Goal: Task Accomplishment & Management: Manage account settings

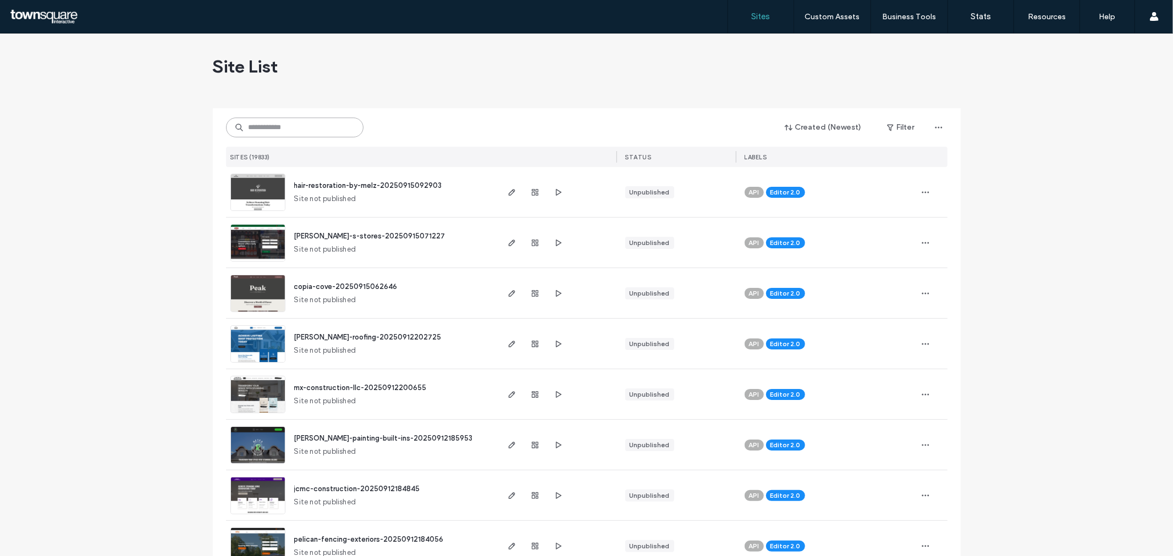
click at [303, 130] on input at bounding box center [294, 128] width 137 height 20
type input "**********"
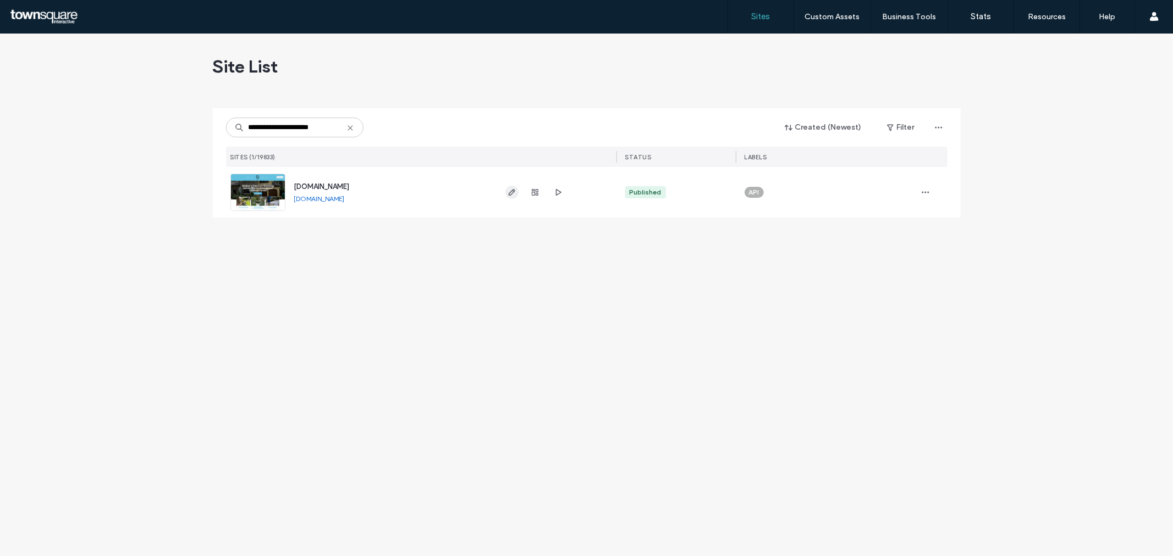
click at [510, 195] on icon "button" at bounding box center [511, 192] width 9 height 9
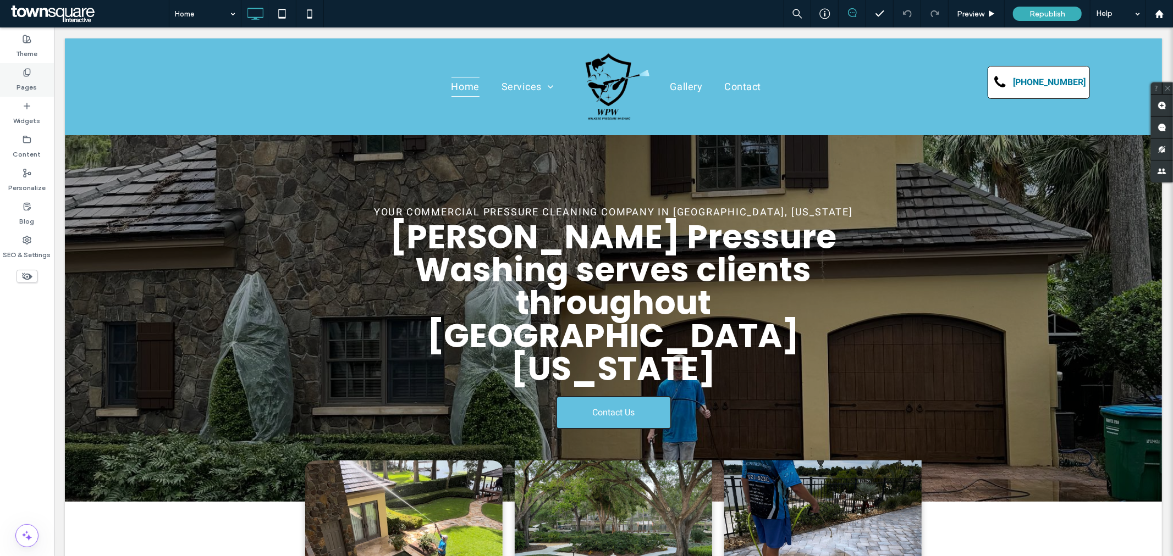
click at [29, 73] on icon at bounding box center [27, 72] width 9 height 9
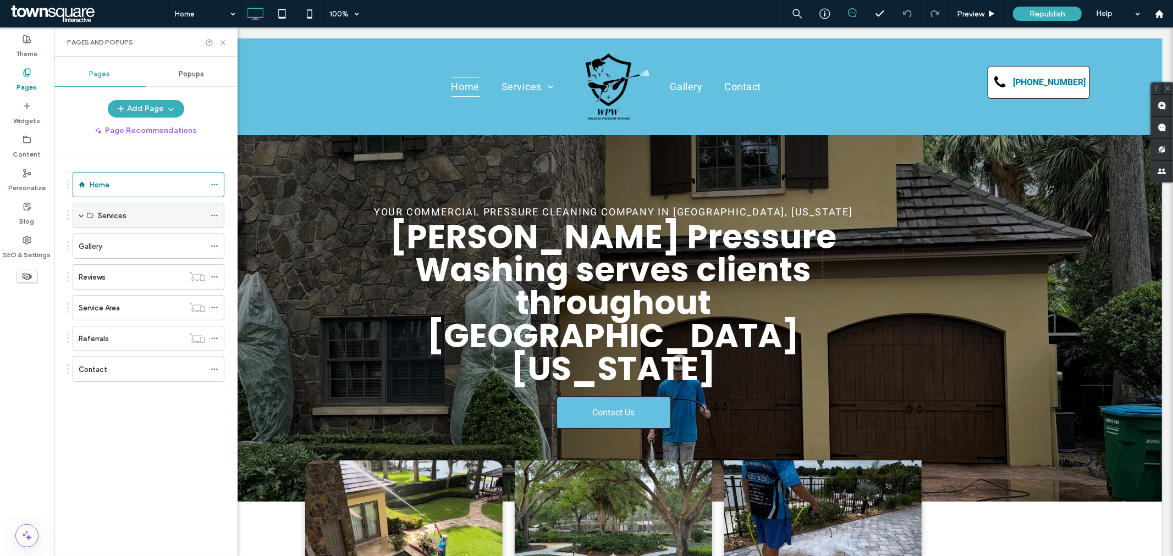
click at [130, 213] on div "Services" at bounding box center [151, 216] width 107 height 12
click at [84, 216] on span at bounding box center [81, 215] width 5 height 5
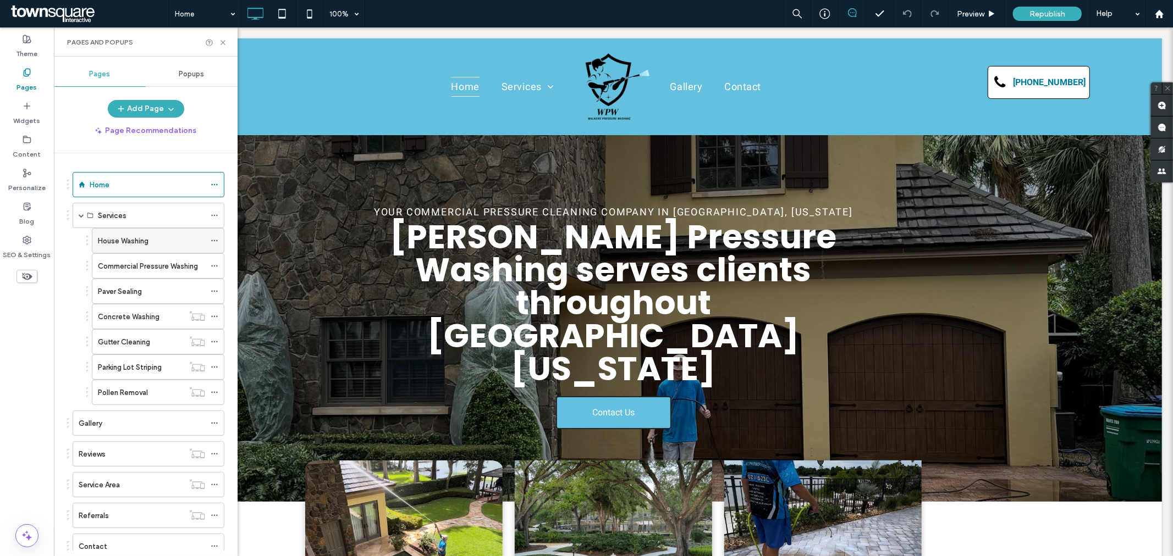
click at [138, 242] on label "House Washing" at bounding box center [123, 240] width 51 height 19
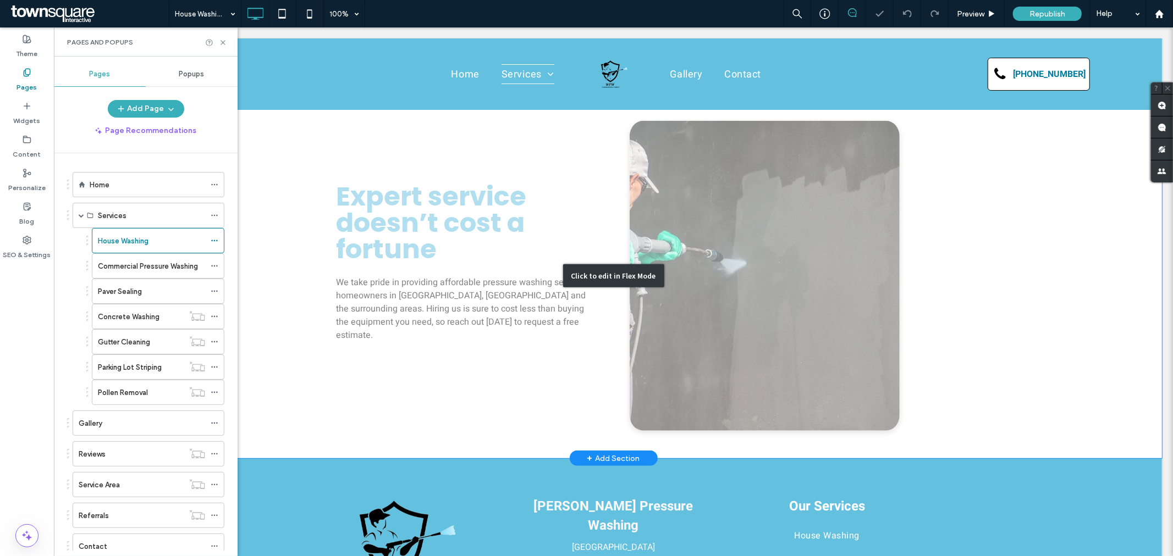
scroll to position [463, 0]
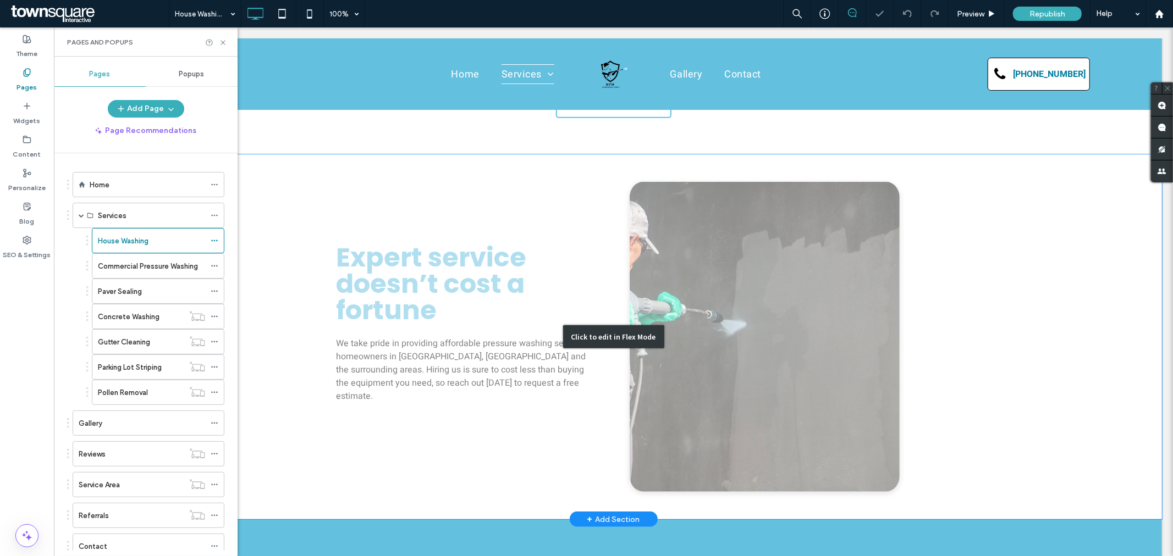
click at [836, 284] on div "Click to edit in Flex Mode" at bounding box center [612, 336] width 1097 height 365
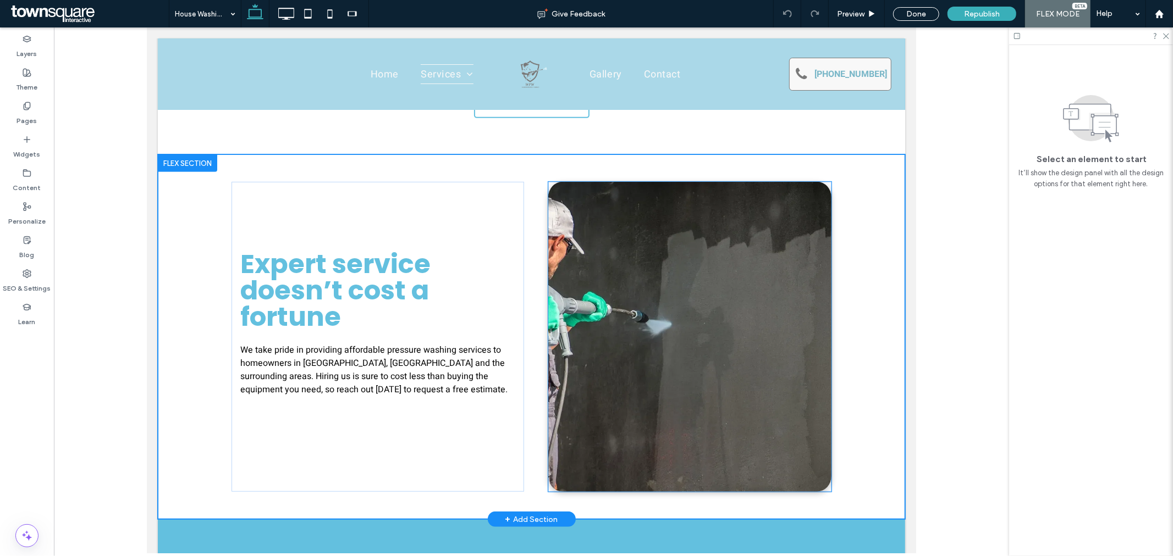
click at [709, 247] on img at bounding box center [689, 336] width 283 height 310
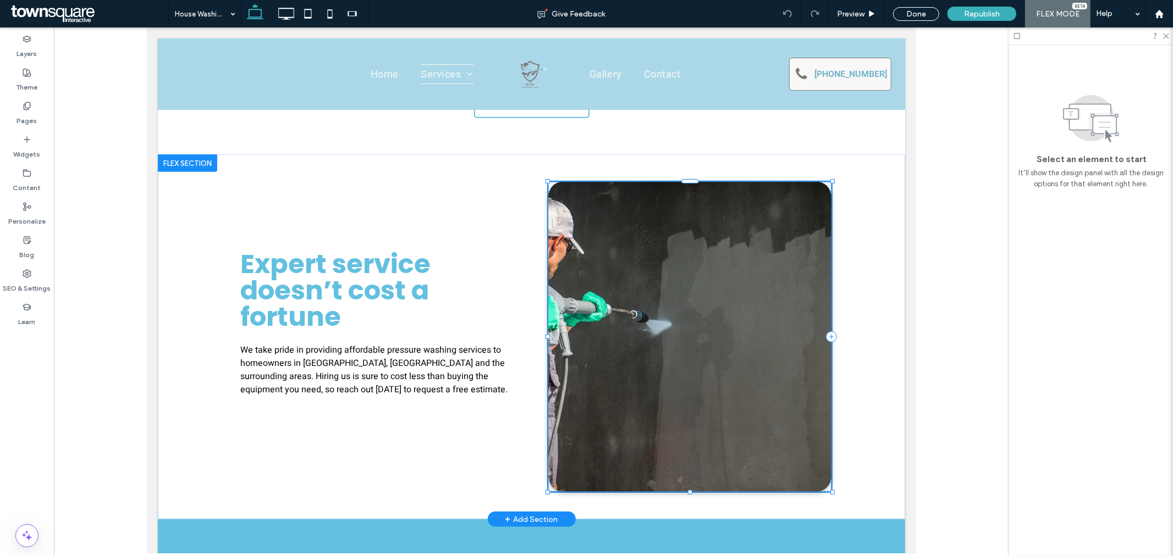
click at [612, 320] on img at bounding box center [689, 336] width 283 height 310
click at [673, 218] on img at bounding box center [689, 336] width 283 height 310
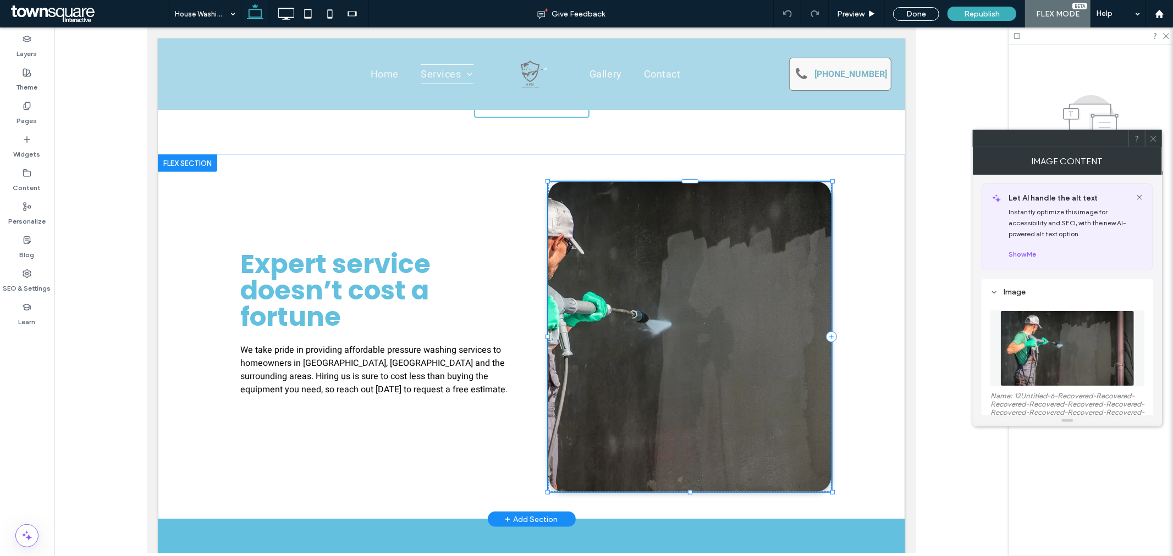
click at [698, 219] on img at bounding box center [689, 336] width 283 height 310
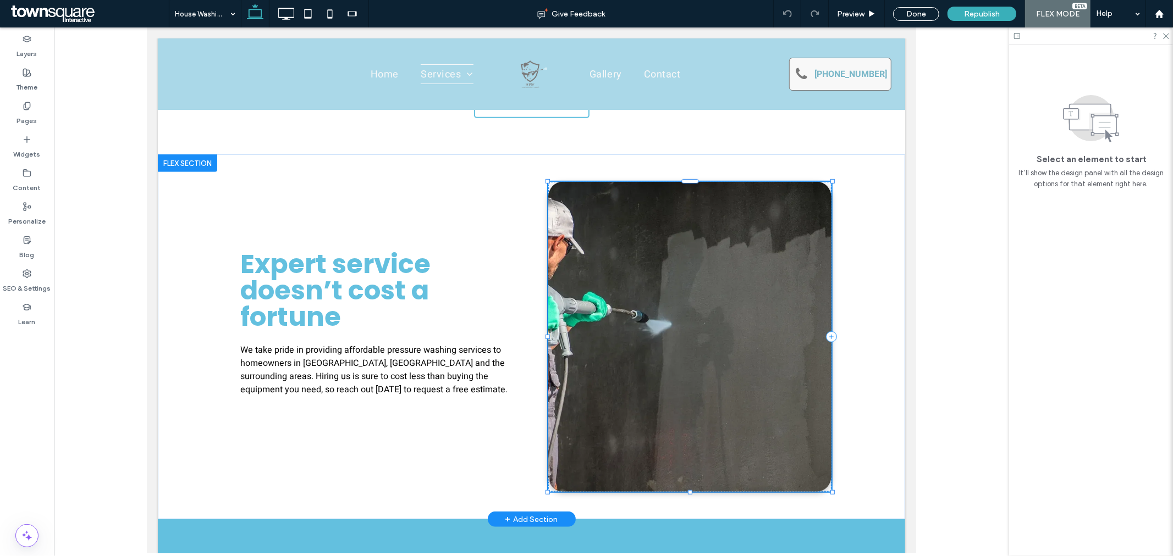
click at [756, 280] on img at bounding box center [689, 336] width 283 height 310
click at [1166, 36] on icon at bounding box center [1165, 35] width 7 height 7
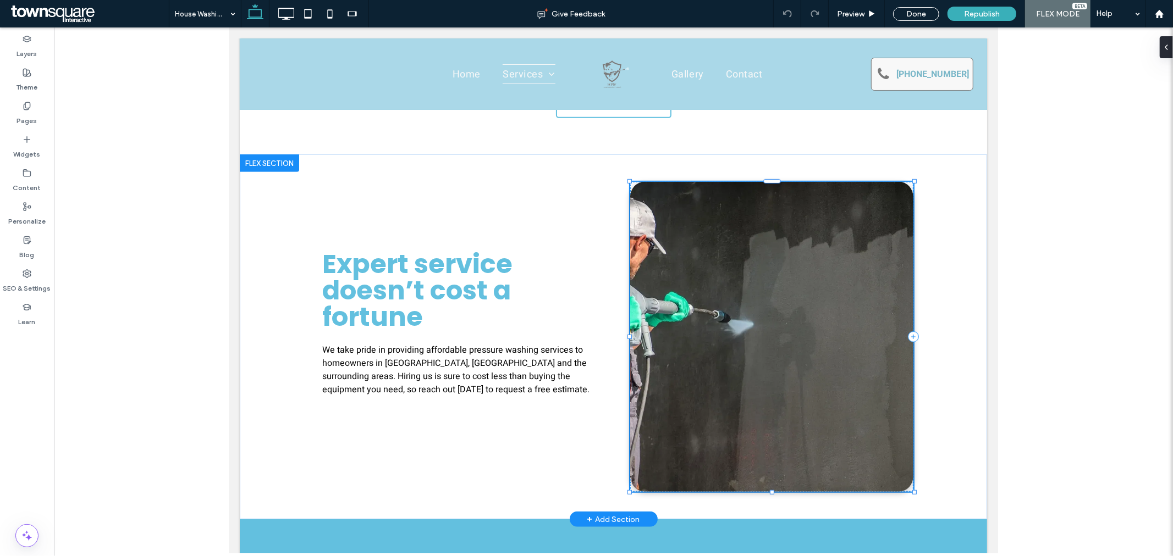
click at [768, 263] on img at bounding box center [771, 336] width 283 height 310
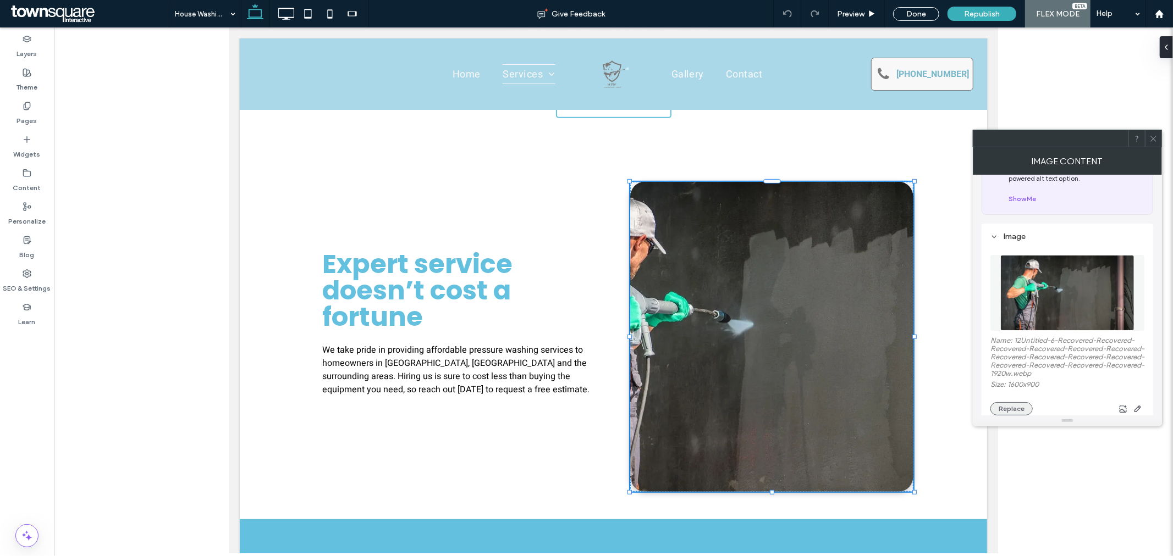
scroll to position [122, 0]
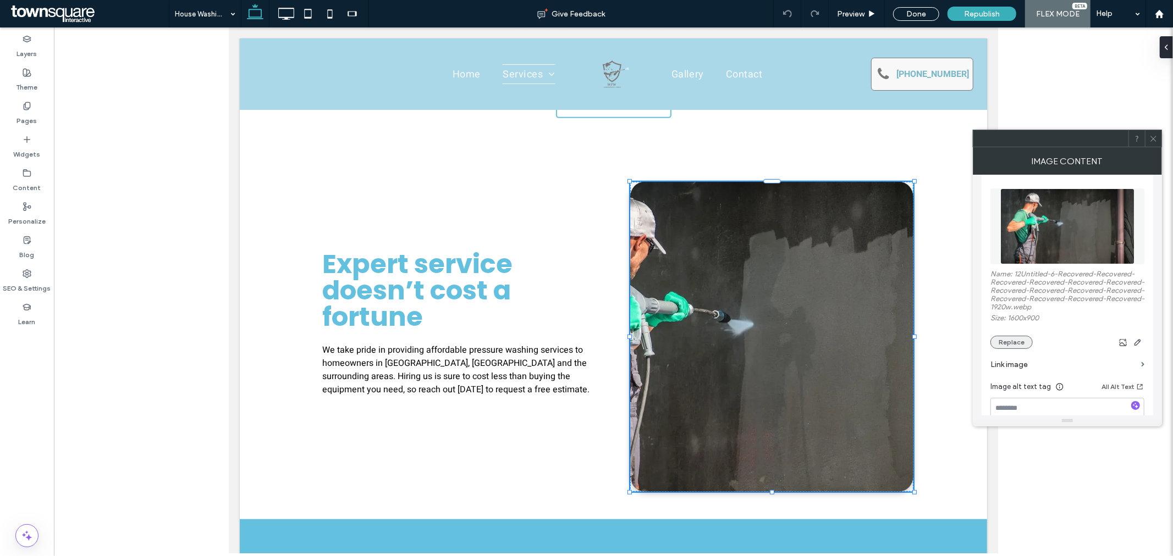
click at [1015, 349] on button "Replace" at bounding box center [1011, 342] width 42 height 13
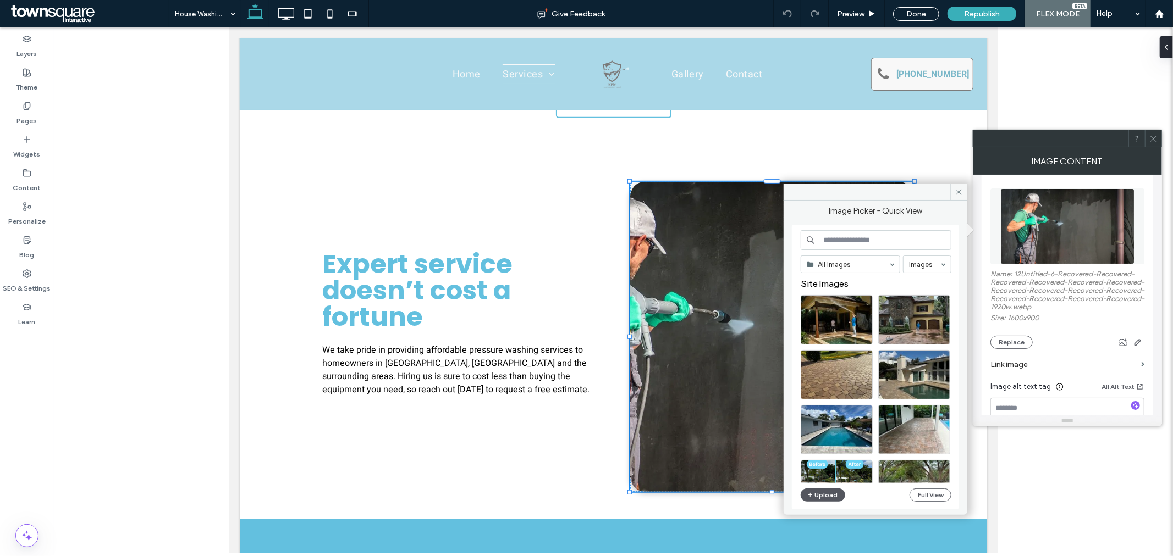
click at [823, 499] on button "Upload" at bounding box center [823, 495] width 45 height 13
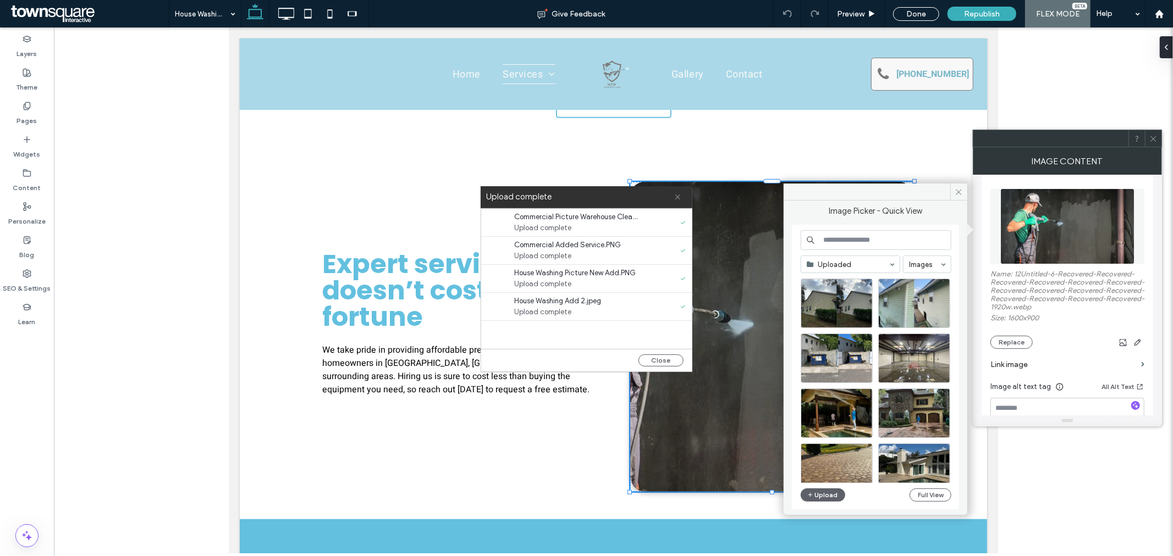
click at [678, 196] on use at bounding box center [677, 197] width 5 height 5
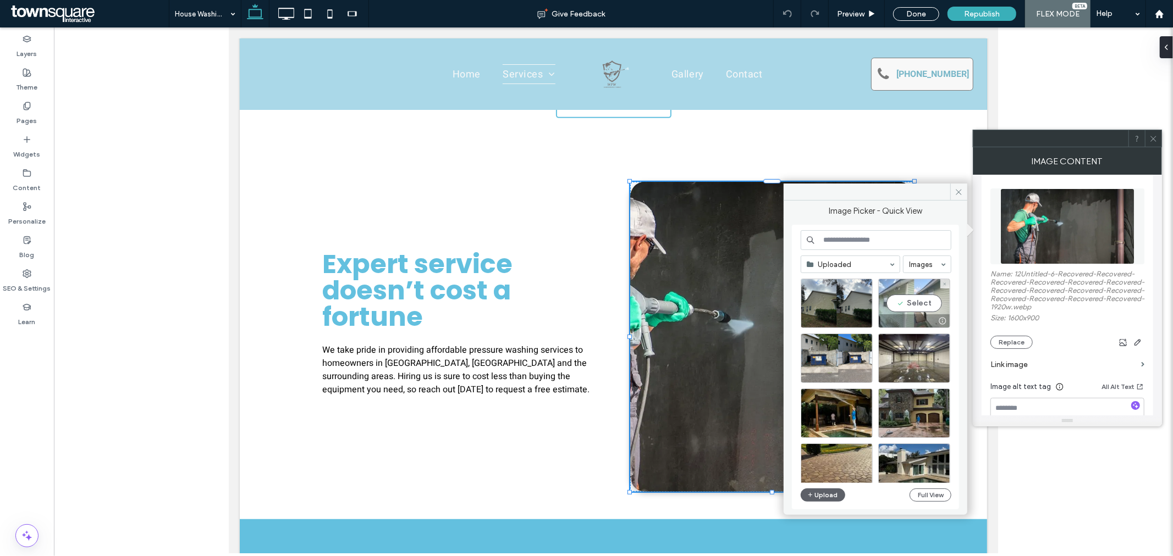
click at [928, 300] on div "Select" at bounding box center [914, 303] width 72 height 49
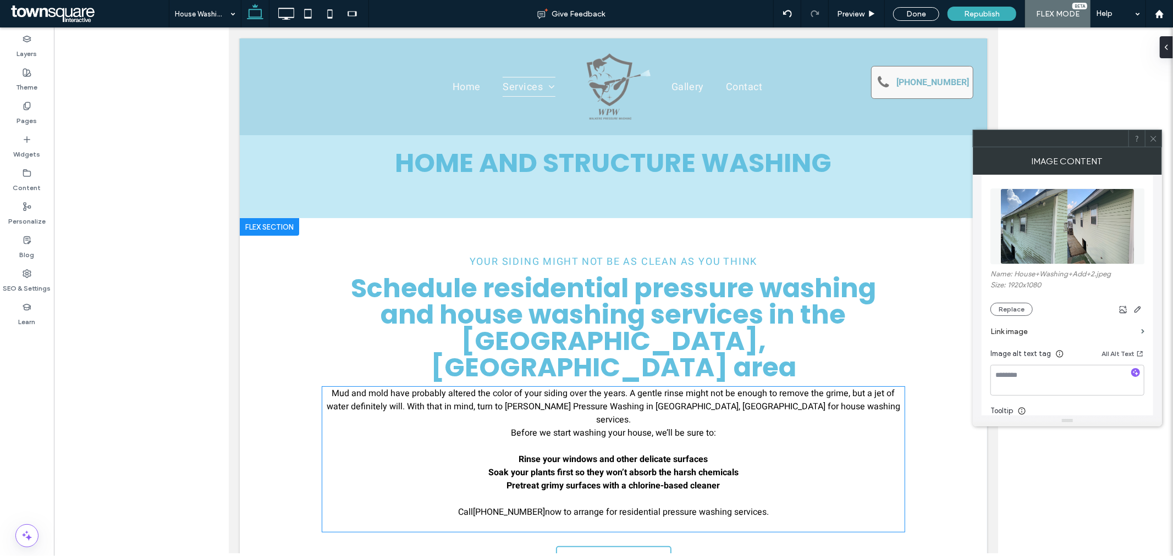
scroll to position [0, 0]
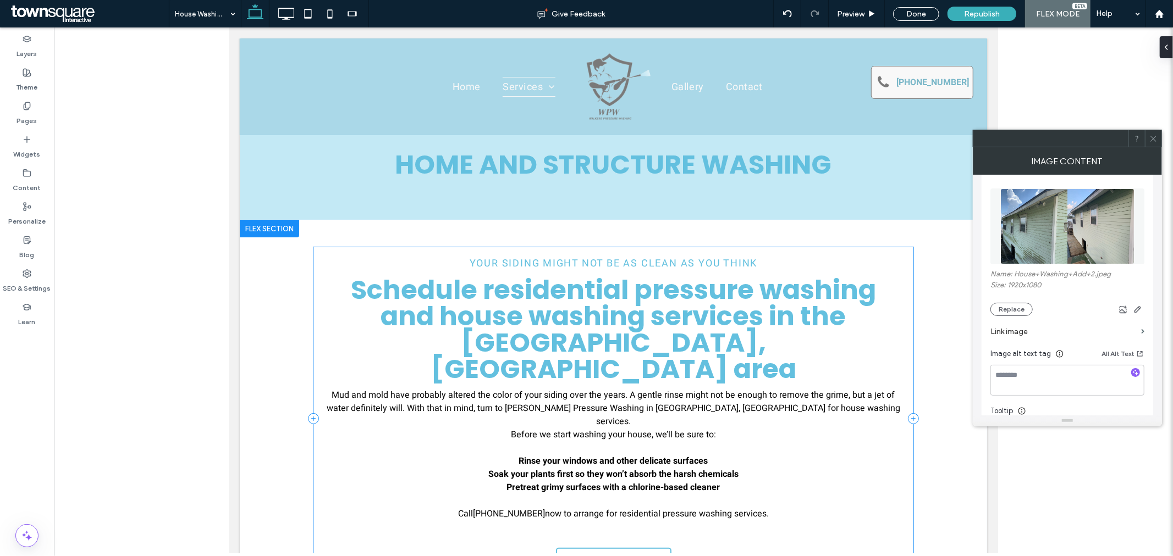
click at [879, 235] on div "Your Siding Might Not Be as Clean as You Think Schedule residential pressure wa…" at bounding box center [613, 418] width 660 height 398
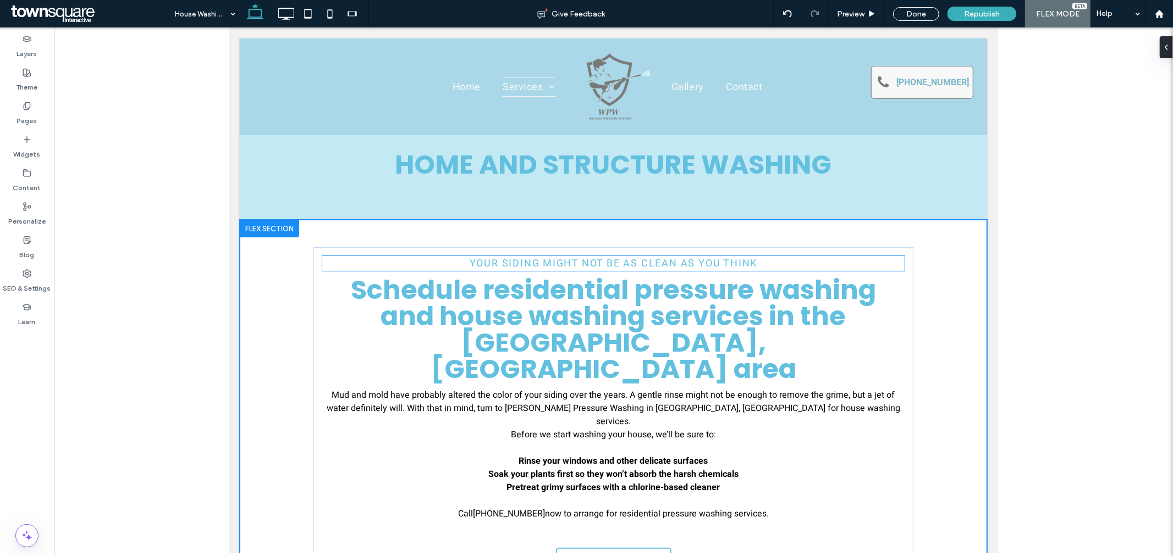
click at [887, 258] on h1 "Your Siding Might Not Be as Clean as You Think" at bounding box center [613, 263] width 582 height 15
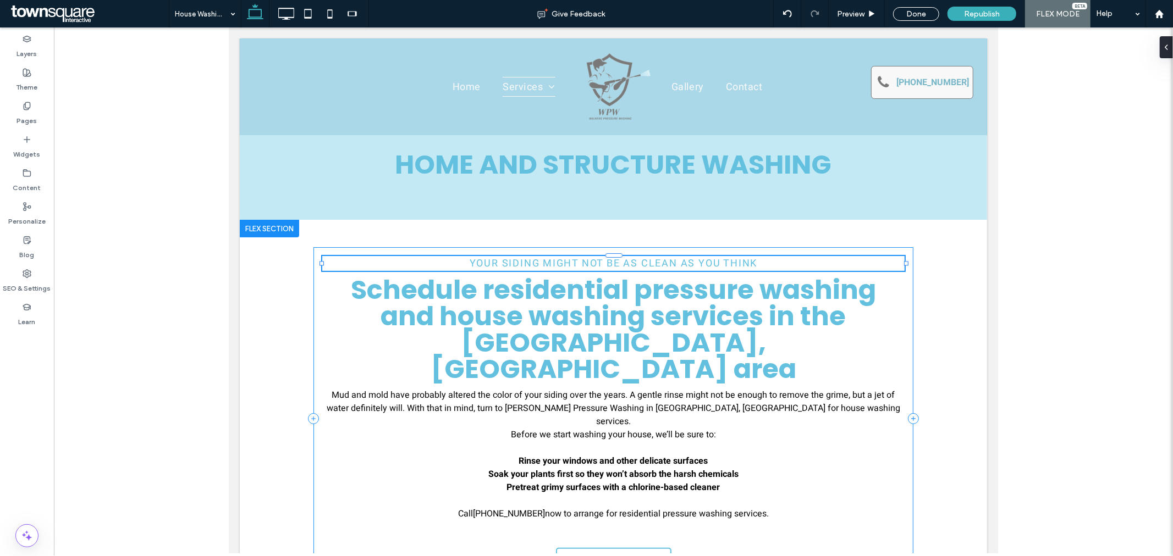
click at [908, 251] on div "Your Siding Might Not Be as Clean as You Think Schedule residential pressure wa…" at bounding box center [613, 418] width 600 height 343
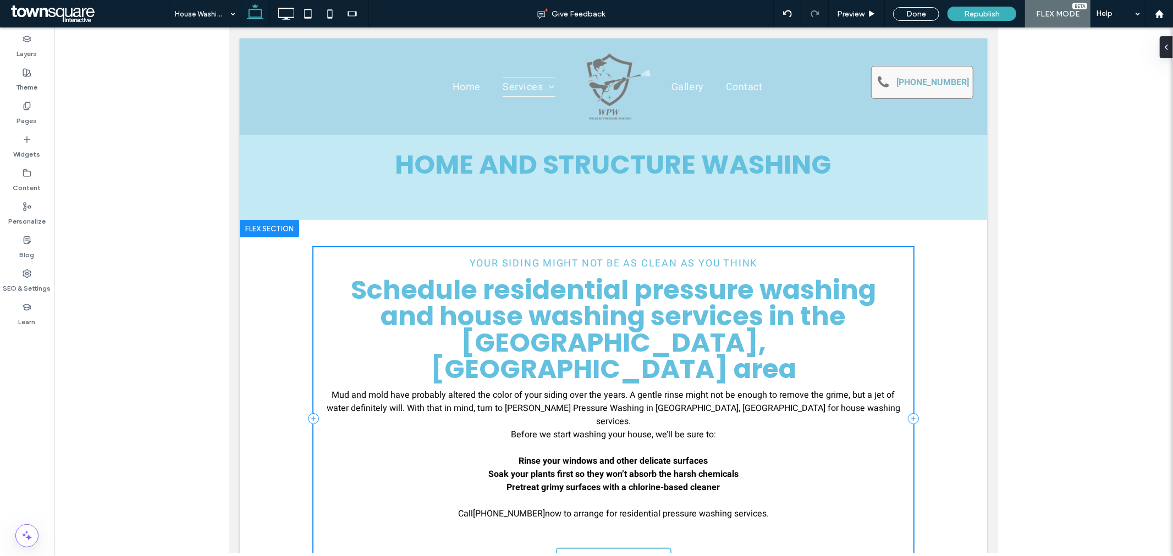
click at [903, 251] on div "Your Siding Might Not Be as Clean as You Think Schedule residential pressure wa…" at bounding box center [613, 418] width 600 height 343
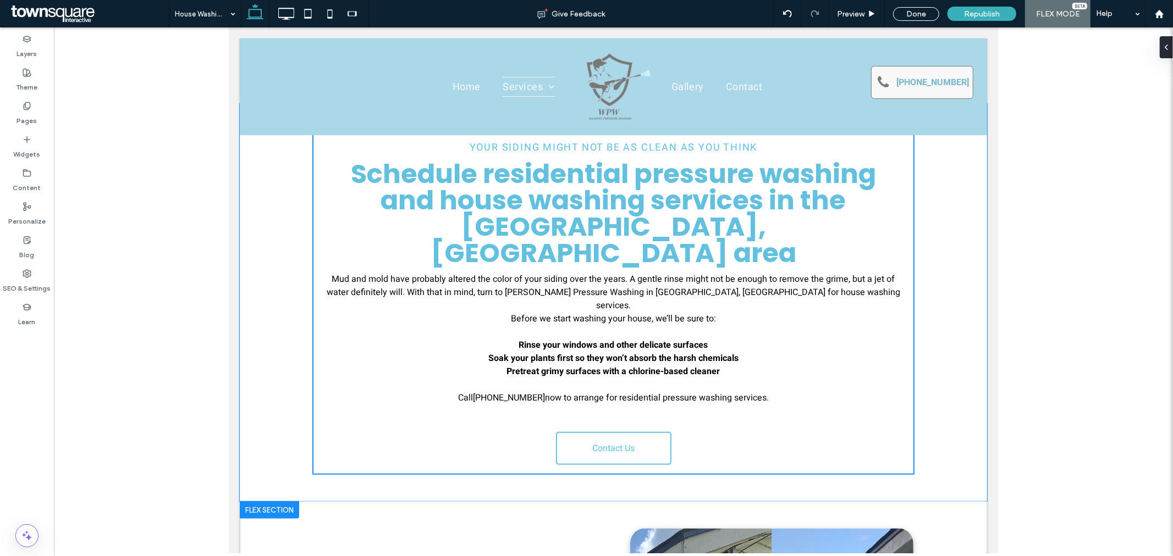
scroll to position [183, 0]
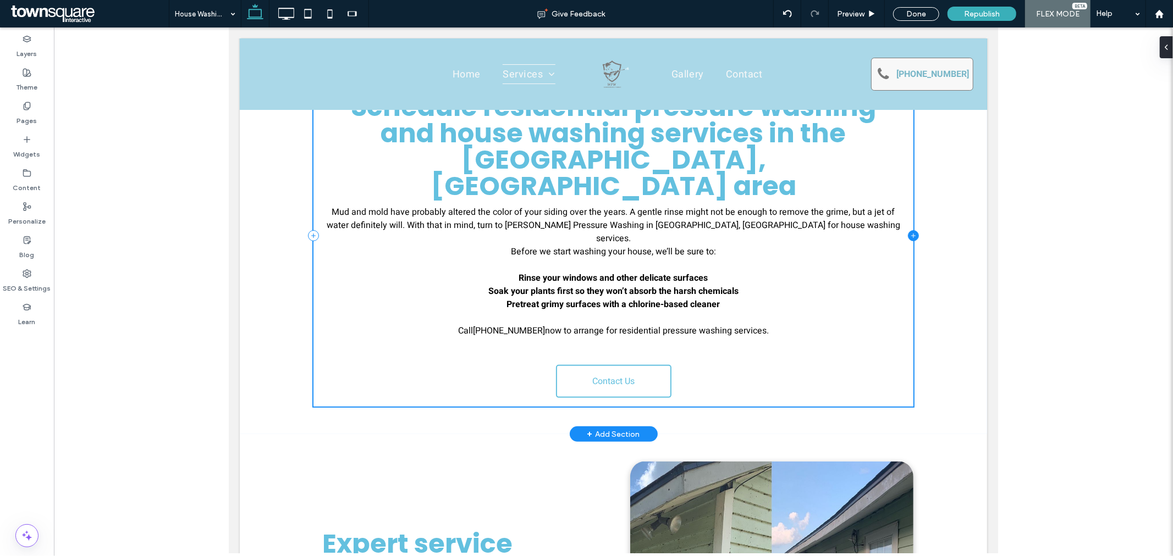
click at [908, 230] on icon at bounding box center [912, 235] width 11 height 11
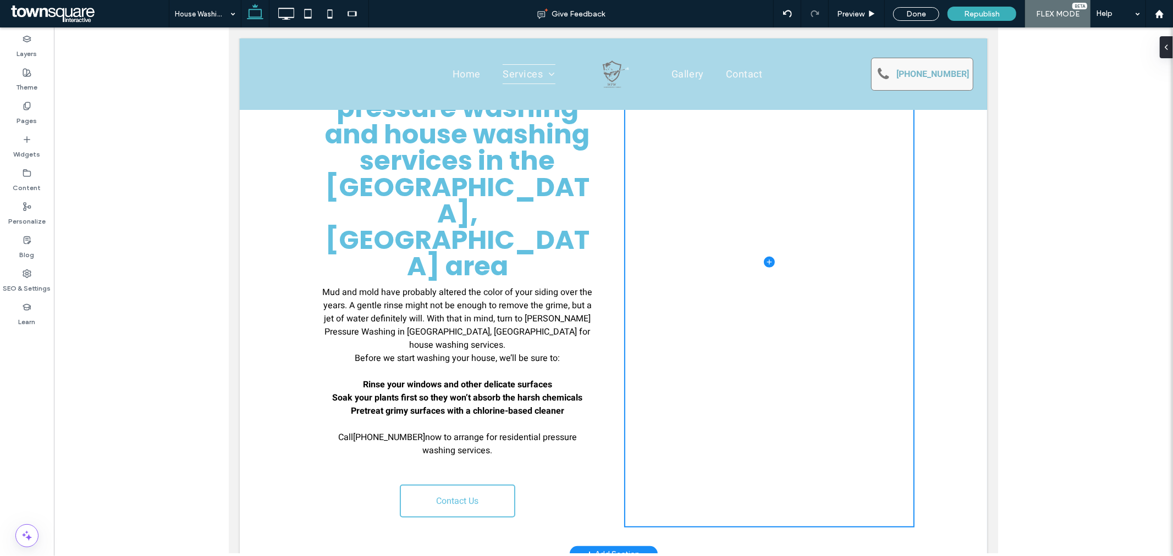
scroll to position [61, 0]
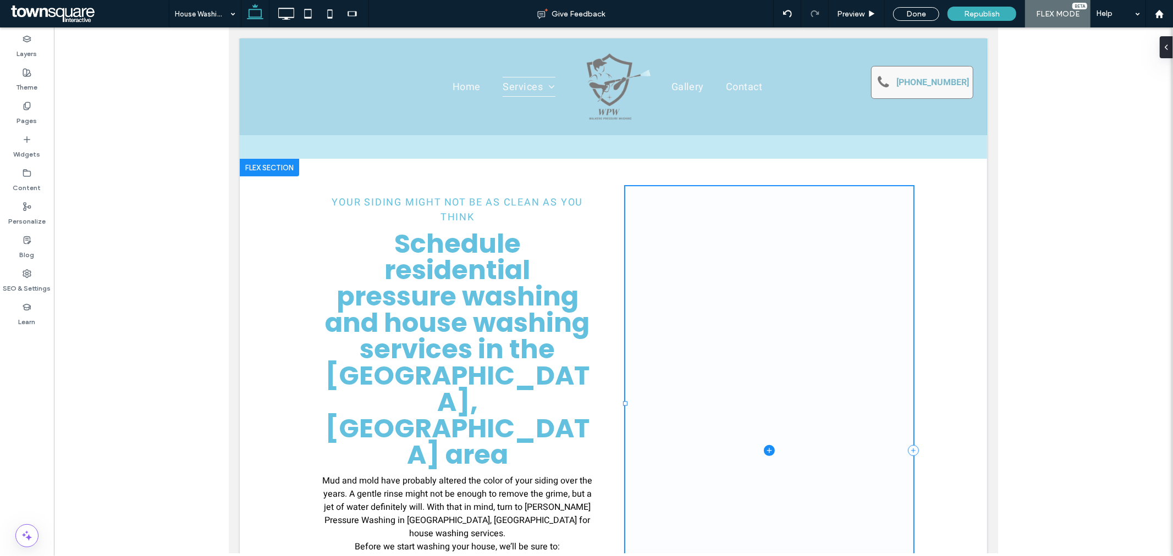
click at [653, 241] on span at bounding box center [769, 450] width 288 height 529
click at [589, 238] on div "Your Siding Might Not Be as Clean as You Think Schedule residential pressure wa…" at bounding box center [457, 450] width 288 height 529
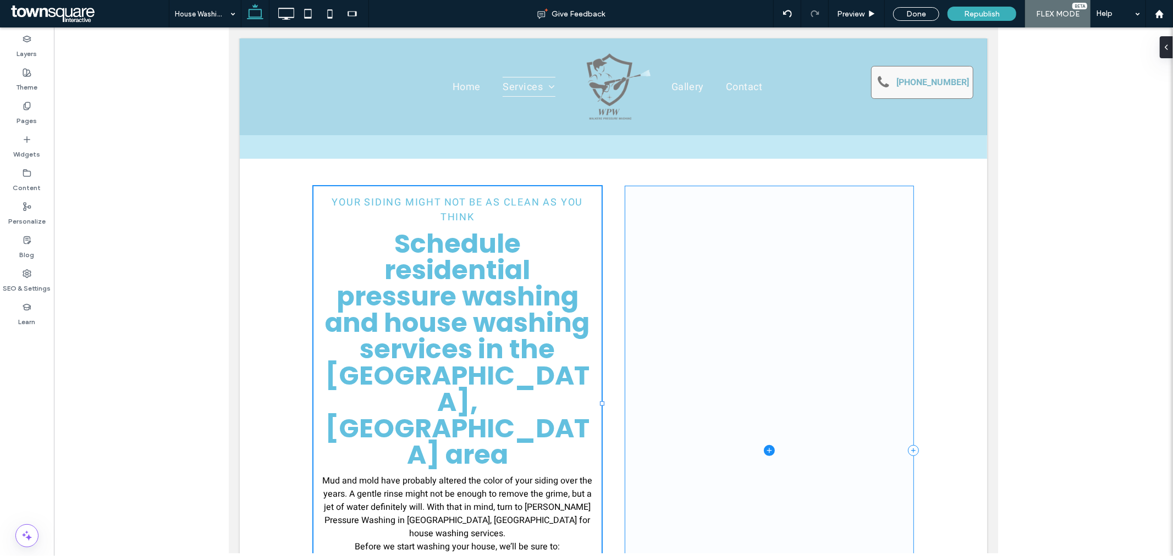
click at [695, 284] on span at bounding box center [769, 450] width 288 height 529
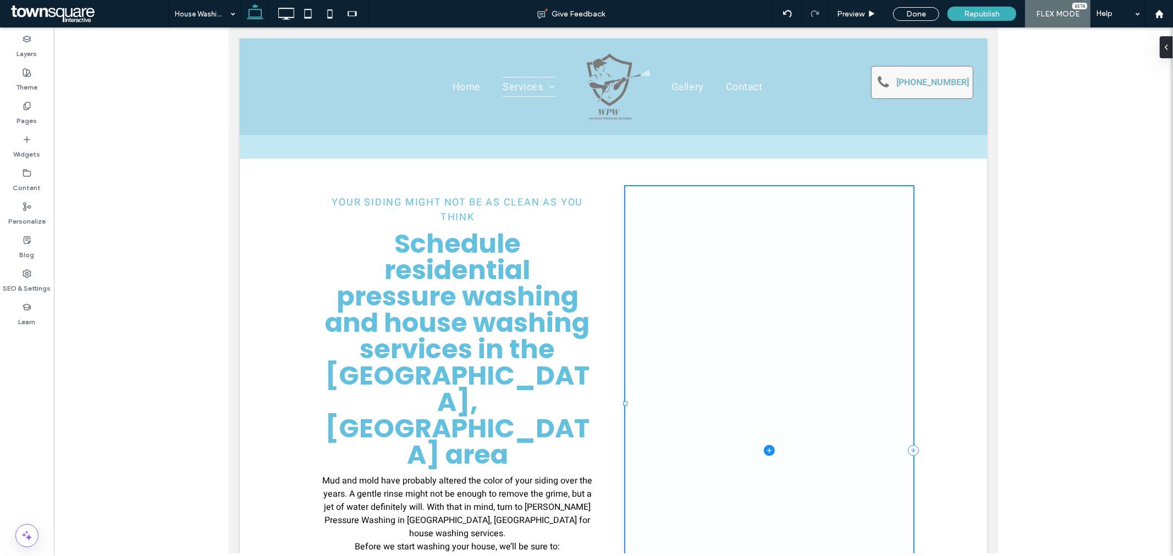
click at [794, 346] on span at bounding box center [769, 450] width 288 height 529
click at [875, 463] on span at bounding box center [769, 450] width 288 height 529
click at [765, 357] on span at bounding box center [769, 450] width 288 height 529
click at [763, 445] on icon at bounding box center [768, 450] width 11 height 11
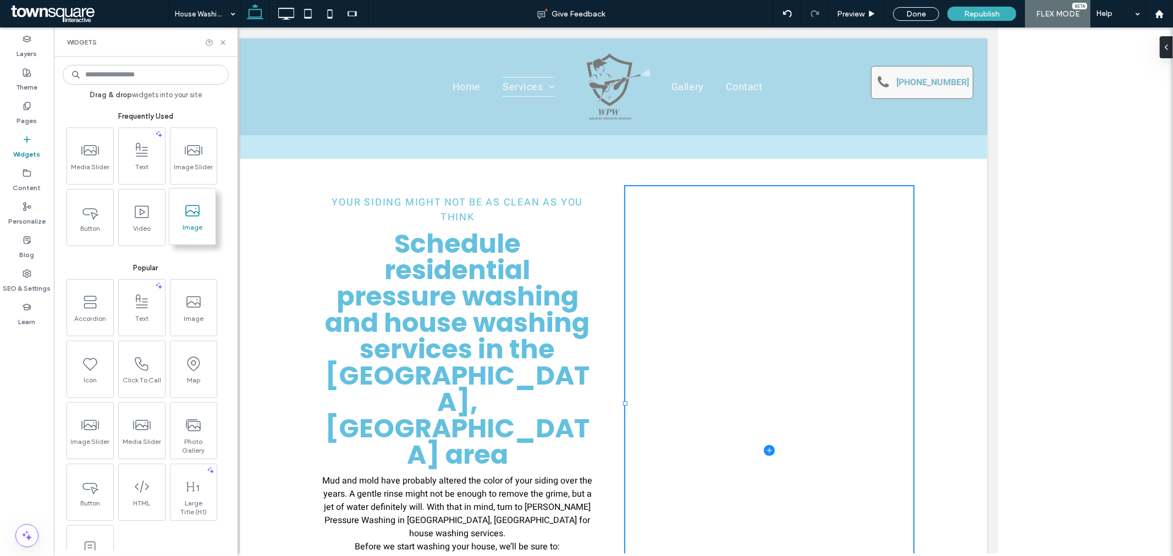
click at [204, 222] on span at bounding box center [192, 210] width 46 height 25
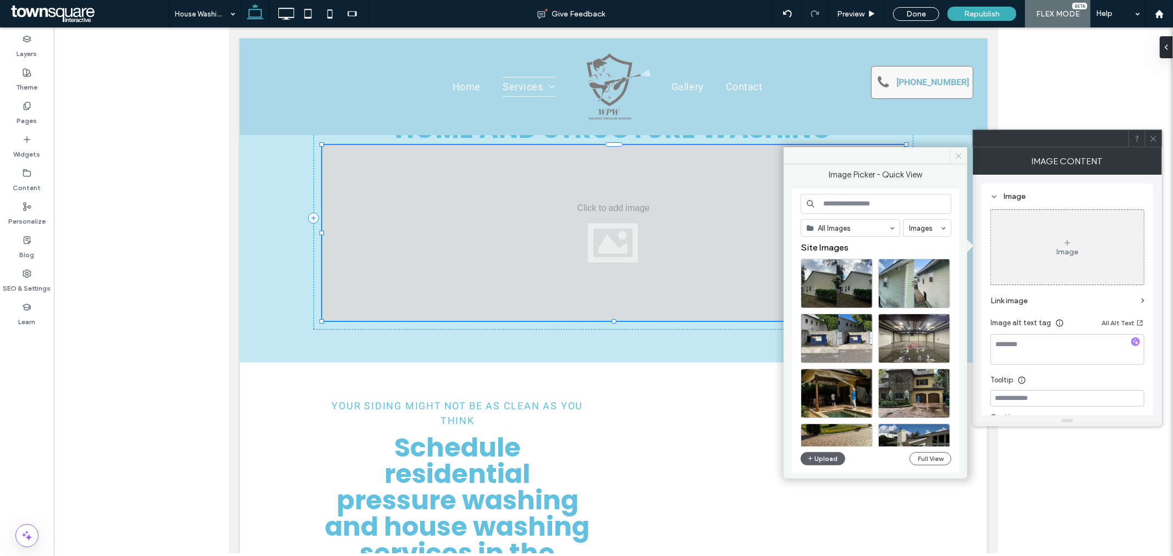
click at [957, 154] on use at bounding box center [958, 155] width 5 height 5
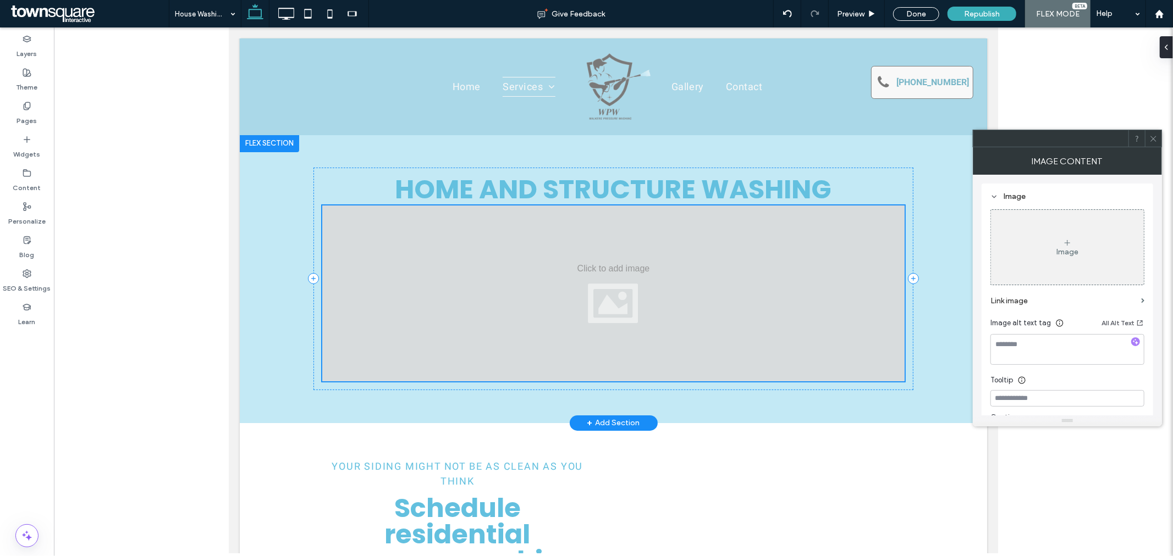
scroll to position [0, 0]
click at [786, 314] on div at bounding box center [613, 294] width 582 height 176
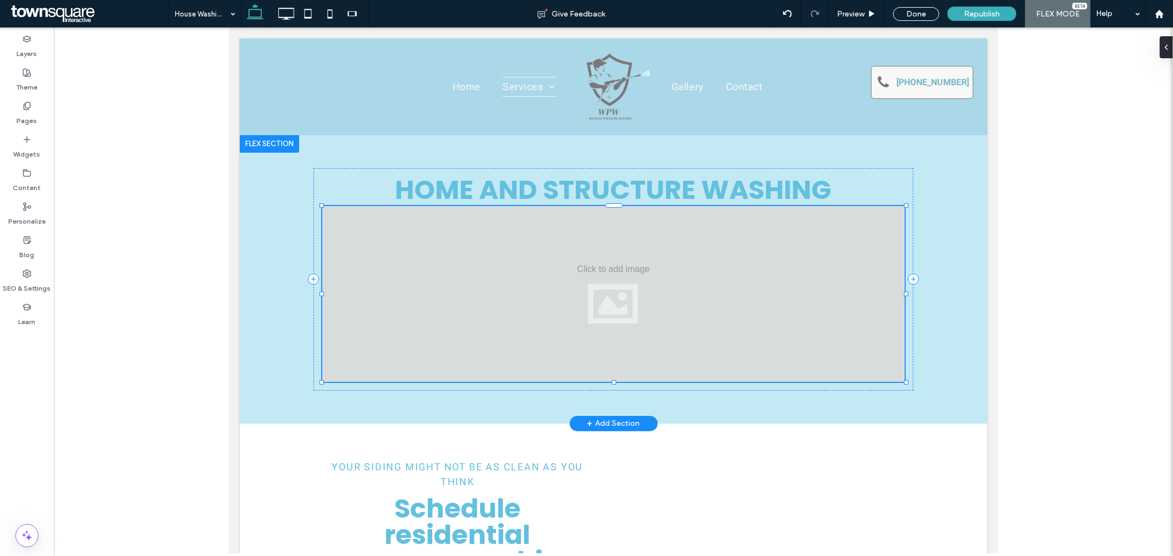
click at [728, 275] on div at bounding box center [613, 294] width 582 height 176
drag, startPoint x: 680, startPoint y: 280, endPoint x: 704, endPoint y: 282, distance: 24.8
click at [953, 371] on div "HOME AND STRUCTURE WASHING" at bounding box center [612, 279] width 747 height 289
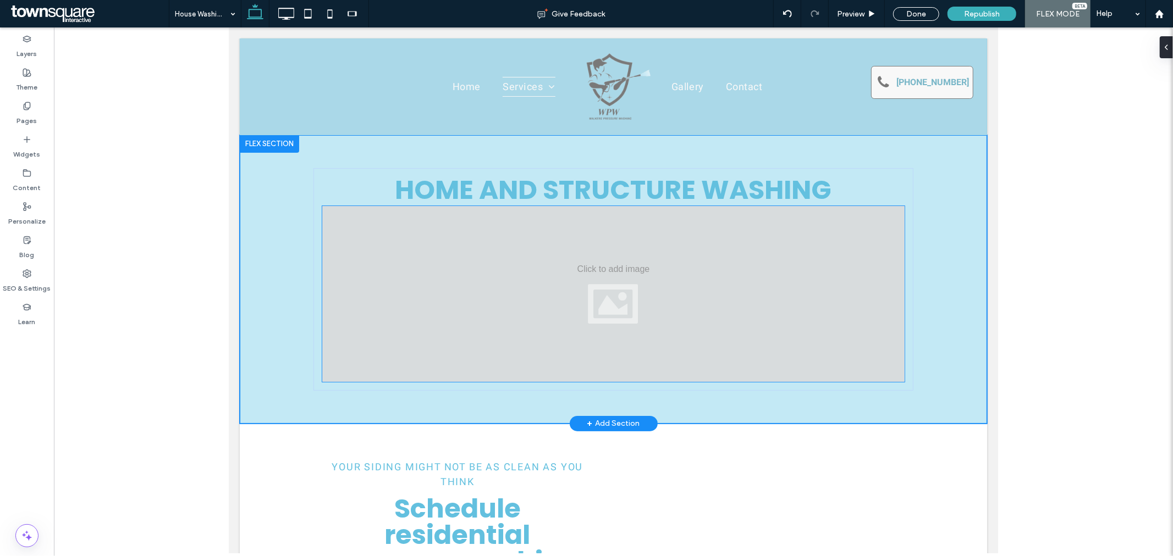
click at [780, 337] on div at bounding box center [613, 294] width 582 height 176
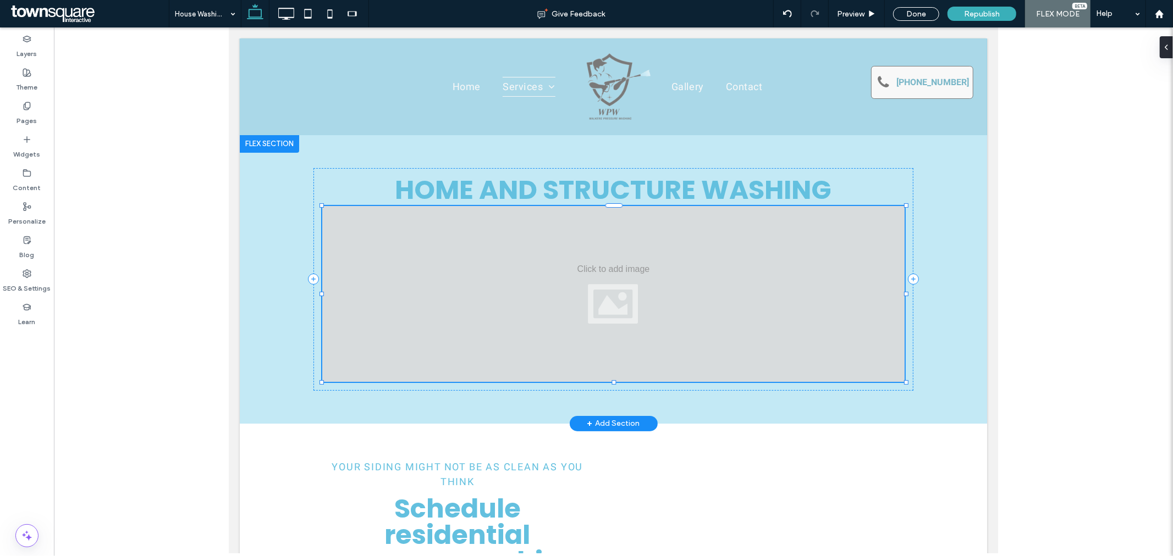
click at [780, 337] on div at bounding box center [613, 294] width 582 height 176
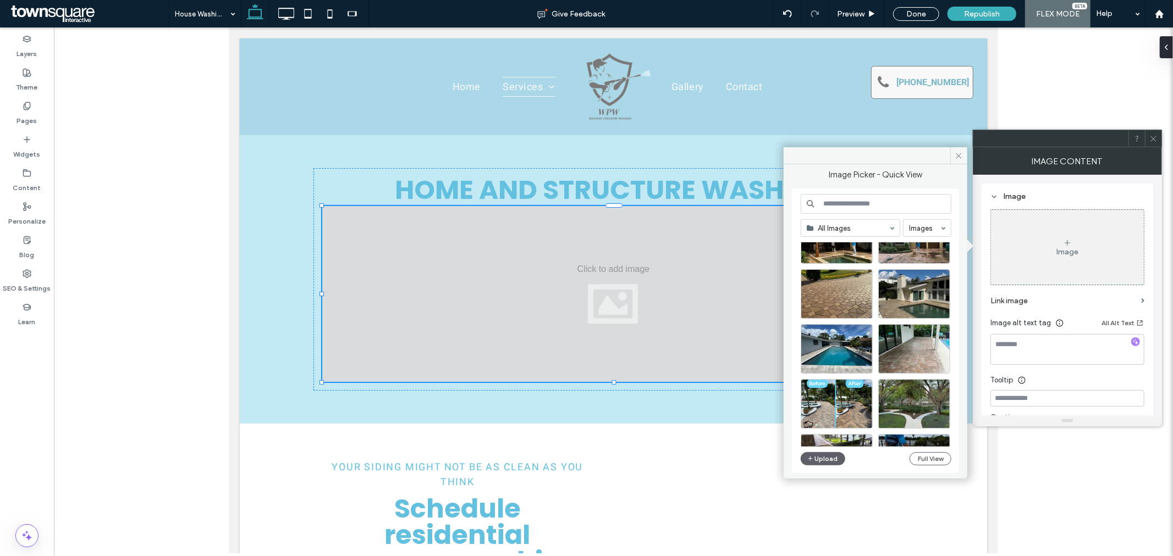
scroll to position [305, 0]
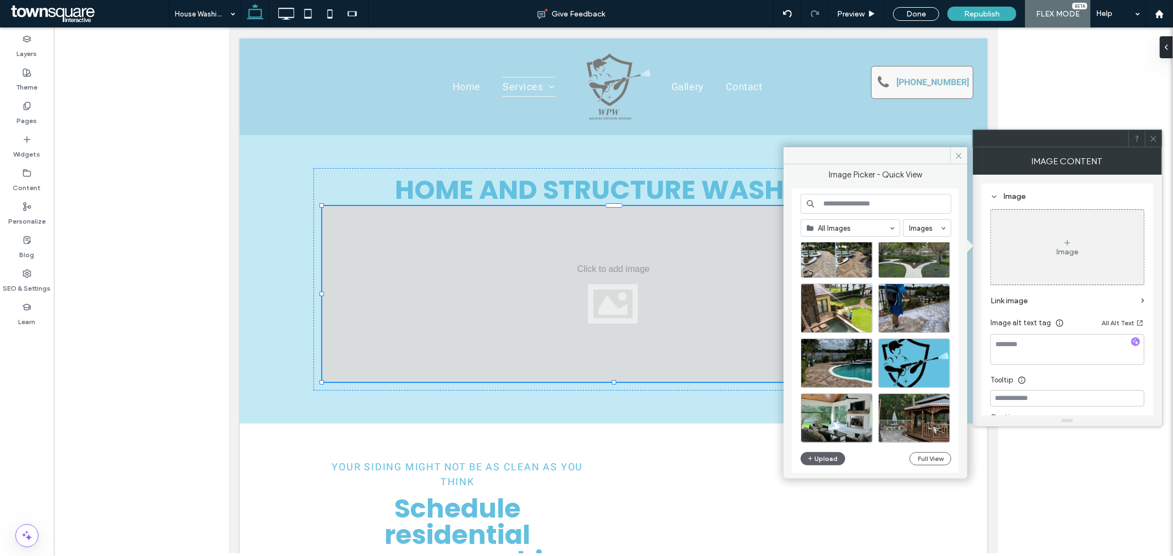
click at [1145, 139] on div at bounding box center [1153, 138] width 16 height 16
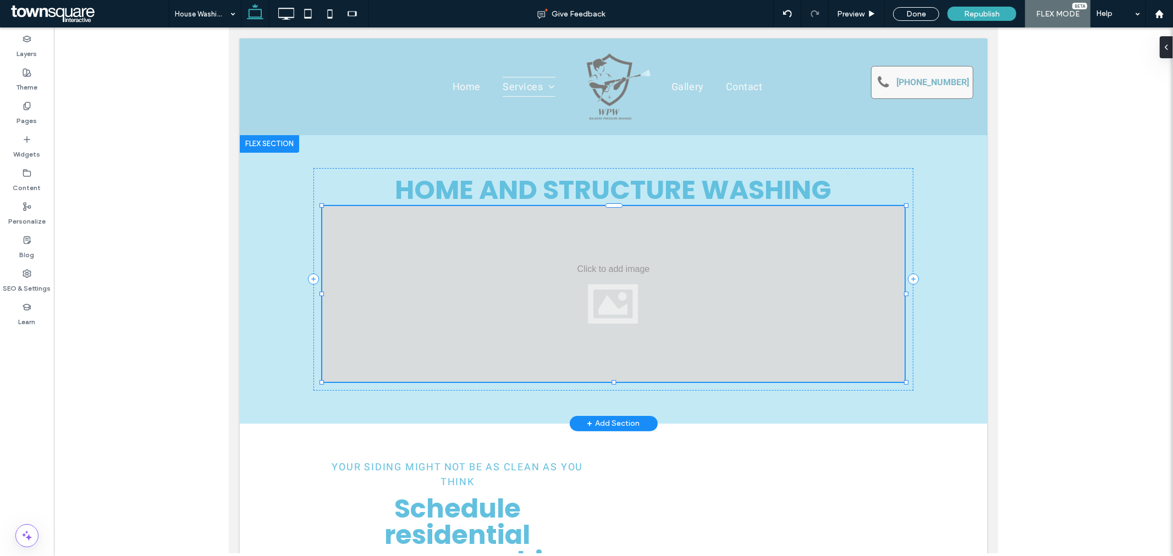
click at [700, 333] on div at bounding box center [613, 294] width 582 height 176
click at [674, 338] on div at bounding box center [613, 294] width 582 height 176
click at [672, 338] on div at bounding box center [613, 294] width 582 height 176
click at [590, 306] on div at bounding box center [613, 294] width 582 height 176
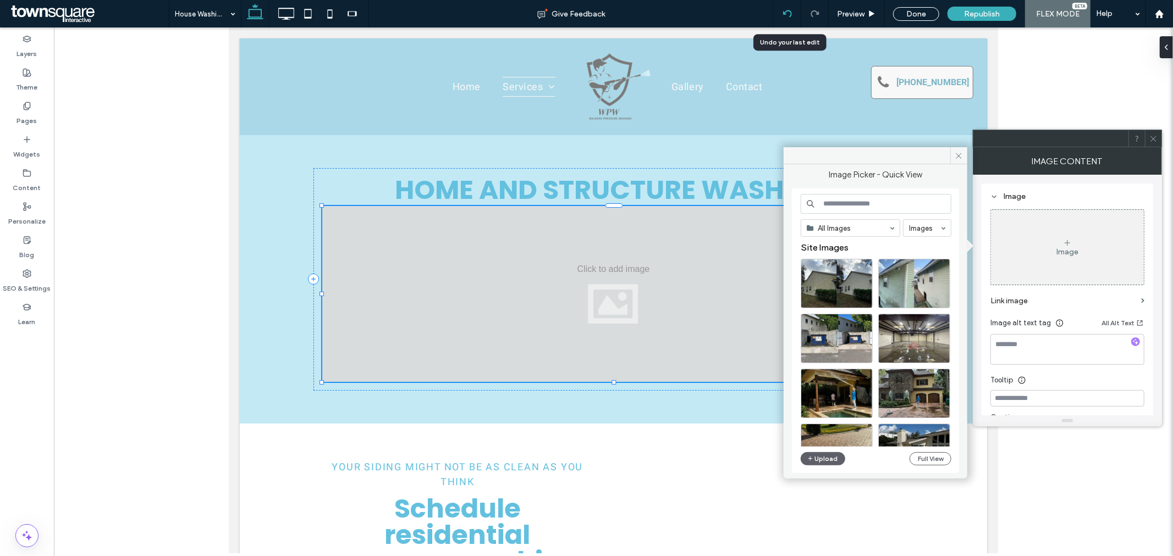
click at [782, 13] on div at bounding box center [787, 13] width 27 height 9
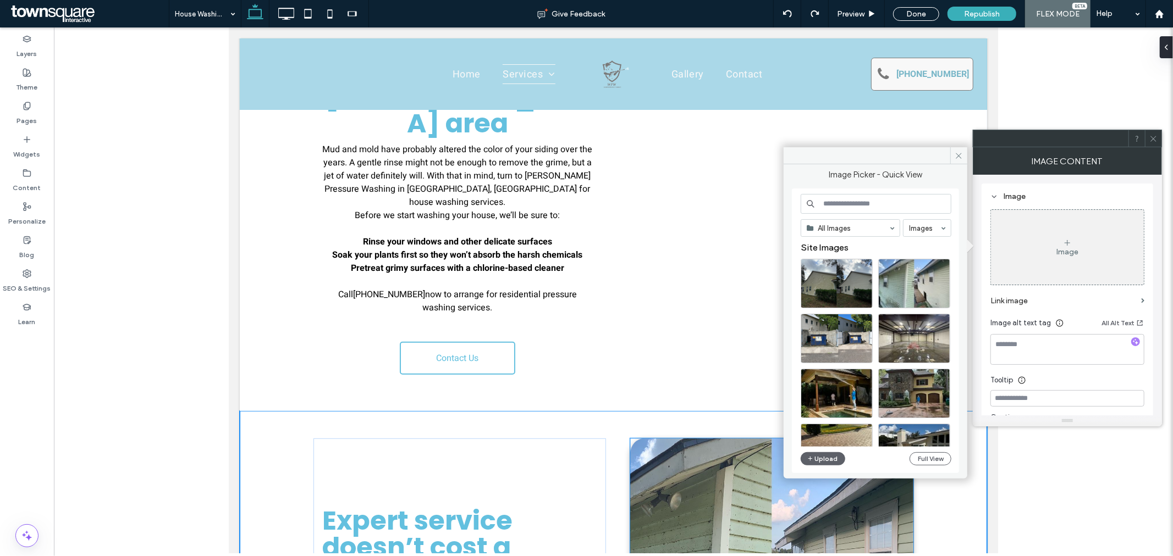
scroll to position [87, 0]
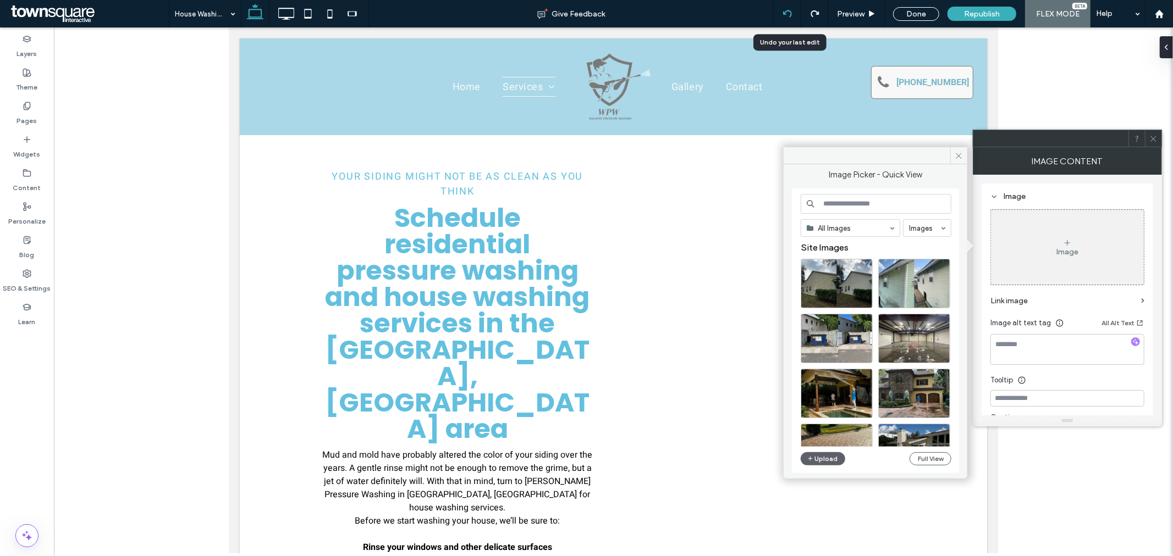
click at [779, 15] on div at bounding box center [787, 13] width 27 height 9
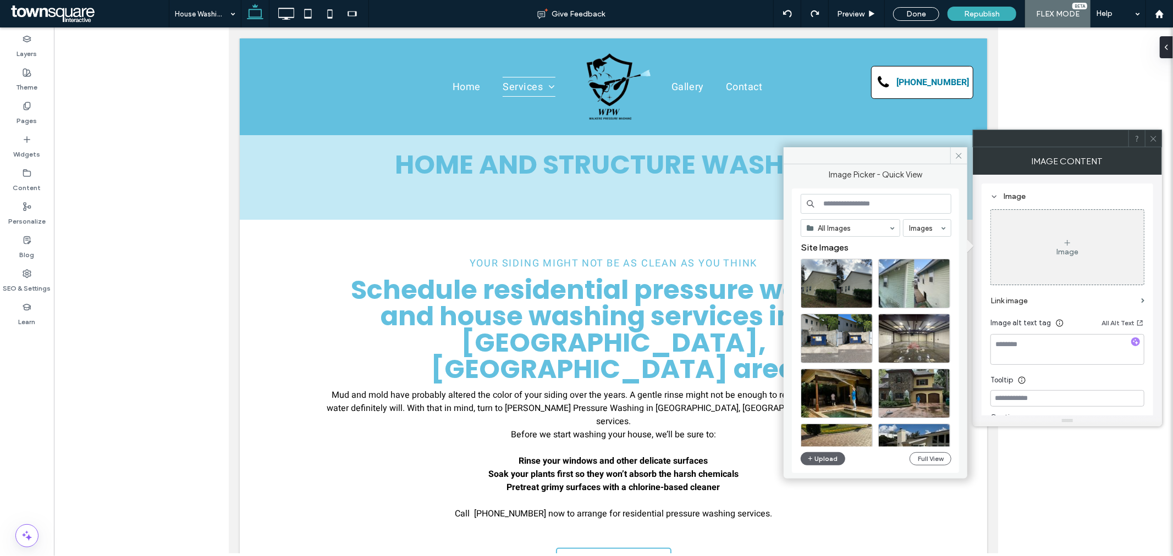
scroll to position [0, 0]
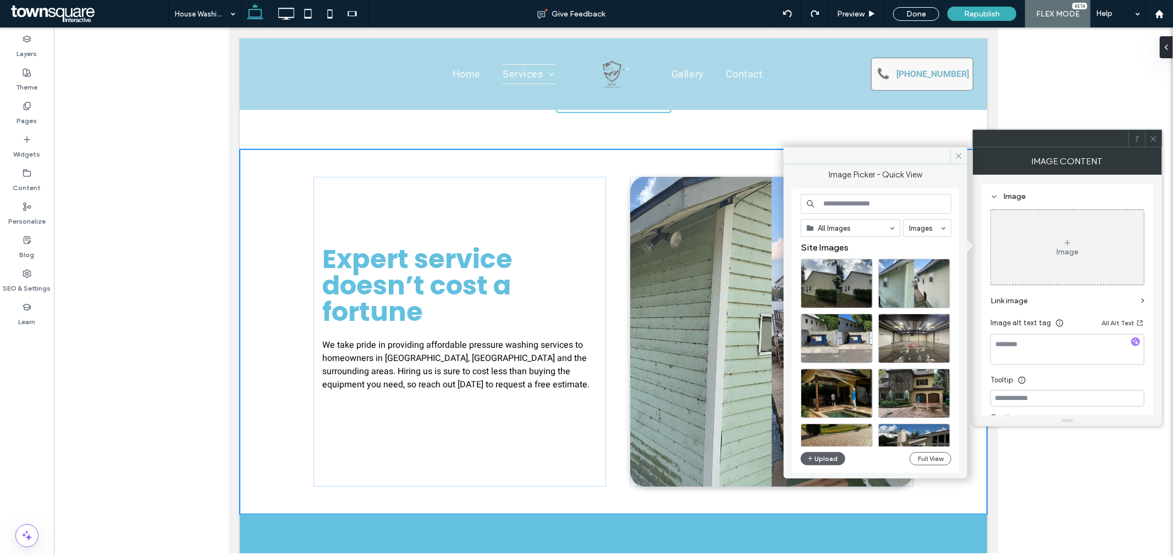
click at [1155, 137] on icon at bounding box center [1153, 139] width 8 height 8
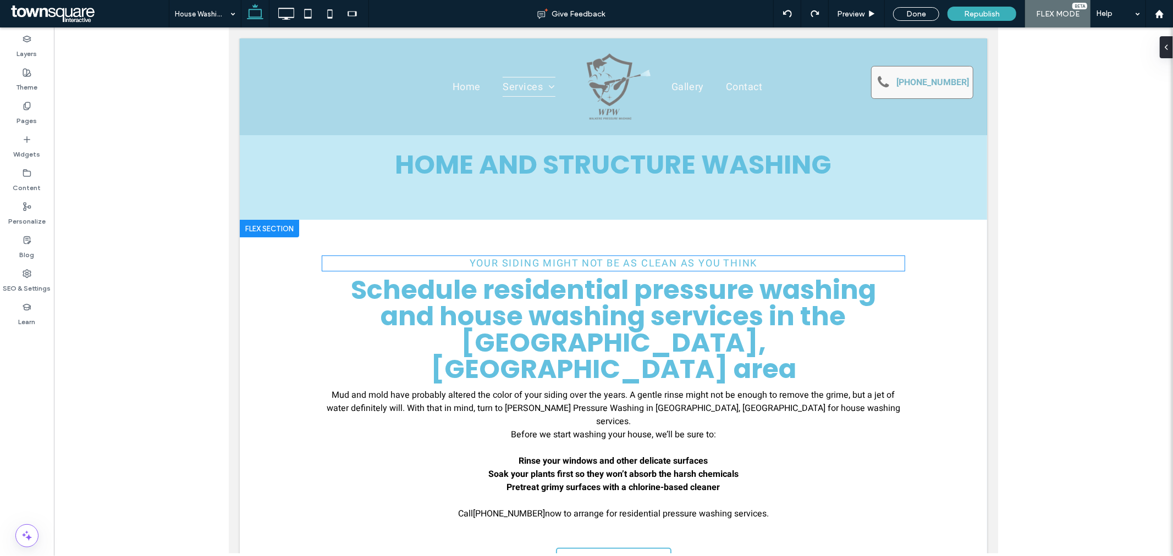
click at [340, 256] on h1 "Your Siding Might Not Be as Clean as You Think" at bounding box center [613, 263] width 582 height 15
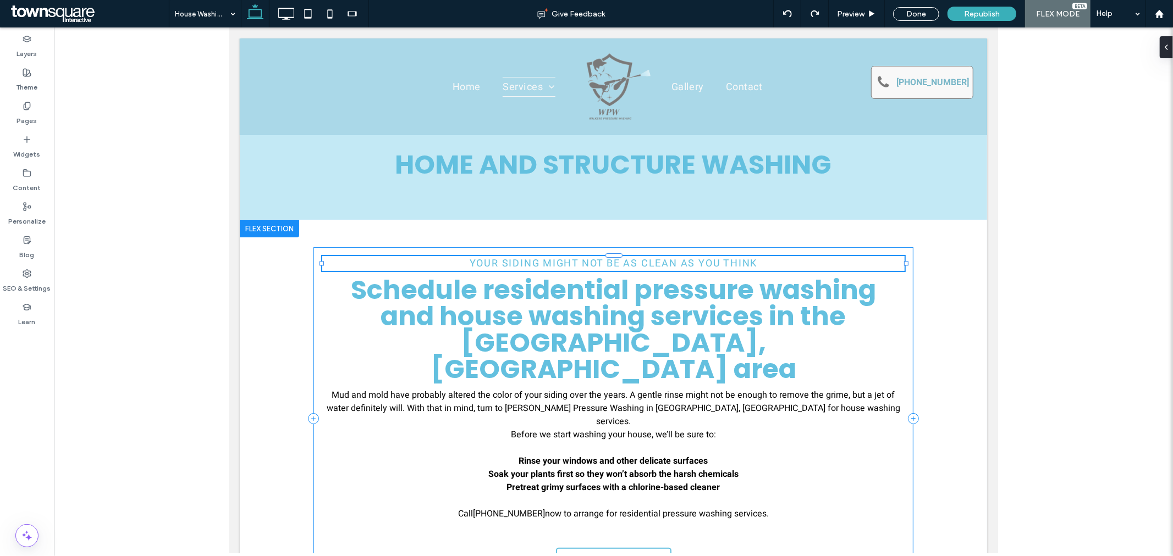
click at [339, 248] on div "Your Siding Might Not Be as Clean as You Think Schedule residential pressure wa…" at bounding box center [613, 418] width 600 height 343
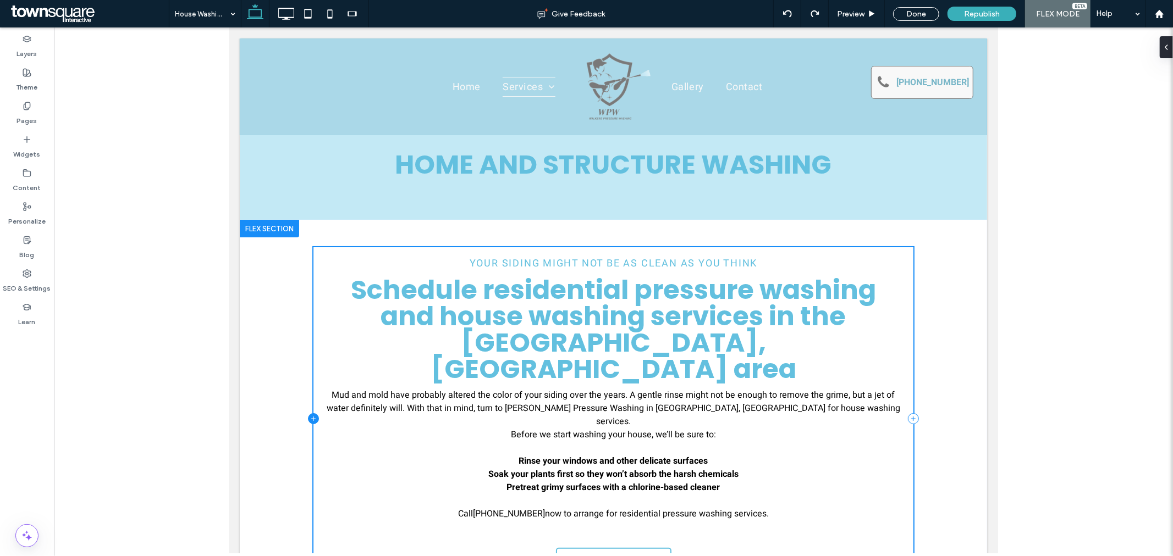
click at [310, 413] on icon at bounding box center [312, 418] width 11 height 11
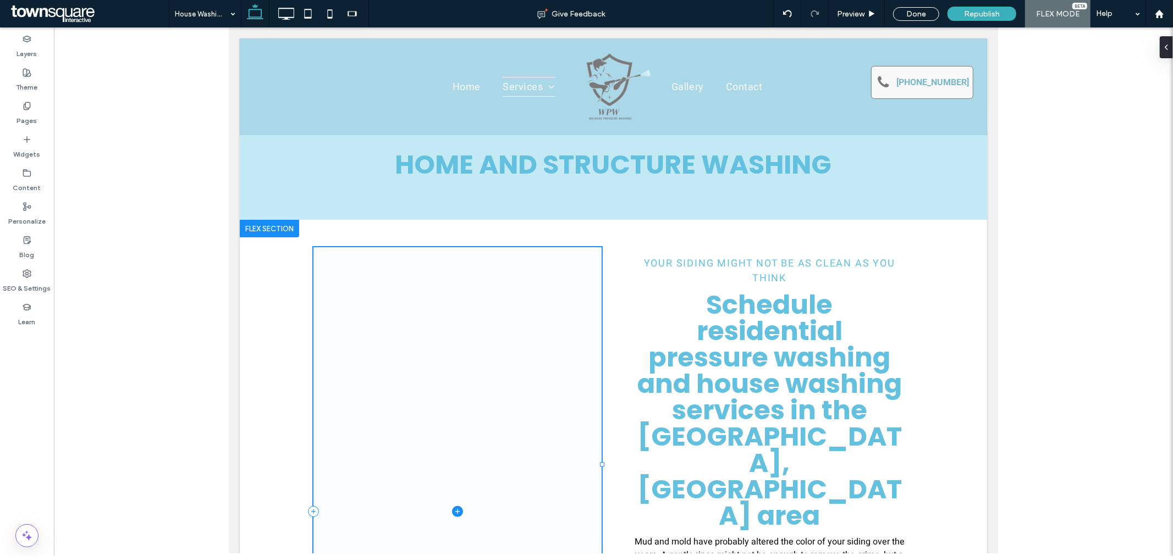
click at [452, 506] on icon at bounding box center [456, 511] width 11 height 11
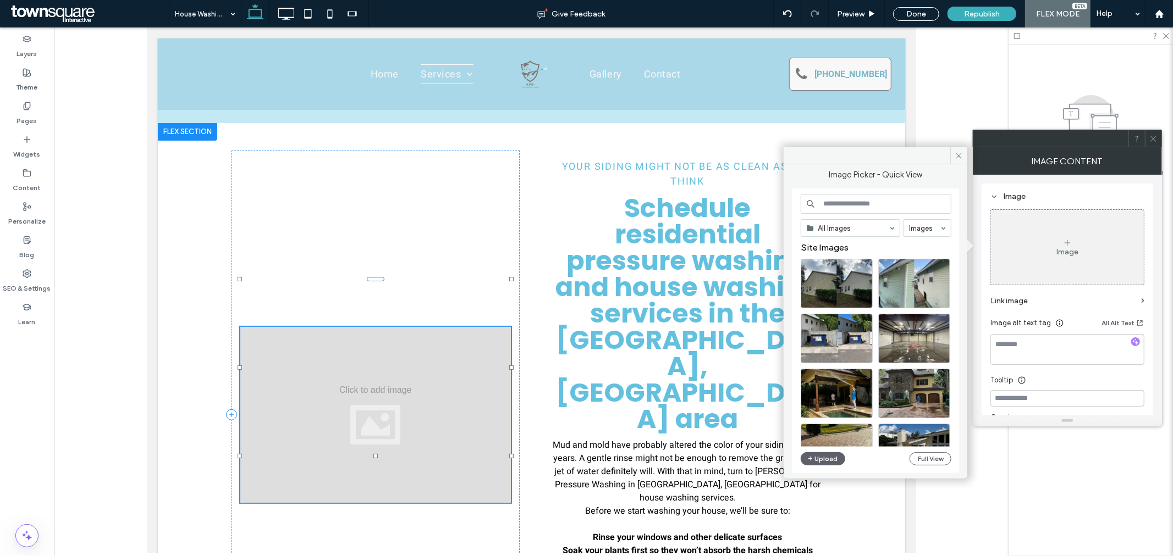
click at [376, 352] on div at bounding box center [375, 415] width 271 height 176
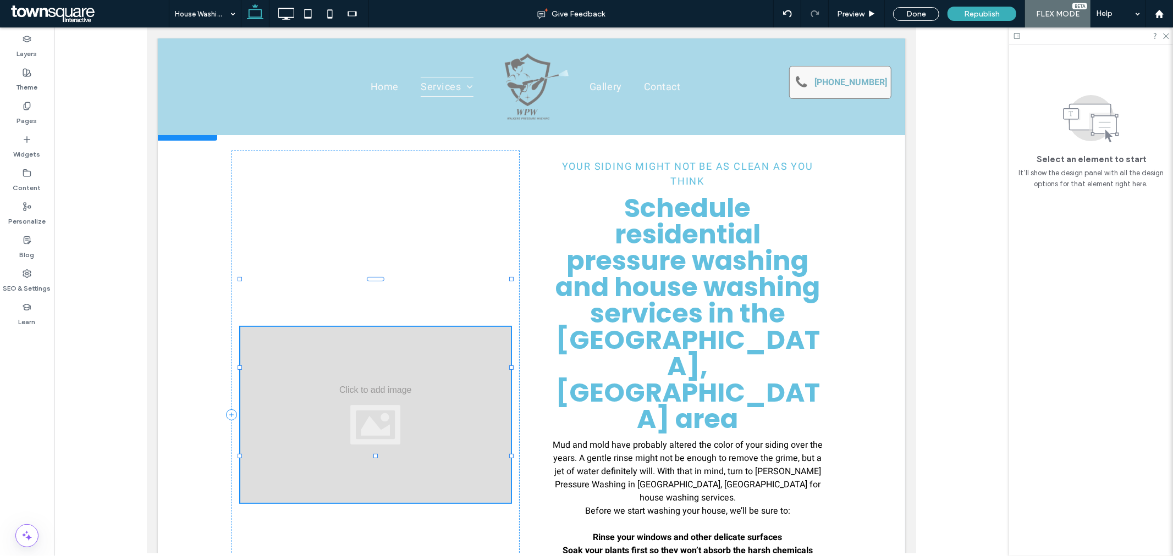
click at [419, 366] on div at bounding box center [375, 415] width 271 height 176
click at [331, 341] on div at bounding box center [375, 415] width 271 height 176
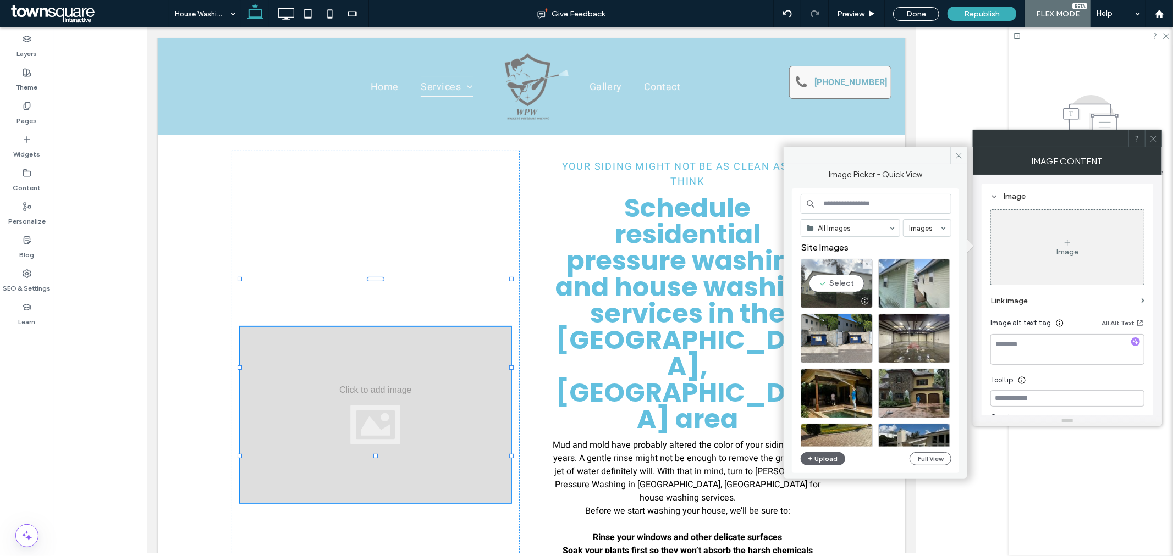
click at [851, 284] on div "Select" at bounding box center [837, 283] width 72 height 49
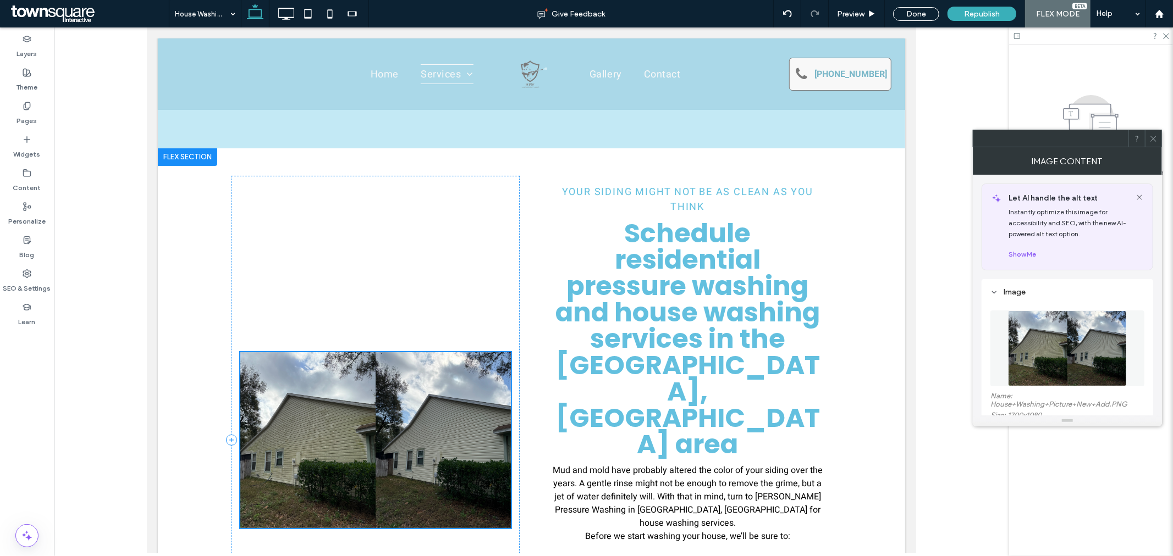
scroll to position [122, 0]
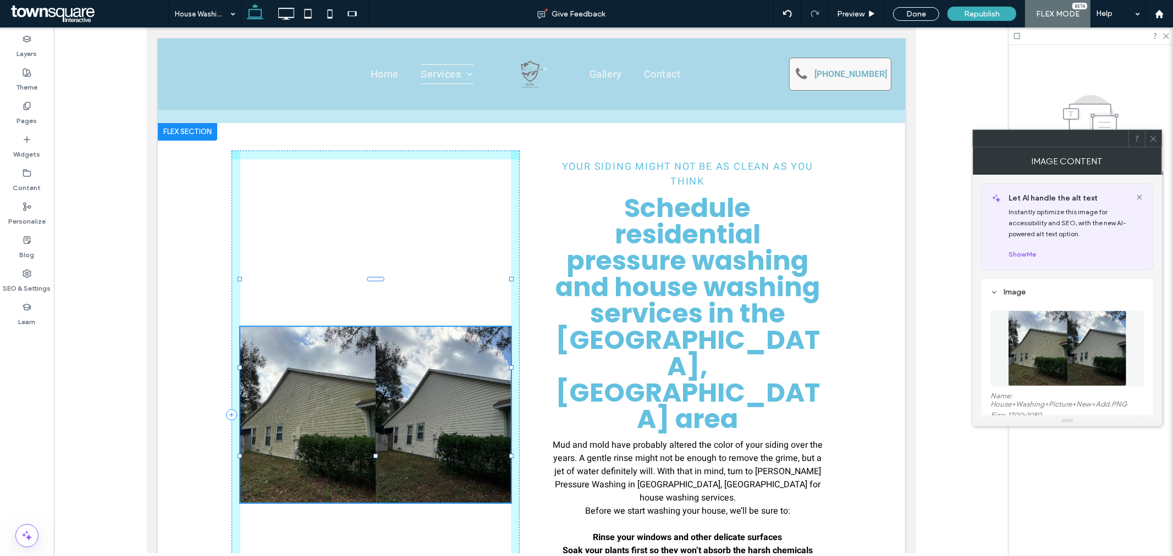
drag, startPoint x: 367, startPoint y: 280, endPoint x: 371, endPoint y: 268, distance: 12.5
drag, startPoint x: 373, startPoint y: 278, endPoint x: 373, endPoint y: 249, distance: 29.7
click at [369, 460] on div at bounding box center [375, 414] width 288 height 529
drag, startPoint x: 369, startPoint y: 456, endPoint x: 369, endPoint y: 481, distance: 24.7
drag, startPoint x: 369, startPoint y: 453, endPoint x: 369, endPoint y: 466, distance: 12.6
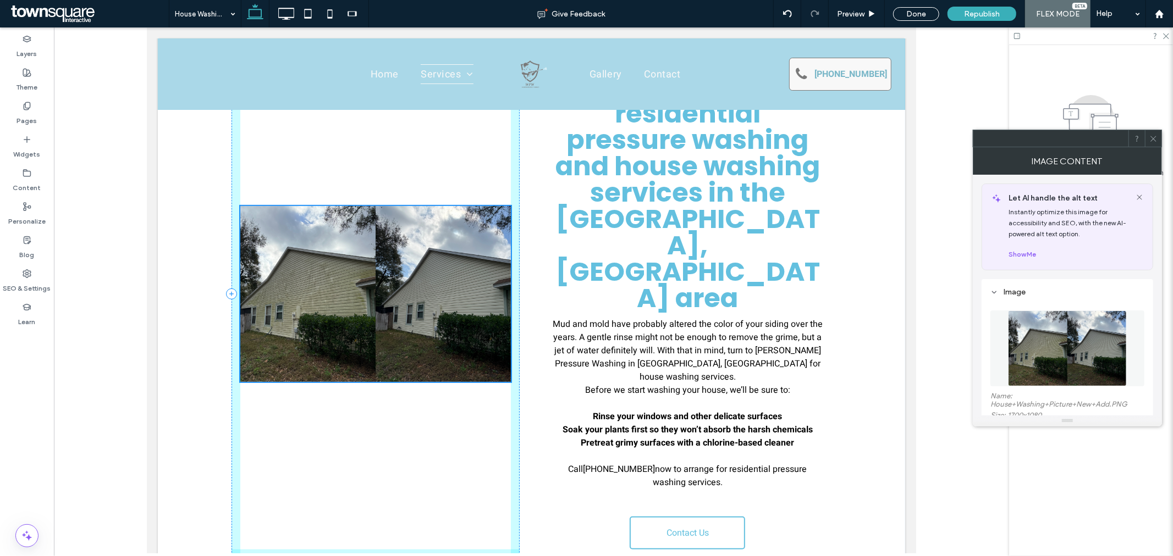
scroll to position [244, 0]
click at [349, 381] on div at bounding box center [375, 292] width 288 height 529
click at [510, 461] on div at bounding box center [375, 292] width 288 height 529
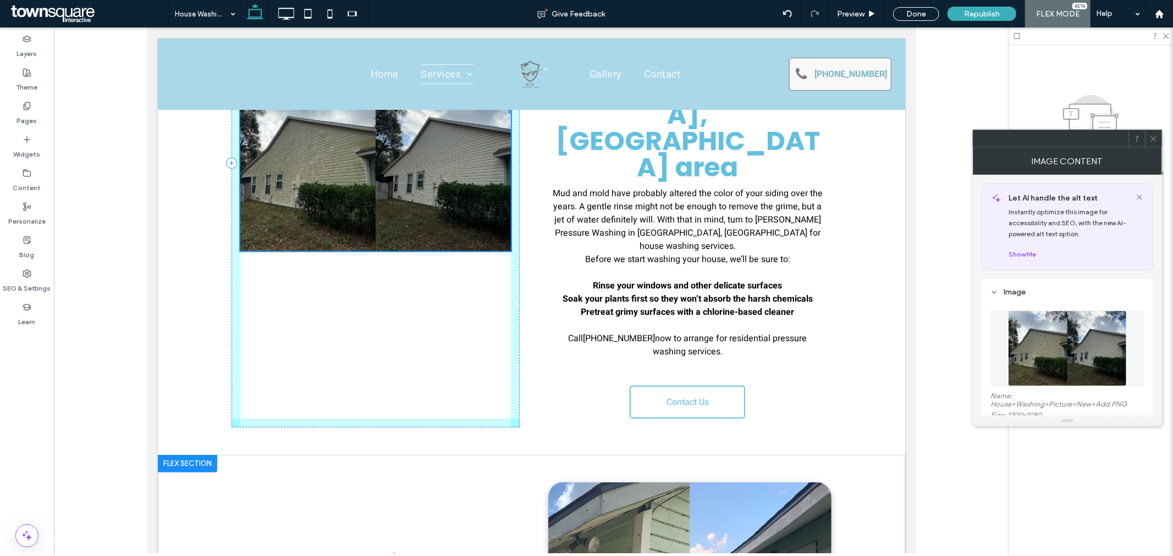
scroll to position [550, 0]
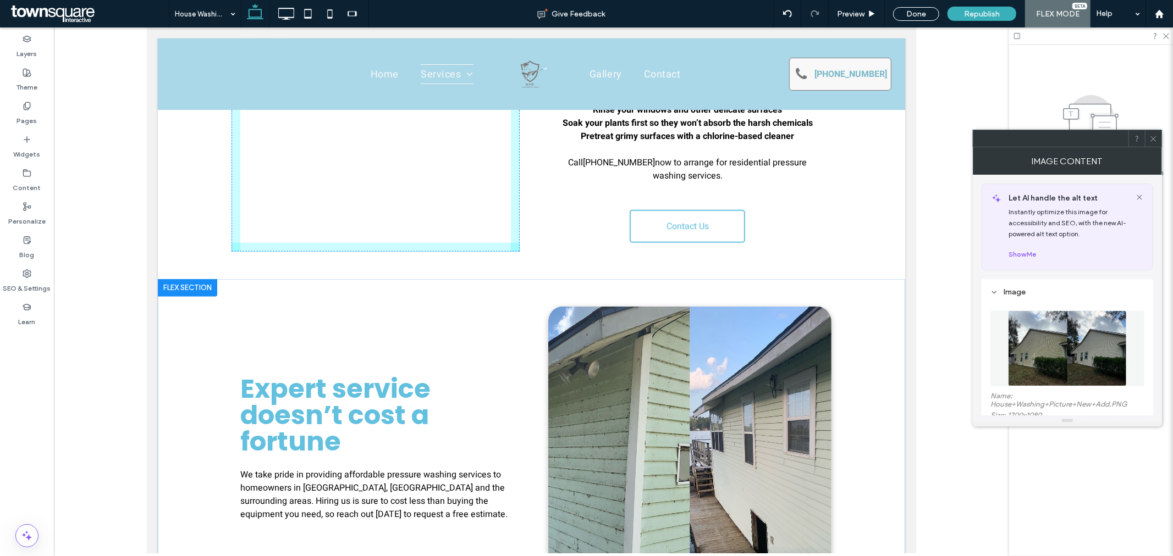
click at [694, 407] on img at bounding box center [689, 461] width 283 height 310
click at [599, 306] on img at bounding box center [689, 461] width 283 height 310
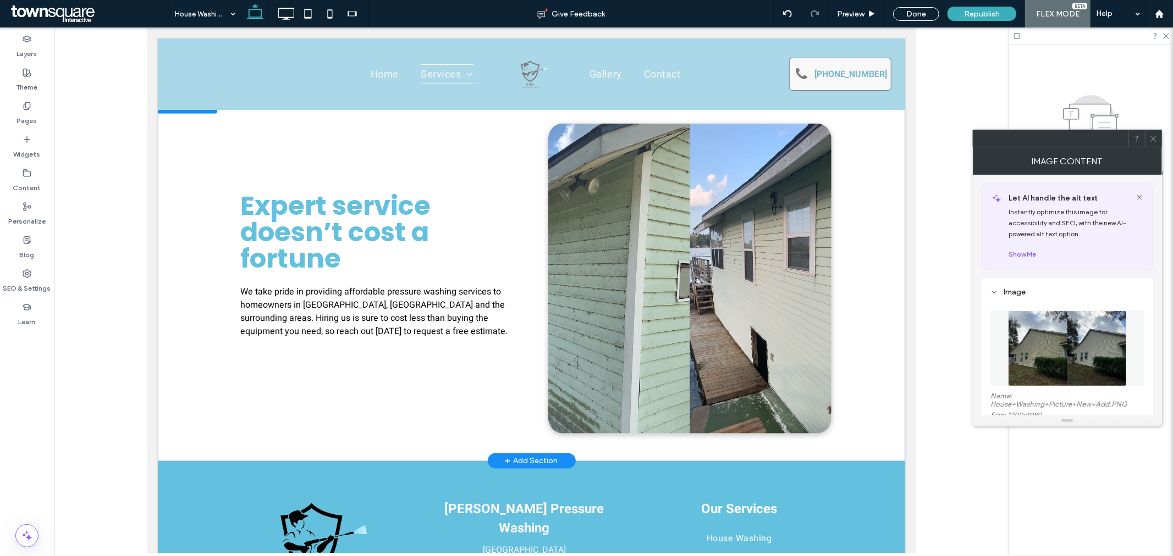
click at [611, 164] on img at bounding box center [689, 278] width 283 height 310
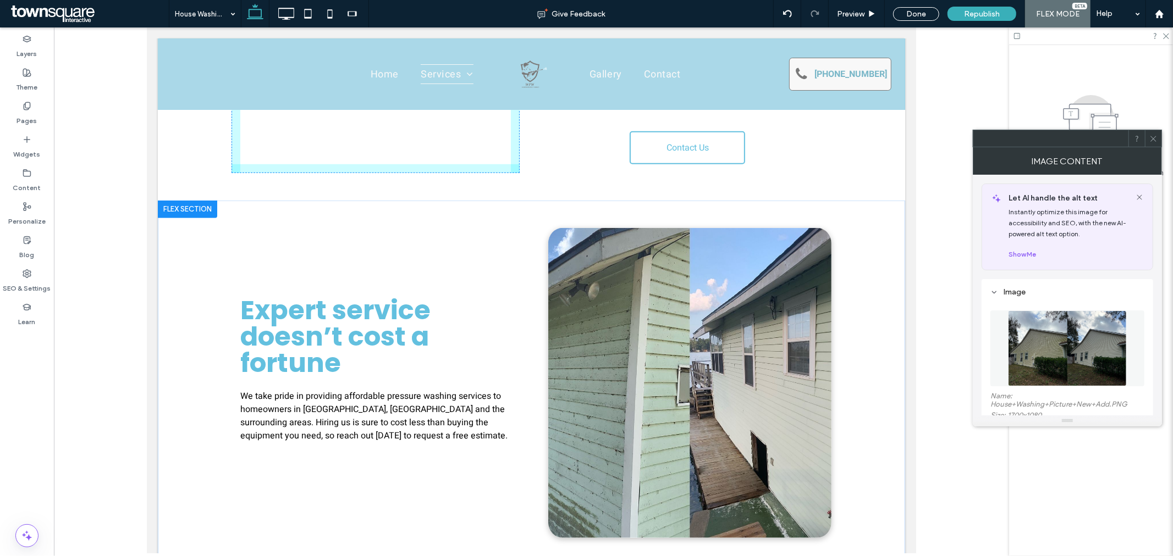
scroll to position [427, 0]
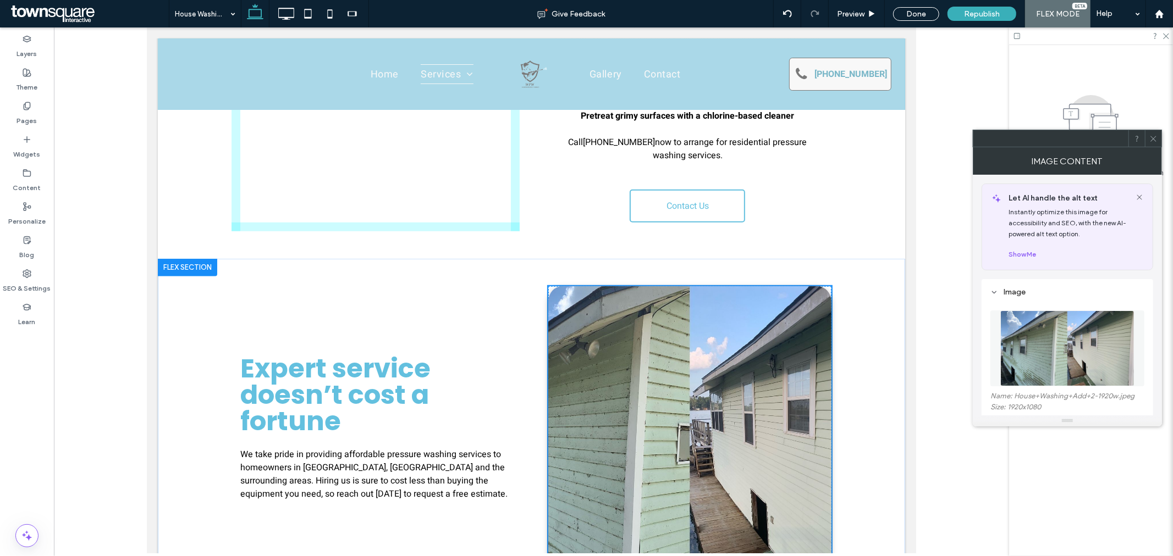
scroll to position [550, 0]
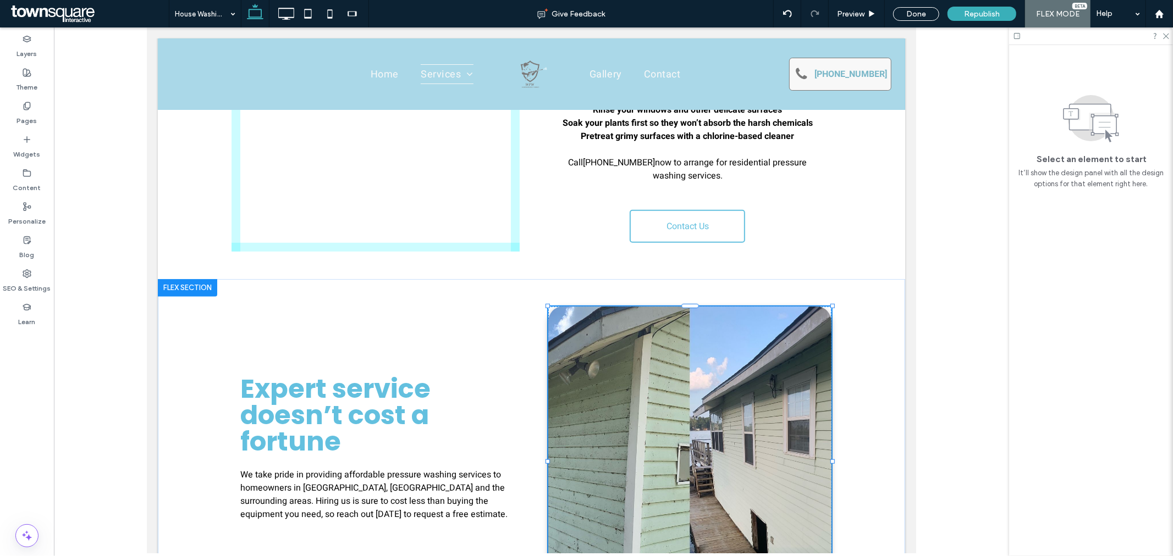
click at [848, 279] on div "Expert service doesn’t cost a fortune We take pride in providing affordable pre…" at bounding box center [531, 461] width 660 height 365
drag, startPoint x: 1031, startPoint y: 147, endPoint x: 963, endPoint y: 105, distance: 80.7
click at [963, 105] on div at bounding box center [531, 290] width 955 height 526
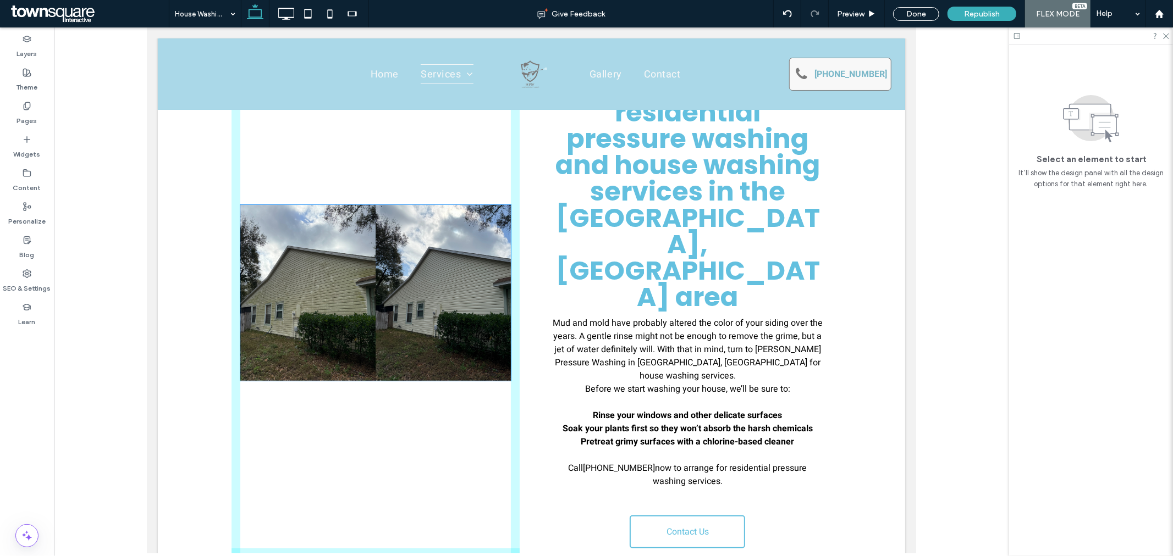
scroll to position [0, 0]
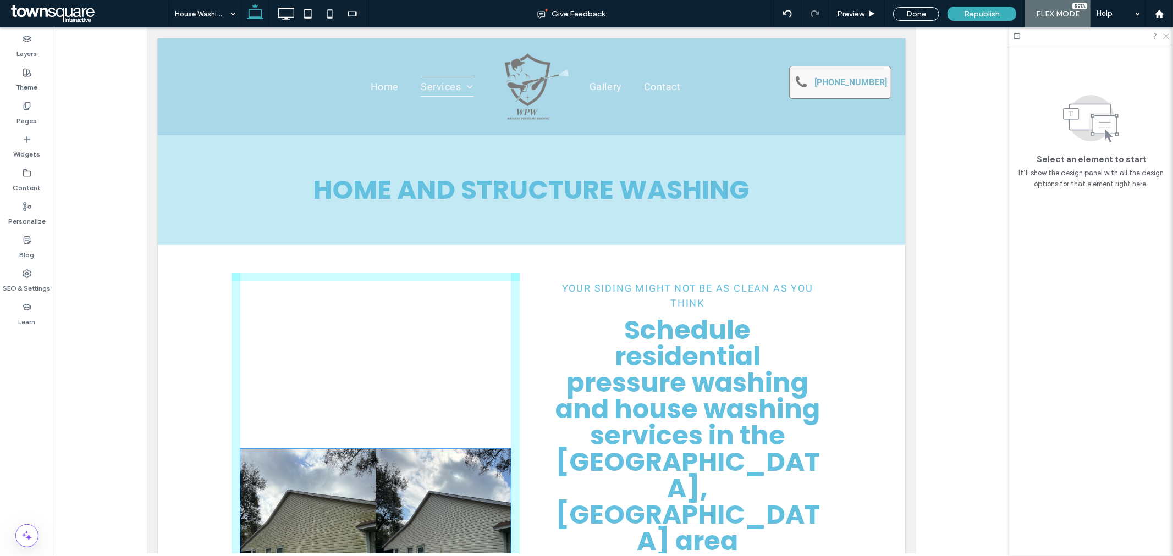
click at [1162, 37] on icon at bounding box center [1165, 35] width 7 height 7
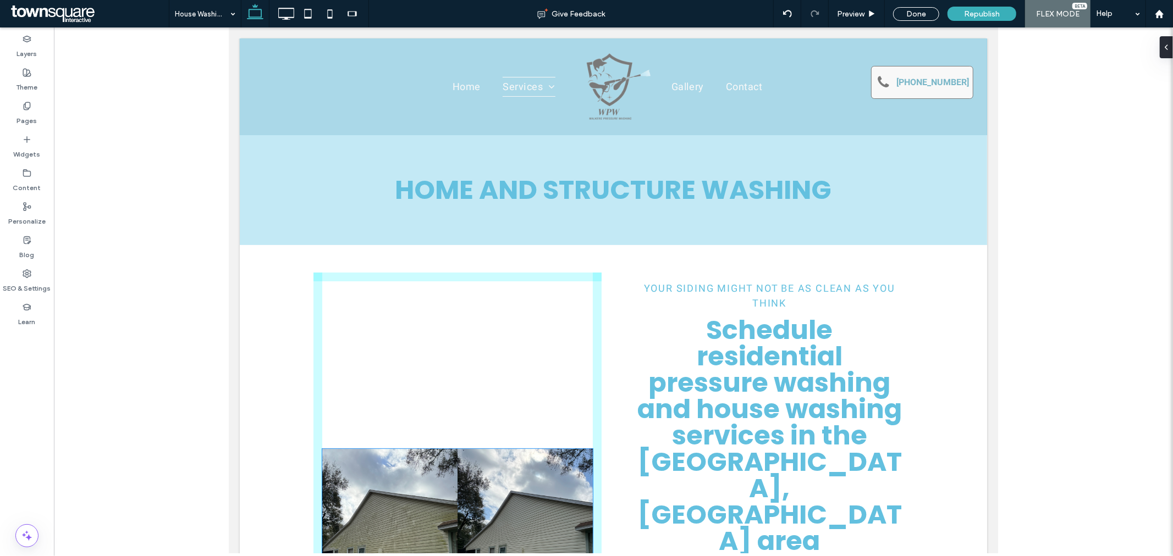
click at [1067, 19] on div "FLEX MODE" at bounding box center [1057, 13] width 65 height 27
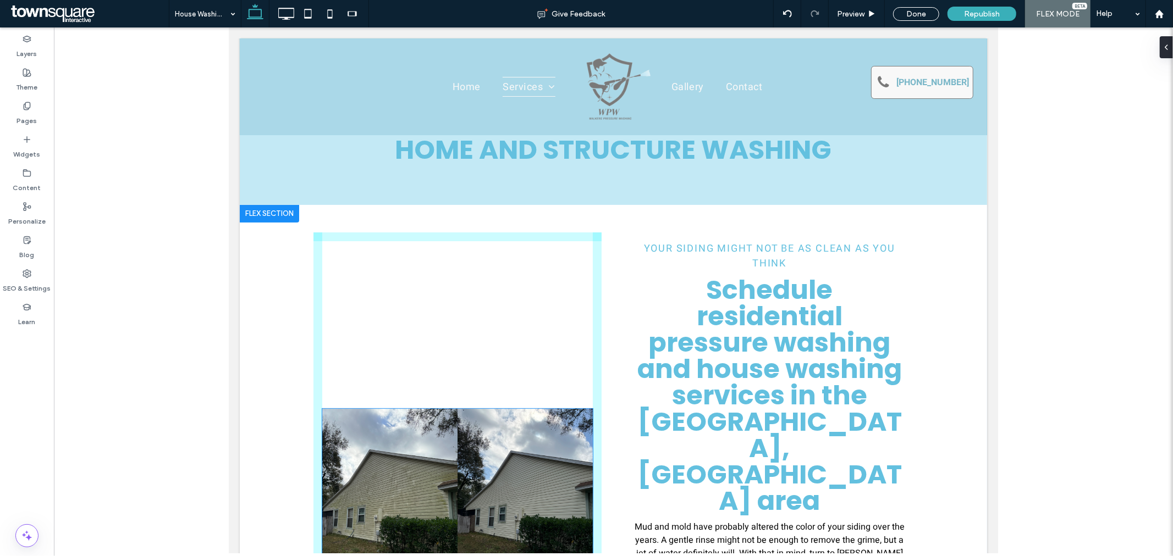
scroll to position [122, 0]
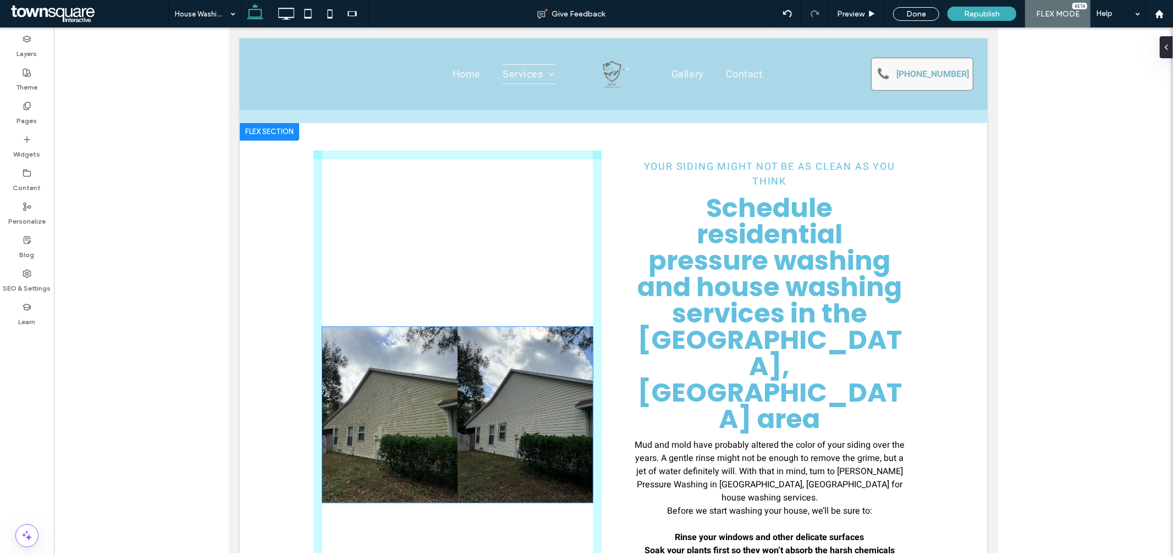
click at [522, 186] on div at bounding box center [457, 414] width 288 height 529
click at [593, 147] on div "Your Siding Might Not Be as Clean as You Think Schedule residential pressure wa…" at bounding box center [613, 415] width 660 height 584
click at [388, 267] on div at bounding box center [457, 414] width 288 height 529
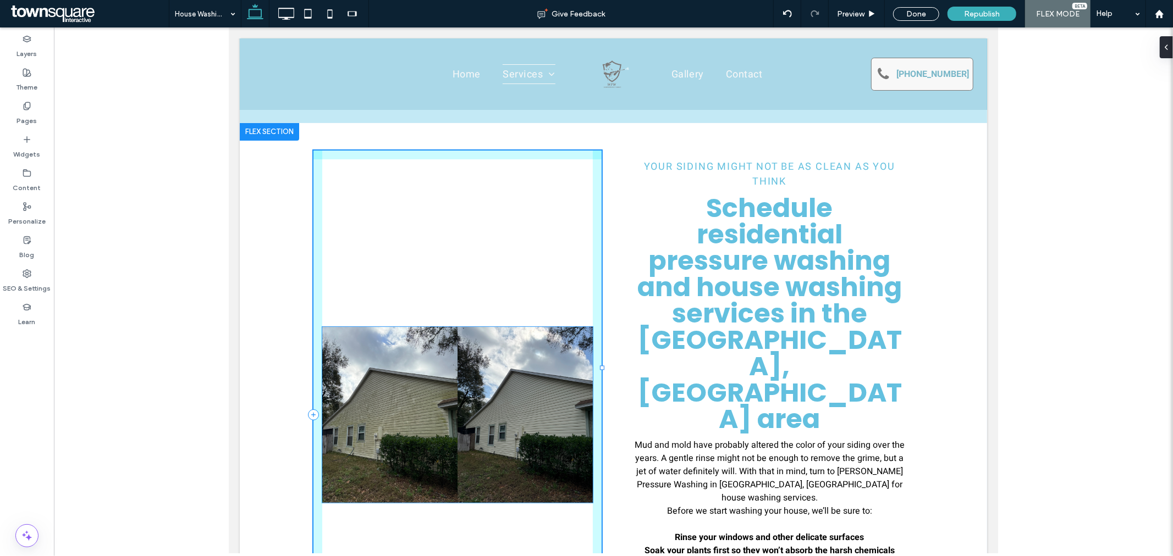
click at [456, 327] on img at bounding box center [457, 415] width 271 height 176
click at [468, 250] on div at bounding box center [457, 414] width 288 height 529
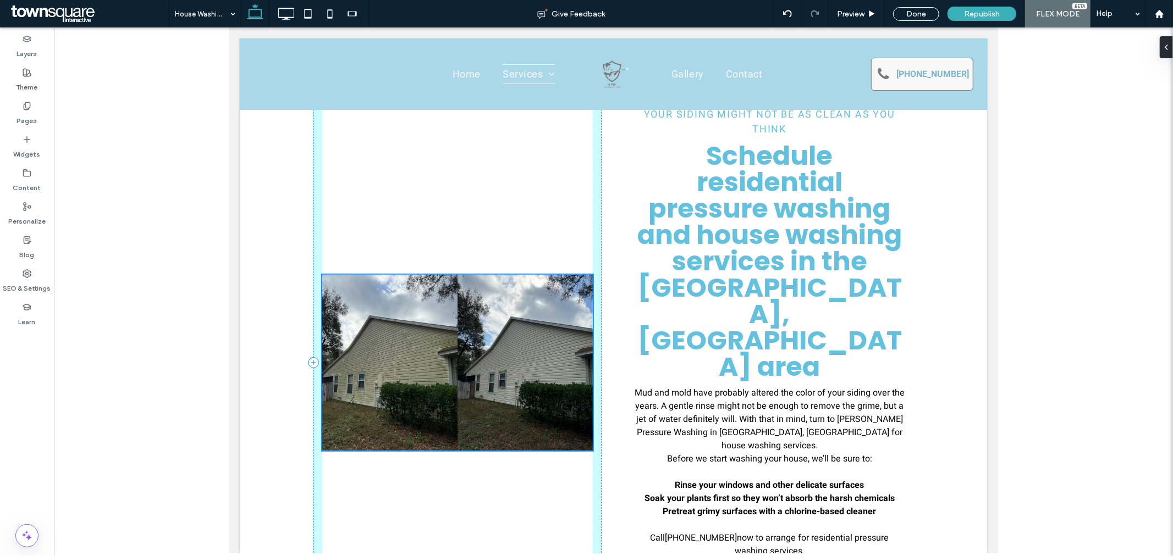
scroll to position [305, 0]
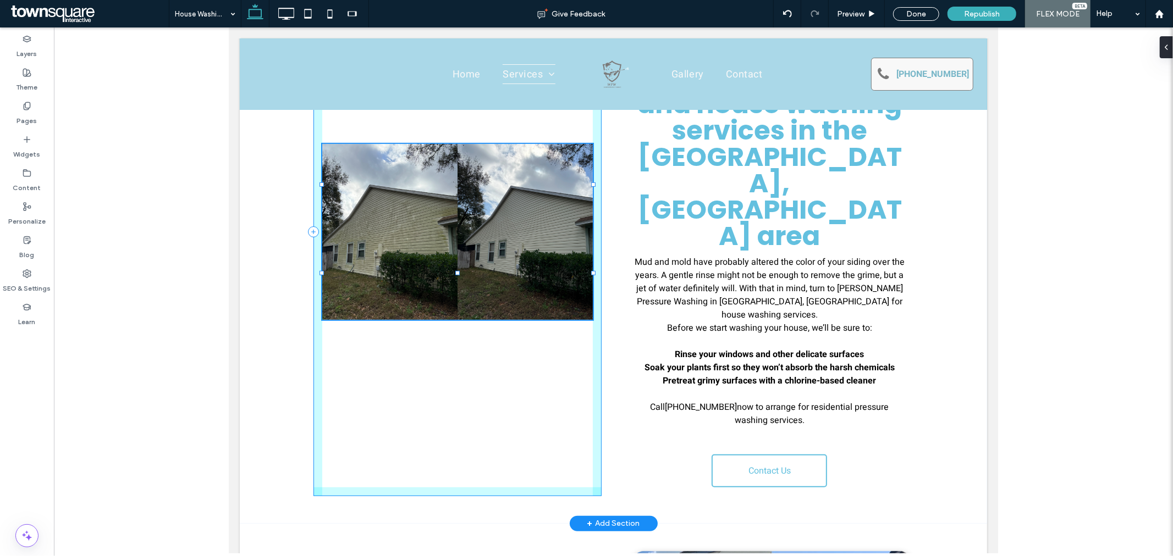
click at [525, 401] on div at bounding box center [457, 231] width 288 height 529
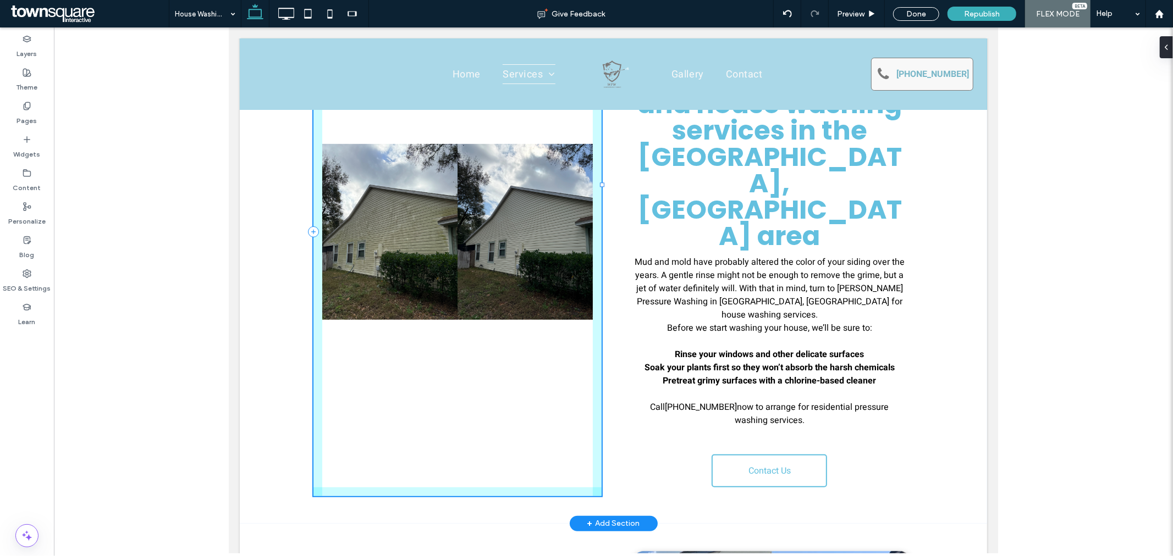
click at [590, 396] on div at bounding box center [457, 231] width 288 height 529
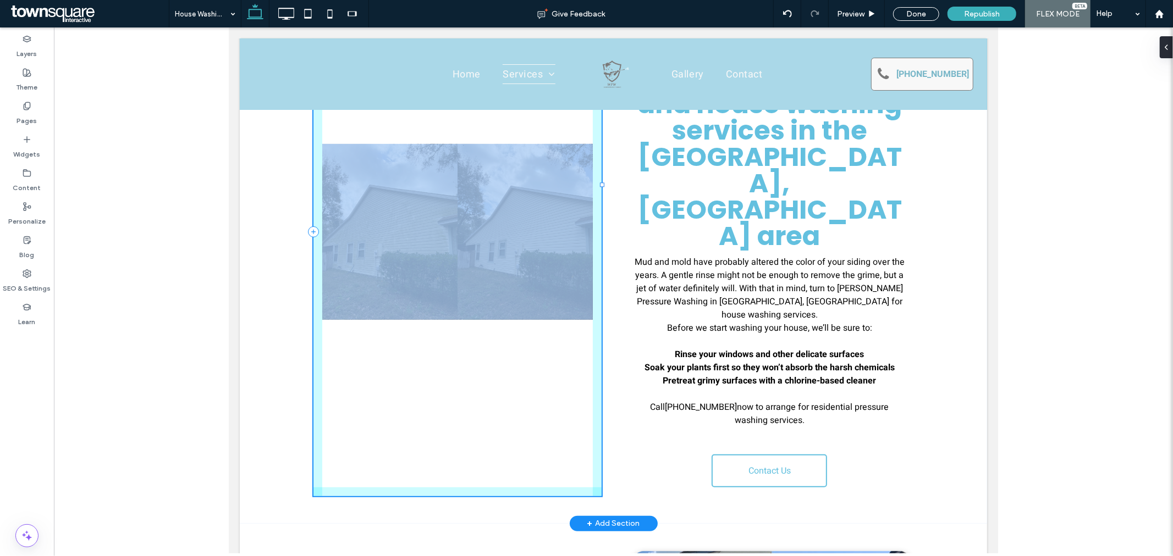
click at [590, 396] on div at bounding box center [457, 231] width 288 height 529
click at [490, 309] on div at bounding box center [457, 231] width 288 height 529
click at [452, 240] on img at bounding box center [457, 231] width 271 height 176
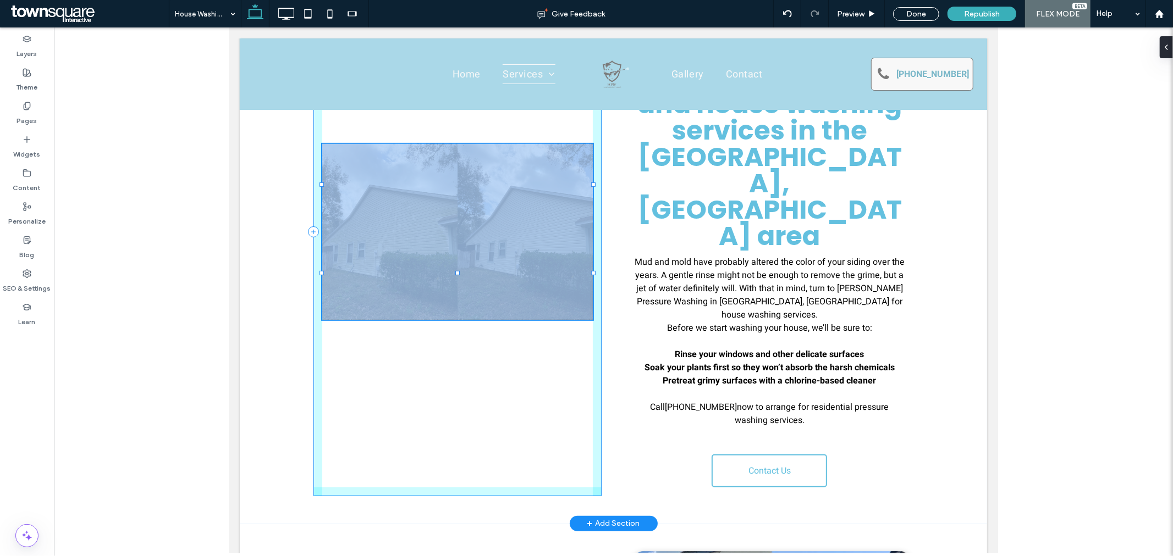
drag, startPoint x: 317, startPoint y: 273, endPoint x: 308, endPoint y: 278, distance: 10.1
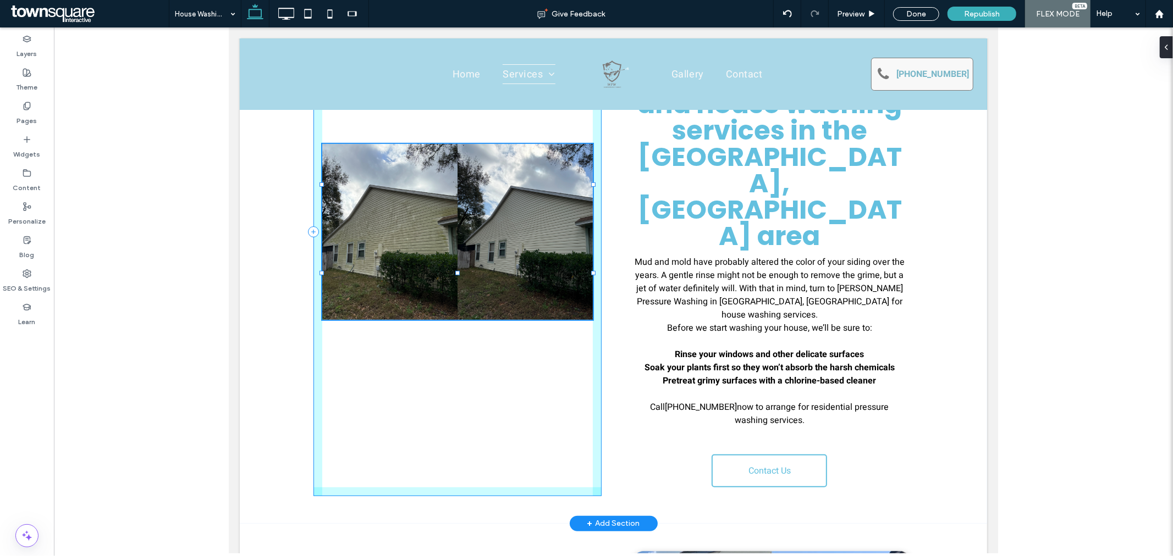
click at [318, 272] on div at bounding box center [457, 231] width 288 height 529
click at [313, 273] on div at bounding box center [457, 231] width 288 height 529
drag, startPoint x: 314, startPoint y: 272, endPoint x: 301, endPoint y: 296, distance: 27.3
drag, startPoint x: 452, startPoint y: 272, endPoint x: 442, endPoint y: 338, distance: 66.7
click at [512, 250] on img at bounding box center [457, 231] width 271 height 176
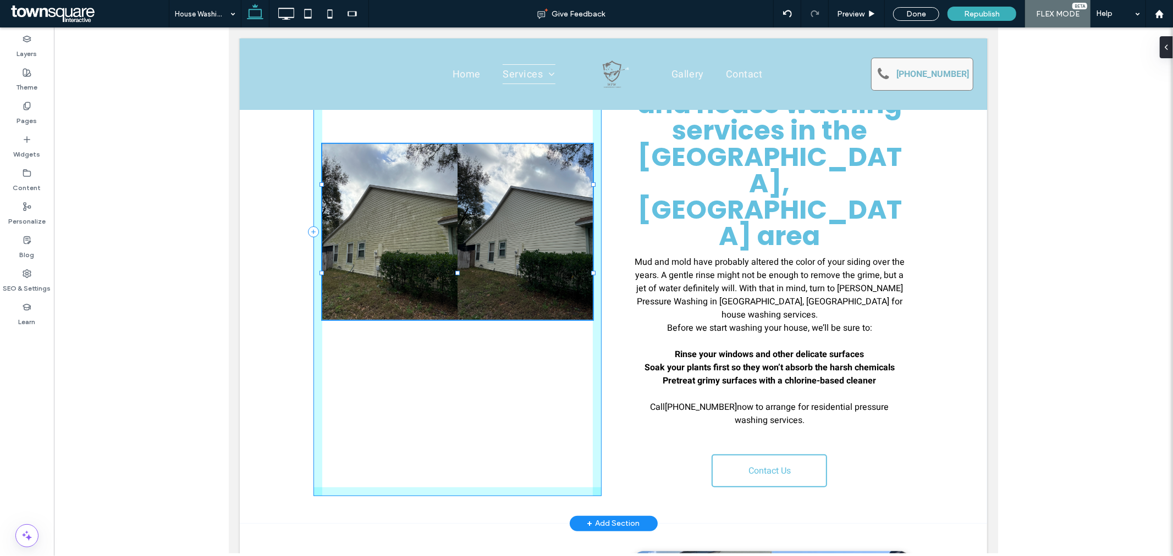
click at [512, 250] on img at bounding box center [457, 231] width 271 height 176
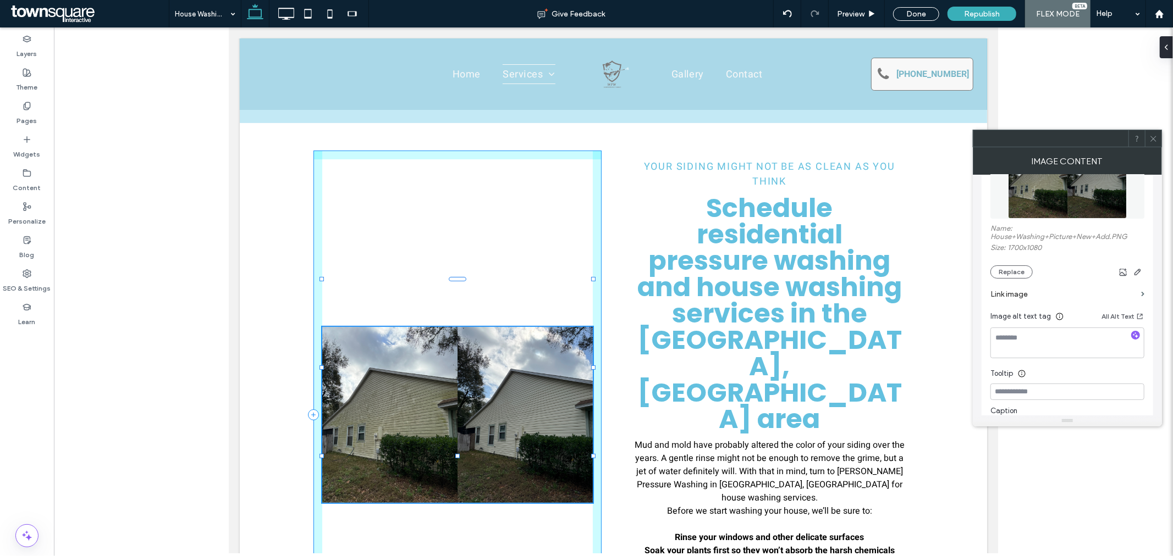
scroll to position [131, 0]
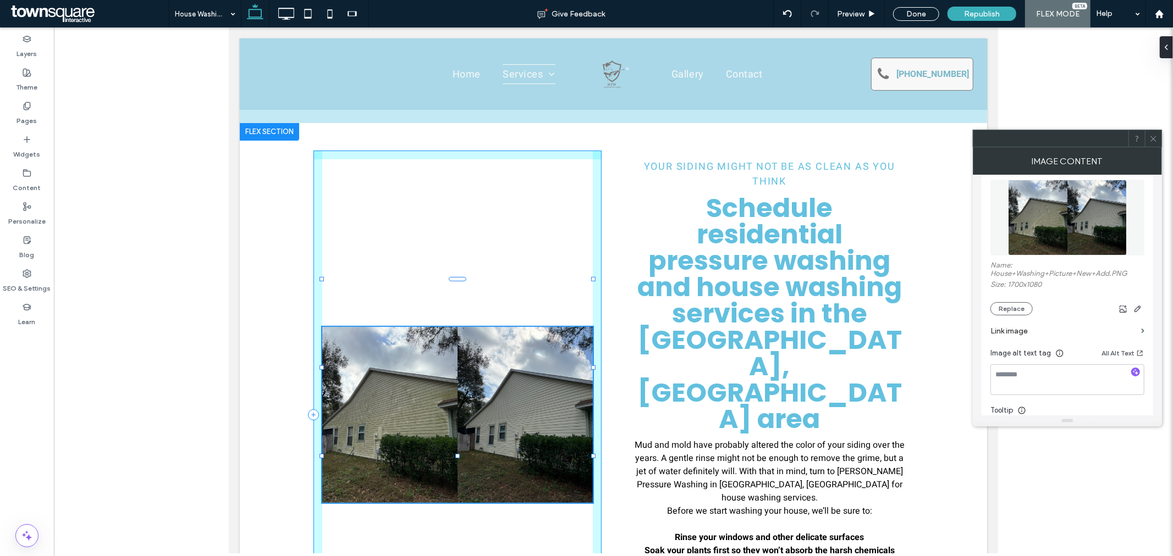
drag, startPoint x: 453, startPoint y: 279, endPoint x: 450, endPoint y: 234, distance: 45.2
click at [450, 234] on div at bounding box center [457, 414] width 288 height 529
click at [543, 327] on img at bounding box center [457, 415] width 271 height 176
click at [787, 18] on icon at bounding box center [787, 13] width 9 height 9
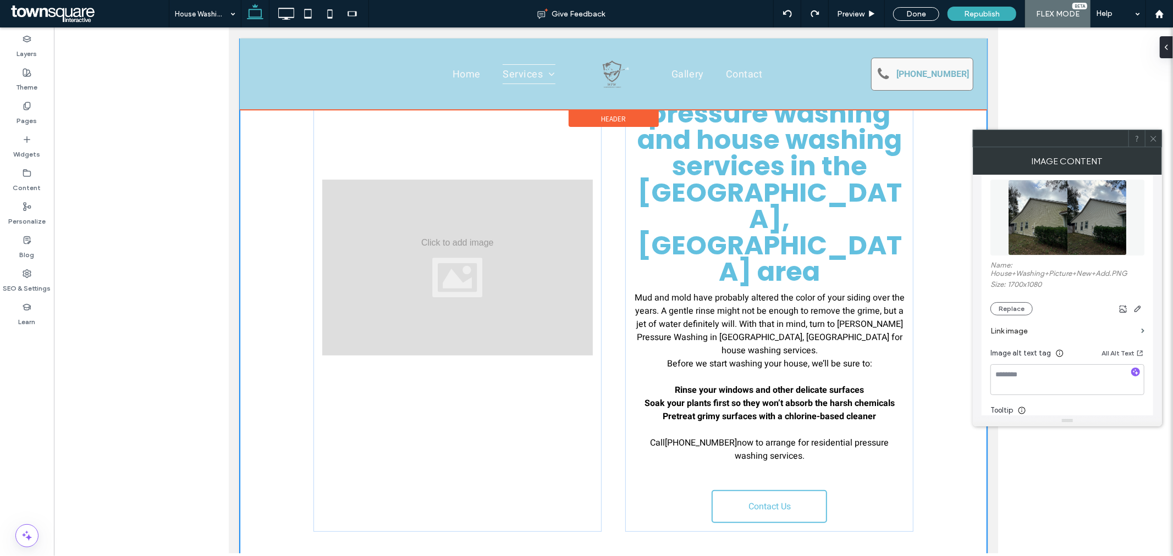
scroll to position [219, 0]
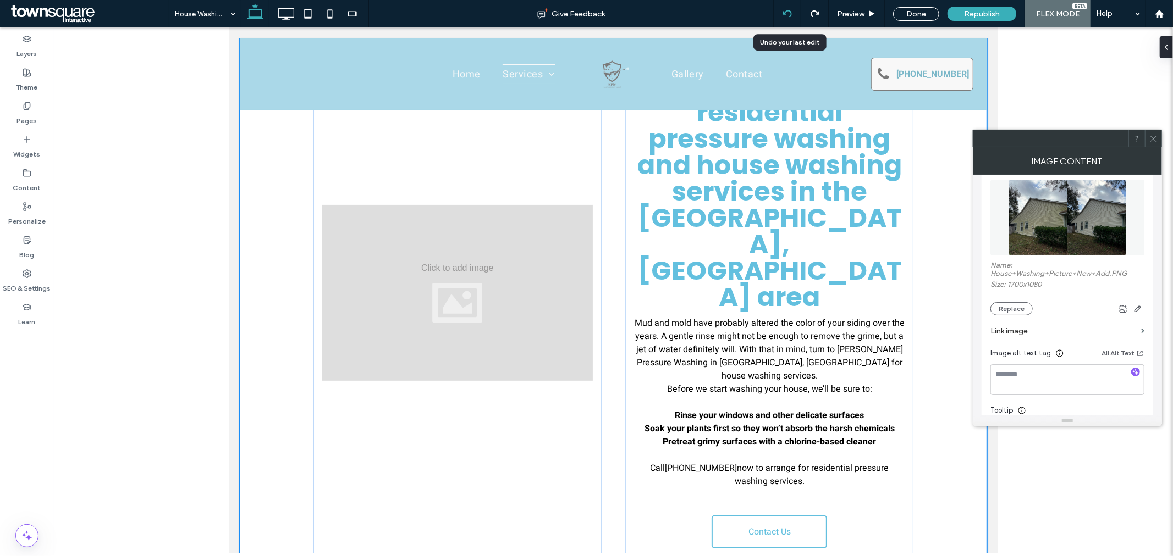
click at [791, 9] on icon at bounding box center [787, 13] width 9 height 9
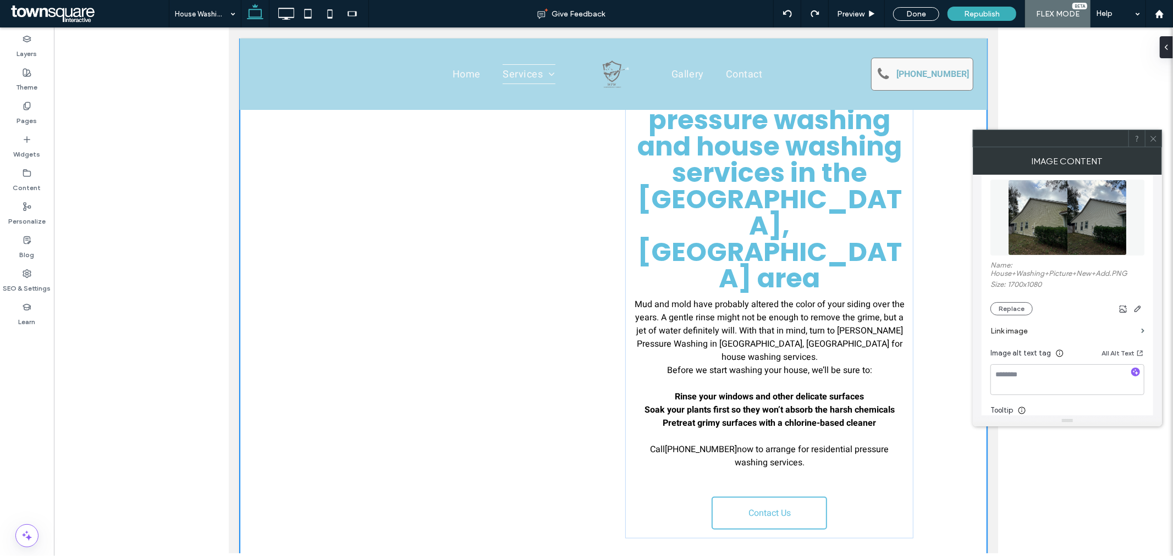
scroll to position [244, 0]
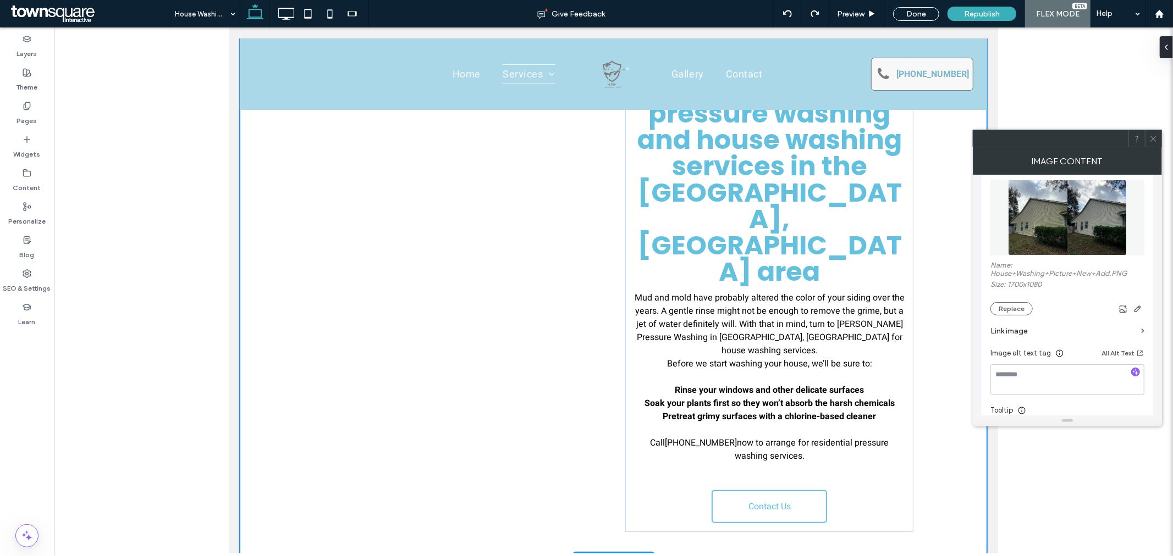
click at [486, 255] on span at bounding box center [457, 267] width 288 height 529
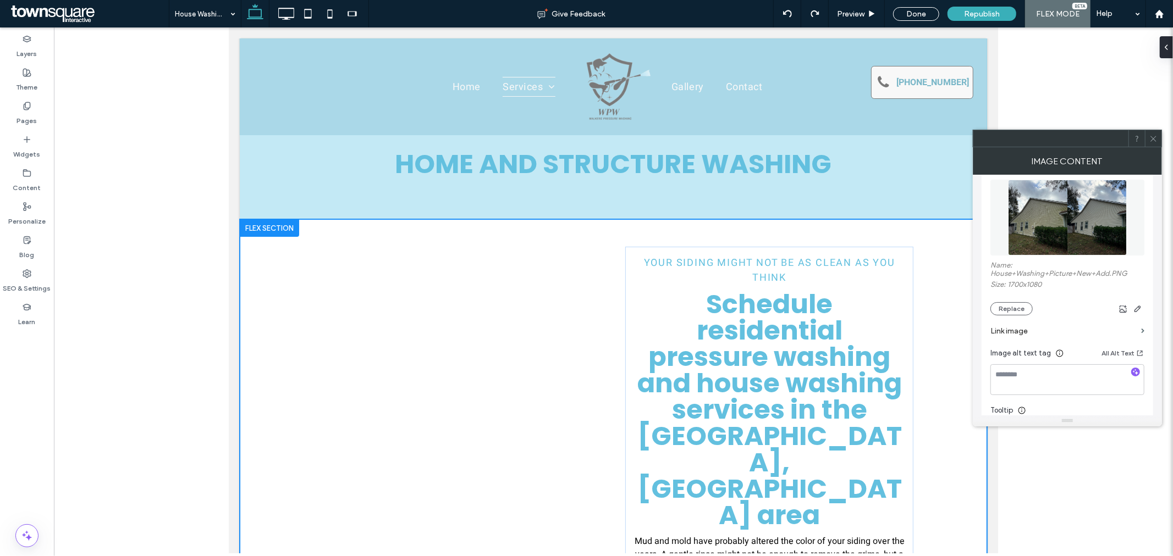
scroll to position [0, 0]
click at [425, 342] on span at bounding box center [457, 511] width 288 height 529
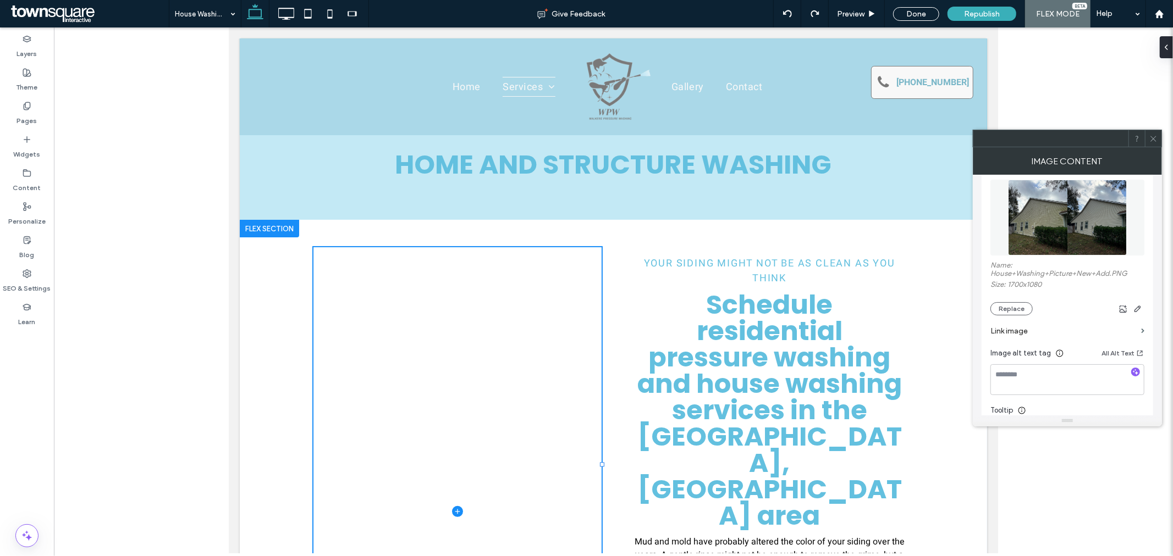
click at [454, 511] on icon at bounding box center [456, 511] width 5 height 1
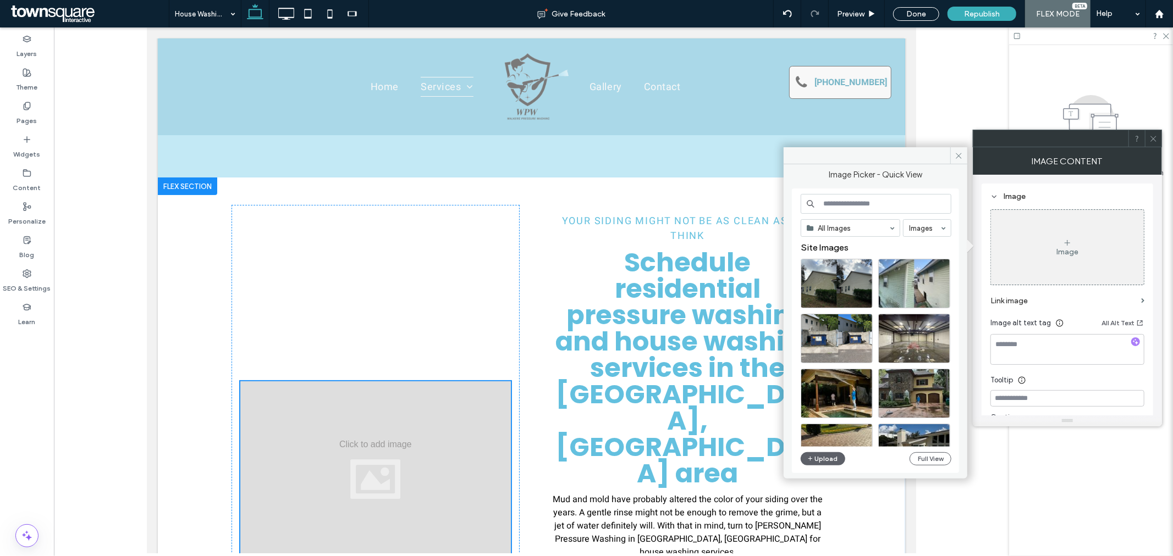
scroll to position [61, 0]
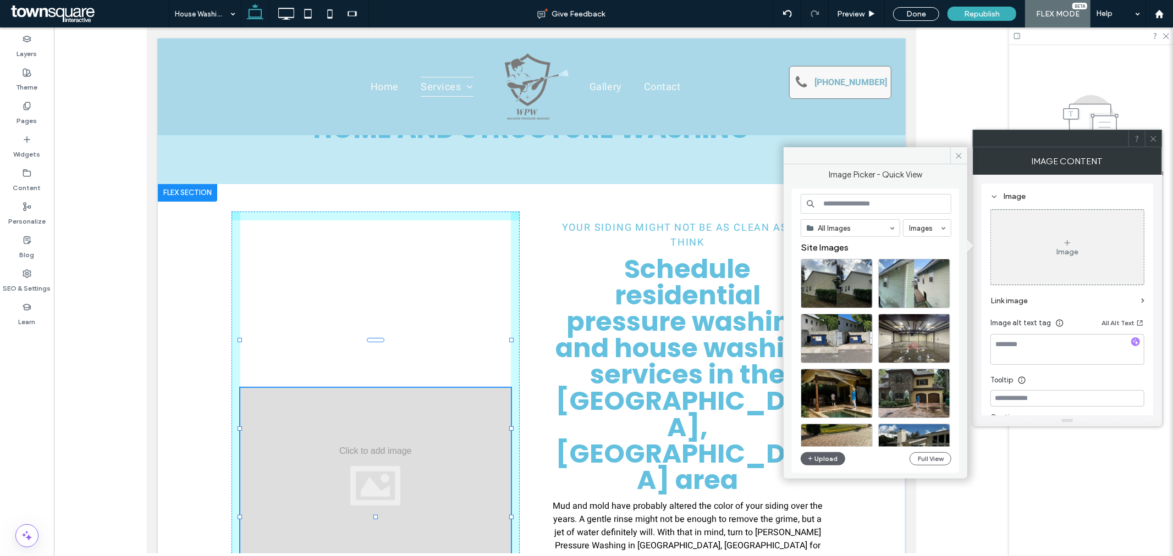
drag, startPoint x: 369, startPoint y: 339, endPoint x: 321, endPoint y: 302, distance: 60.7
drag, startPoint x: 233, startPoint y: 339, endPoint x: 233, endPoint y: 270, distance: 69.3
click at [231, 214] on div at bounding box center [375, 475] width 288 height 529
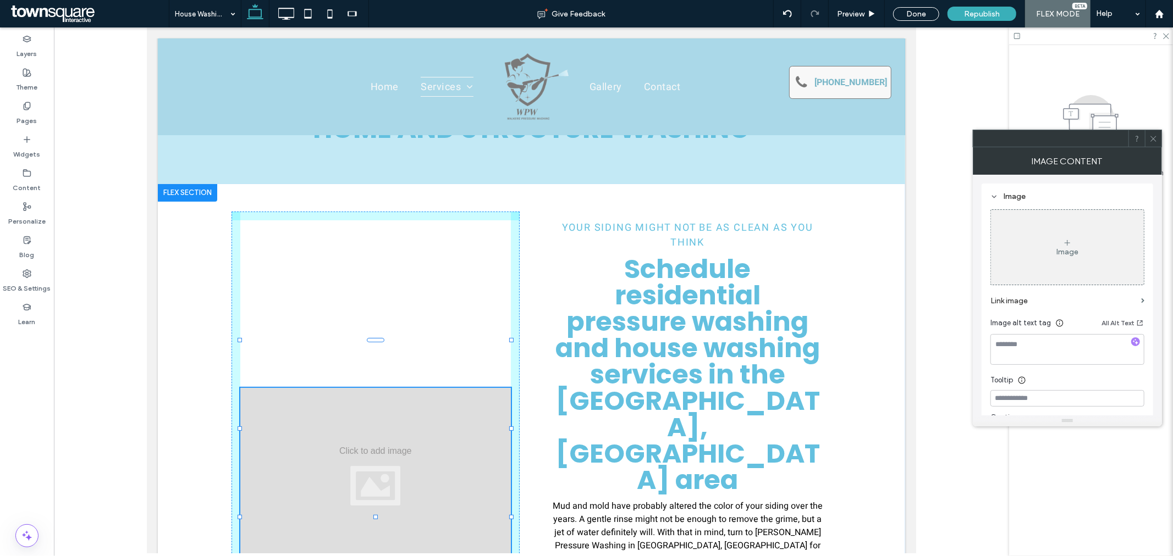
click at [227, 210] on div "Your Siding Might Not Be as Clean as You Think Schedule residential pressure wa…" at bounding box center [531, 476] width 660 height 584
drag, startPoint x: 230, startPoint y: 217, endPoint x: 303, endPoint y: 318, distance: 124.5
click at [303, 318] on div at bounding box center [375, 475] width 288 height 529
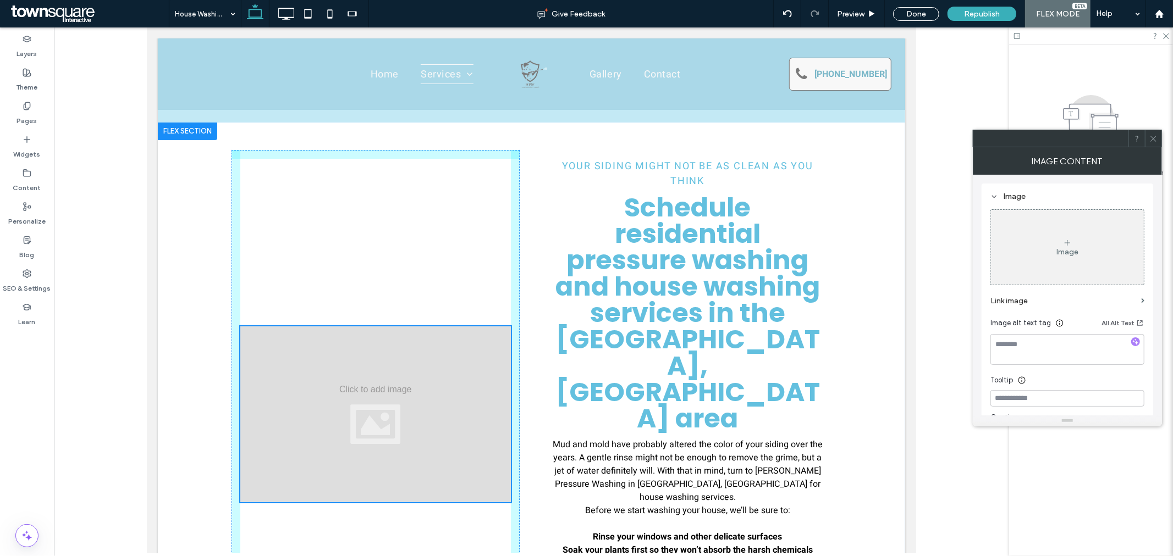
scroll to position [122, 0]
click at [778, 18] on div at bounding box center [787, 13] width 27 height 9
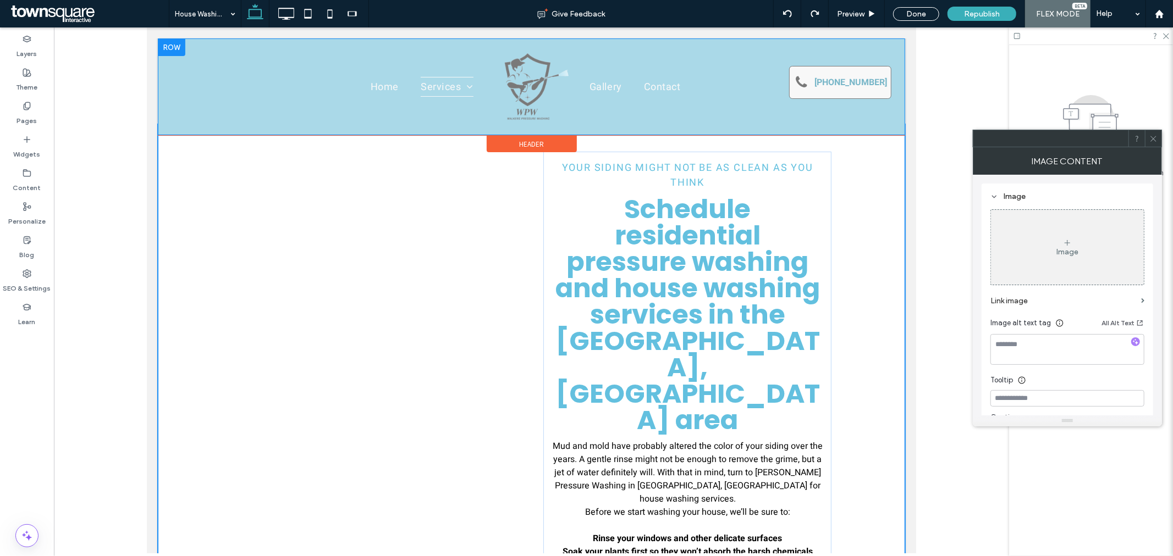
scroll to position [0, 0]
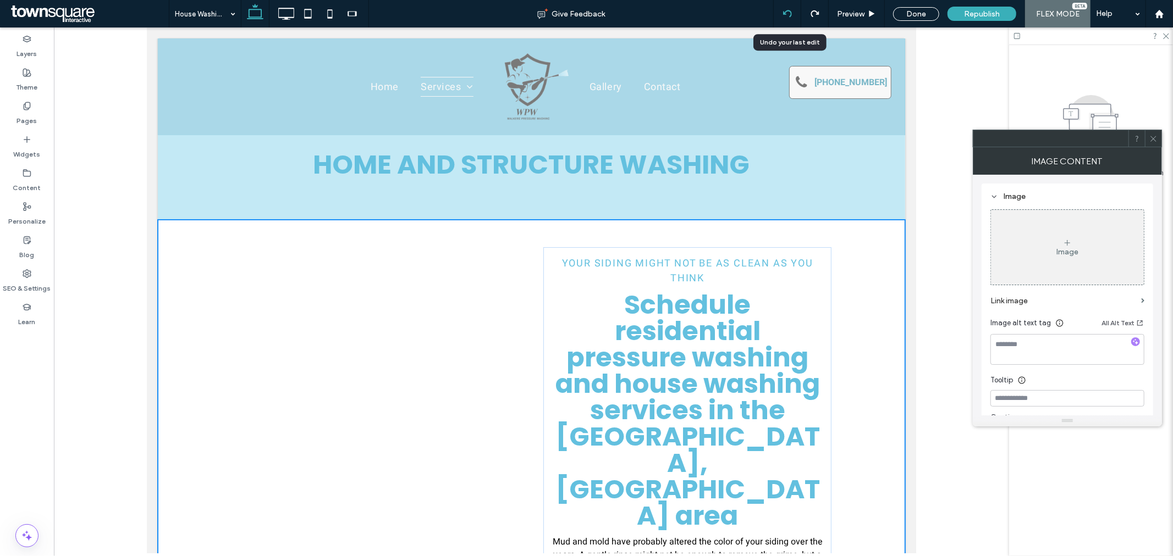
click at [790, 18] on div at bounding box center [787, 13] width 27 height 27
click at [783, 12] on use at bounding box center [786, 13] width 9 height 7
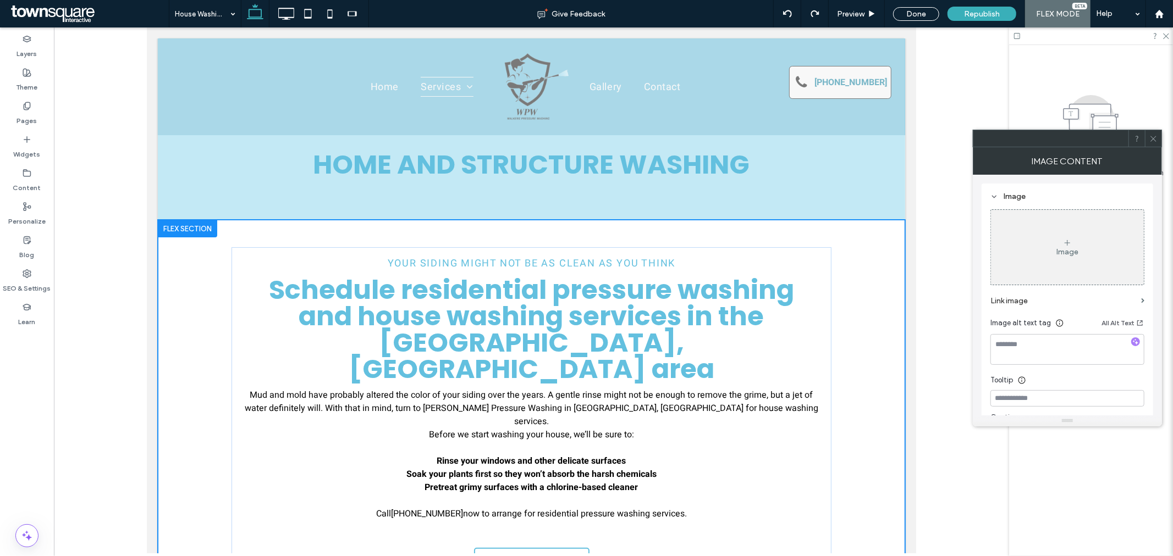
click at [568, 319] on span "Schedule residential pressure washing and house washing services in the Winter …" at bounding box center [530, 329] width 525 height 116
click at [506, 311] on span "Schedule residential pressure washing and house washing services in the Winter …" at bounding box center [530, 329] width 525 height 116
click at [513, 305] on span "Schedule residential pressure washing and house washing services in the Winter …" at bounding box center [530, 329] width 525 height 116
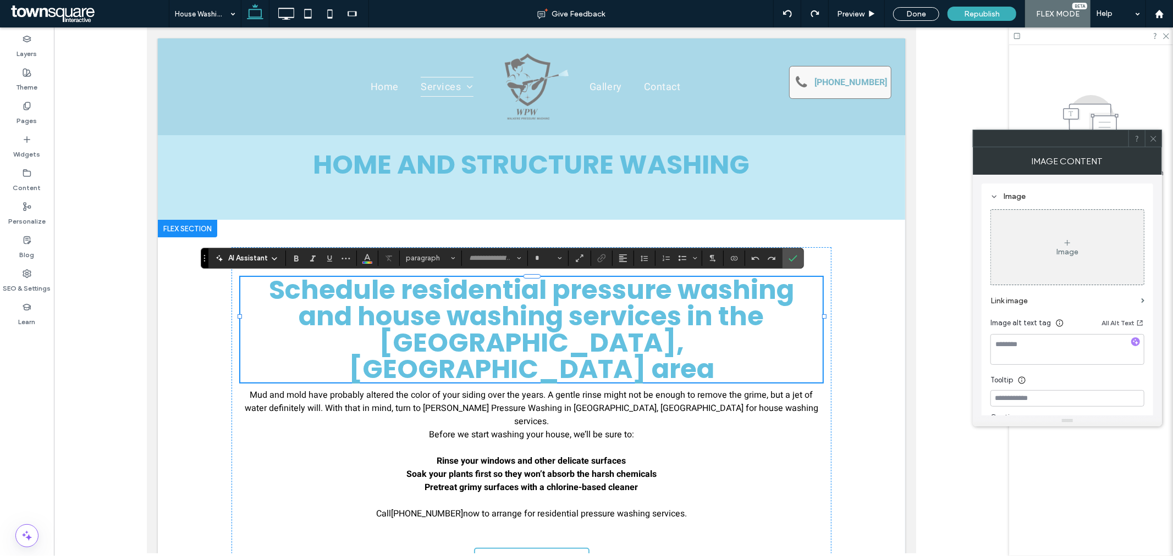
type input "*******"
type input "**"
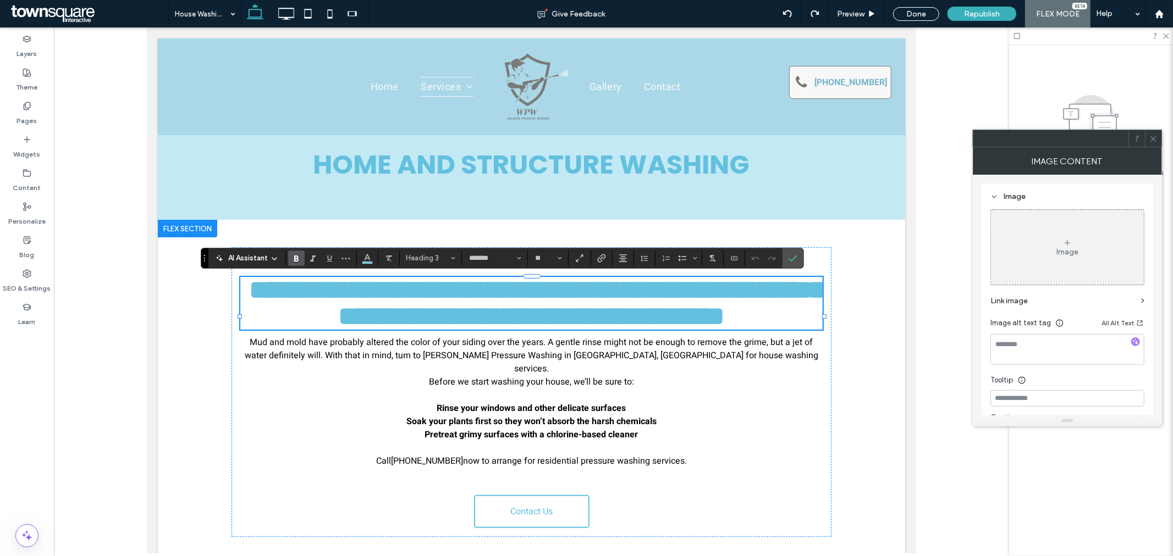
click at [606, 314] on span "**********" at bounding box center [536, 303] width 575 height 52
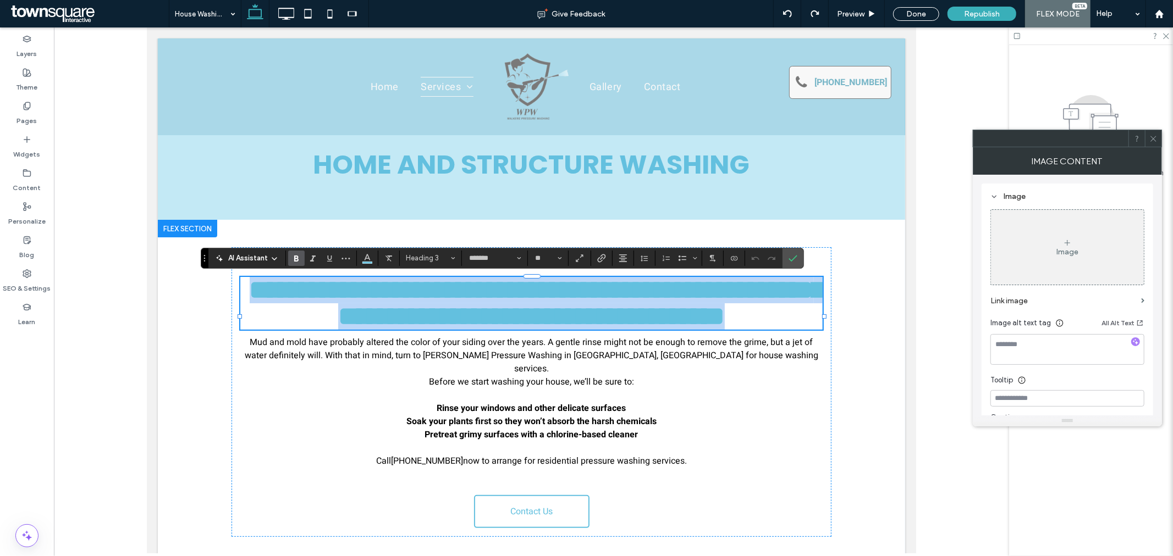
click at [606, 314] on span "**********" at bounding box center [536, 303] width 575 height 52
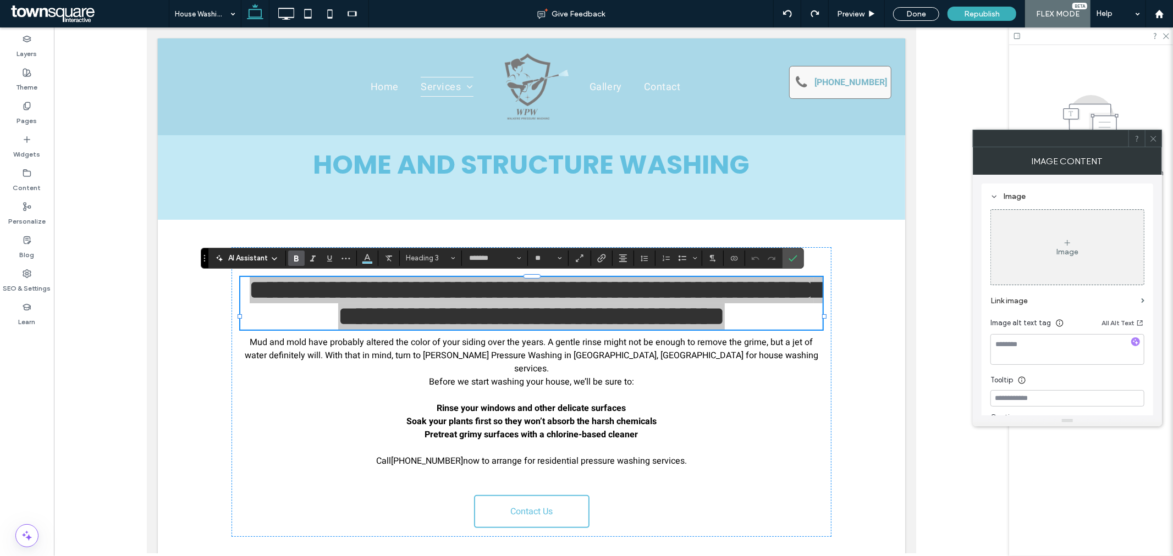
click at [280, 255] on div "AI Assistant" at bounding box center [247, 258] width 73 height 11
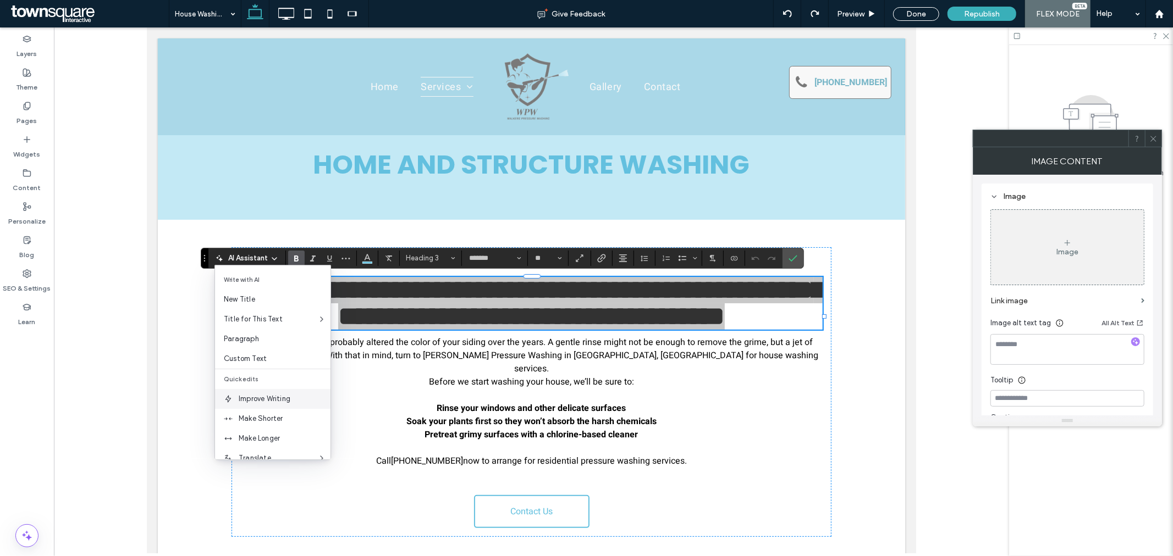
click at [294, 400] on span "Improve Writing" at bounding box center [285, 399] width 92 height 11
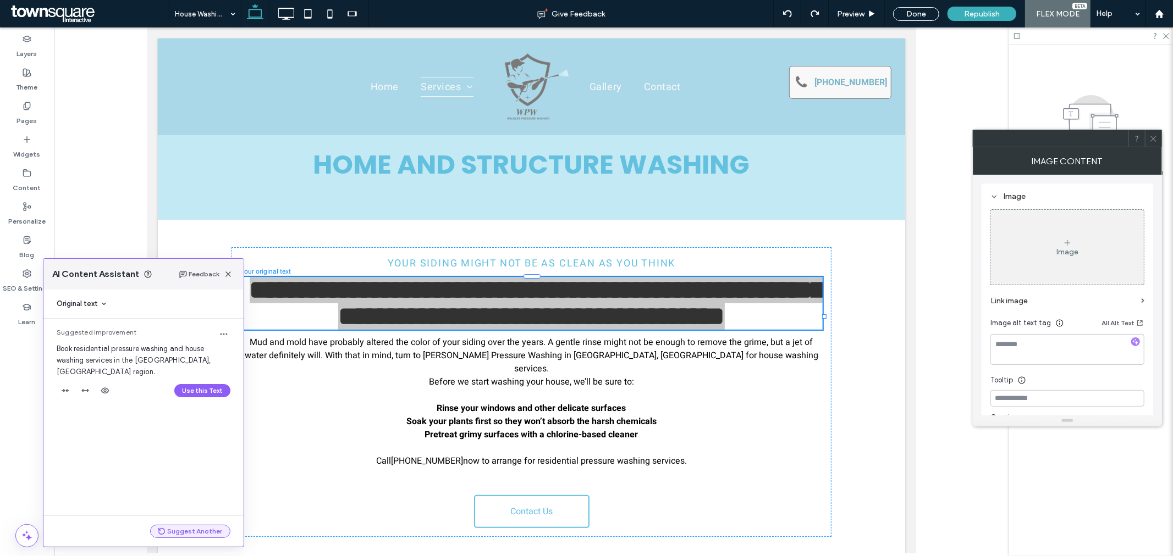
click at [211, 534] on button "Suggest Another" at bounding box center [190, 531] width 80 height 13
click at [228, 279] on span "button" at bounding box center [228, 274] width 13 height 13
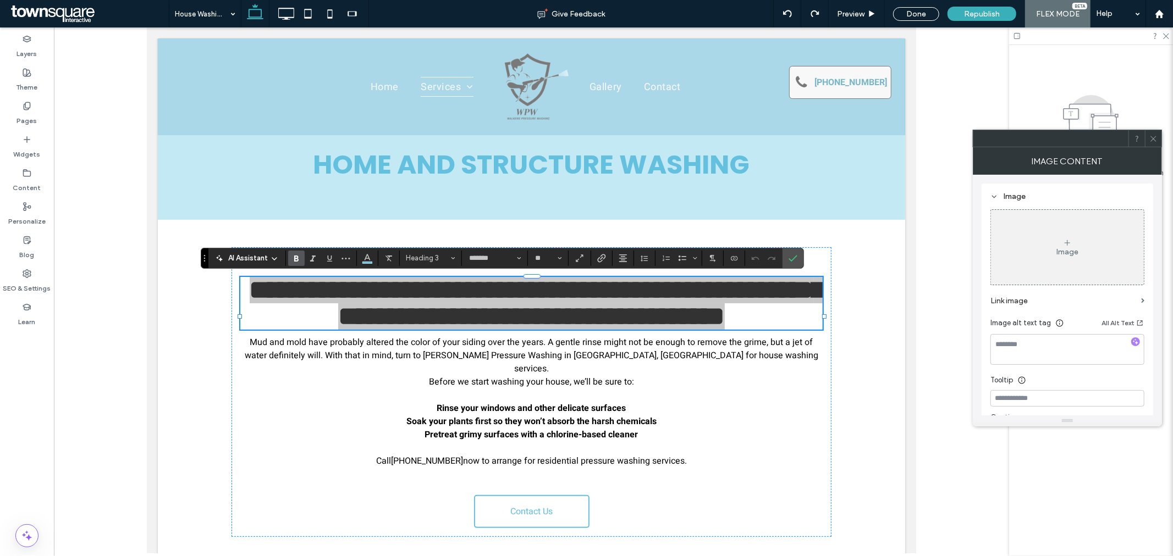
click at [279, 262] on div "AI Assistant" at bounding box center [247, 258] width 73 height 11
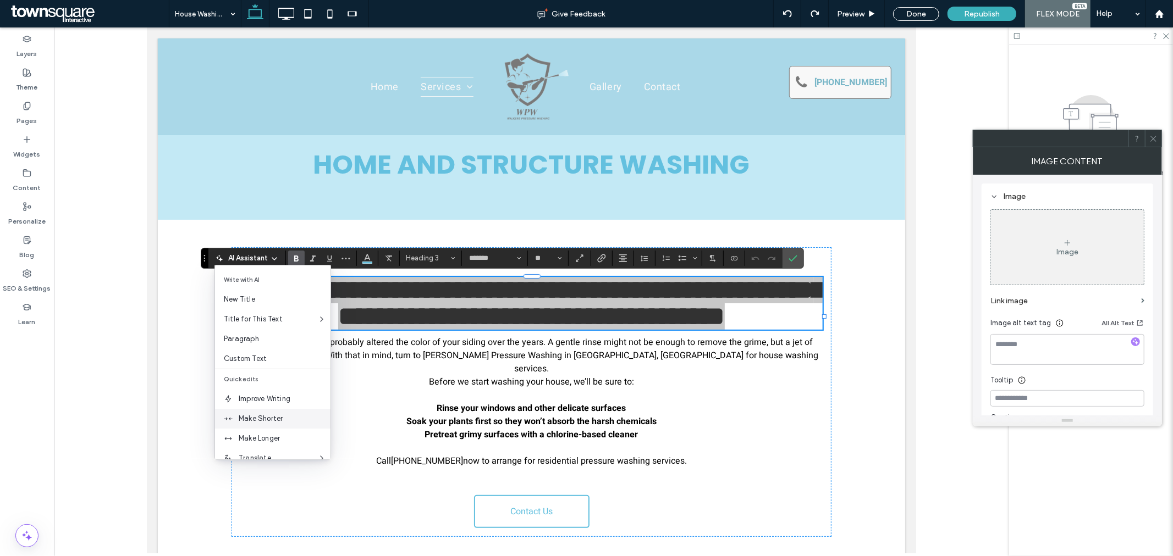
click at [297, 415] on span "Make Shorter" at bounding box center [285, 418] width 92 height 11
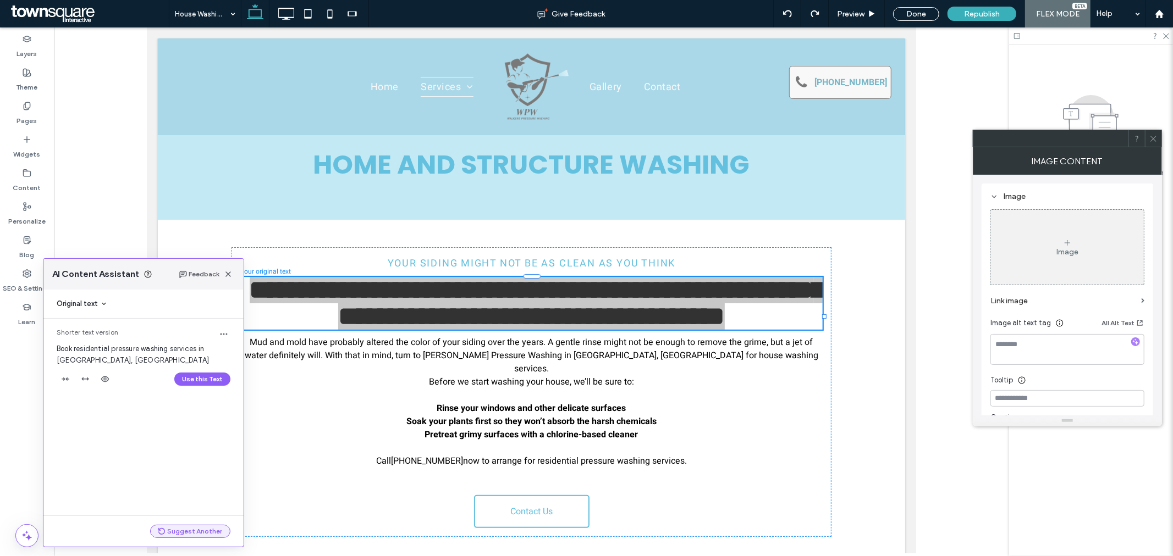
click at [213, 528] on button "Suggest Another" at bounding box center [190, 531] width 80 height 13
click at [200, 529] on button "Suggest Another" at bounding box center [190, 531] width 80 height 13
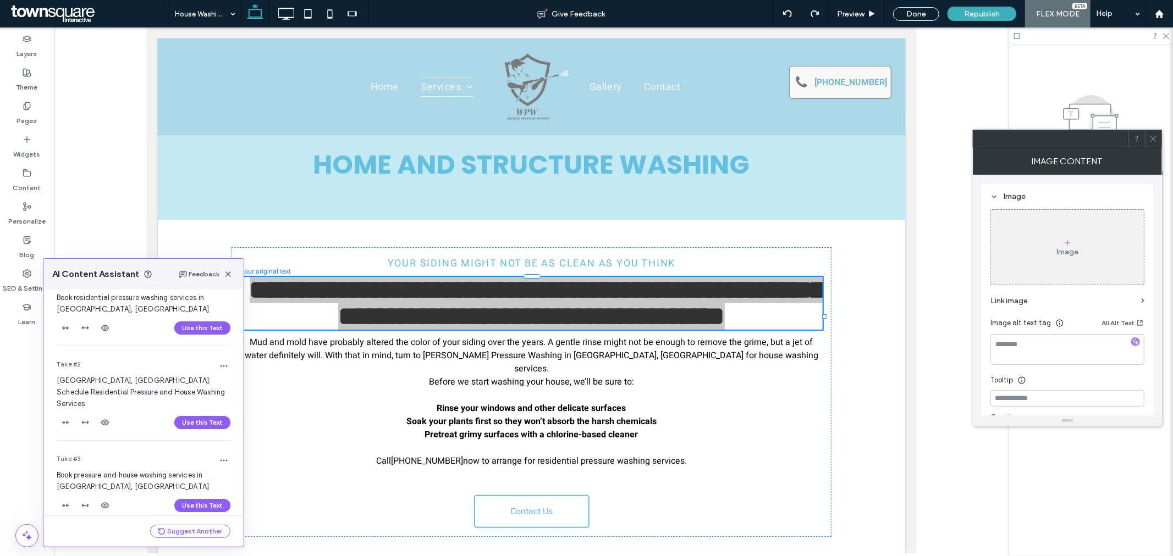
scroll to position [52, 0]
click at [201, 498] on button "Use this Text" at bounding box center [202, 504] width 56 height 13
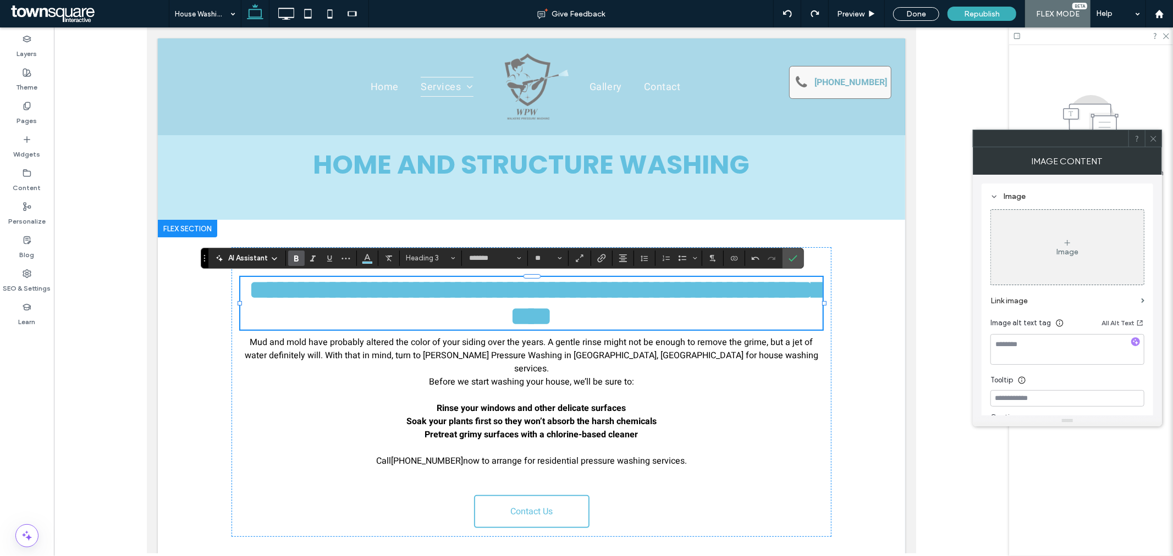
click at [672, 375] on p "Before we start washing your house, we’ll be sure to: Rinse your windows and ot…" at bounding box center [531, 395] width 582 height 40
click at [450, 359] on span "Mud and mold have probably altered the color of your siding over the years. A g…" at bounding box center [530, 355] width 573 height 40
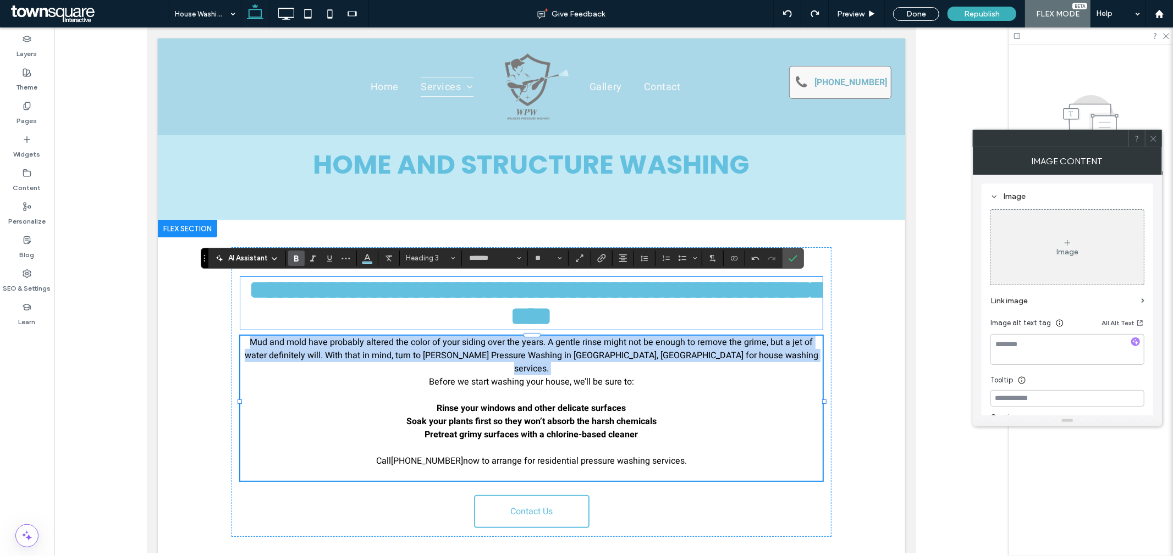
click at [450, 359] on span "Mud and mold have probably altered the color of your siding over the years. A g…" at bounding box center [530, 355] width 573 height 40
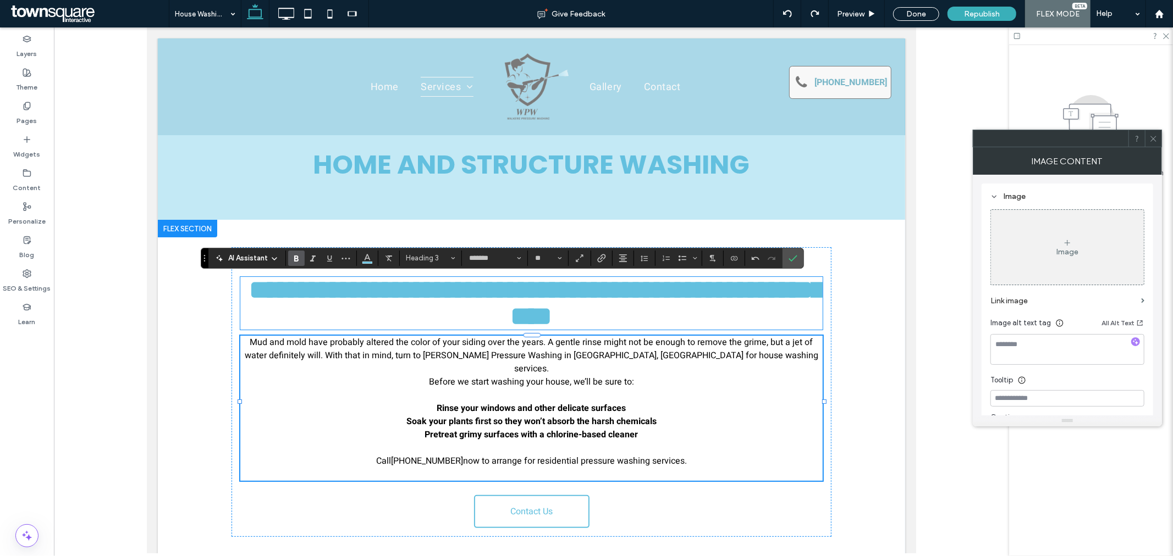
click at [545, 375] on span "Before we start washing your house, we’ll be sure to:" at bounding box center [530, 381] width 205 height 13
click at [679, 375] on p "Before we start washing your house, we’ll be sure to: Rinse your windows and ot…" at bounding box center [531, 395] width 582 height 40
click at [686, 378] on p "Before we start washing your house, we’ll be sure to: Rinse your windows and ot…" at bounding box center [531, 395] width 582 height 40
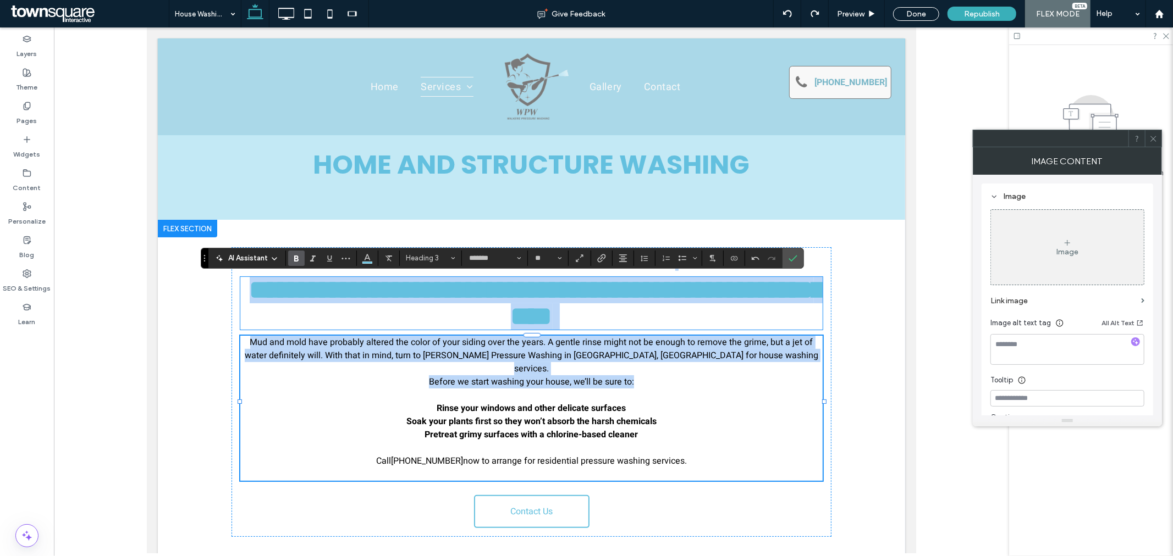
drag, startPoint x: 700, startPoint y: 368, endPoint x: 222, endPoint y: 328, distance: 479.5
click at [222, 328] on div "**********" at bounding box center [531, 391] width 660 height 345
click at [346, 345] on span "Mud and mold have probably altered the color of your siding over the years. A g…" at bounding box center [530, 355] width 573 height 40
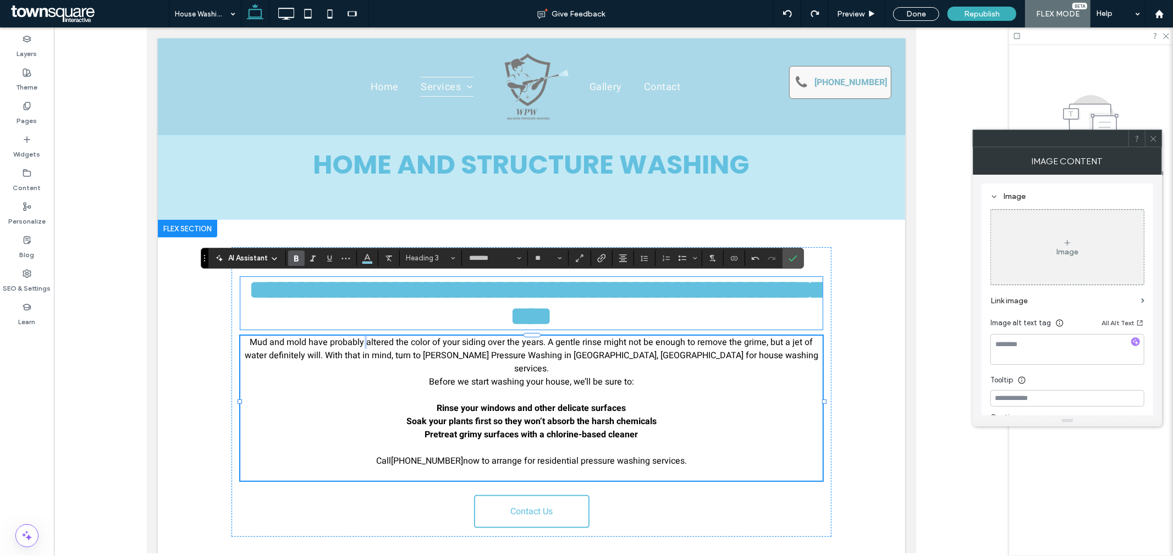
click at [346, 345] on span "Mud and mold have probably altered the color of your siding over the years. A g…" at bounding box center [530, 355] width 573 height 40
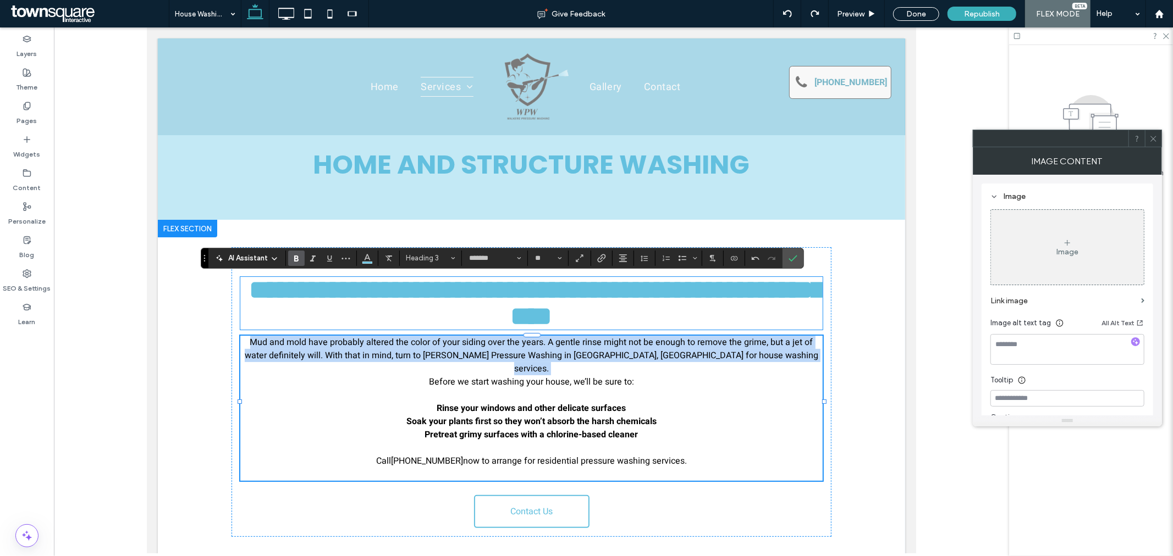
click at [346, 345] on span "Mud and mold have probably altered the color of your siding over the years. A g…" at bounding box center [530, 355] width 573 height 40
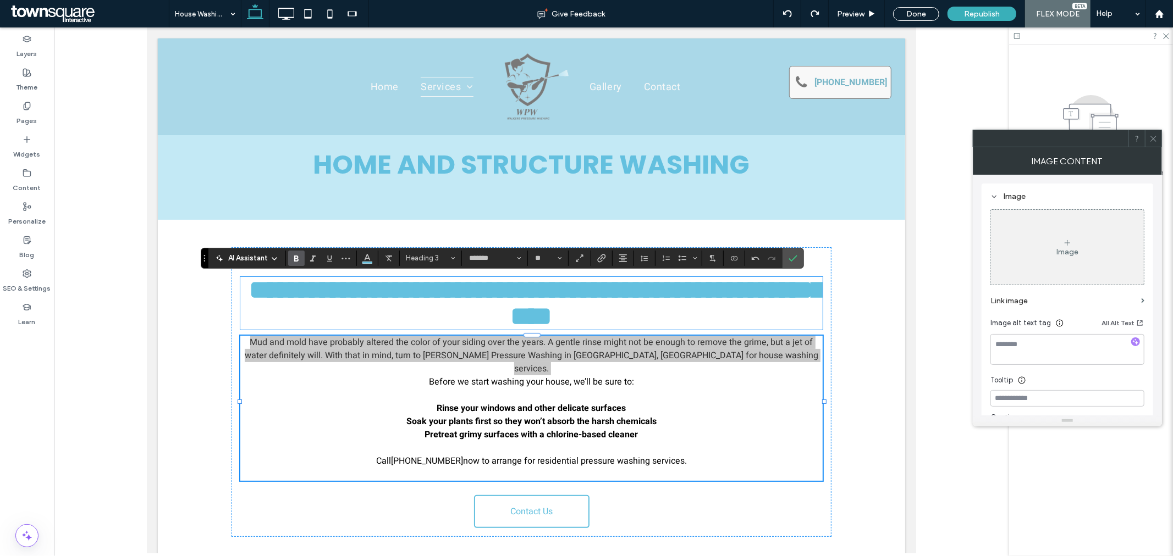
click at [266, 263] on span "AI Assistant" at bounding box center [248, 258] width 40 height 11
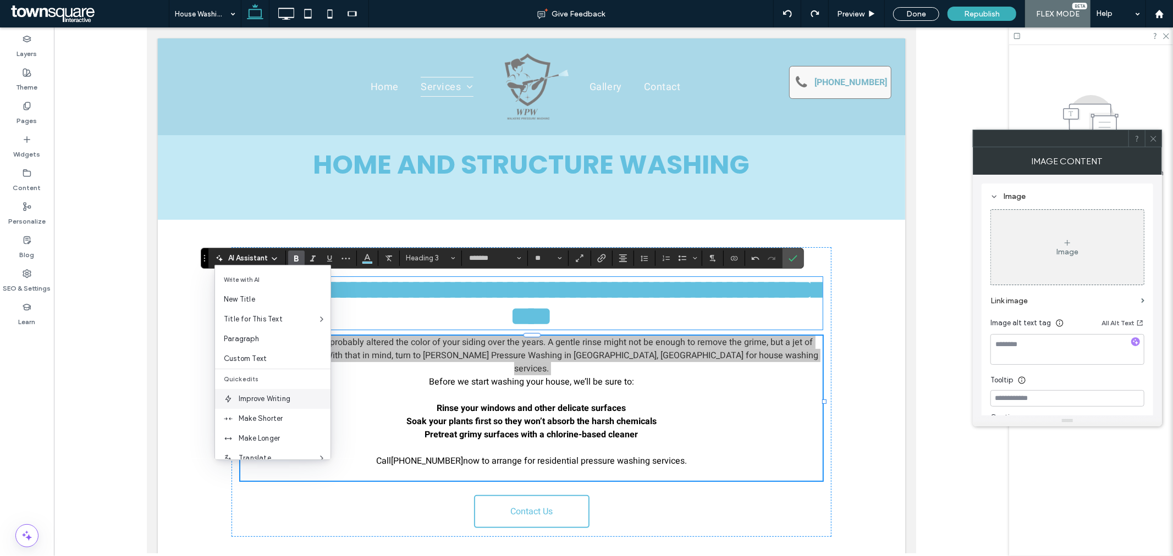
click at [272, 400] on span "Improve Writing" at bounding box center [285, 399] width 92 height 11
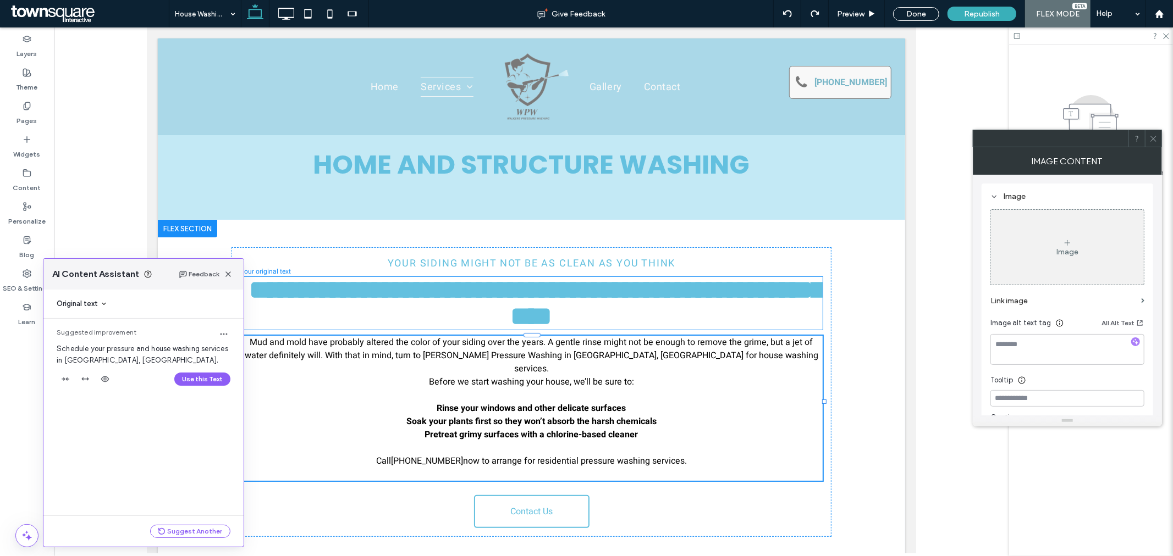
click at [552, 350] on span "Mud and mold have probably altered the color of your siding over the years. A g…" at bounding box center [530, 355] width 573 height 40
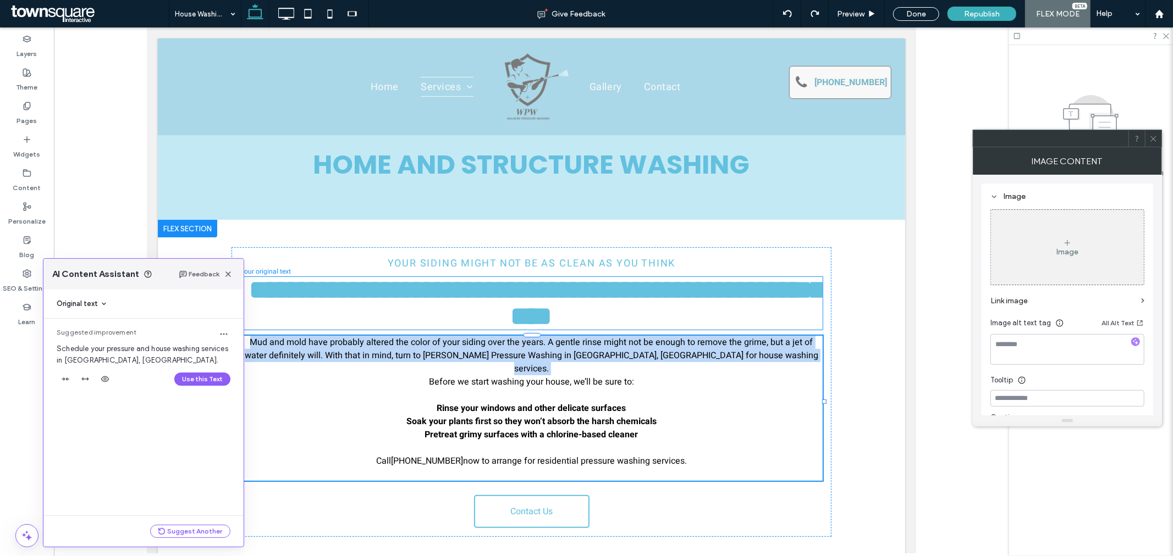
click at [552, 350] on span "Mud and mold have probably altered the color of your siding over the years. A g…" at bounding box center [530, 355] width 573 height 40
drag, startPoint x: 226, startPoint y: 275, endPoint x: 323, endPoint y: 321, distance: 107.2
click at [226, 275] on icon "button" at bounding box center [228, 274] width 9 height 9
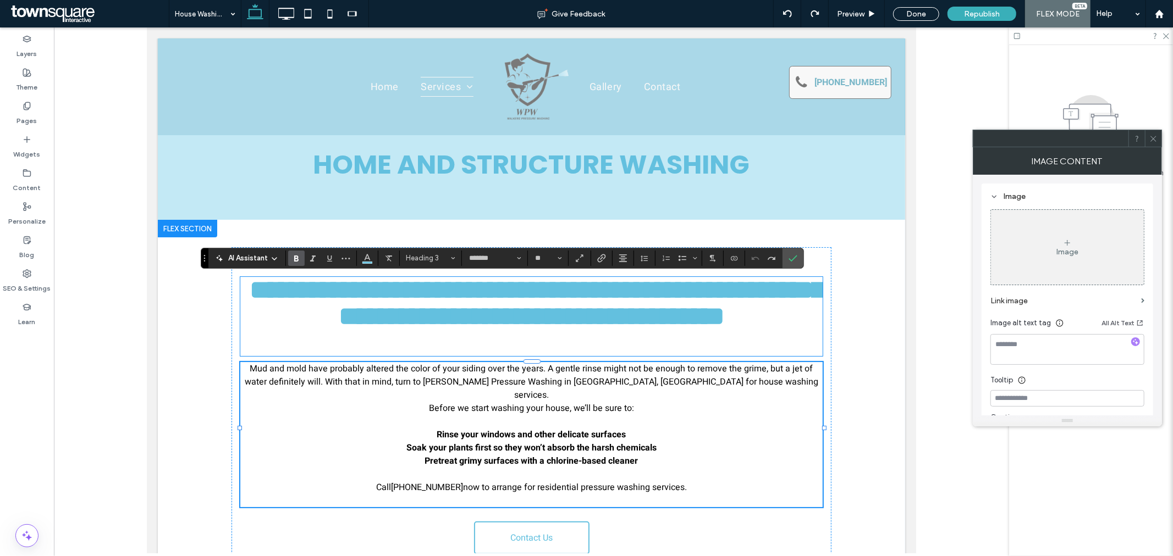
click at [459, 401] on span "Before we start washing your house, we’ll be sure to:" at bounding box center [530, 407] width 205 height 13
click at [454, 371] on span "Mud and mold have probably altered the color of your siding over the years. A g…" at bounding box center [530, 382] width 573 height 40
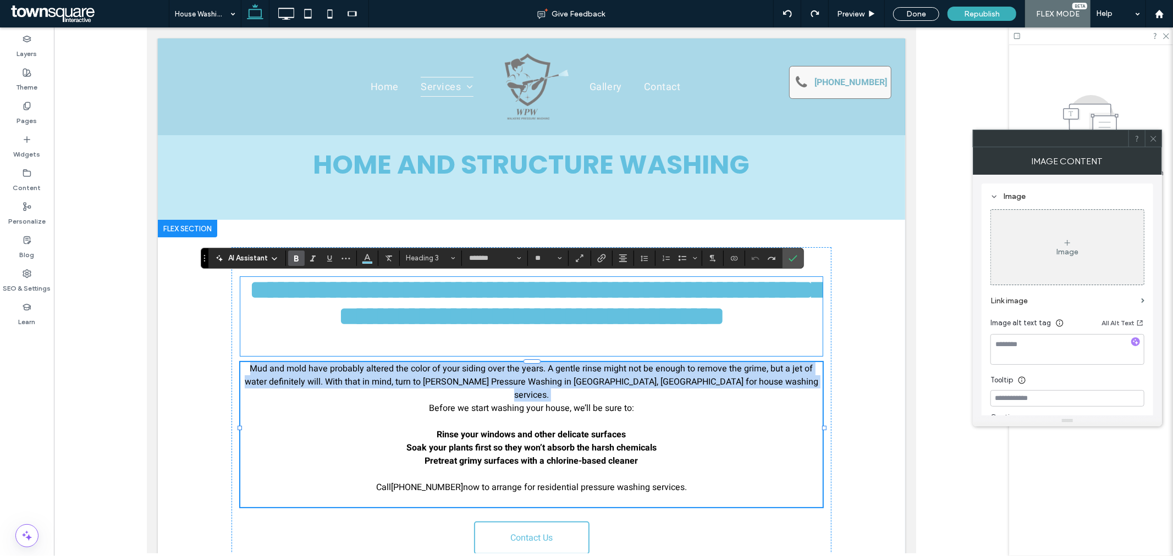
click at [454, 371] on span "Mud and mold have probably altered the color of your siding over the years. A g…" at bounding box center [530, 382] width 573 height 40
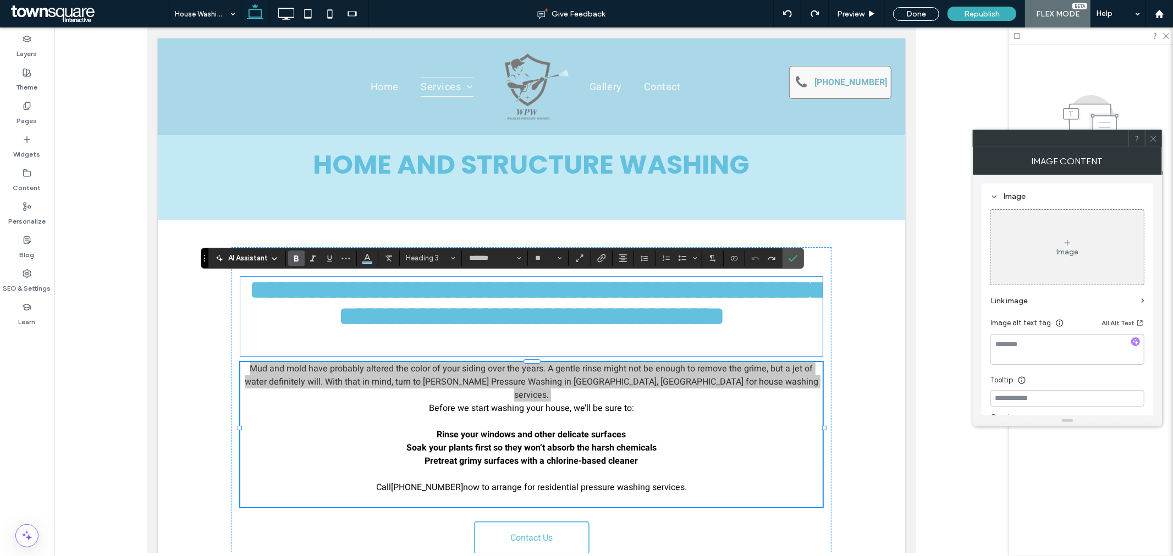
click at [274, 257] on icon at bounding box center [274, 259] width 9 height 9
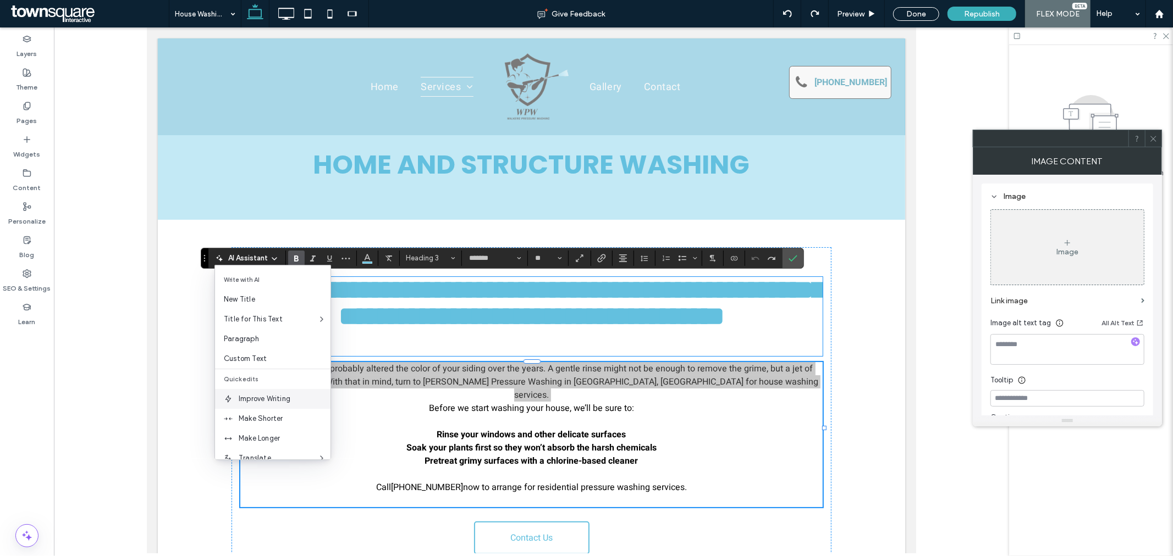
click at [275, 394] on span "Improve Writing" at bounding box center [285, 399] width 92 height 11
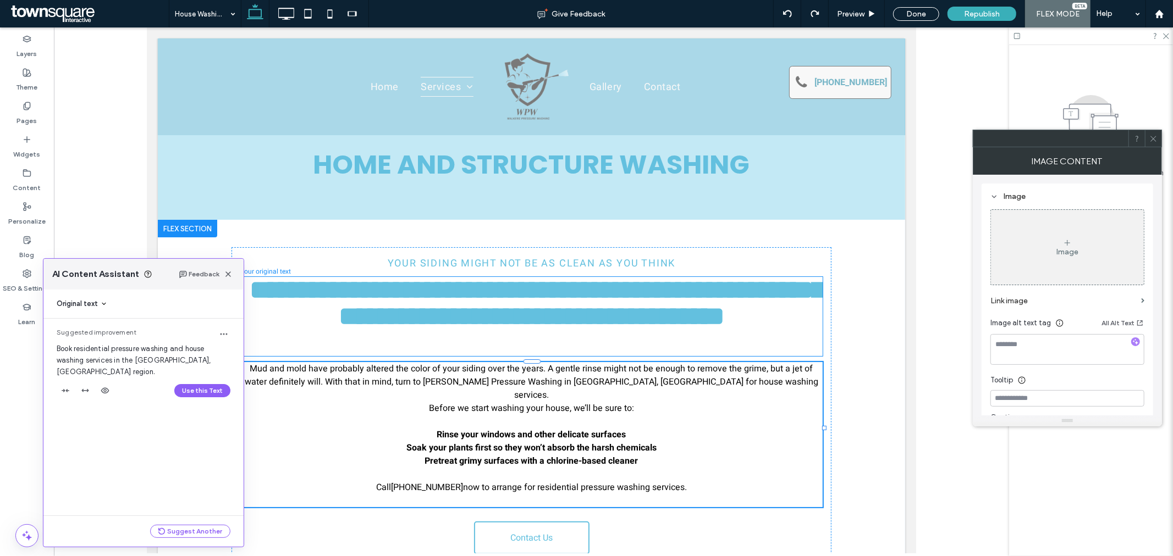
click at [410, 401] on p "Before we start washing your house, we’ll be sure to: Rinse your windows and ot…" at bounding box center [531, 421] width 582 height 40
click at [396, 401] on p "Before we start washing your house, we’ll be sure to: Rinse your windows and ot…" at bounding box center [531, 421] width 582 height 40
click at [394, 401] on p "Before we start washing your house, we’ll be sure to: Rinse your windows and ot…" at bounding box center [531, 421] width 582 height 40
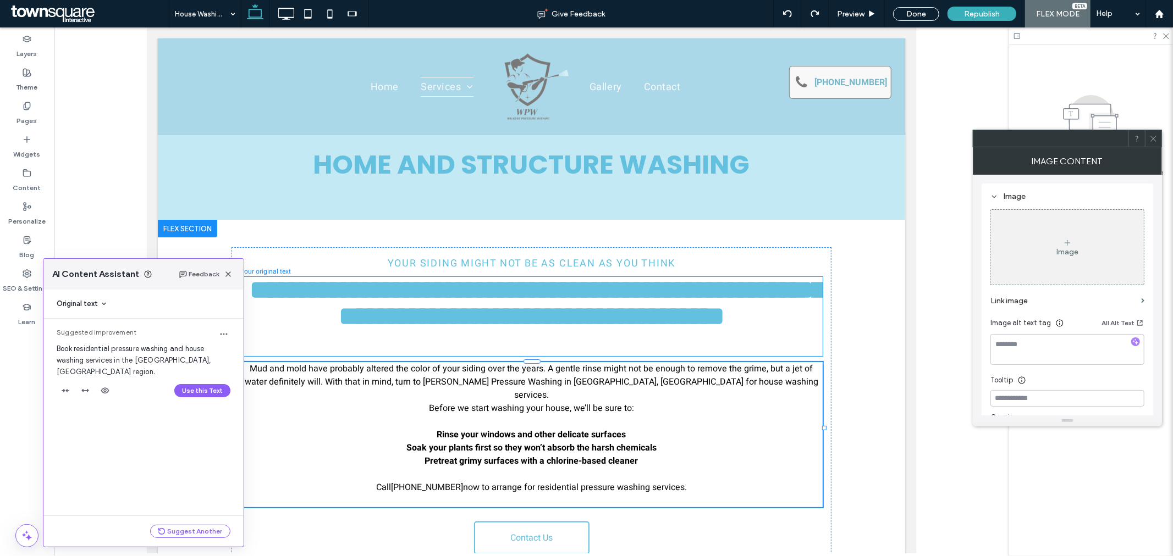
click at [358, 375] on span "Mud and mold have probably altered the color of your siding over the years. A g…" at bounding box center [530, 382] width 573 height 40
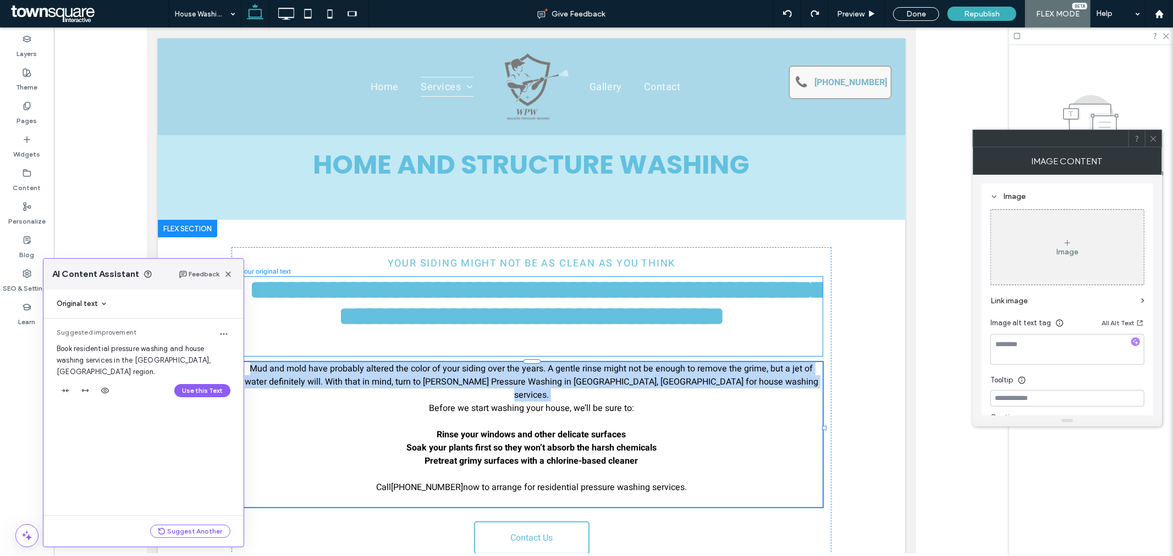
click at [358, 375] on span "Mud and mold have probably altered the color of your siding over the years. A g…" at bounding box center [530, 382] width 573 height 40
drag, startPoint x: 231, startPoint y: 277, endPoint x: 438, endPoint y: 465, distance: 279.4
click at [231, 277] on icon "button" at bounding box center [228, 274] width 9 height 9
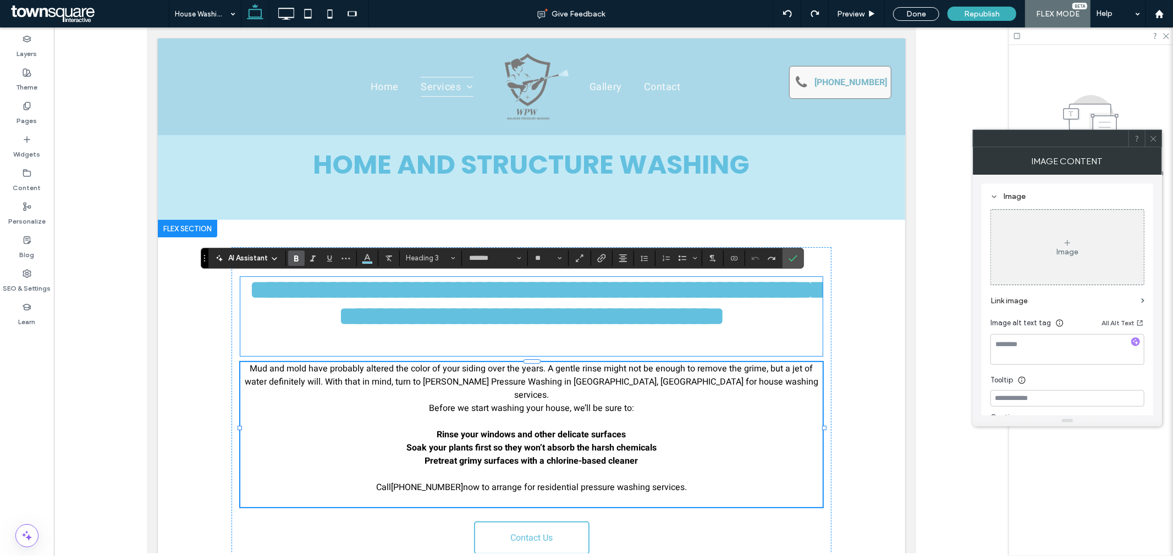
click at [568, 454] on strong "Pretreat grimy surfaces with a chlorine-based cleaner" at bounding box center [530, 460] width 213 height 13
click at [507, 401] on span "Before we start washing your house, we’ll be sure to:" at bounding box center [530, 407] width 205 height 13
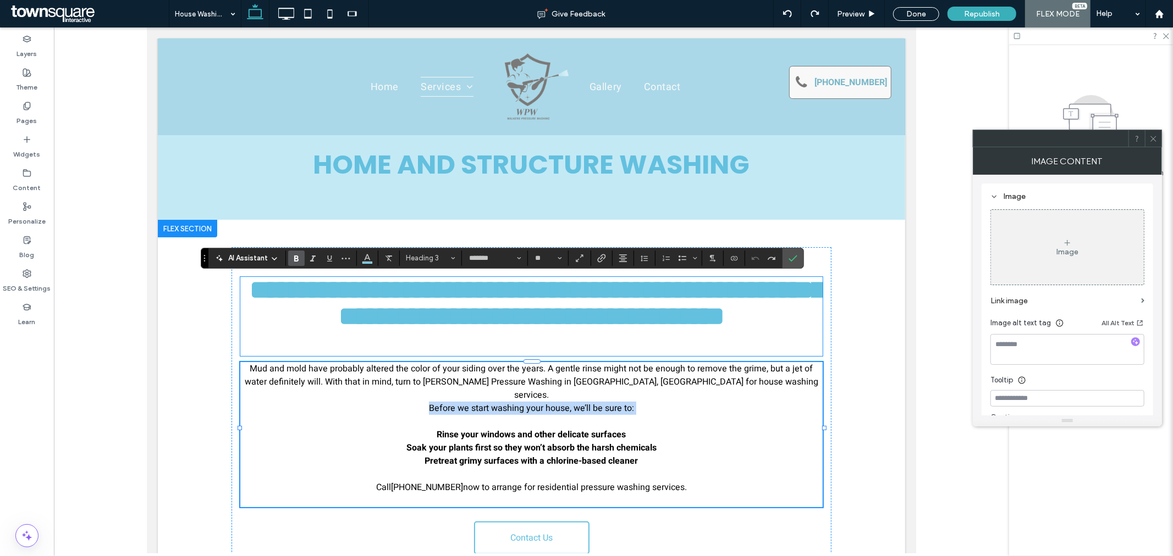
click at [507, 401] on span "Before we start washing your house, we’ll be sure to:" at bounding box center [530, 407] width 205 height 13
click at [504, 383] on span "Mud and mold have probably altered the color of your siding over the years. A g…" at bounding box center [530, 382] width 573 height 40
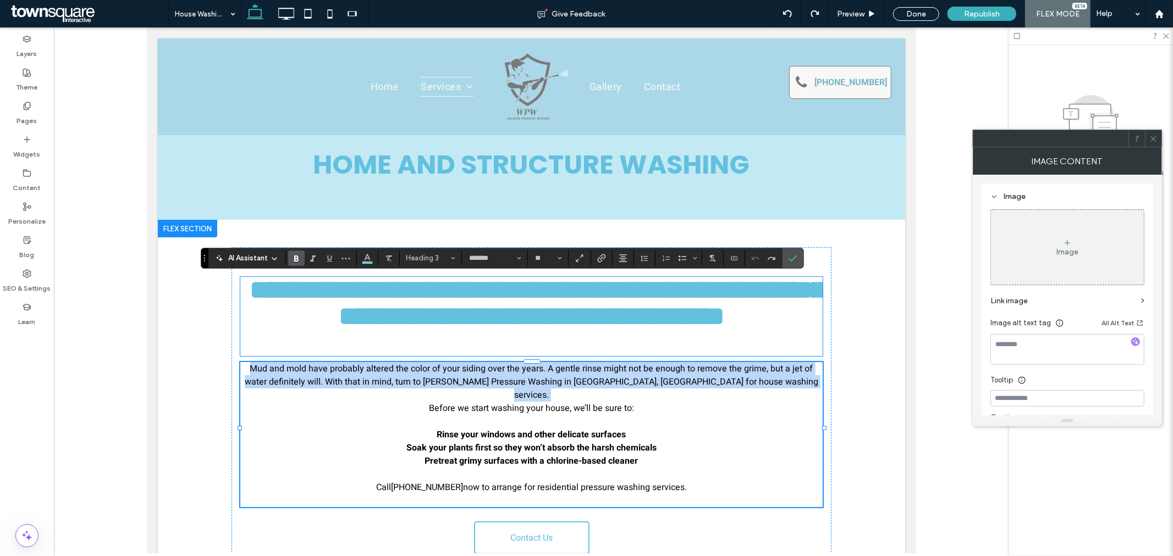
click at [504, 383] on span "Mud and mold have probably altered the color of your siding over the years. A g…" at bounding box center [530, 382] width 573 height 40
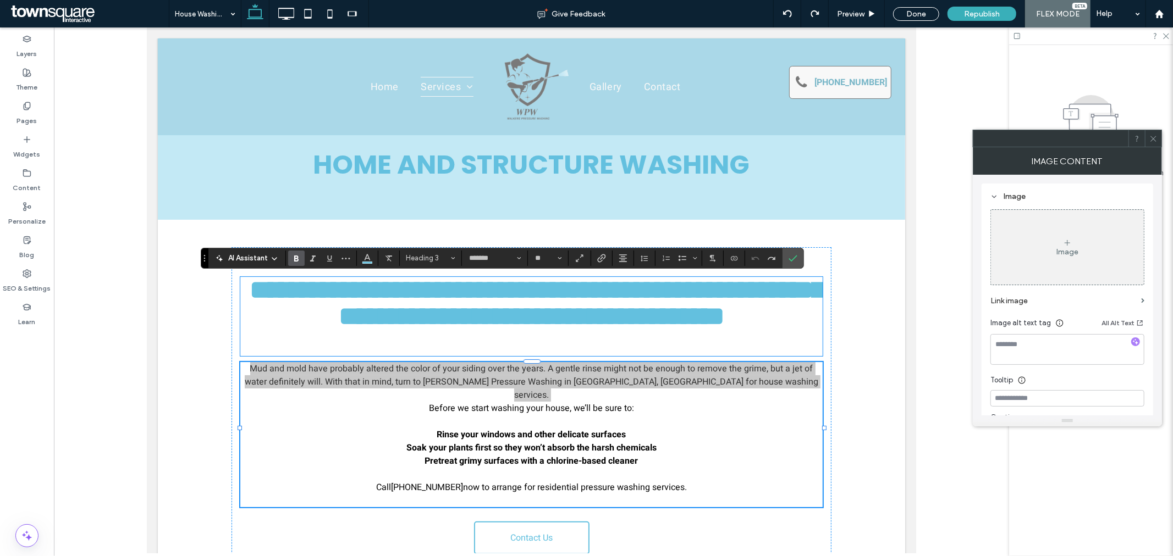
click at [275, 258] on use at bounding box center [274, 259] width 4 height 2
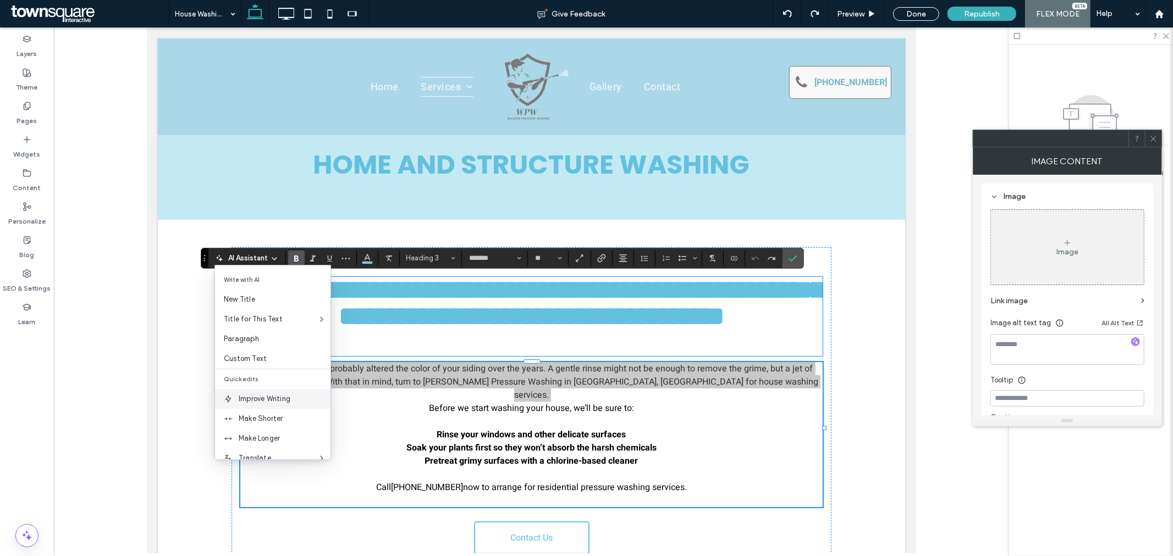
click at [273, 394] on span "Improve Writing" at bounding box center [285, 399] width 92 height 11
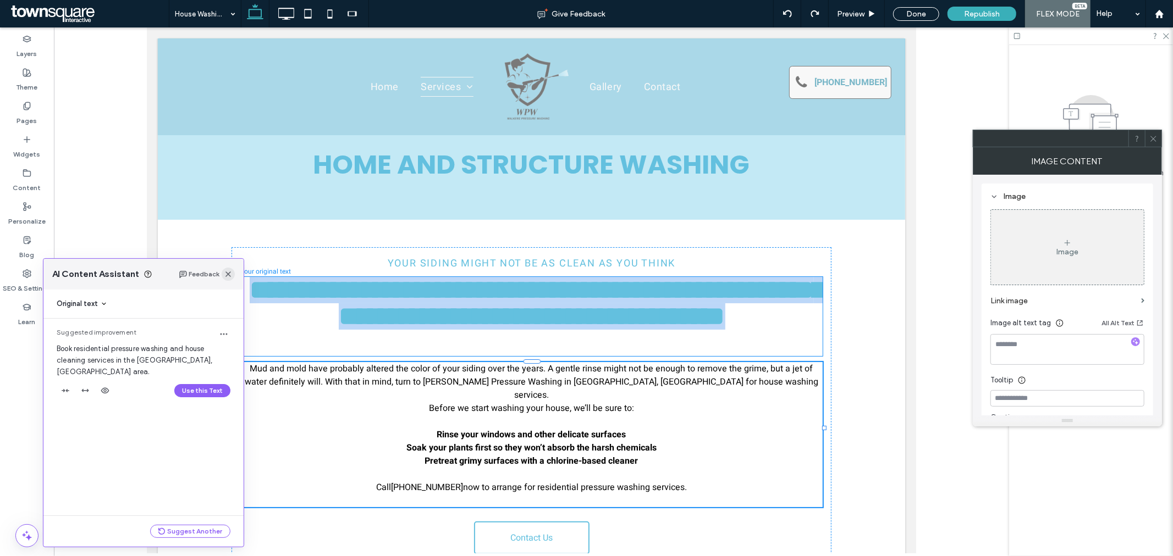
click at [231, 277] on div "Feedback" at bounding box center [207, 274] width 56 height 13
drag, startPoint x: 240, startPoint y: 279, endPoint x: 98, endPoint y: 254, distance: 144.1
click at [240, 279] on span "button" at bounding box center [239, 274] width 13 height 13
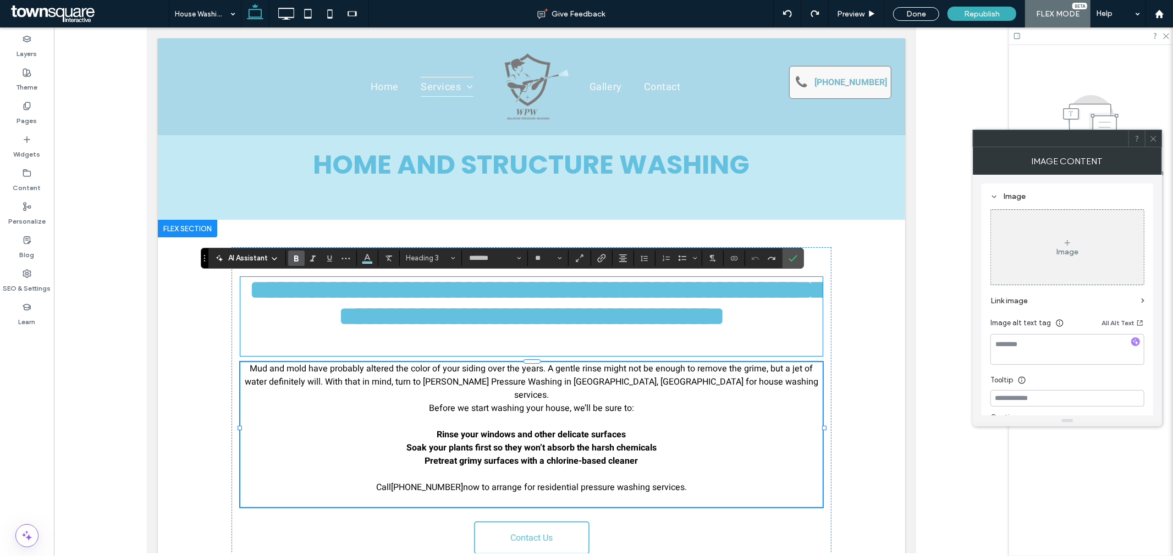
click at [503, 401] on span "Before we start washing your house, we’ll be sure to:" at bounding box center [530, 407] width 205 height 13
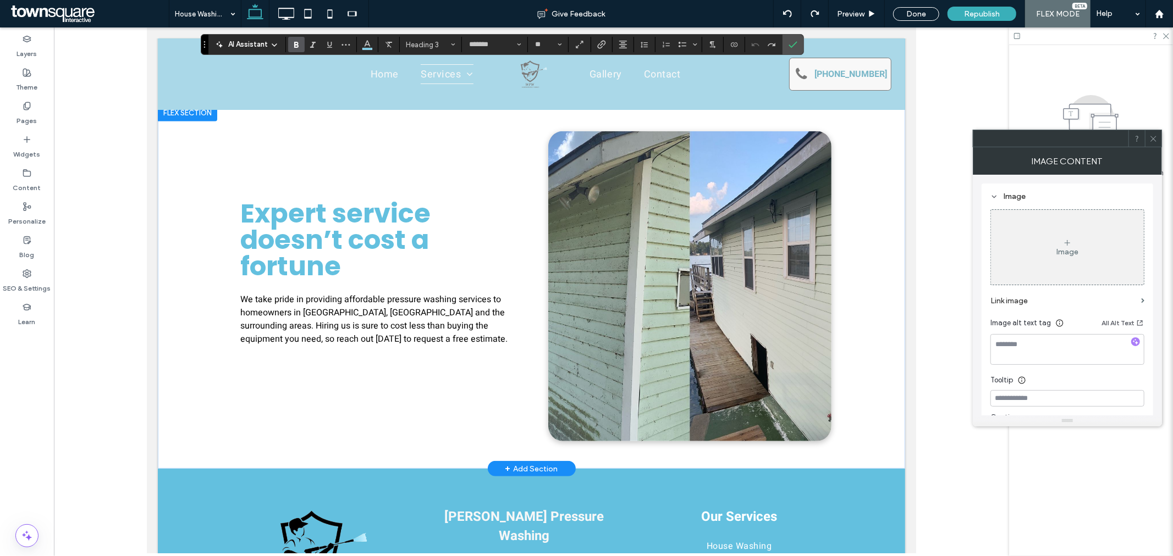
scroll to position [427, 0]
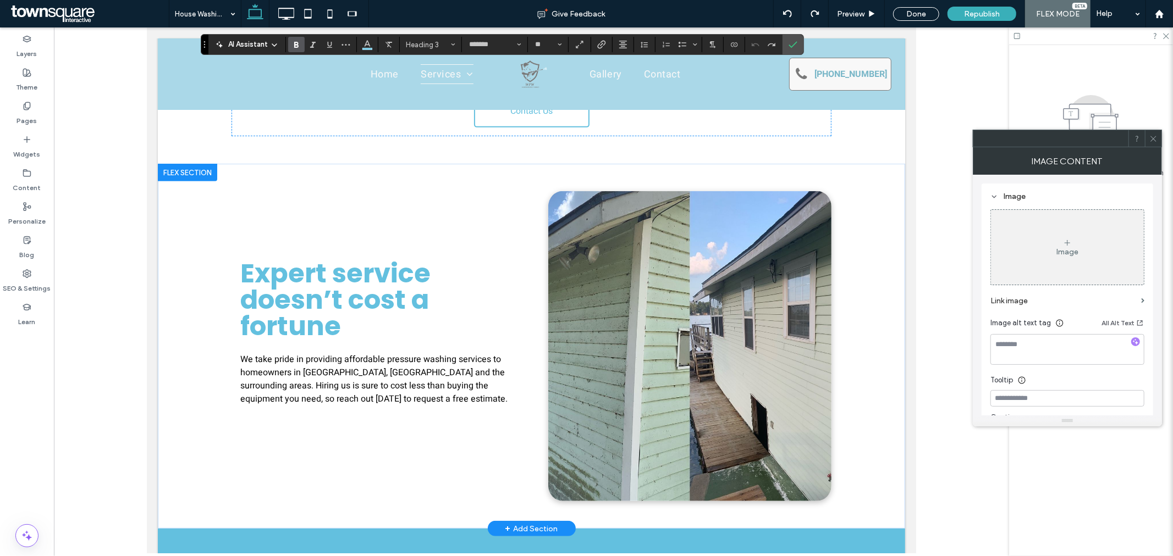
click at [360, 269] on span "Expert service doesn’t cost a fortune" at bounding box center [335, 300] width 190 height 90
click at [333, 255] on span "Expert service doesn’t cost a fortune" at bounding box center [335, 300] width 190 height 90
click at [378, 398] on p "We take pride in providing affordable pressure washing services to homeowners i…" at bounding box center [377, 391] width 275 height 79
click at [376, 367] on span "We take pride in providing affordable pressure washing services to homeowners i…" at bounding box center [373, 378] width 267 height 53
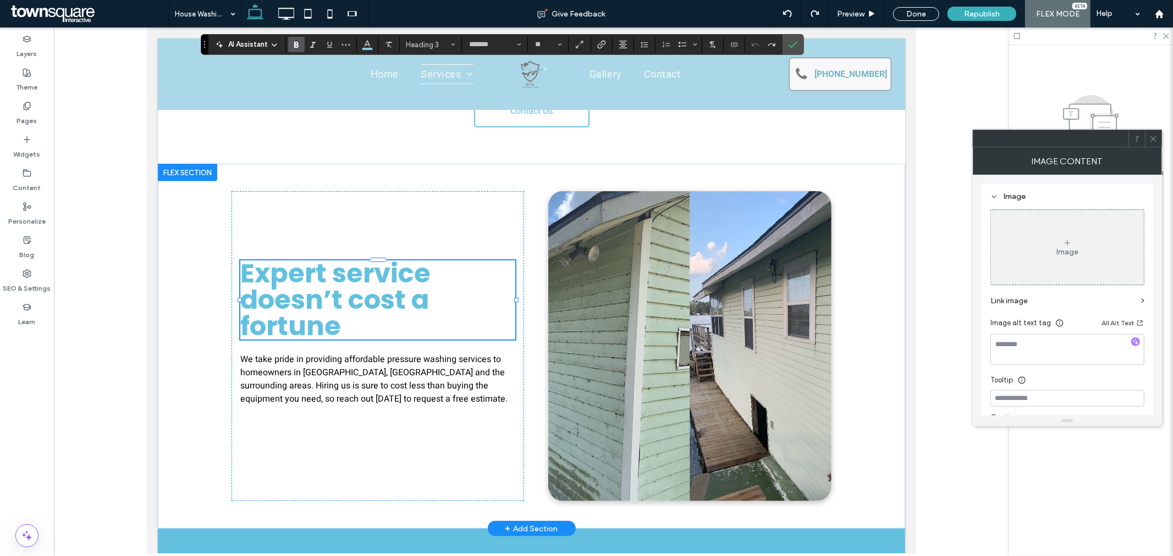
click at [355, 355] on span "We take pride in providing affordable pressure washing services to homeowners i…" at bounding box center [373, 378] width 267 height 53
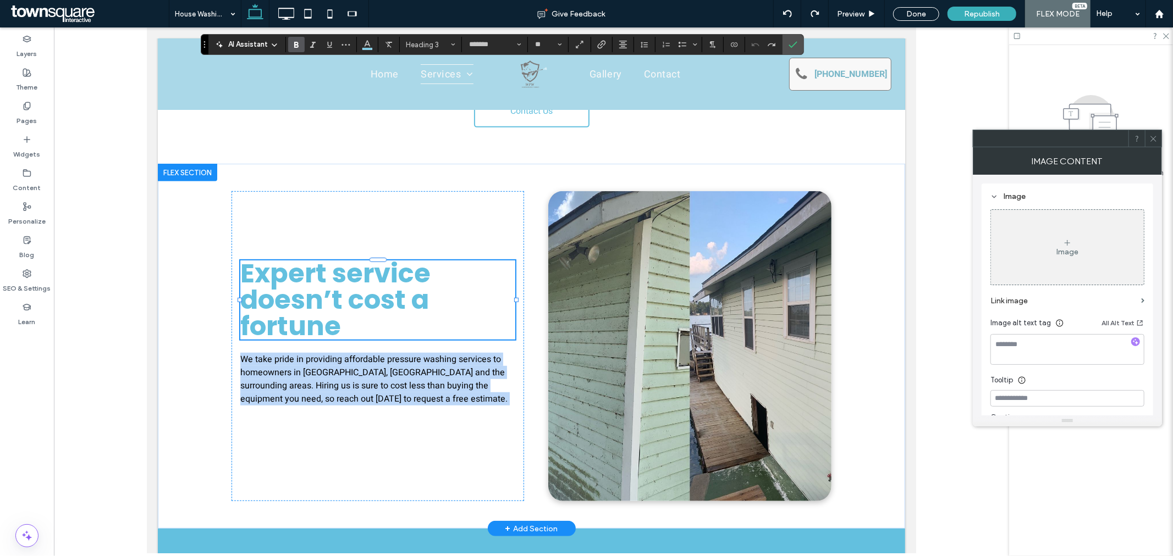
click at [355, 355] on span "We take pride in providing affordable pressure washing services to homeowners i…" at bounding box center [373, 378] width 267 height 53
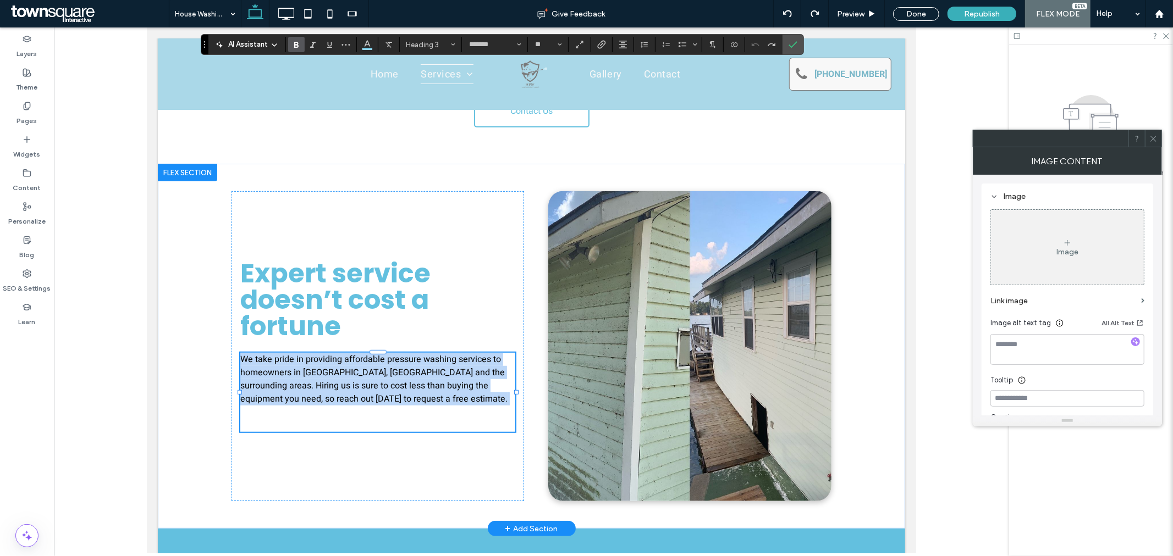
click at [289, 357] on span "We take pride in providing affordable pressure washing services to homeowners i…" at bounding box center [373, 378] width 267 height 53
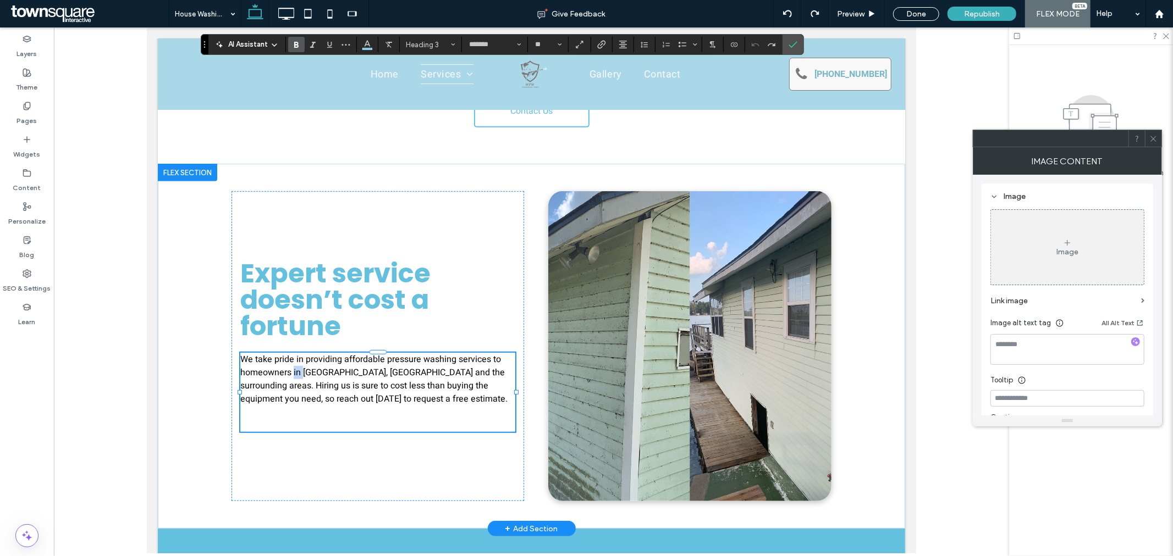
click at [289, 357] on span "We take pride in providing affordable pressure washing services to homeowners i…" at bounding box center [373, 378] width 267 height 53
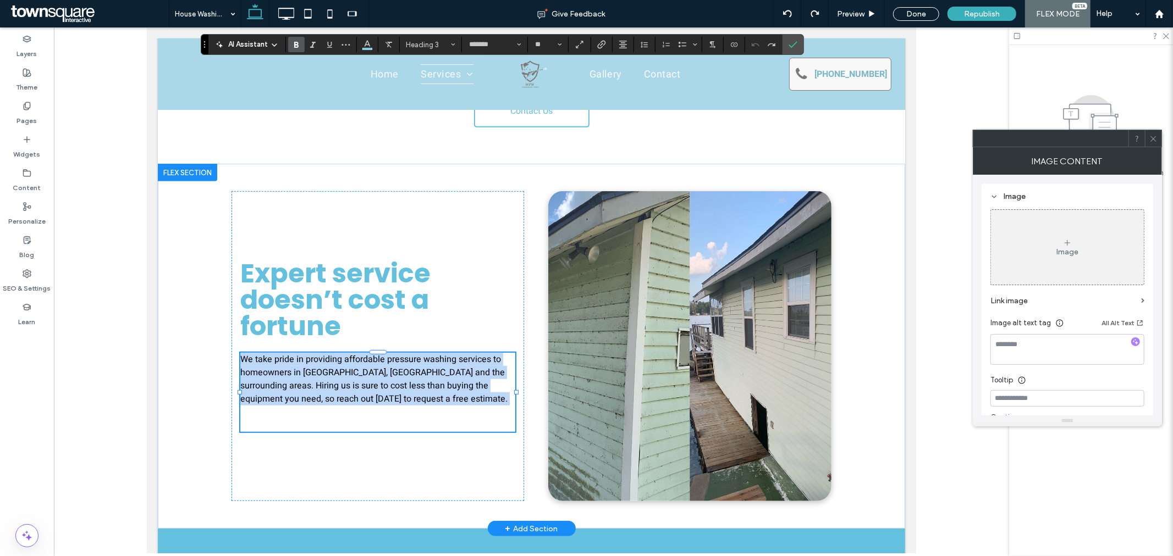
click at [289, 357] on span "We take pride in providing affordable pressure washing services to homeowners i…" at bounding box center [373, 378] width 267 height 53
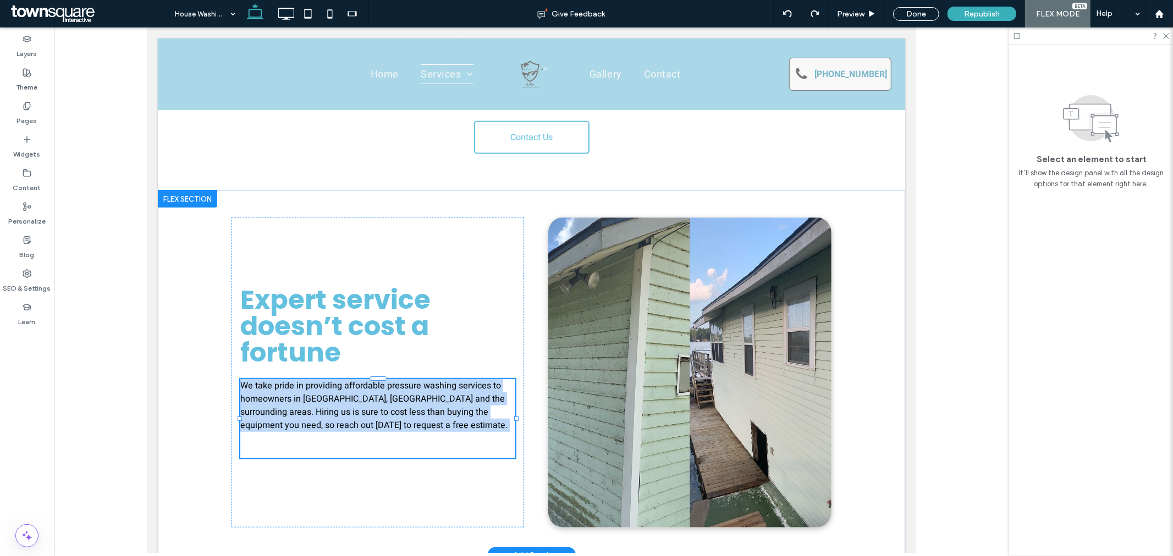
click at [303, 379] on span "We take pride in providing affordable pressure washing services to homeowners i…" at bounding box center [373, 405] width 267 height 53
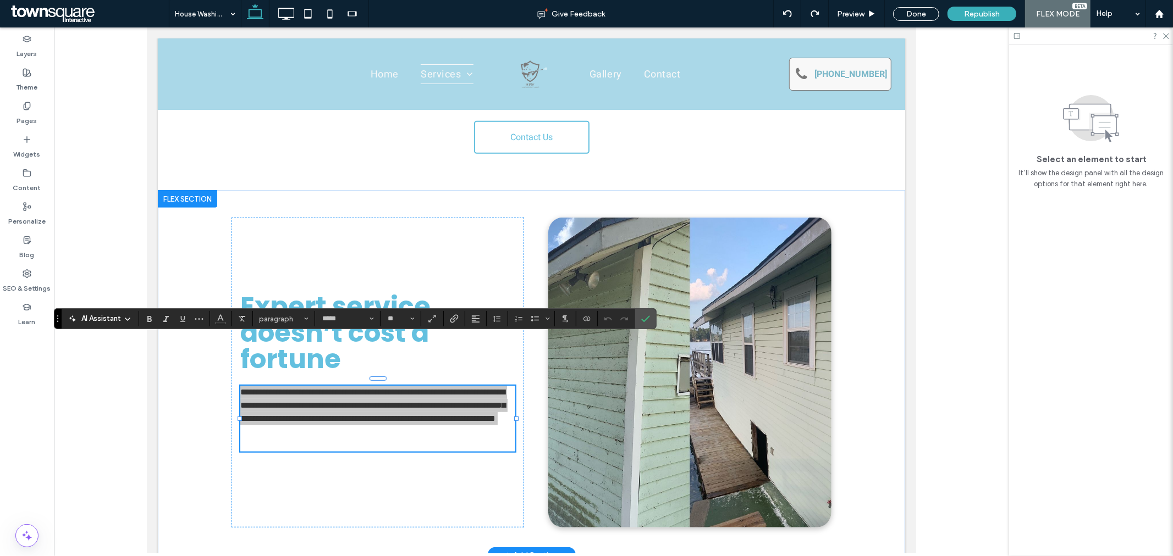
click at [129, 316] on icon at bounding box center [127, 319] width 9 height 9
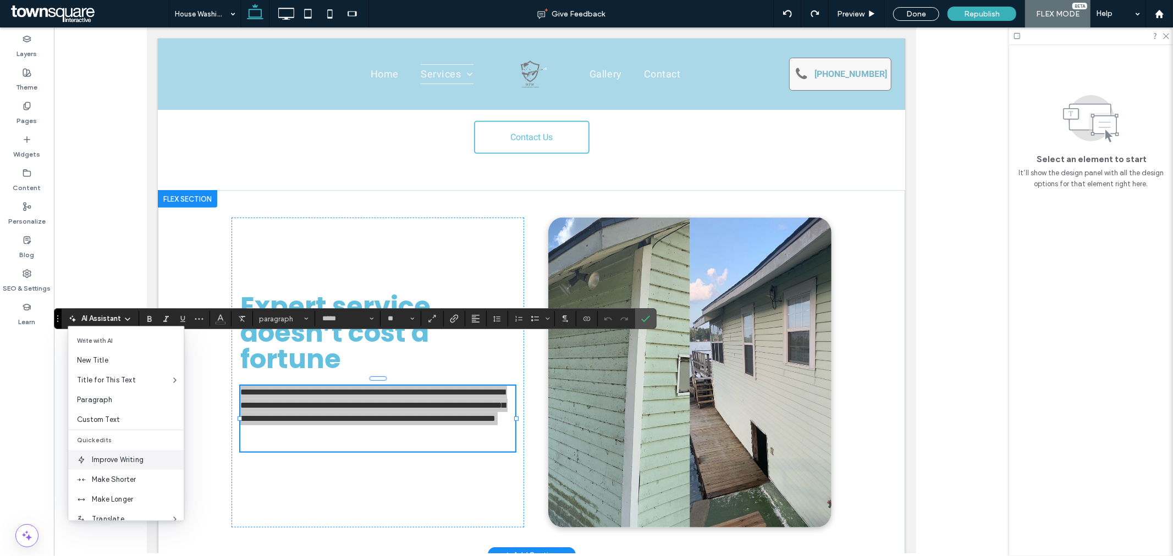
click at [149, 468] on div "Improve Writing" at bounding box center [125, 460] width 115 height 20
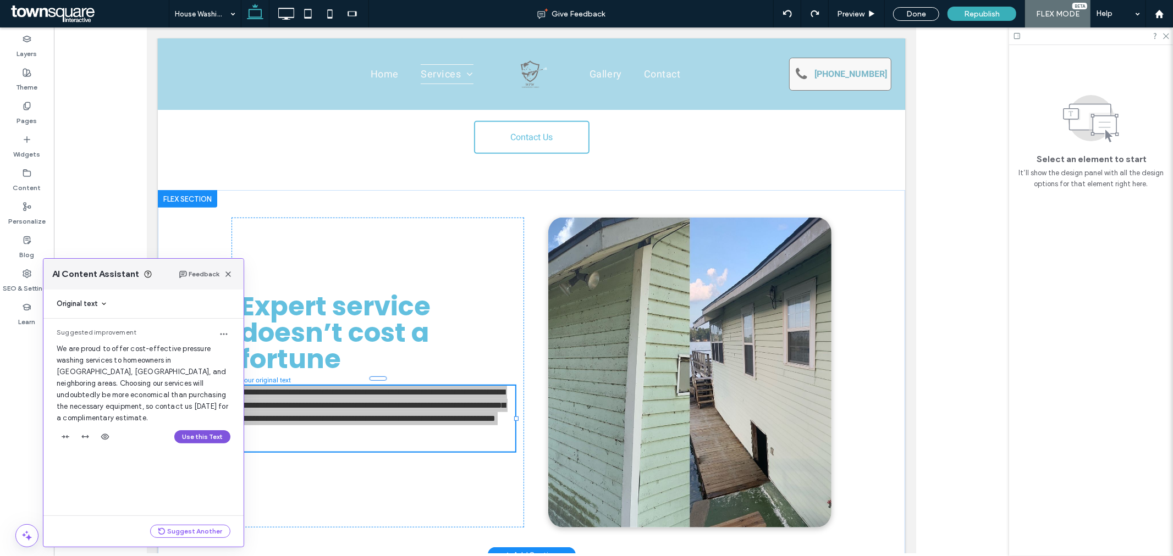
click at [193, 430] on button "Use this Text" at bounding box center [202, 436] width 56 height 13
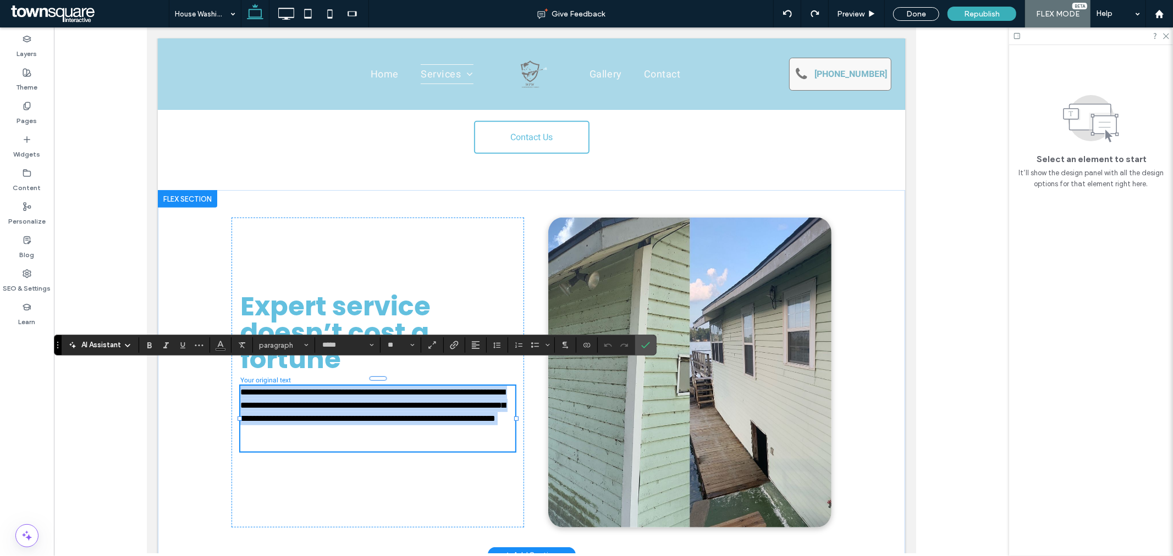
scroll to position [401, 0]
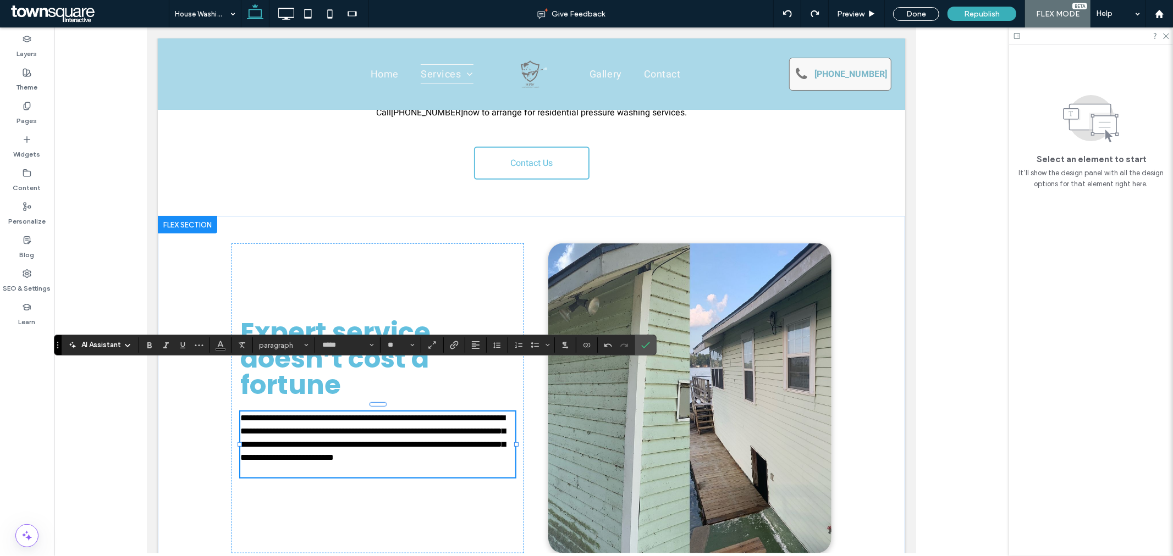
click at [381, 426] on p "**********" at bounding box center [377, 444] width 275 height 66
click at [355, 313] on span "Expert service doesn’t cost a fortune" at bounding box center [335, 358] width 190 height 90
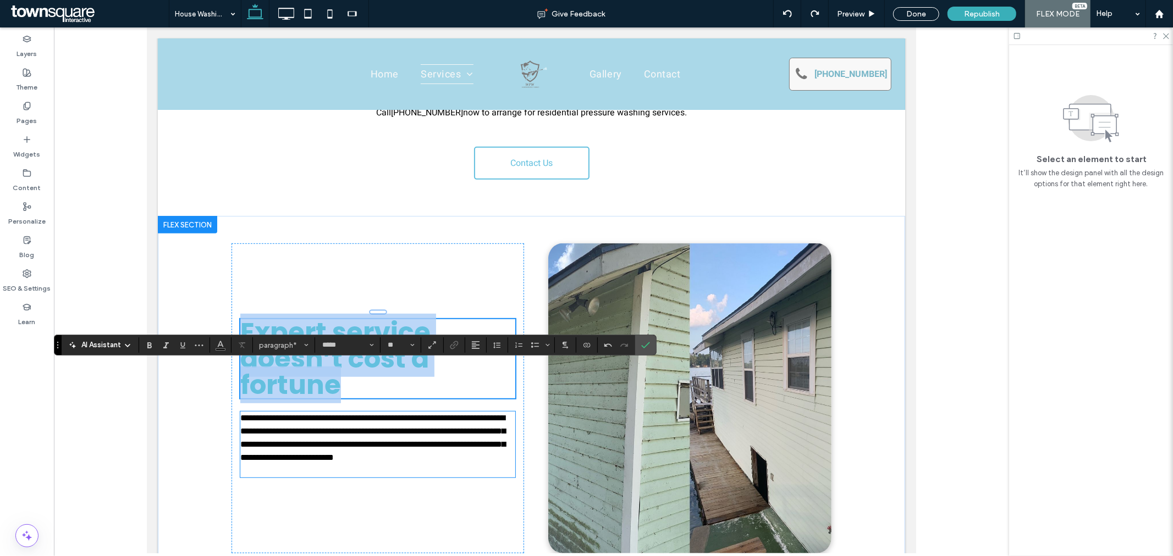
click at [355, 313] on span "Expert service doesn’t cost a fortune" at bounding box center [335, 358] width 190 height 90
click at [433, 319] on h3 "Expert service doesn’t cost a fortune" at bounding box center [377, 358] width 275 height 79
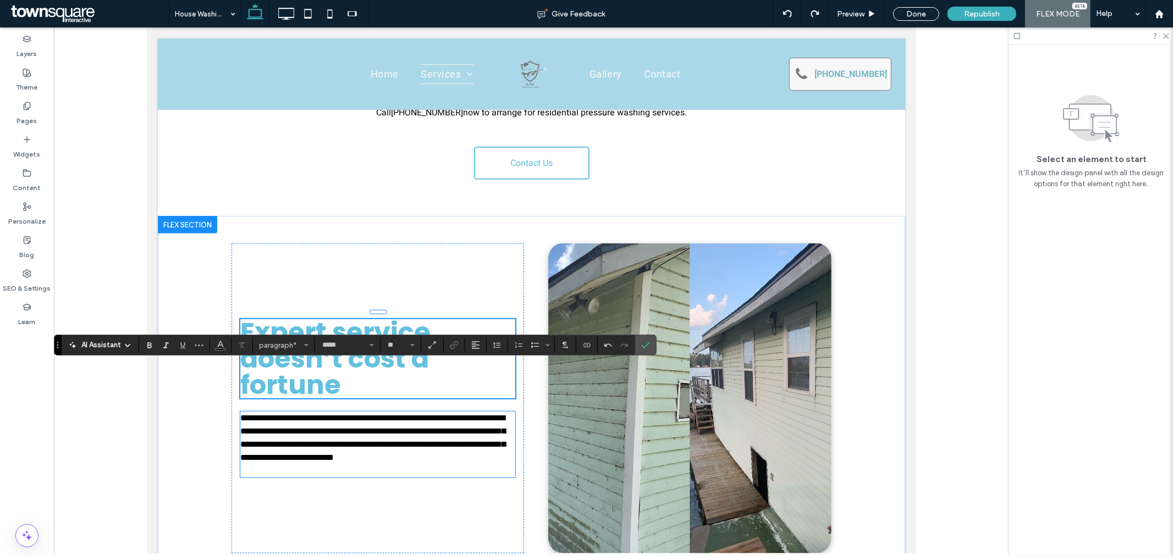
click at [454, 243] on div "**********" at bounding box center [377, 398] width 292 height 310
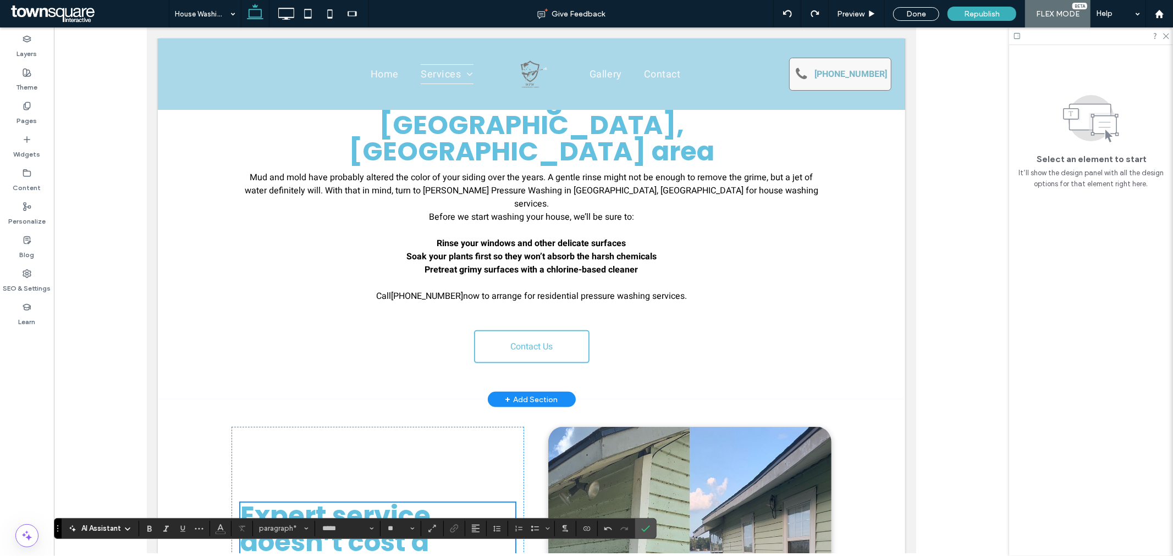
scroll to position [35, 0]
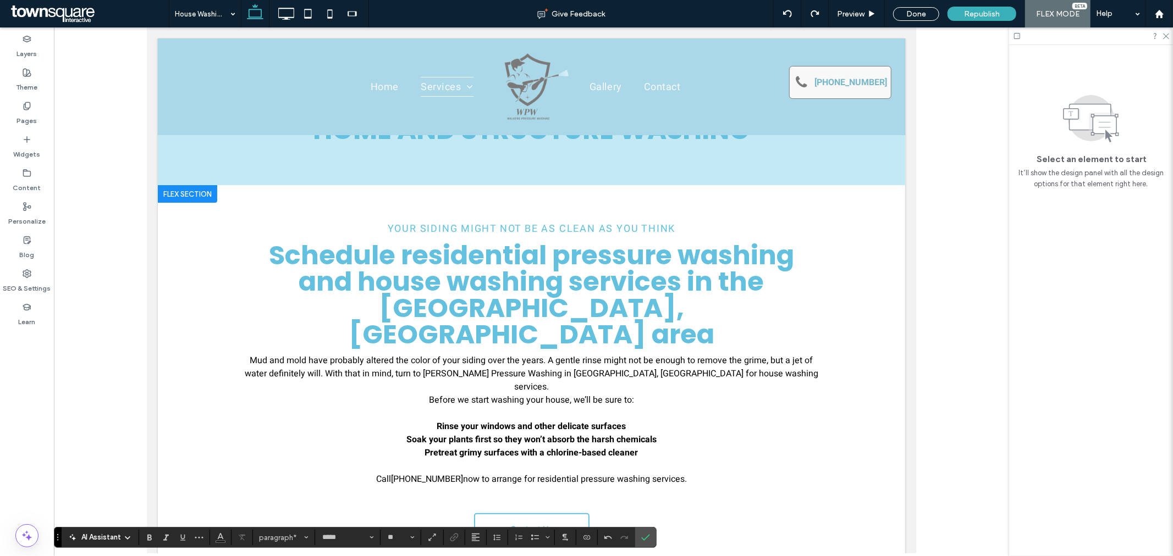
click at [465, 266] on span "Schedule residential pressure washing and house washing services in the Winter …" at bounding box center [530, 294] width 525 height 116
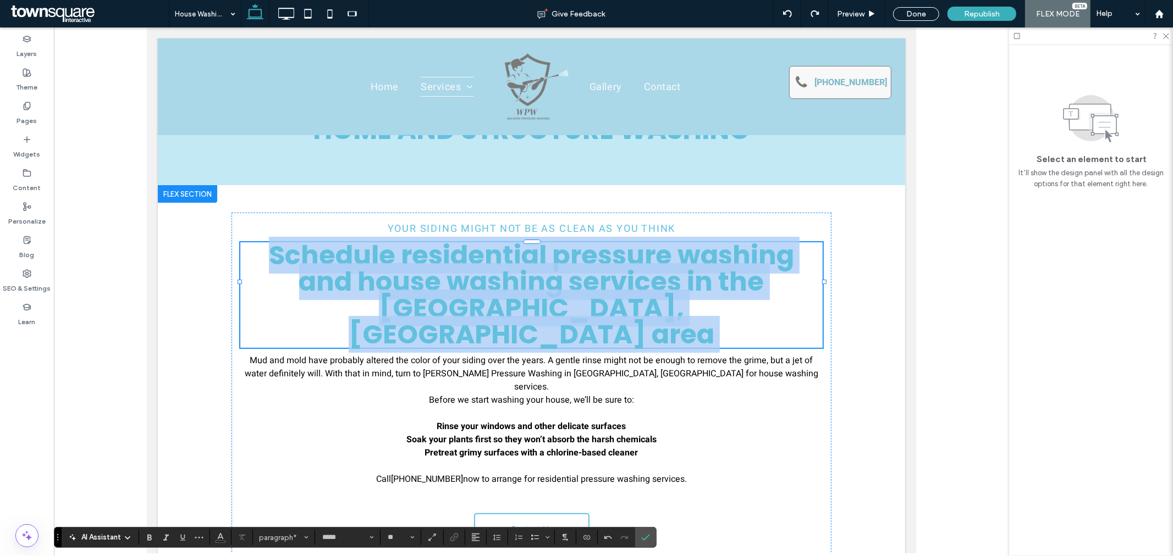
click at [465, 266] on span "Schedule residential pressure washing and house washing services in the Winter …" at bounding box center [530, 294] width 525 height 116
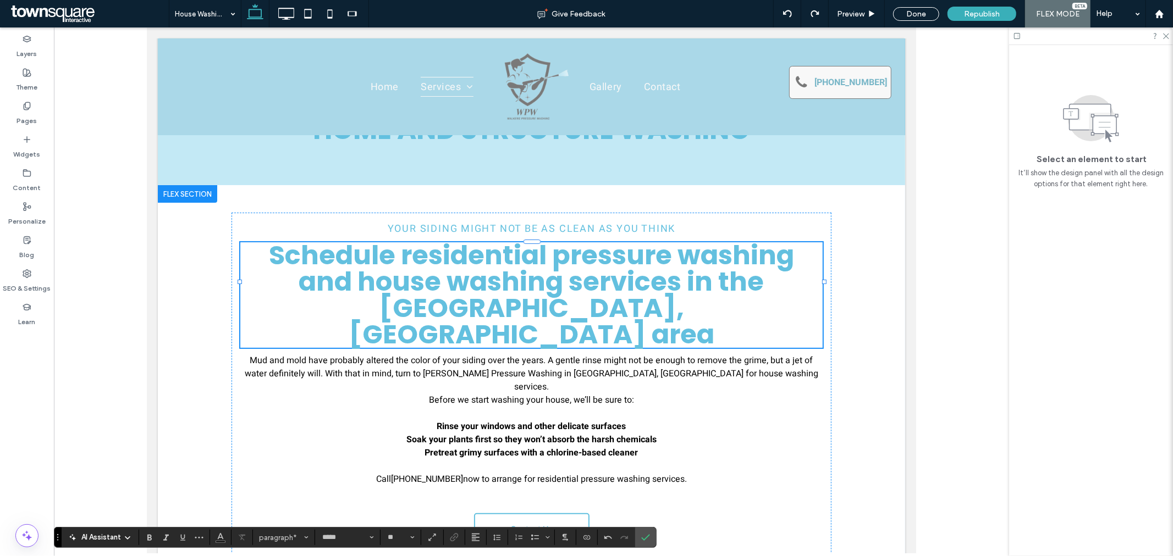
click at [526, 393] on span "Before we start washing your house, we’ll be sure to:" at bounding box center [530, 399] width 205 height 13
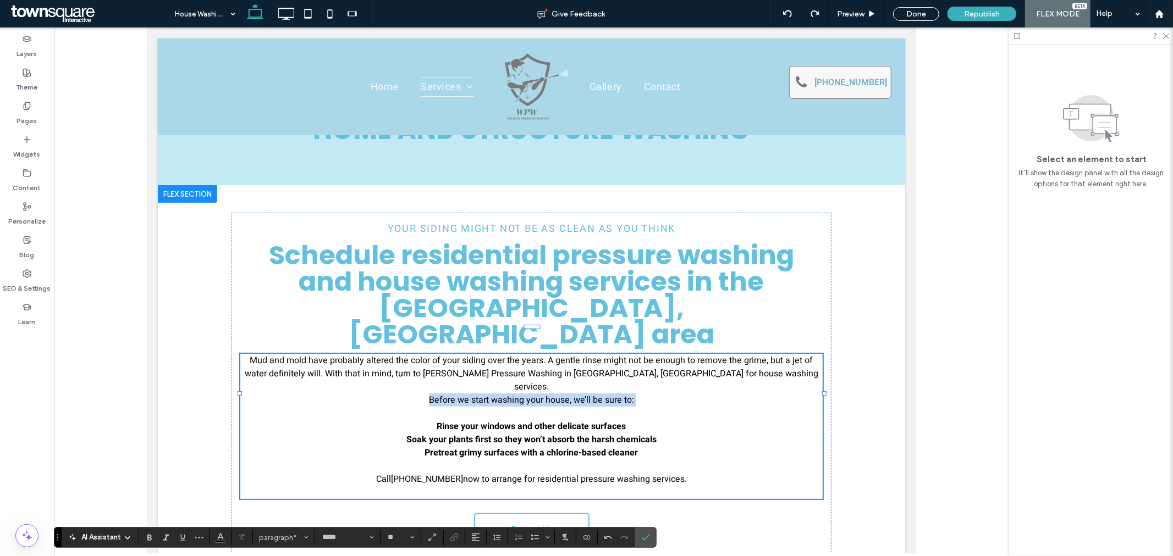
click at [526, 393] on span "Before we start washing your house, we’ll be sure to:" at bounding box center [530, 399] width 205 height 13
click at [516, 433] on strong "Soak your plants first so they won’t absorb the harsh chemicals" at bounding box center [531, 439] width 250 height 13
click at [434, 354] on span "Mud and mold have probably altered the color of your siding over the years. A g…" at bounding box center [530, 374] width 573 height 40
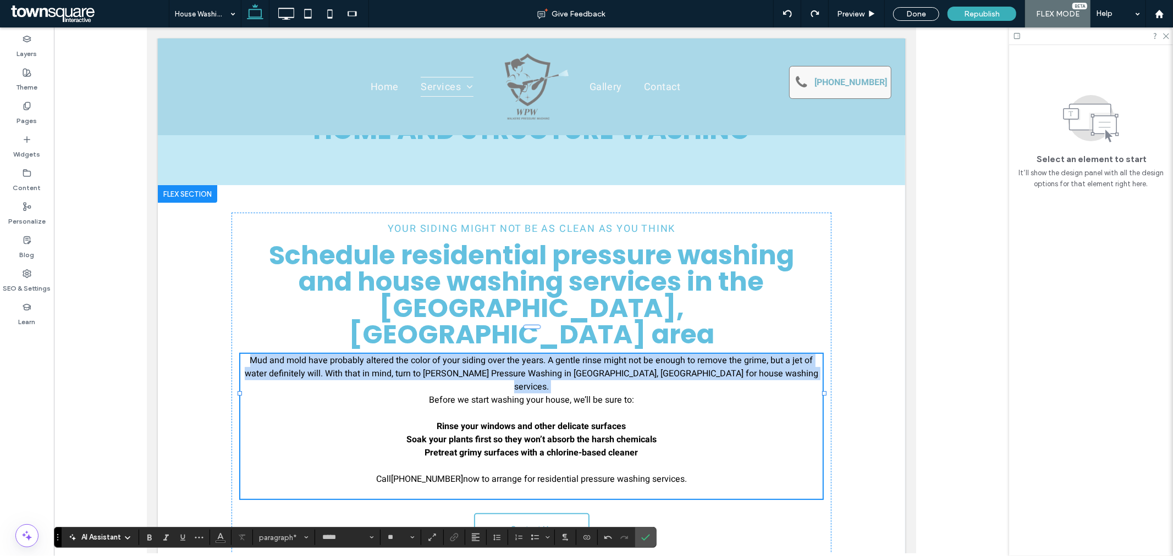
click at [434, 354] on span "Mud and mold have probably altered the color of your siding over the years. A g…" at bounding box center [530, 374] width 573 height 40
click at [319, 354] on span "Mud and mold have probably altered the color of your siding over the years. A g…" at bounding box center [530, 374] width 573 height 40
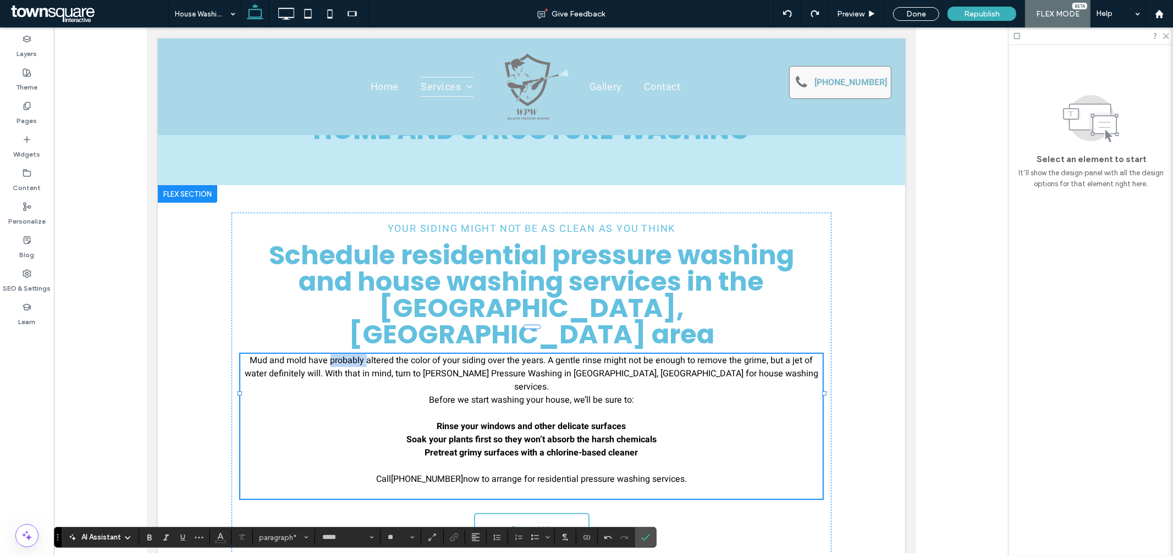
click at [319, 354] on span "Mud and mold have probably altered the color of your siding over the years. A g…" at bounding box center [530, 374] width 573 height 40
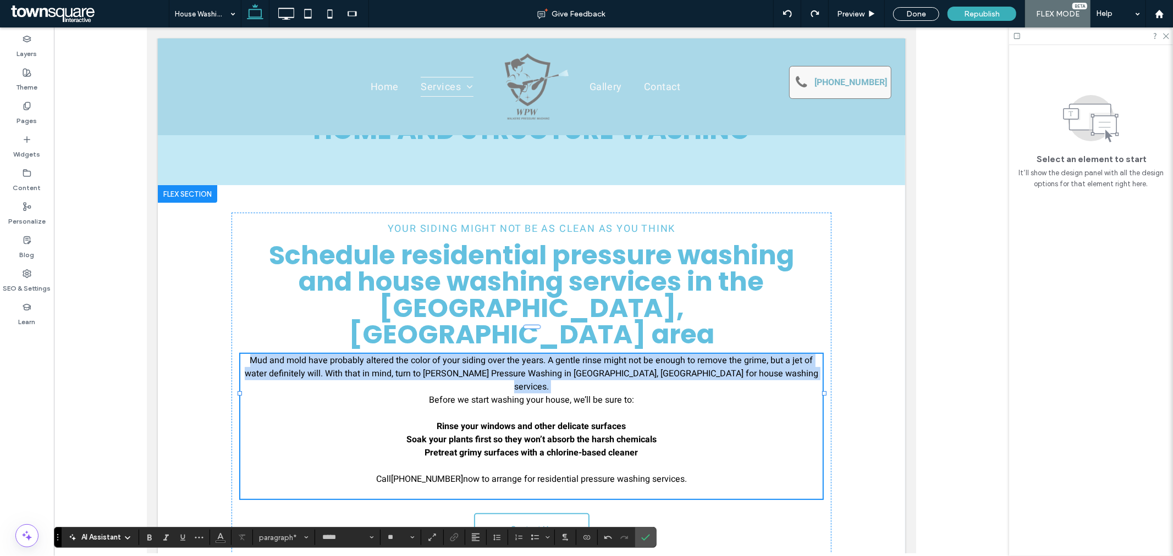
click at [319, 354] on span "Mud and mold have probably altered the color of your siding over the years. A g…" at bounding box center [530, 374] width 573 height 40
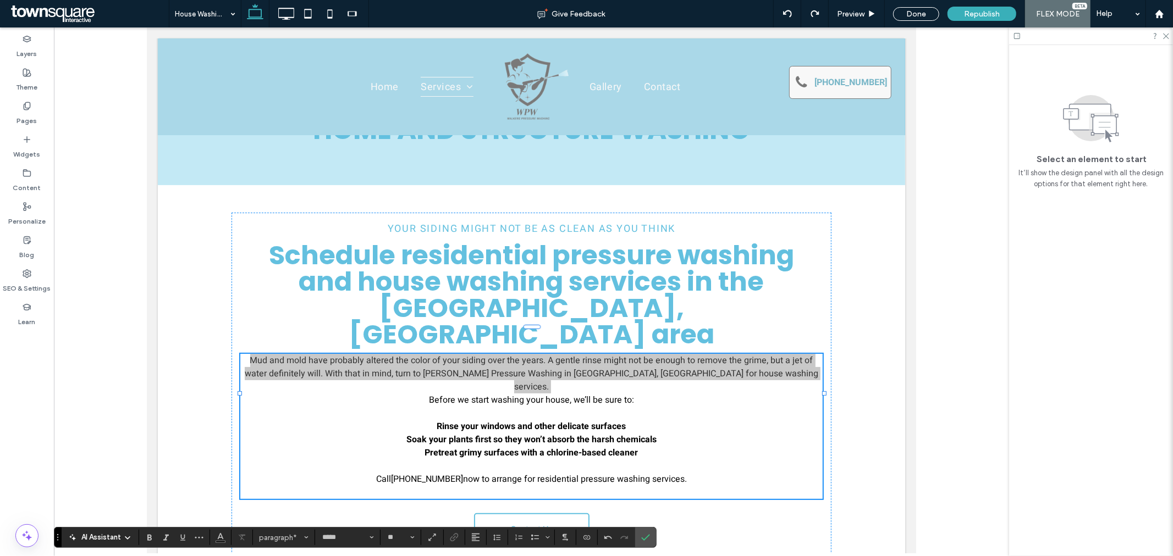
click at [127, 538] on icon at bounding box center [127, 538] width 9 height 9
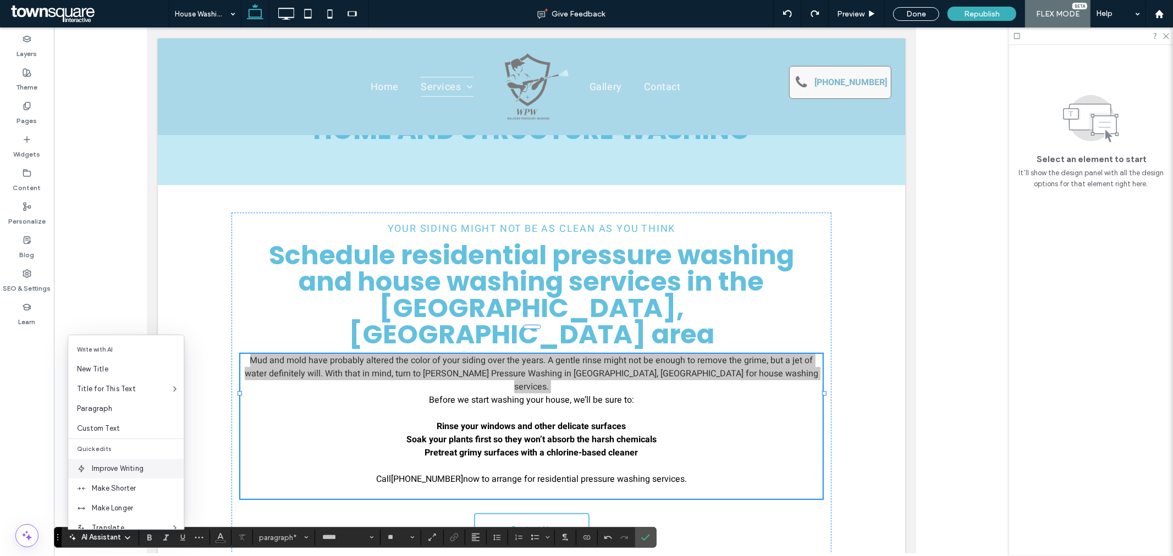
click at [134, 467] on span "Improve Writing" at bounding box center [138, 468] width 92 height 11
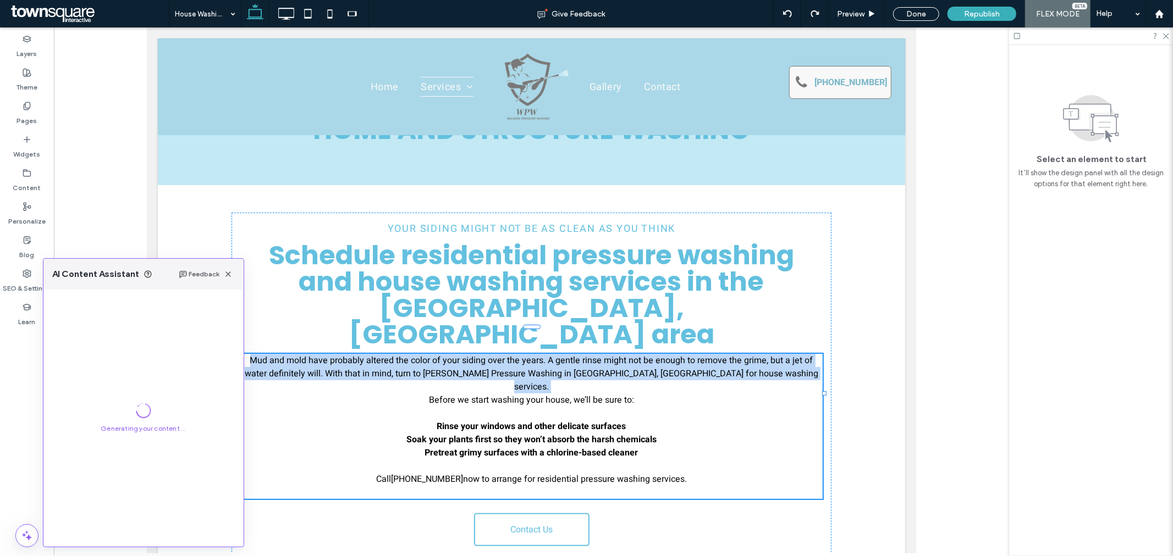
scroll to position [481, 0]
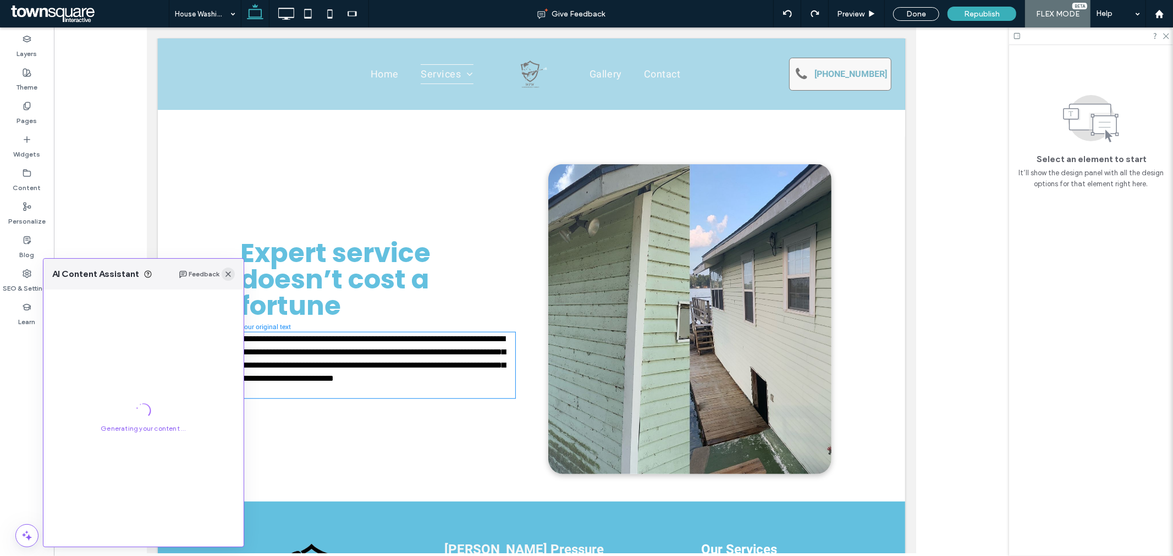
click at [229, 276] on icon "button" at bounding box center [228, 274] width 9 height 9
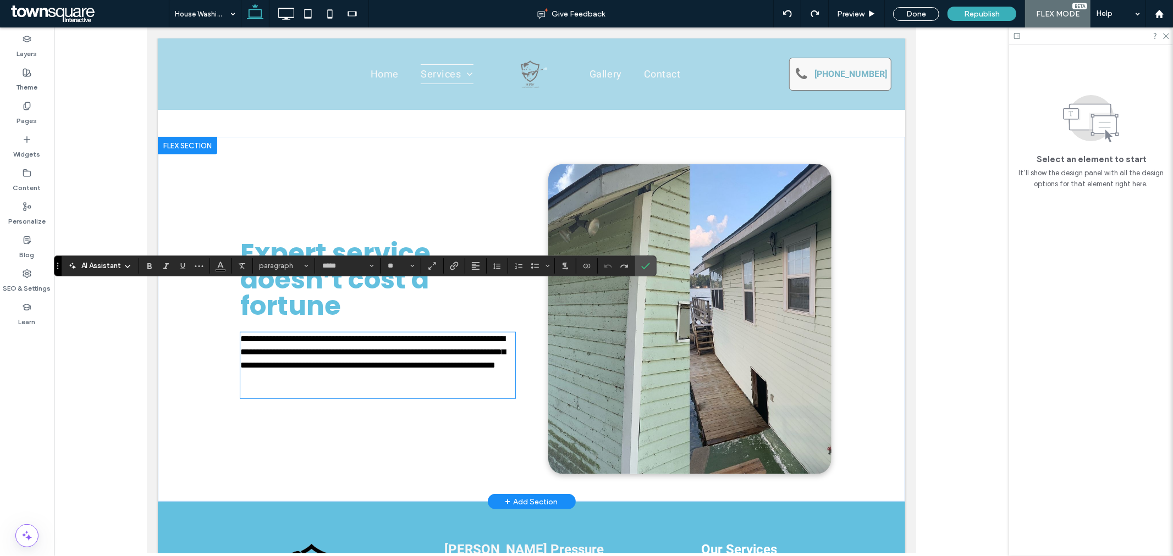
click at [388, 435] on div "**********" at bounding box center [531, 318] width 660 height 365
click at [450, 419] on div "**********" at bounding box center [377, 319] width 292 height 310
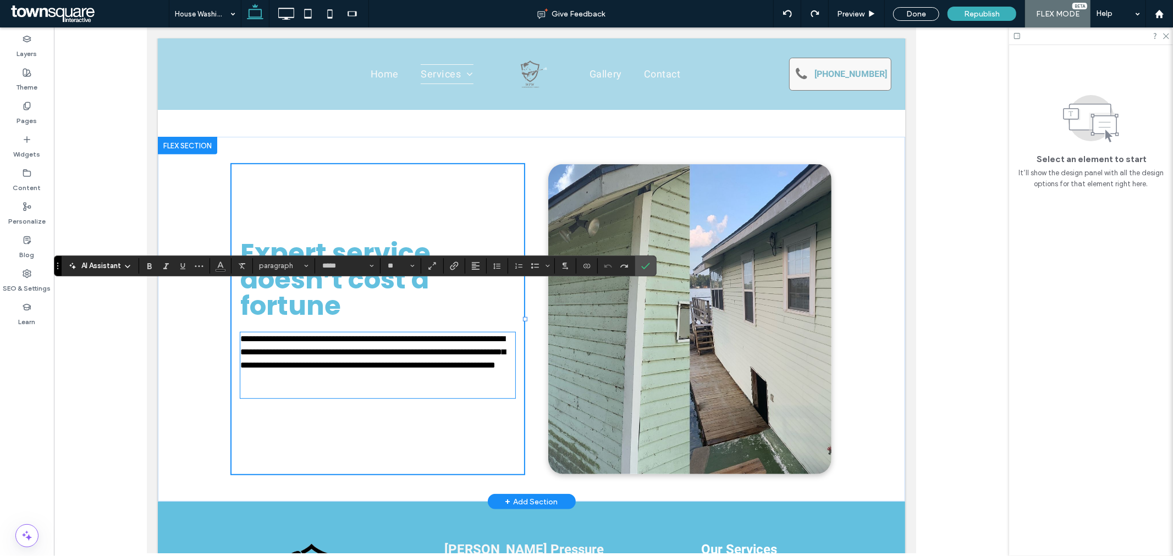
click at [523, 410] on div at bounding box center [523, 319] width 1 height 310
click at [522, 410] on div "**********" at bounding box center [531, 318] width 660 height 365
click at [524, 411] on div "**********" at bounding box center [531, 318] width 660 height 365
click at [524, 412] on div "**********" at bounding box center [531, 318] width 660 height 365
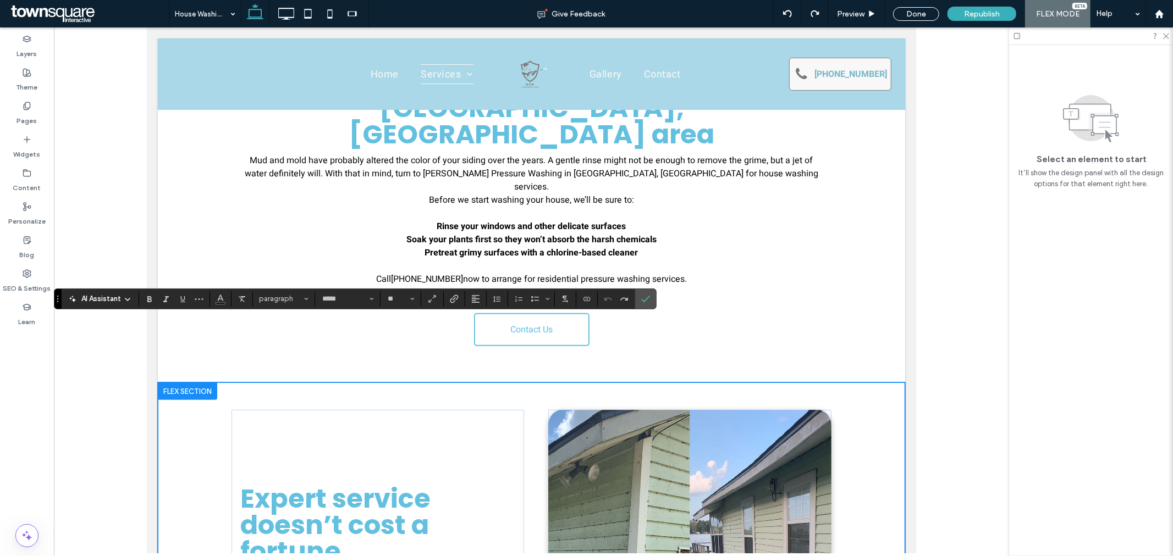
scroll to position [175, 0]
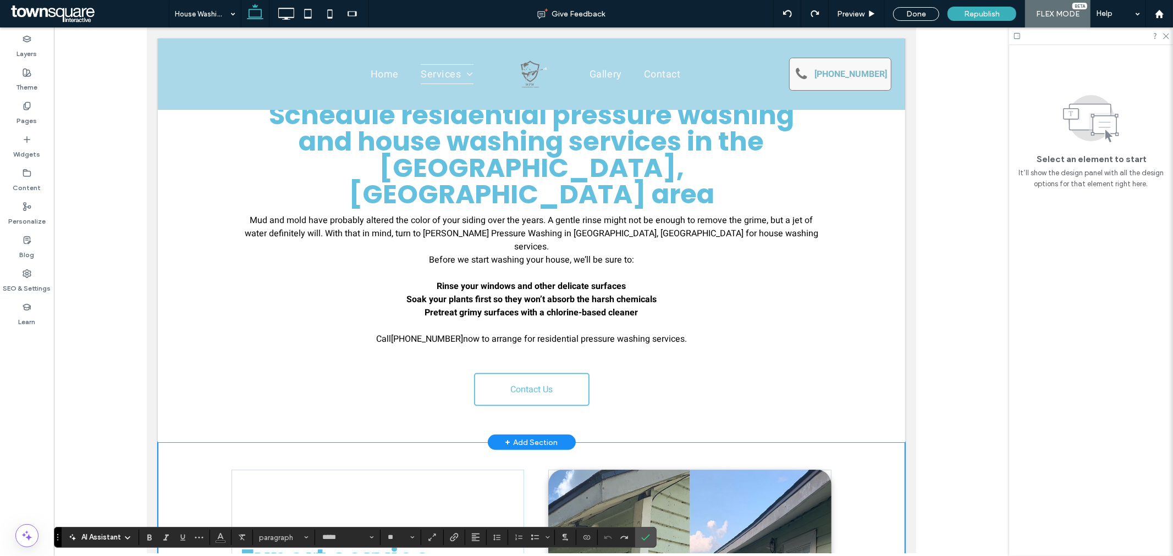
click at [707, 349] on div "Your Siding Might Not Be as Clean as You Think Schedule residential pressure wa…" at bounding box center [531, 243] width 600 height 343
click at [749, 292] on p "Soak your plants first so they won’t absorb the harsh chemicals Pretreat grimy …" at bounding box center [531, 325] width 582 height 66
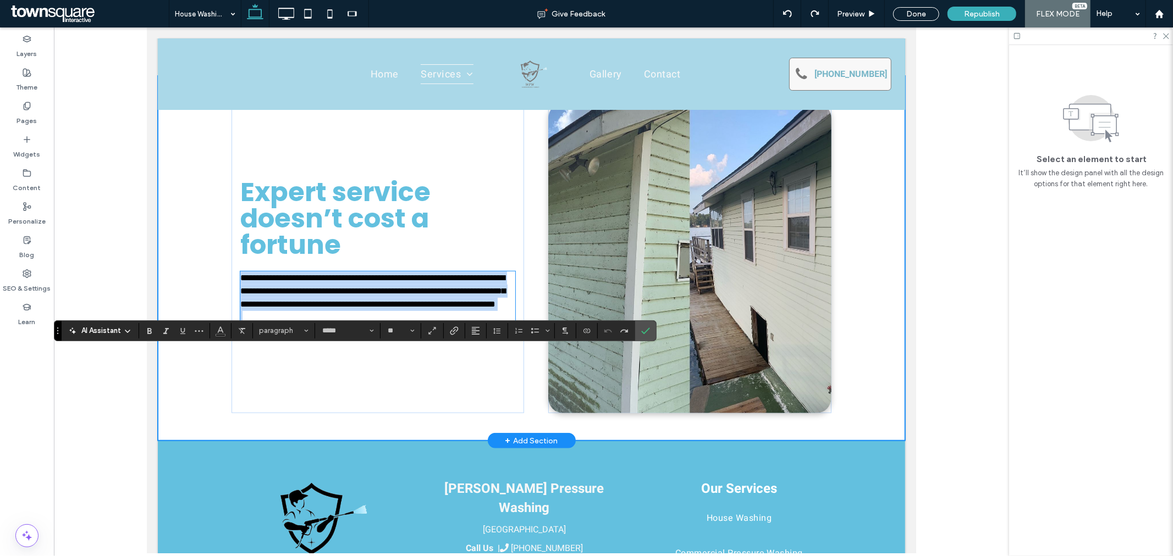
scroll to position [393, 0]
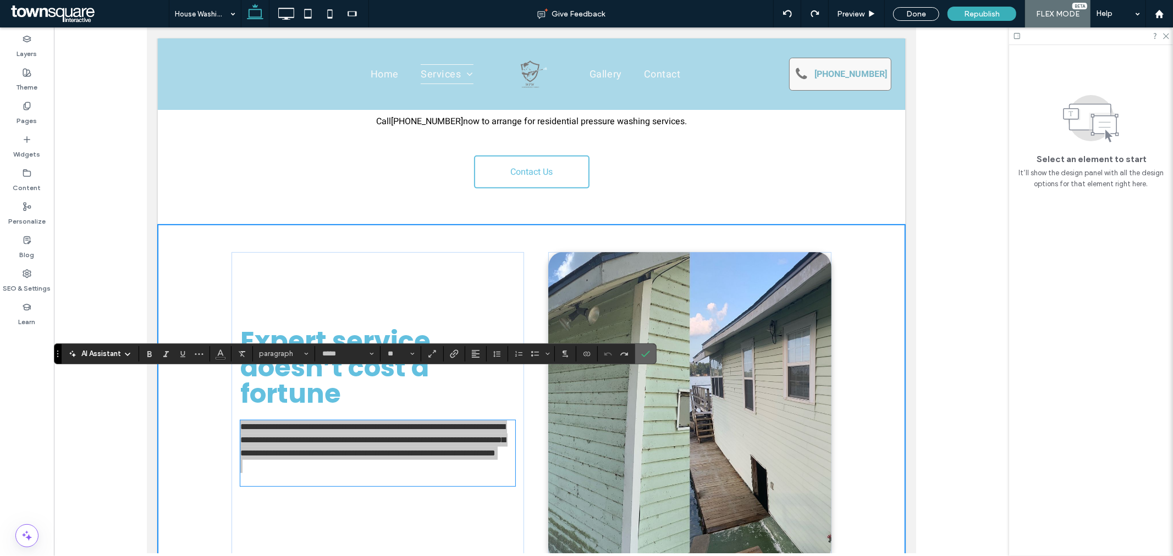
click at [650, 352] on use "Confirm" at bounding box center [646, 354] width 9 height 7
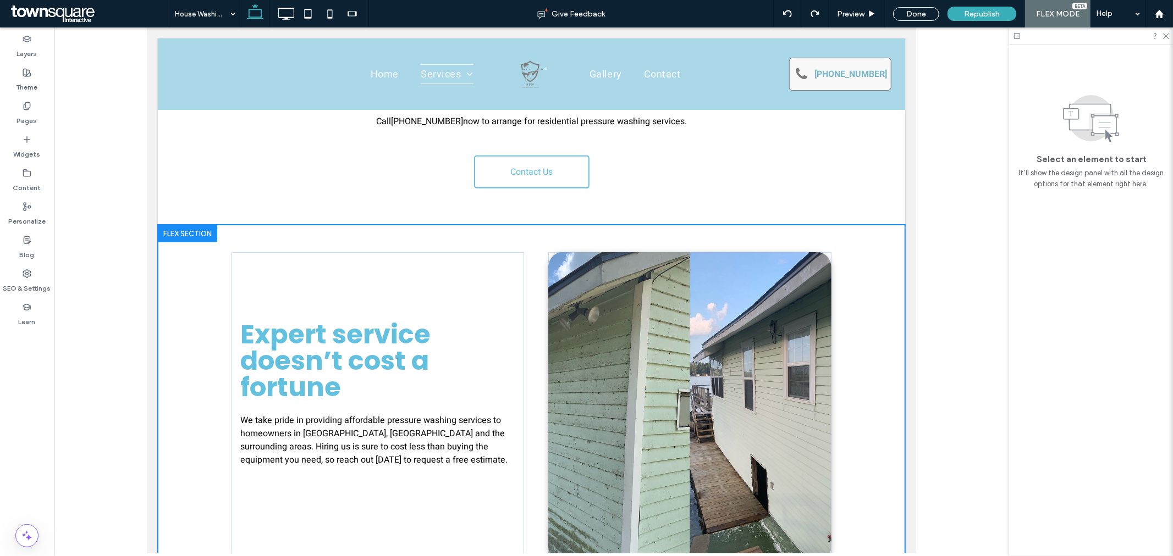
scroll to position [148, 0]
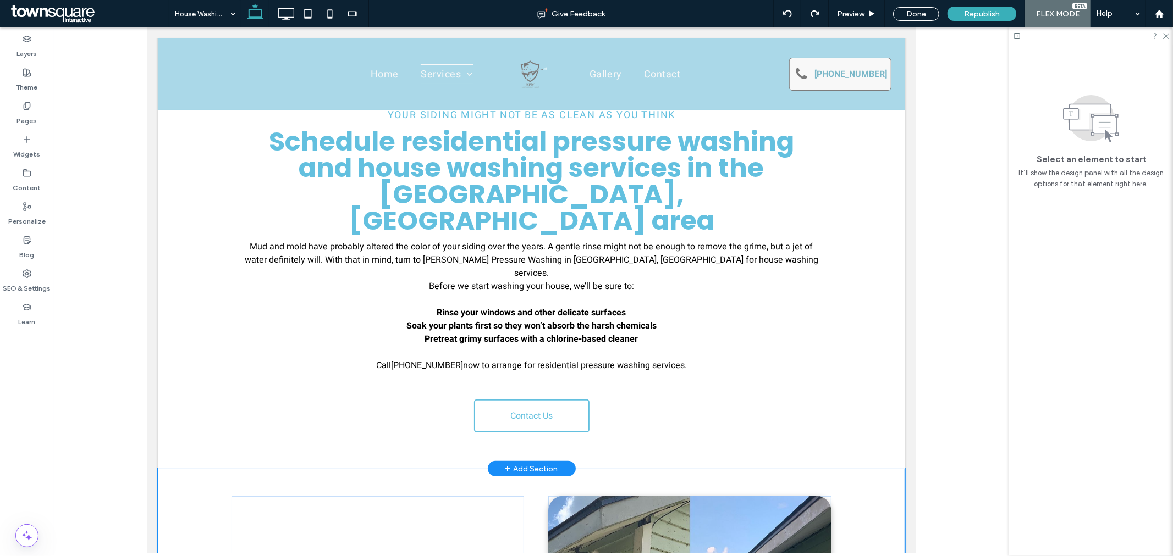
click at [430, 240] on span "Mud and mold have probably altered the color of your siding over the years. A g…" at bounding box center [530, 260] width 573 height 40
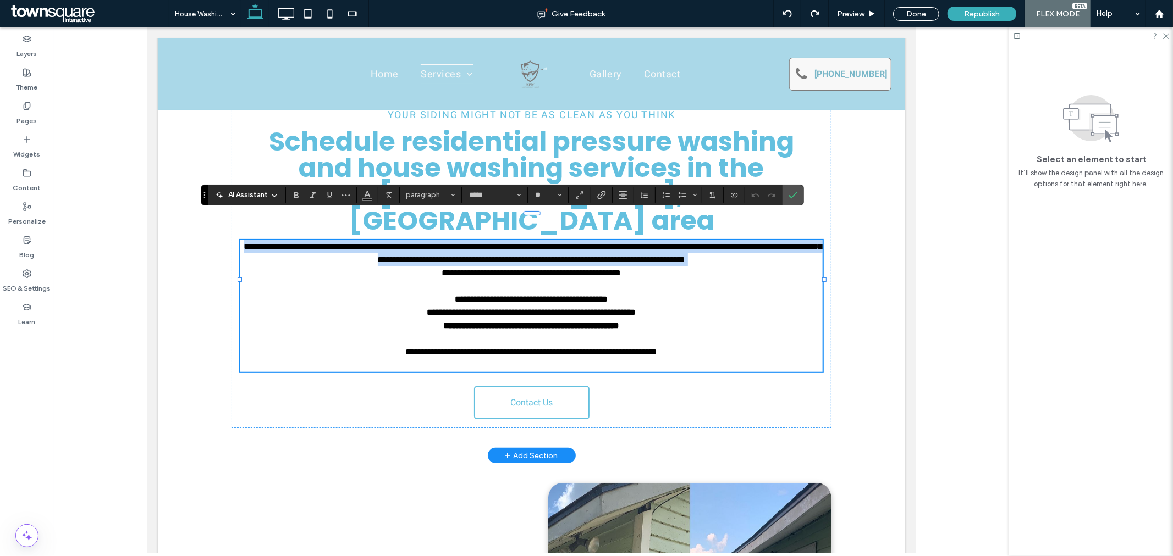
click at [430, 242] on span "**********" at bounding box center [533, 252] width 578 height 21
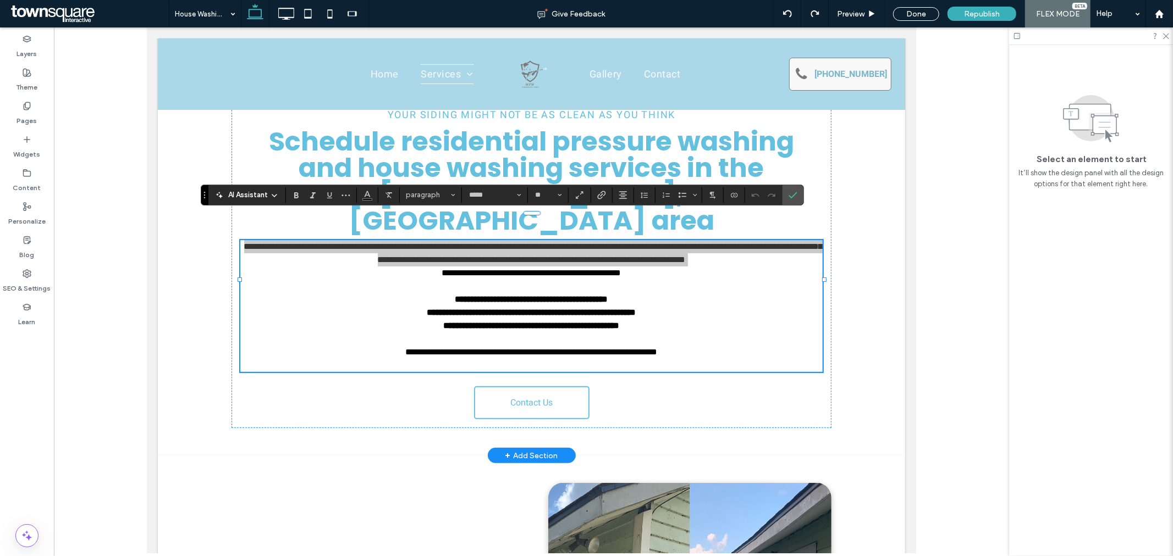
click at [280, 194] on div "AI Assistant" at bounding box center [247, 195] width 73 height 11
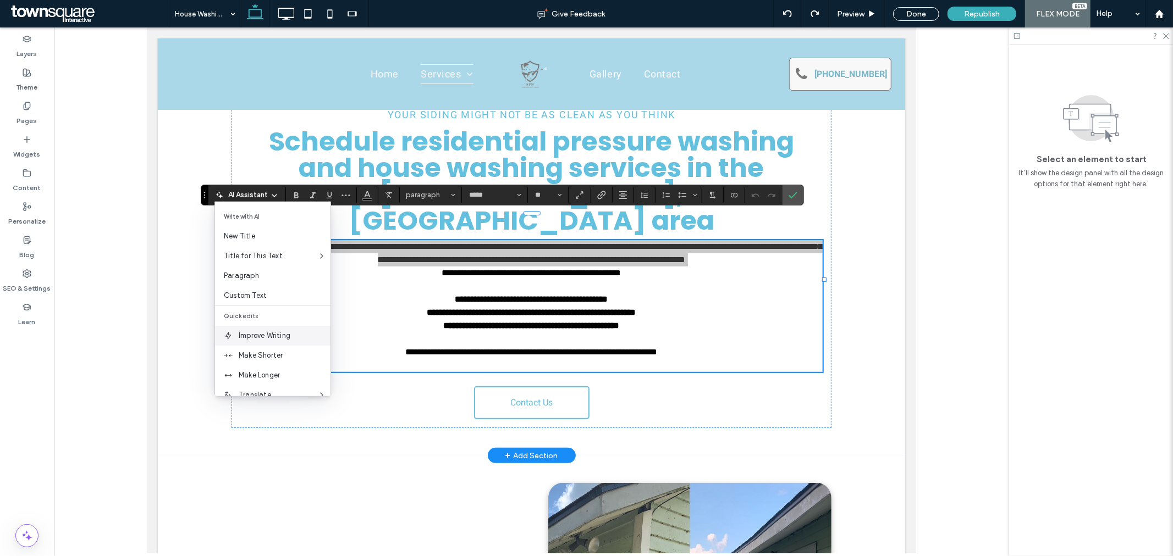
click at [268, 332] on span "Improve Writing" at bounding box center [285, 335] width 92 height 11
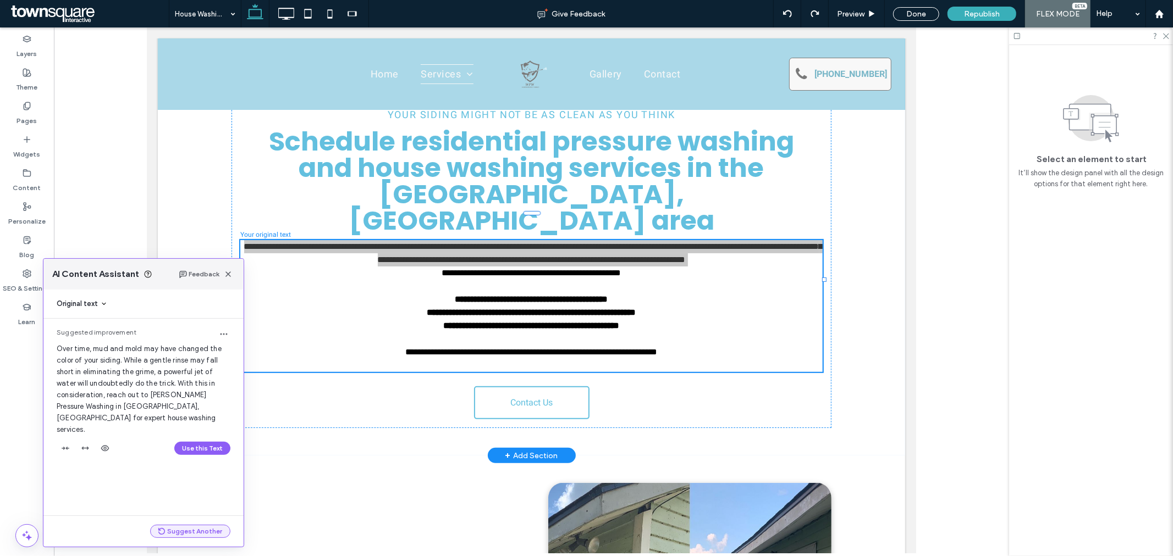
click at [216, 535] on button "Suggest Another" at bounding box center [190, 531] width 80 height 13
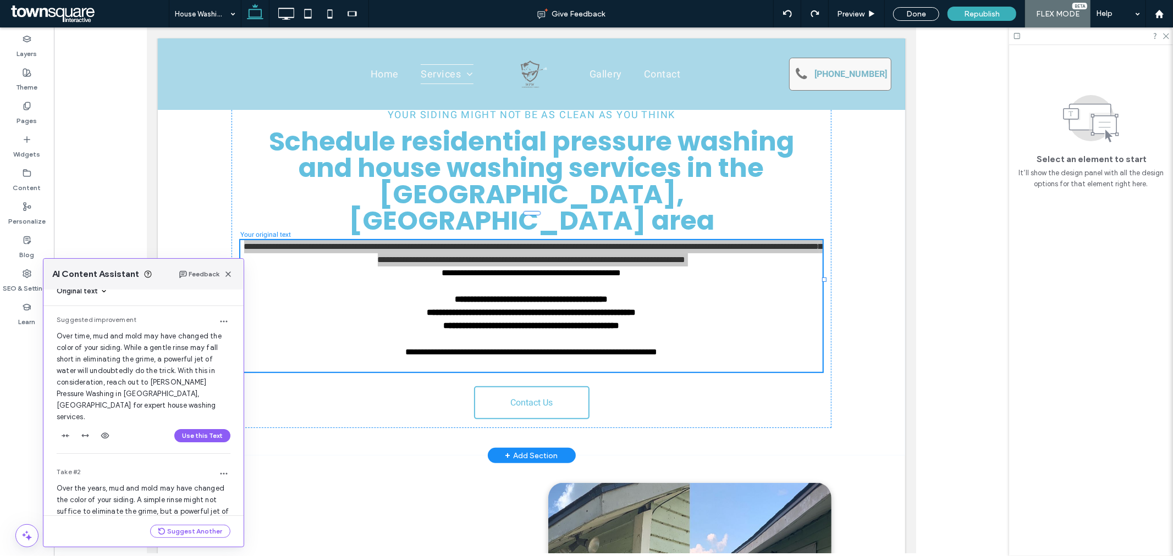
scroll to position [74, 0]
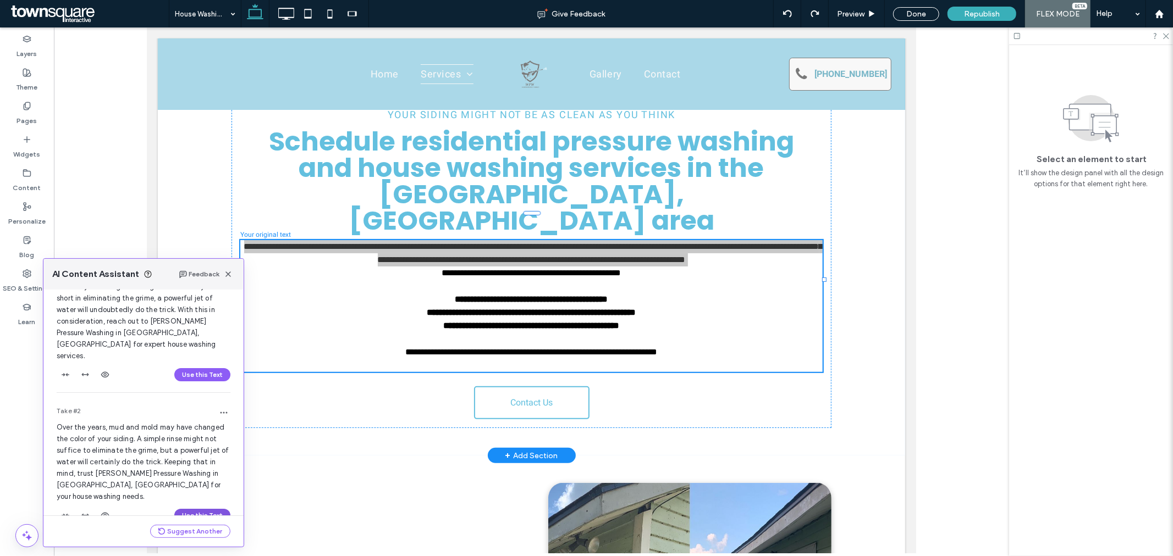
click at [199, 509] on button "Use this Text" at bounding box center [202, 515] width 56 height 13
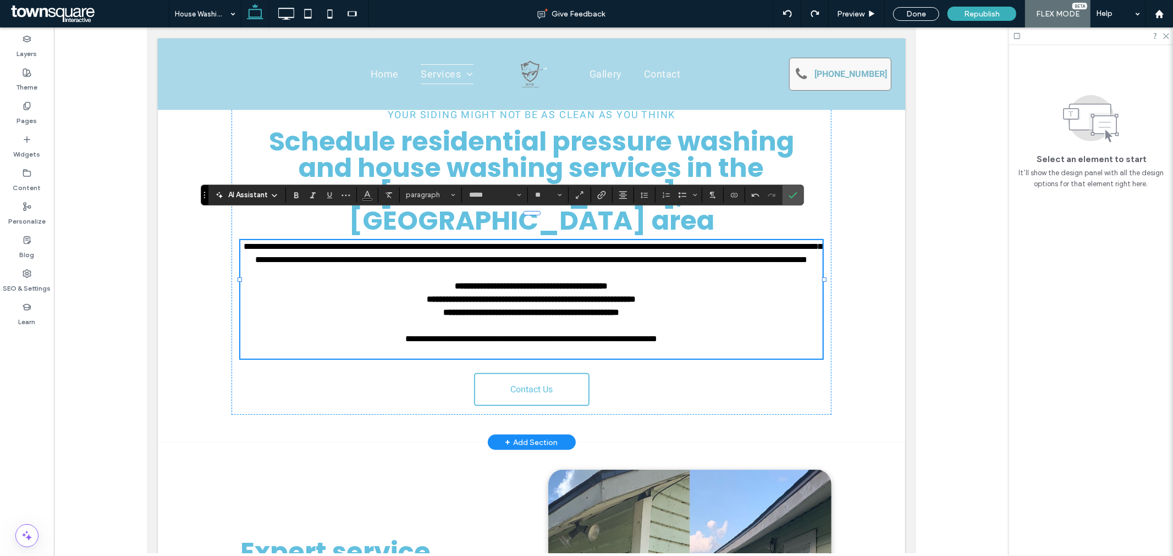
click at [653, 244] on p "**********" at bounding box center [531, 266] width 582 height 53
click at [768, 242] on span "**********" at bounding box center [533, 252] width 578 height 21
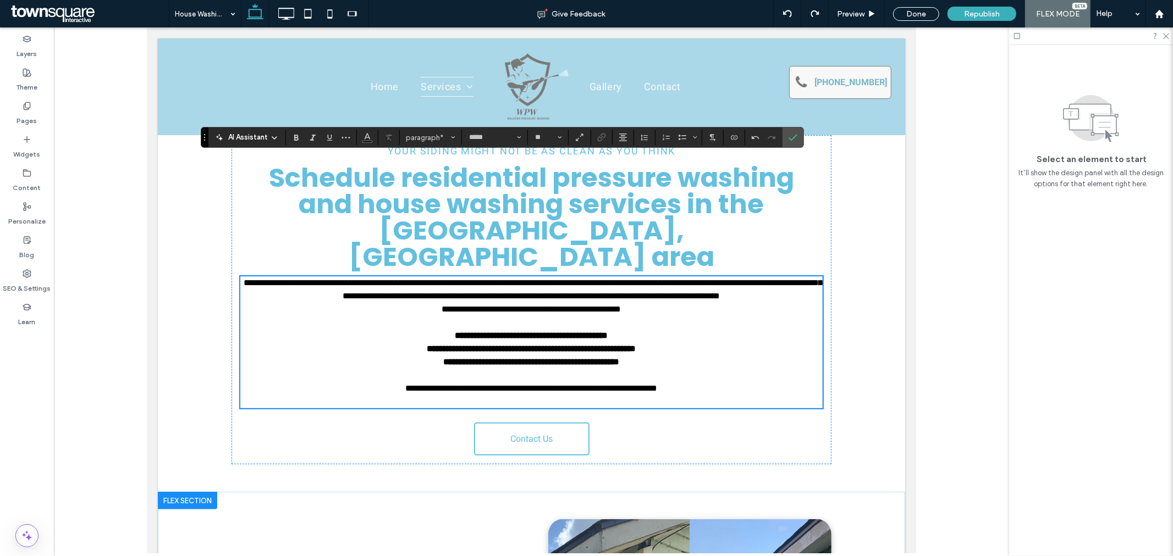
scroll to position [0, 0]
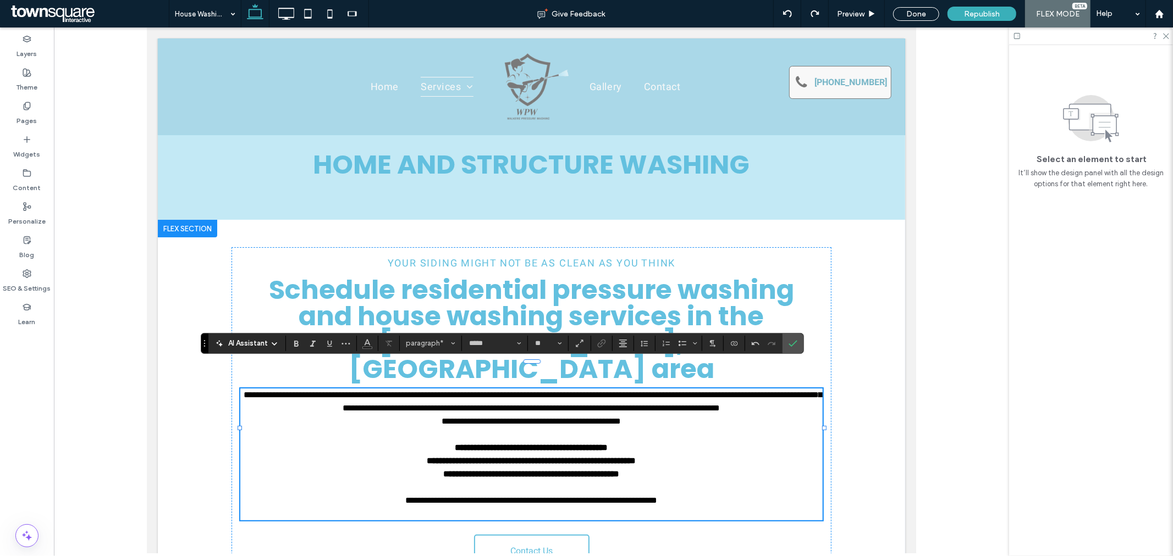
click at [855, 301] on div "**********" at bounding box center [530, 411] width 747 height 384
click at [34, 139] on div "Widgets" at bounding box center [27, 147] width 54 height 34
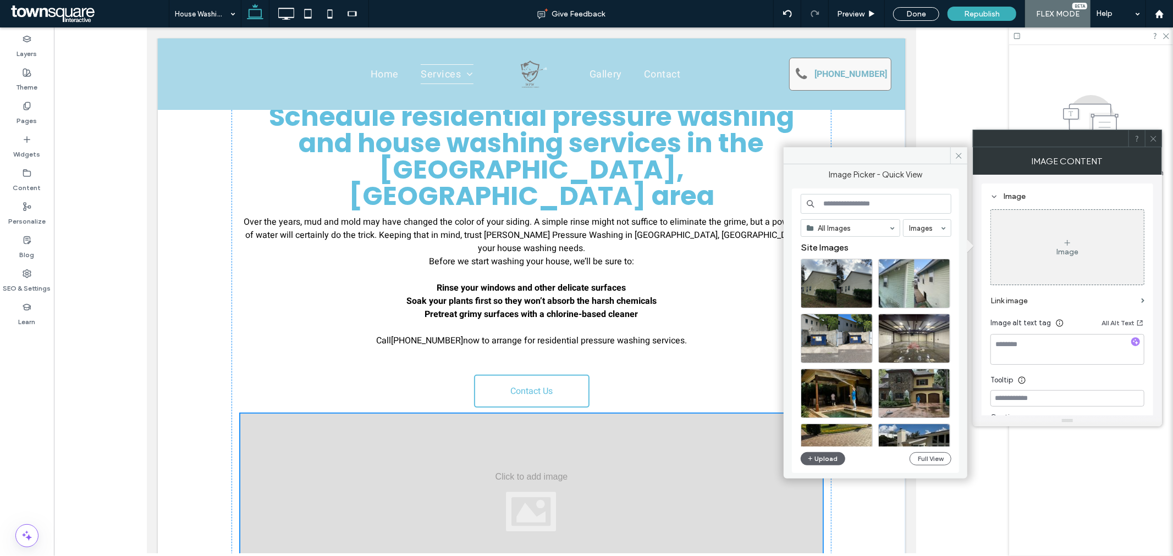
scroll to position [160, 0]
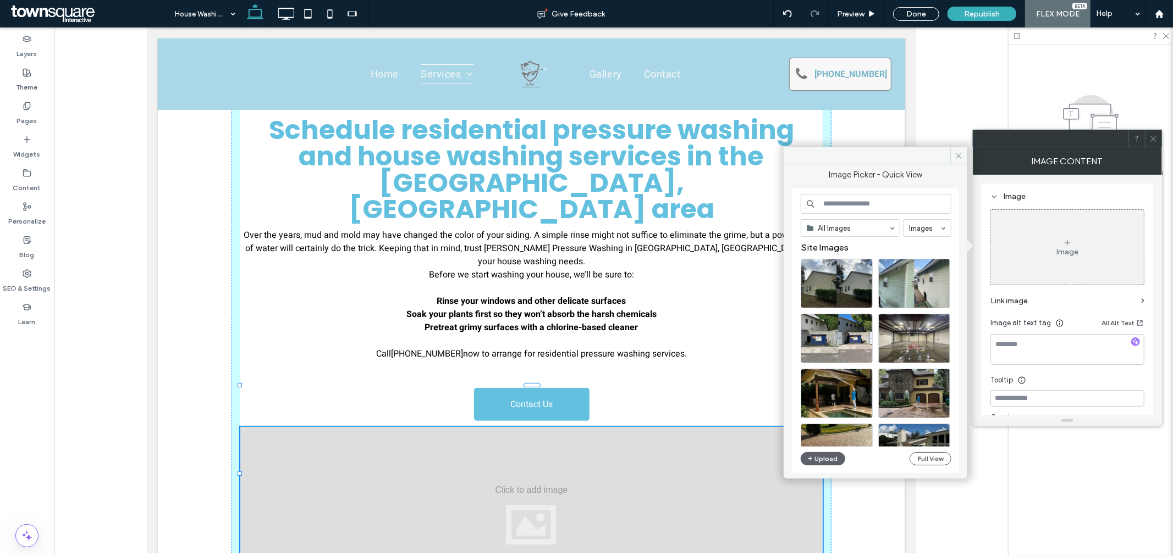
drag, startPoint x: 531, startPoint y: 383, endPoint x: 531, endPoint y: 376, distance: 7.1
click at [610, 427] on div at bounding box center [531, 515] width 582 height 176
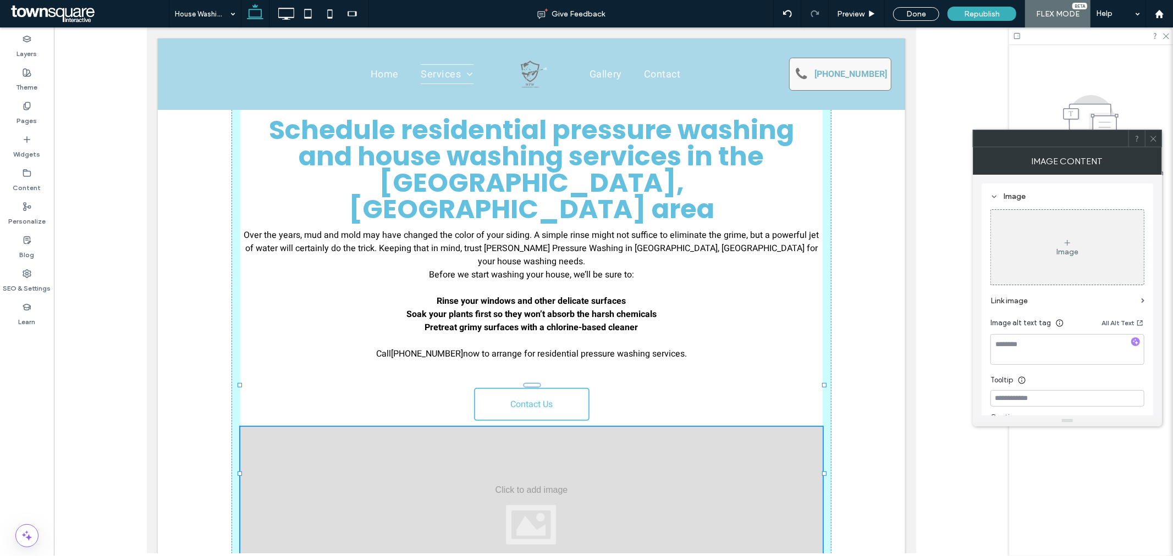
click at [642, 449] on div at bounding box center [531, 515] width 582 height 176
click at [564, 441] on div at bounding box center [531, 515] width 582 height 176
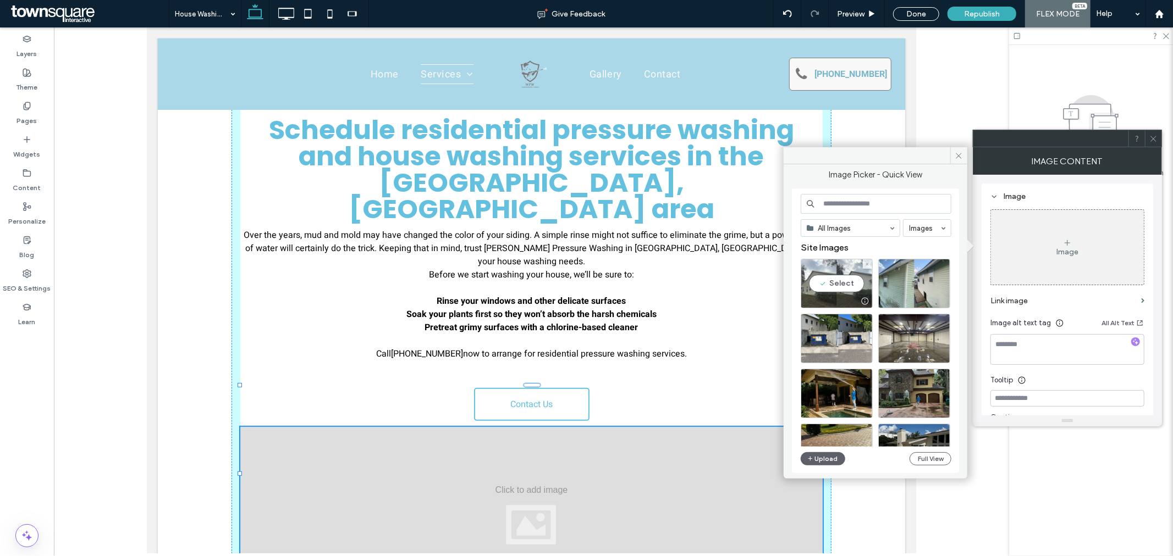
click at [842, 285] on div "Select" at bounding box center [837, 283] width 72 height 49
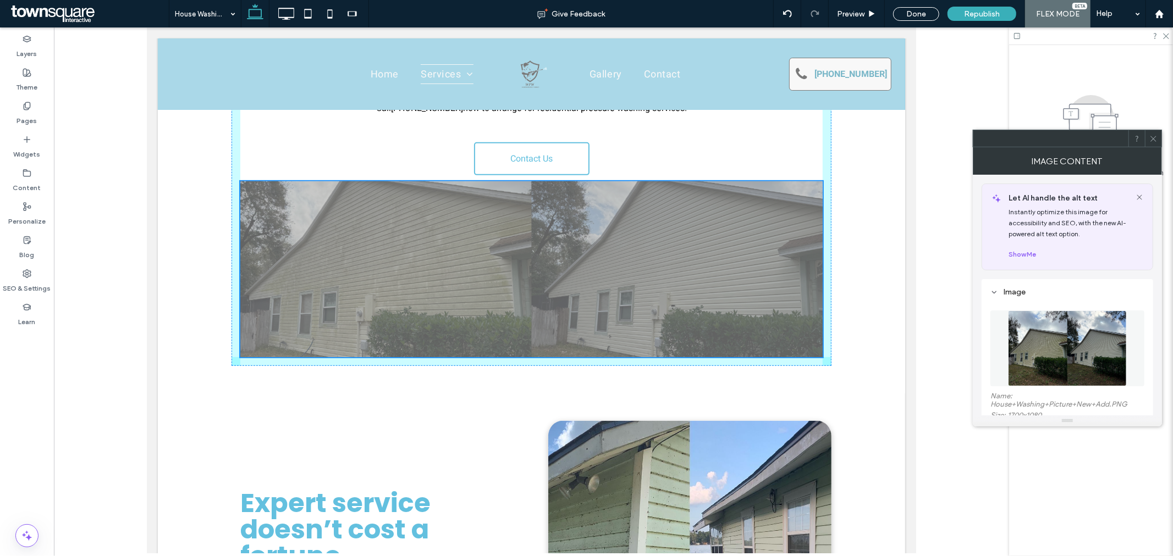
scroll to position [193, 0]
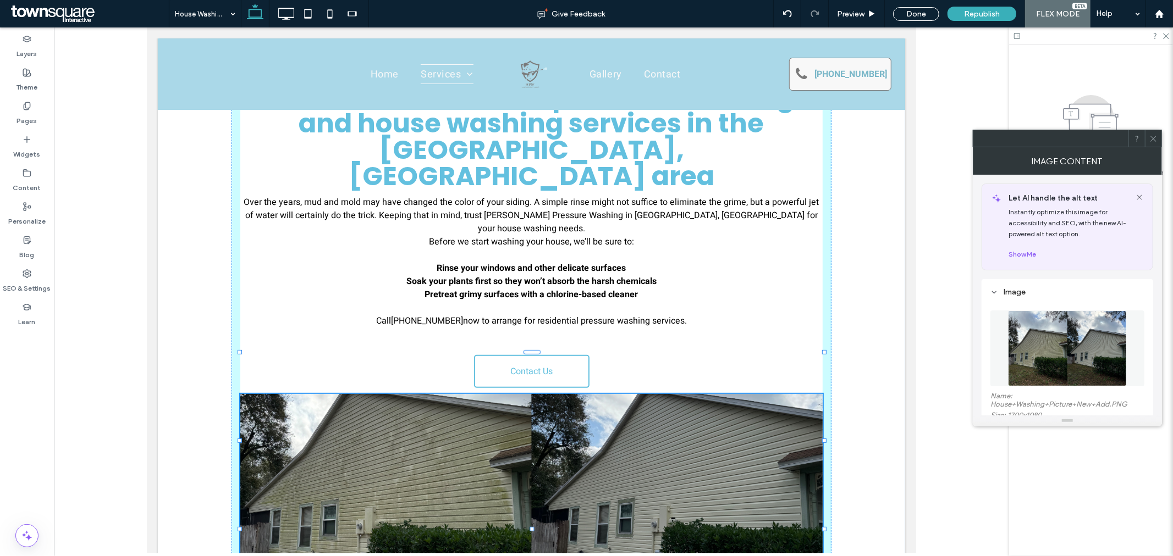
click at [838, 277] on div "Your Siding Might Not Be as Clean as You Think Schedule residential pressure wa…" at bounding box center [531, 315] width 660 height 579
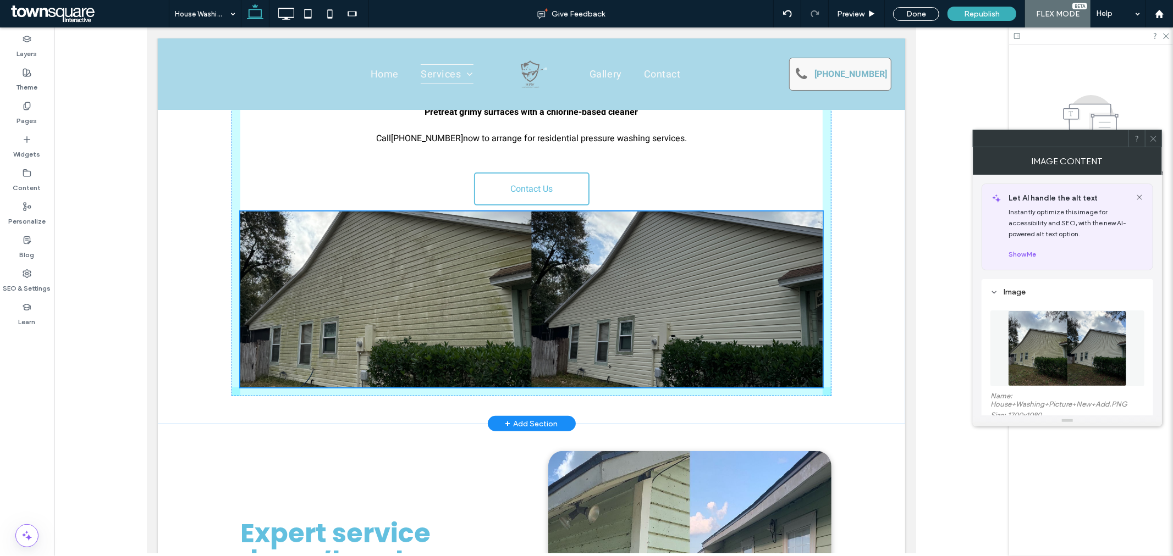
scroll to position [376, 0]
click at [823, 259] on div at bounding box center [823, 257] width 1 height 176
drag, startPoint x: 818, startPoint y: 255, endPoint x: 801, endPoint y: 258, distance: 16.7
drag, startPoint x: 817, startPoint y: 344, endPoint x: 783, endPoint y: 328, distance: 37.4
click at [868, 323] on div "Your Siding Might Not Be as Clean as You Think Schedule residential pressure wa…" at bounding box center [530, 132] width 747 height 579
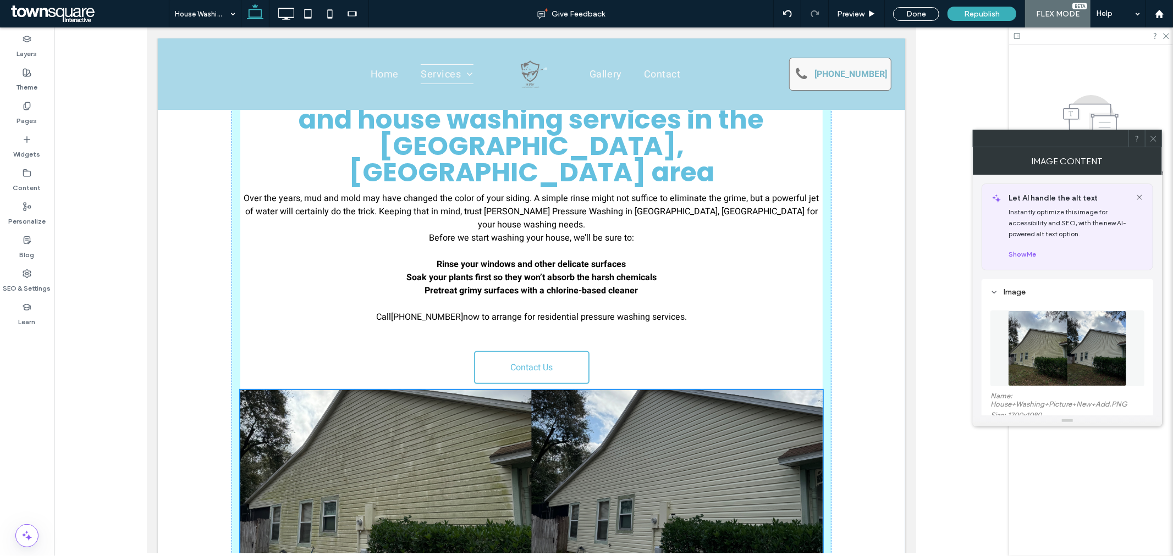
scroll to position [193, 0]
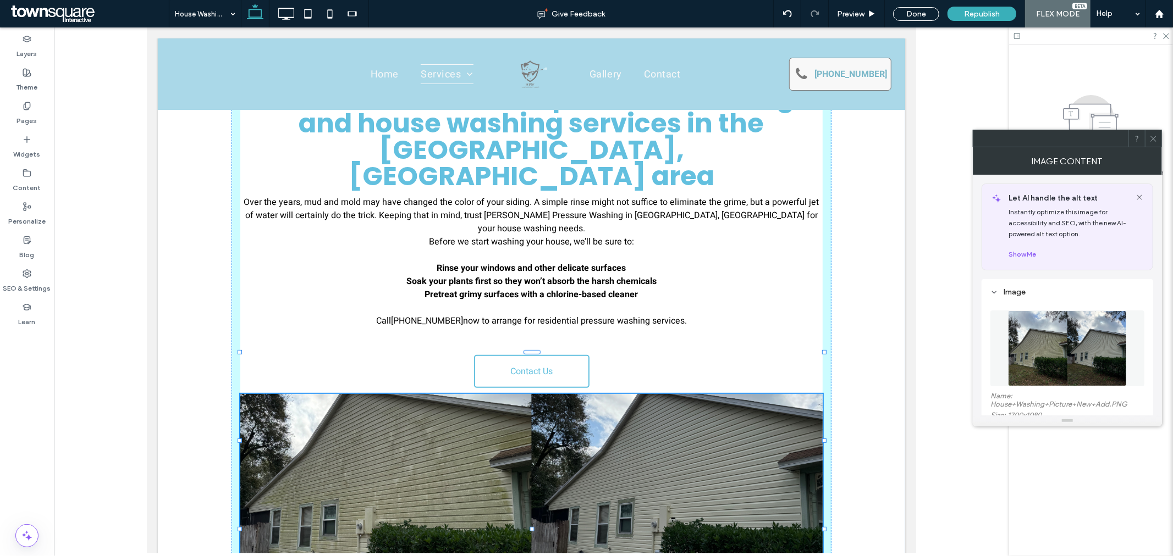
click at [729, 447] on img at bounding box center [531, 482] width 582 height 176
click at [724, 447] on img at bounding box center [531, 482] width 582 height 176
click at [781, 11] on div at bounding box center [787, 13] width 27 height 9
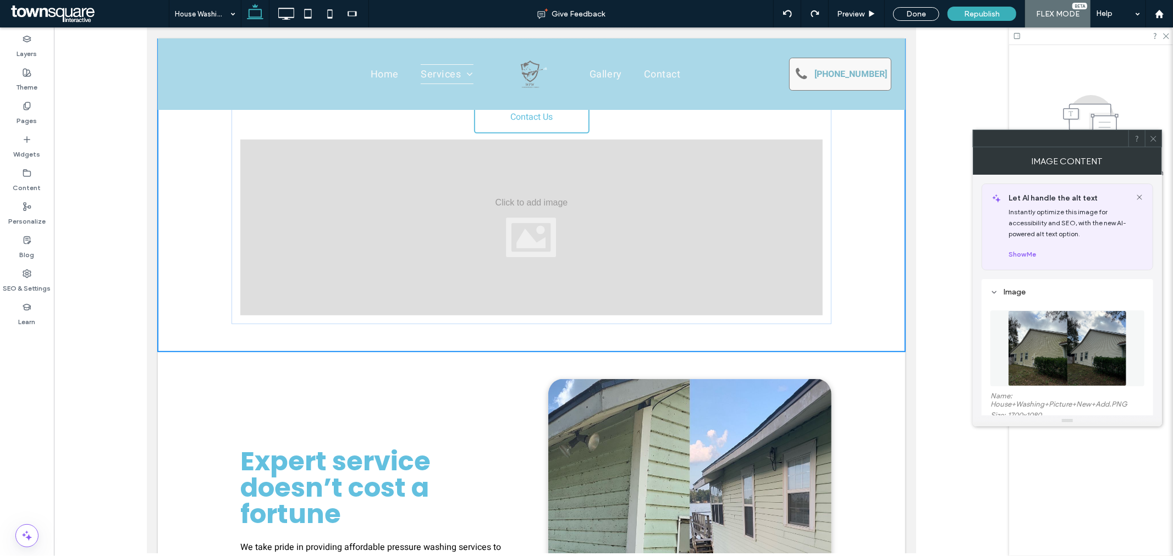
scroll to position [341, 0]
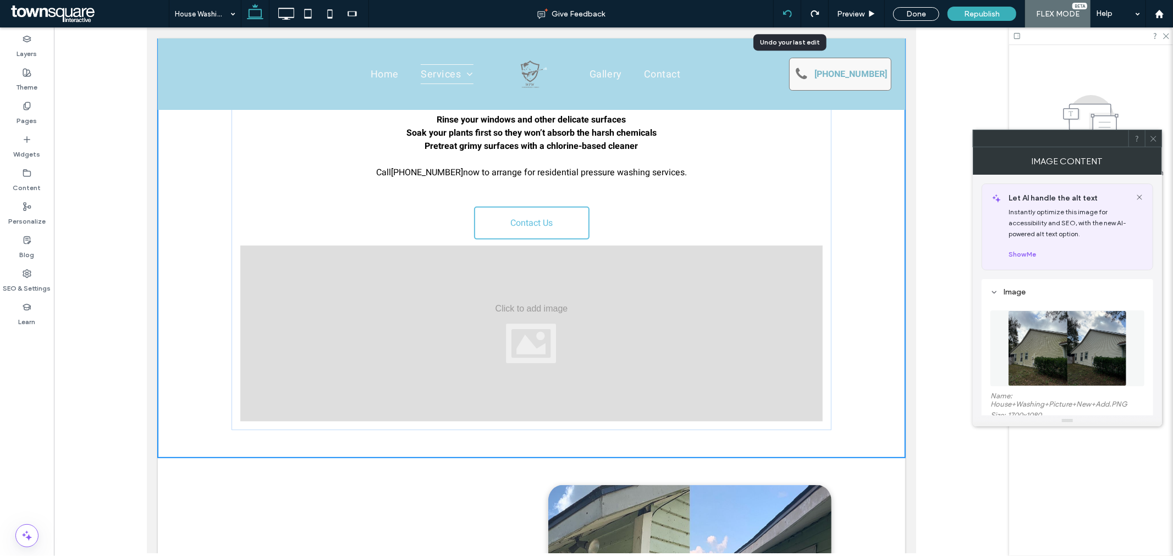
click at [791, 13] on use at bounding box center [786, 13] width 9 height 7
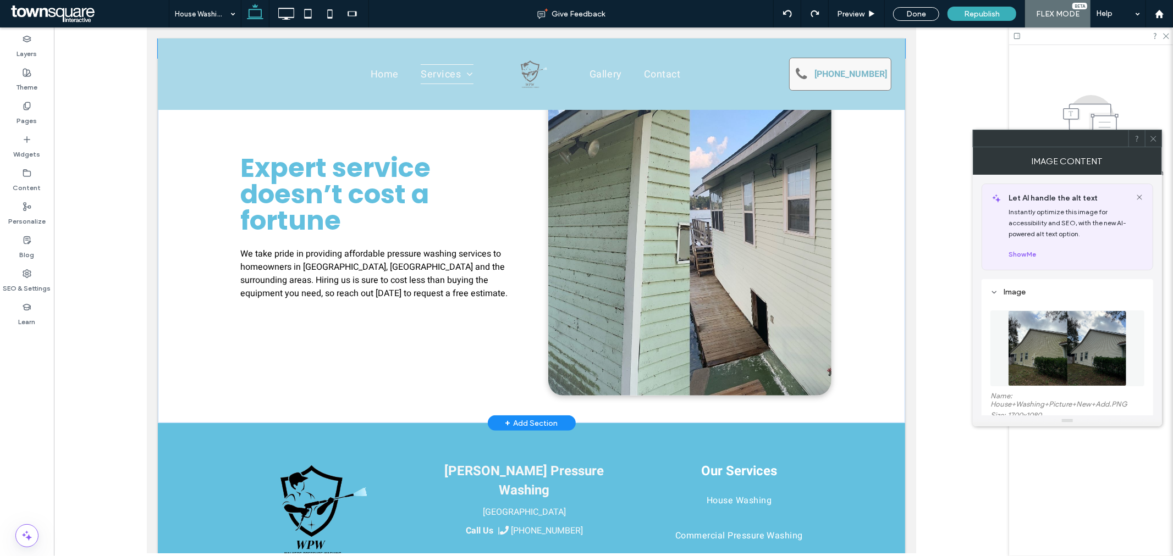
scroll to position [488, 0]
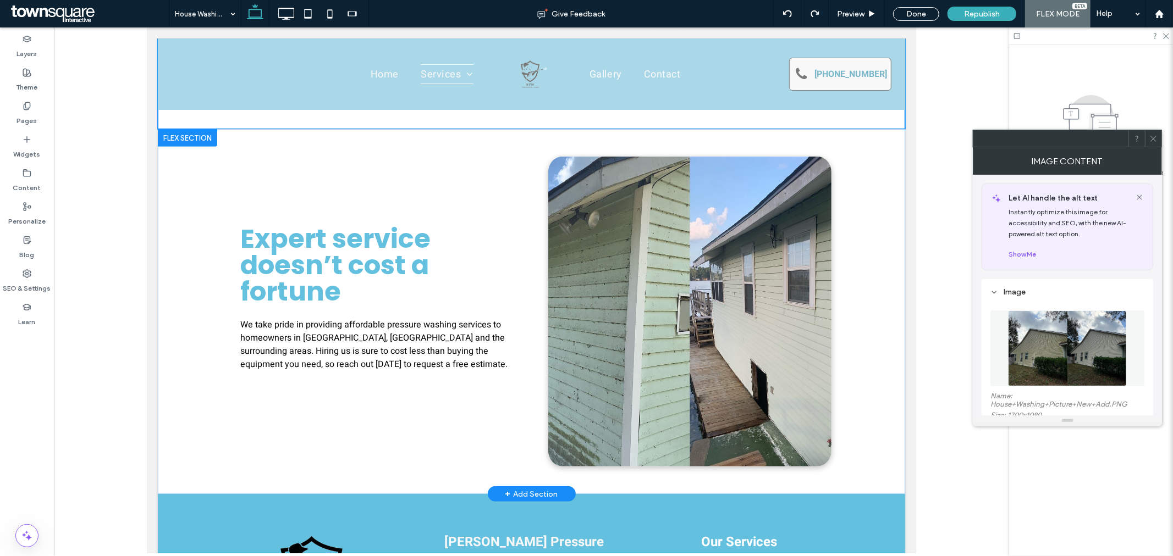
click at [732, 247] on img at bounding box center [689, 311] width 283 height 310
click at [669, 242] on img at bounding box center [689, 311] width 283 height 310
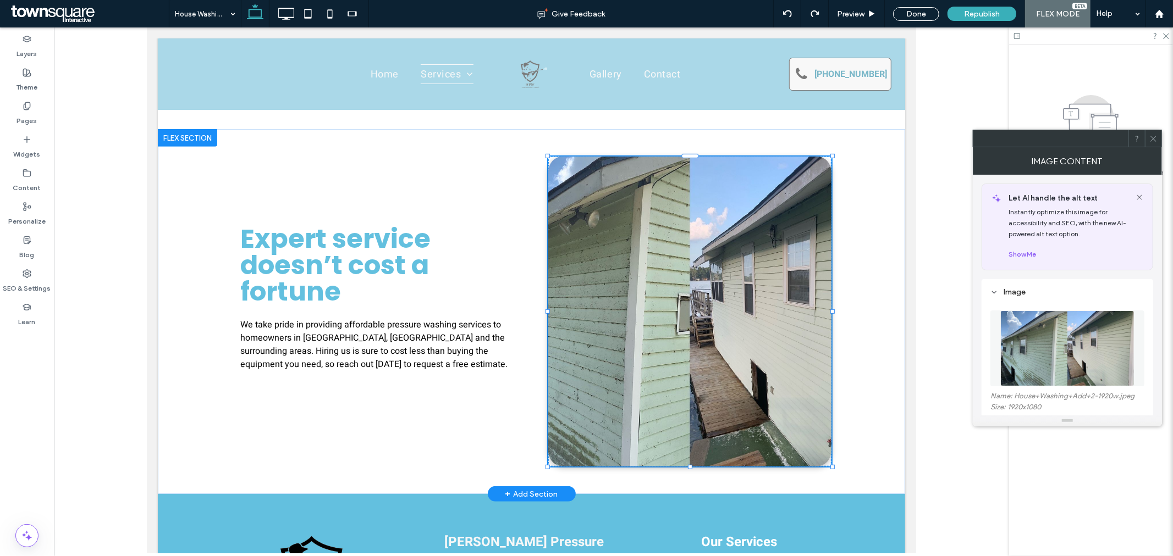
click at [852, 266] on div "Expert service doesn’t cost a fortune We take pride in providing affordable pre…" at bounding box center [531, 311] width 660 height 365
click at [598, 254] on img at bounding box center [689, 311] width 283 height 310
click at [606, 183] on img at bounding box center [689, 311] width 283 height 310
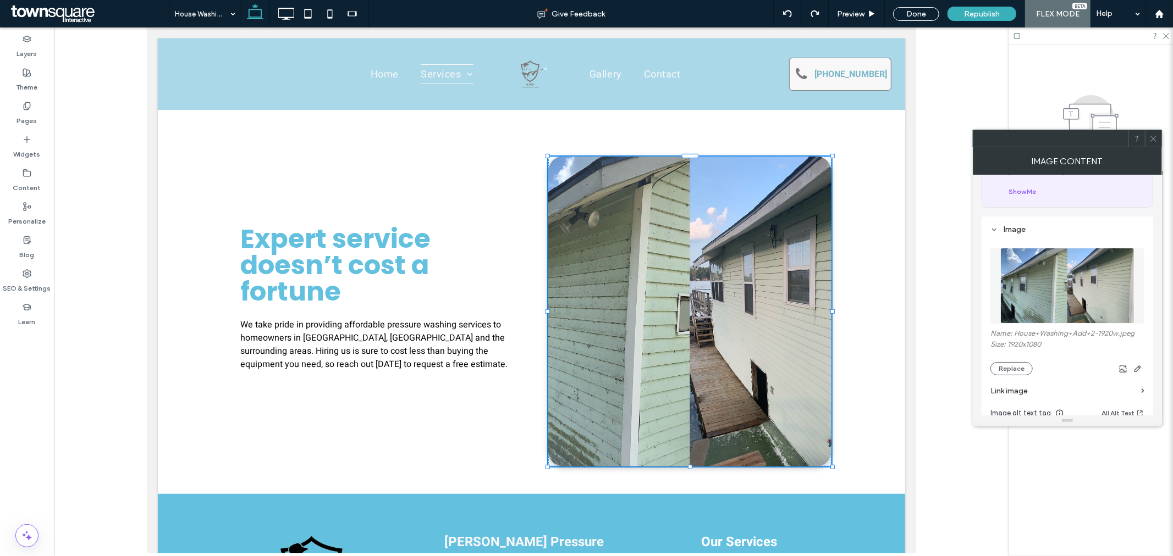
scroll to position [183, 0]
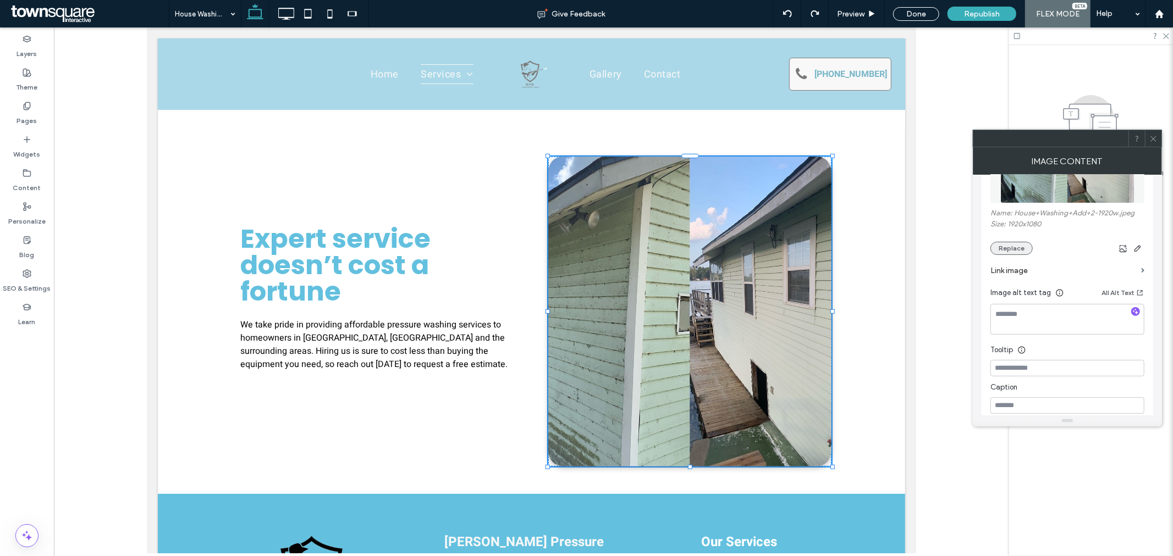
click at [1023, 253] on button "Replace" at bounding box center [1011, 248] width 42 height 13
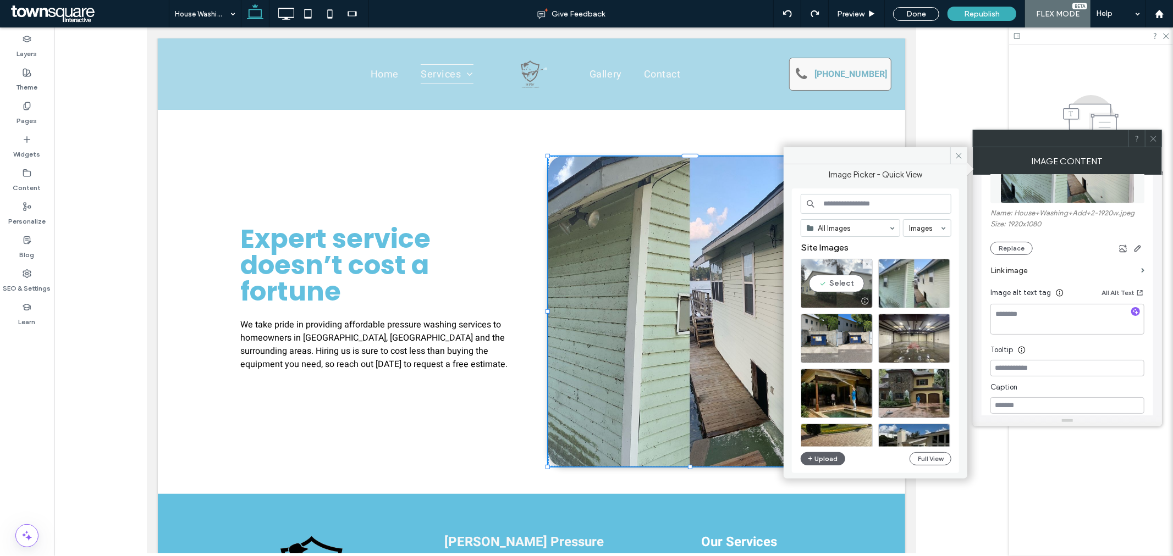
click at [821, 285] on div "Select" at bounding box center [837, 283] width 72 height 49
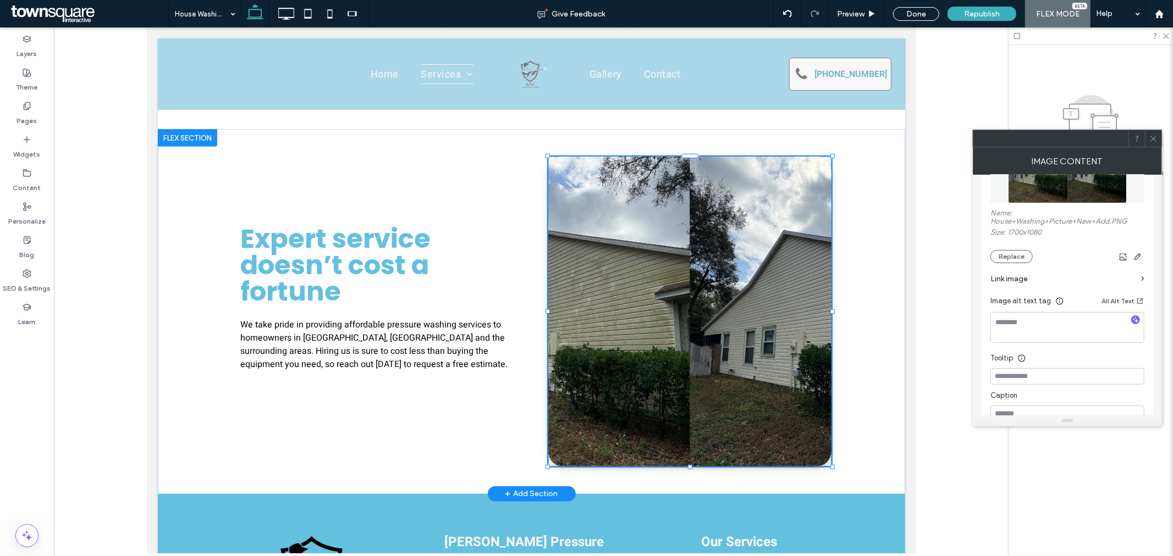
drag, startPoint x: 541, startPoint y: 424, endPoint x: 519, endPoint y: 436, distance: 24.8
click at [677, 319] on img at bounding box center [689, 311] width 283 height 310
click at [736, 335] on img at bounding box center [689, 311] width 283 height 310
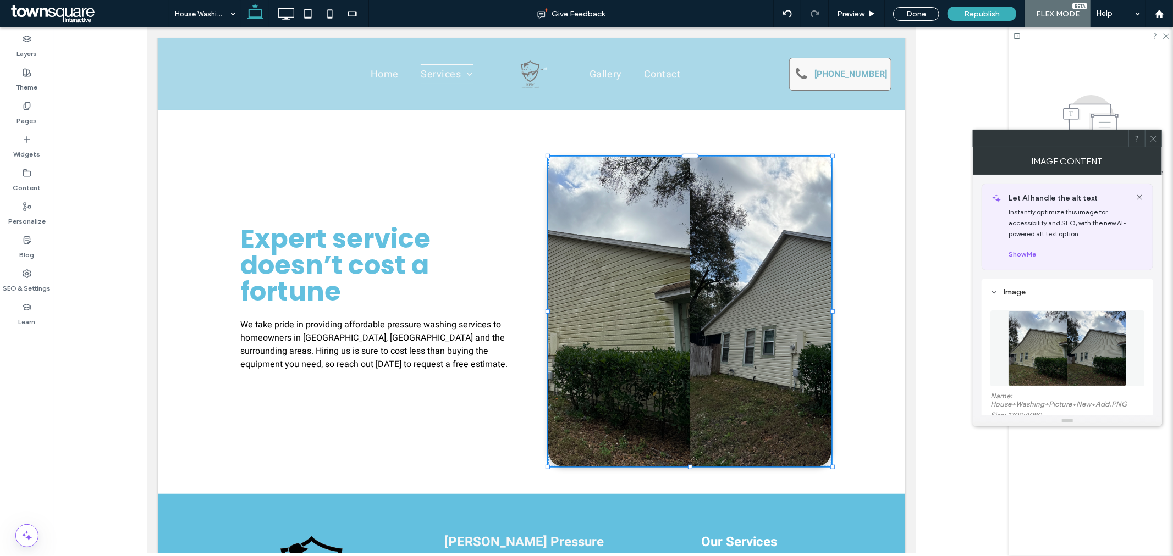
click at [897, 355] on body "**********" at bounding box center [530, 141] width 769 height 1205
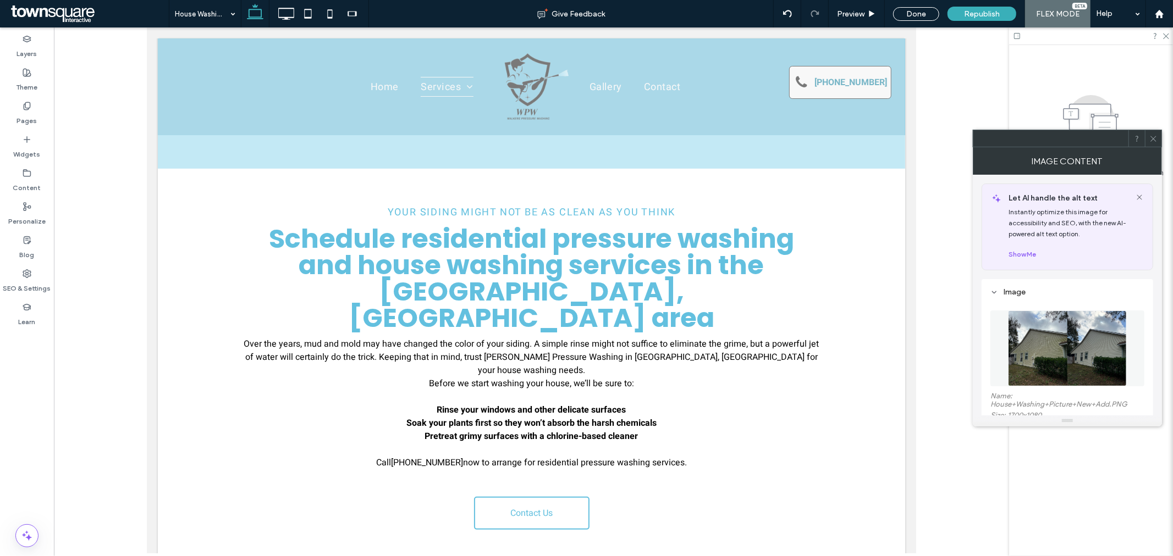
scroll to position [0, 0]
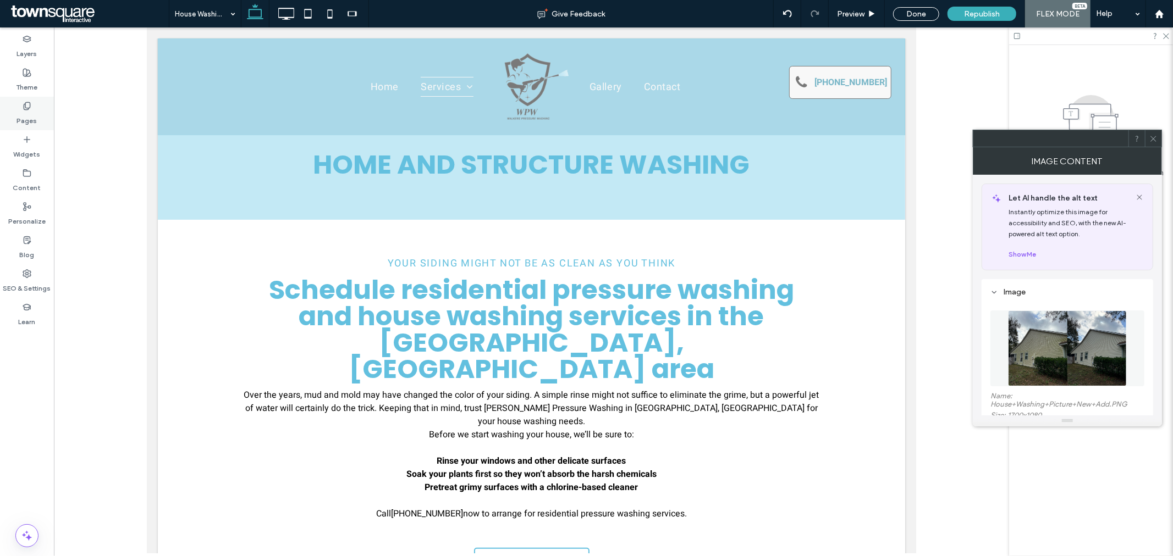
click at [42, 106] on div "Pages" at bounding box center [27, 114] width 54 height 34
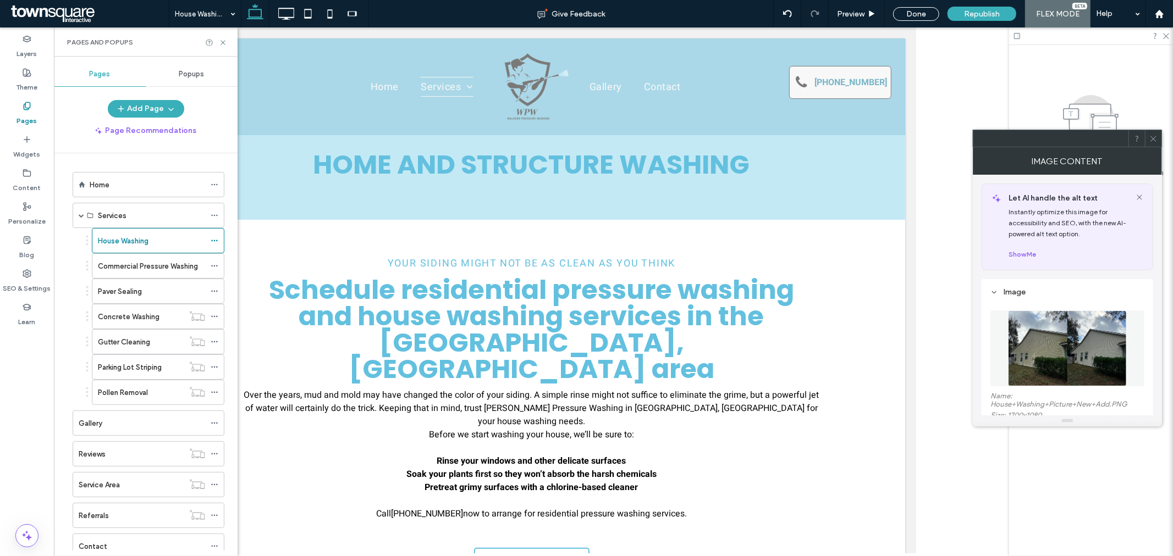
click at [133, 273] on div "Commercial Pressure Washing" at bounding box center [151, 266] width 107 height 24
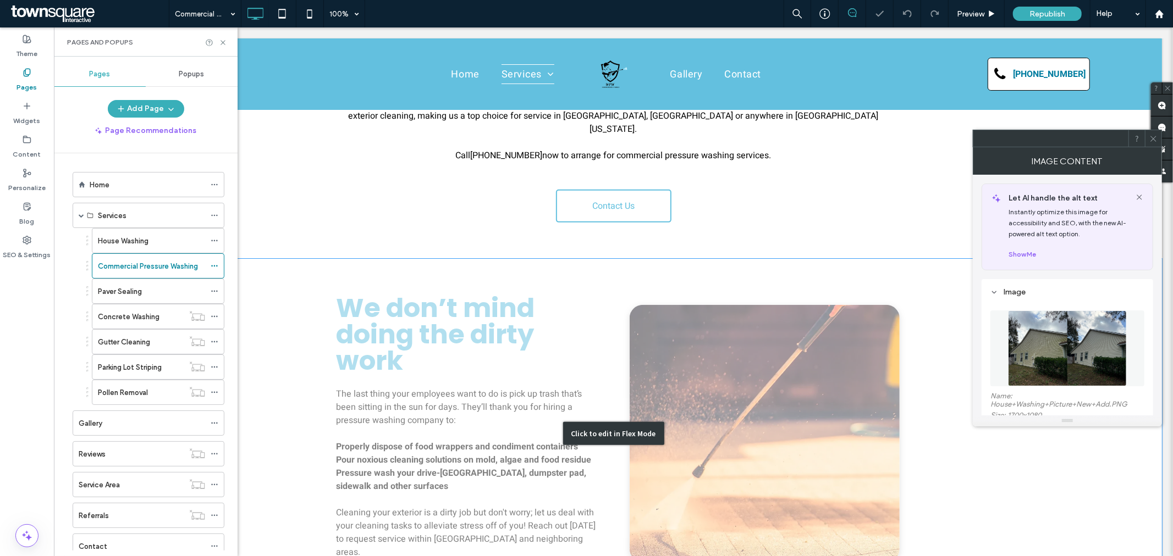
scroll to position [305, 0]
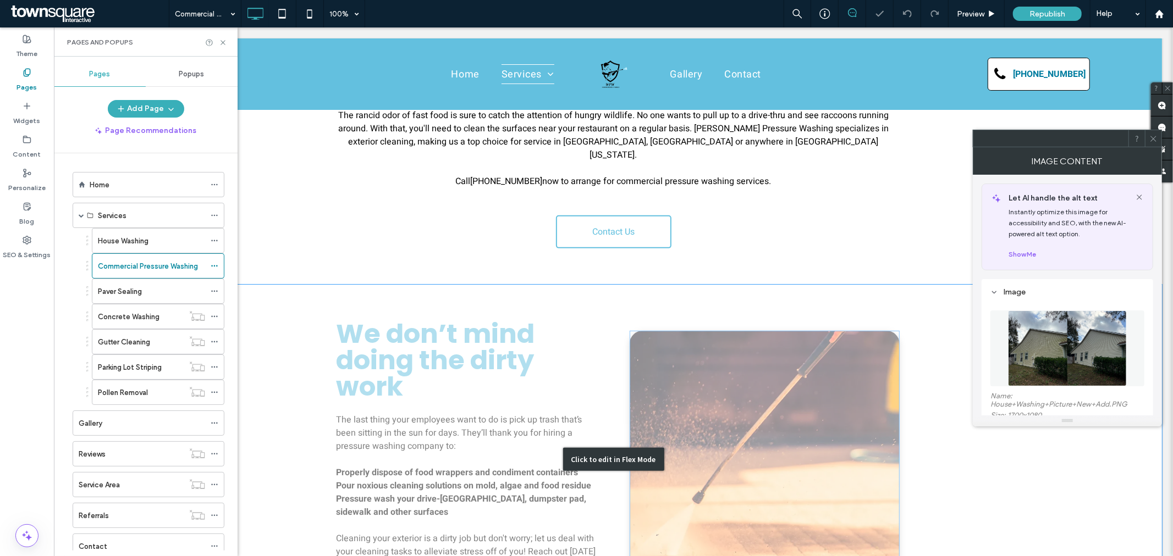
click at [768, 369] on div "Click to edit in Flex Mode" at bounding box center [612, 459] width 1097 height 350
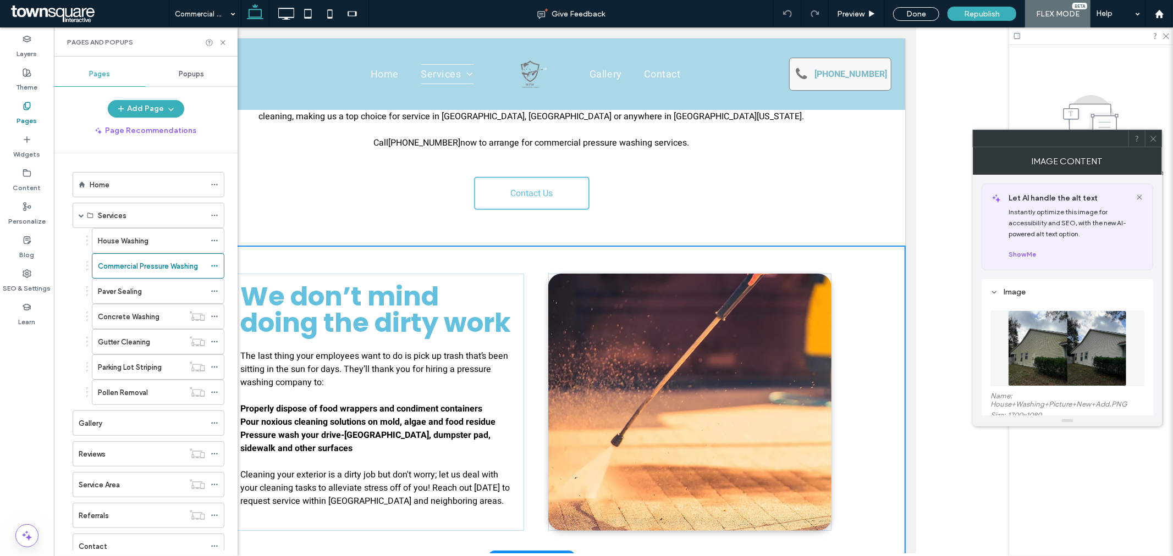
click at [688, 316] on img at bounding box center [689, 401] width 283 height 257
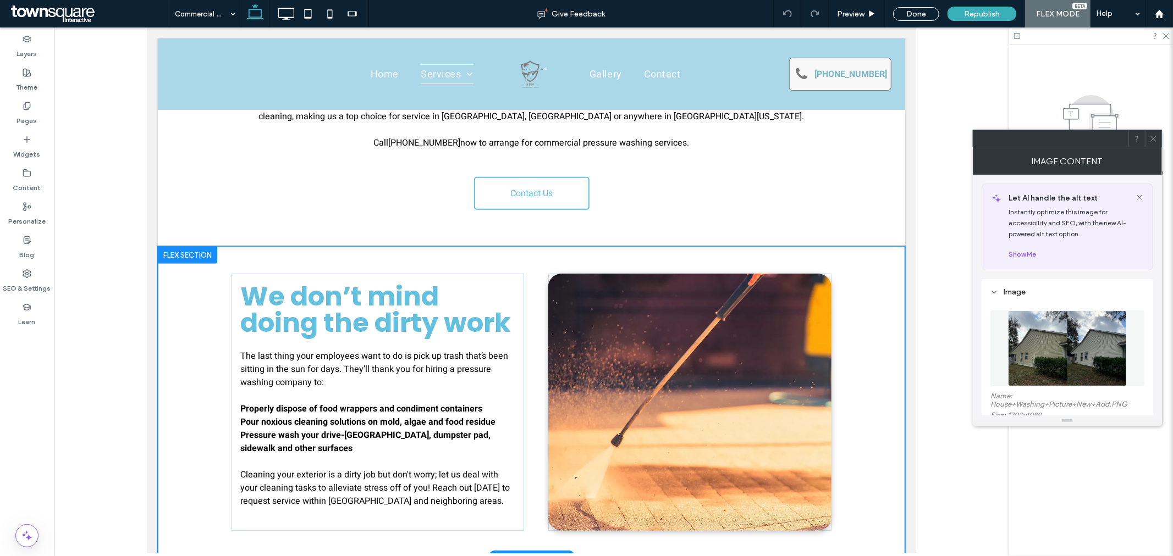
click at [616, 316] on img at bounding box center [689, 401] width 283 height 257
click at [601, 302] on img at bounding box center [689, 401] width 283 height 257
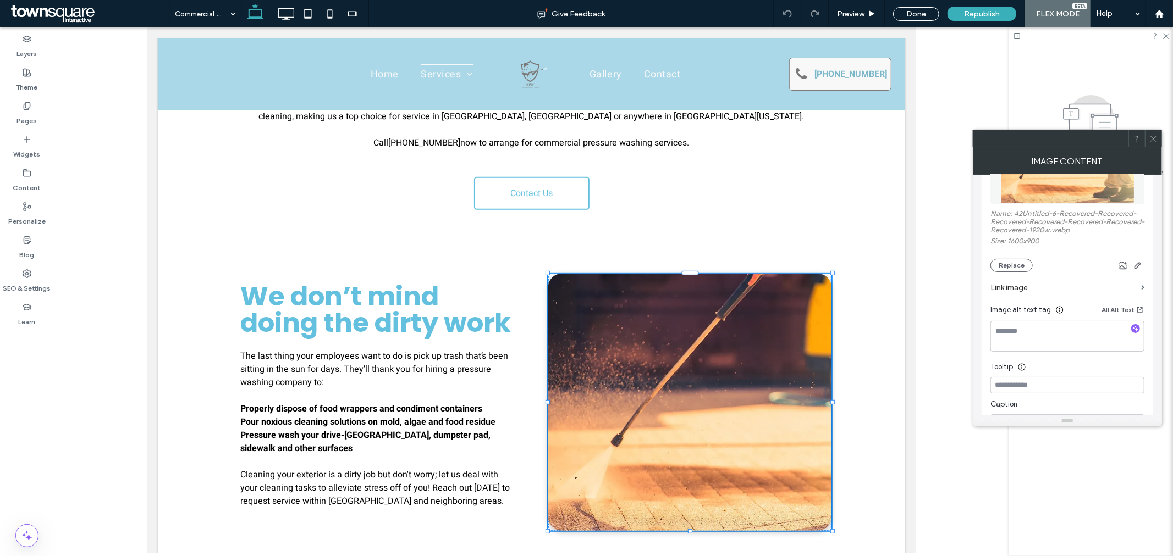
scroll to position [183, 0]
click at [1021, 272] on button "Replace" at bounding box center [1011, 264] width 42 height 13
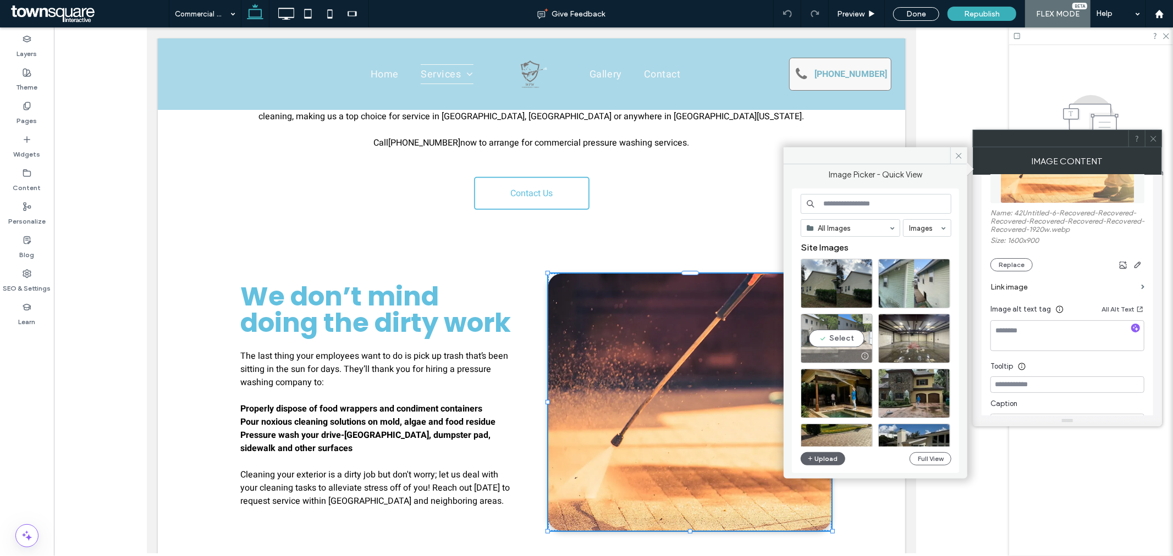
click at [847, 341] on div "Select" at bounding box center [837, 338] width 72 height 49
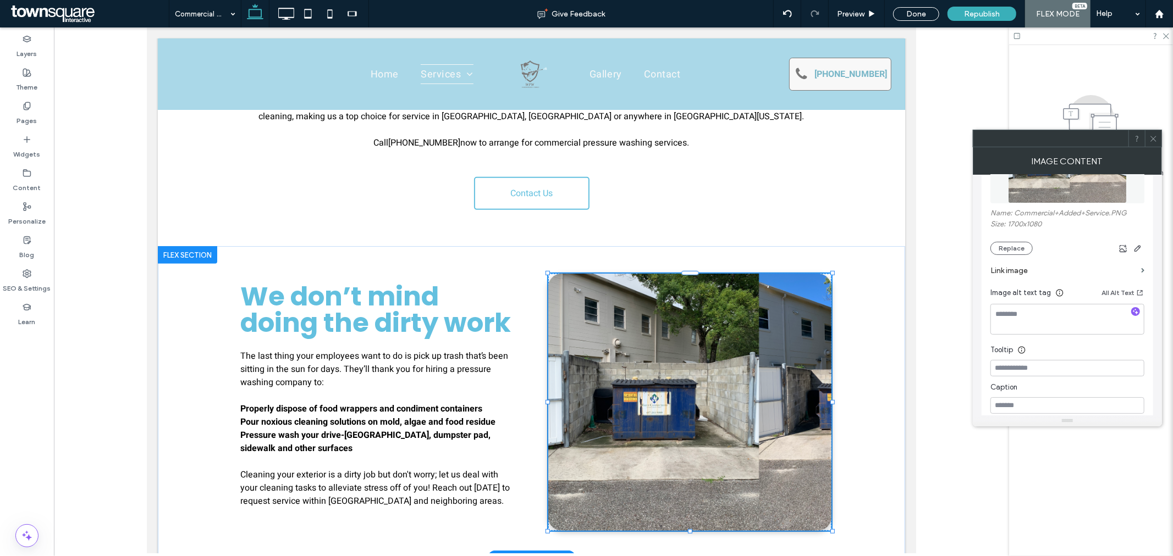
click at [691, 406] on img at bounding box center [689, 401] width 283 height 257
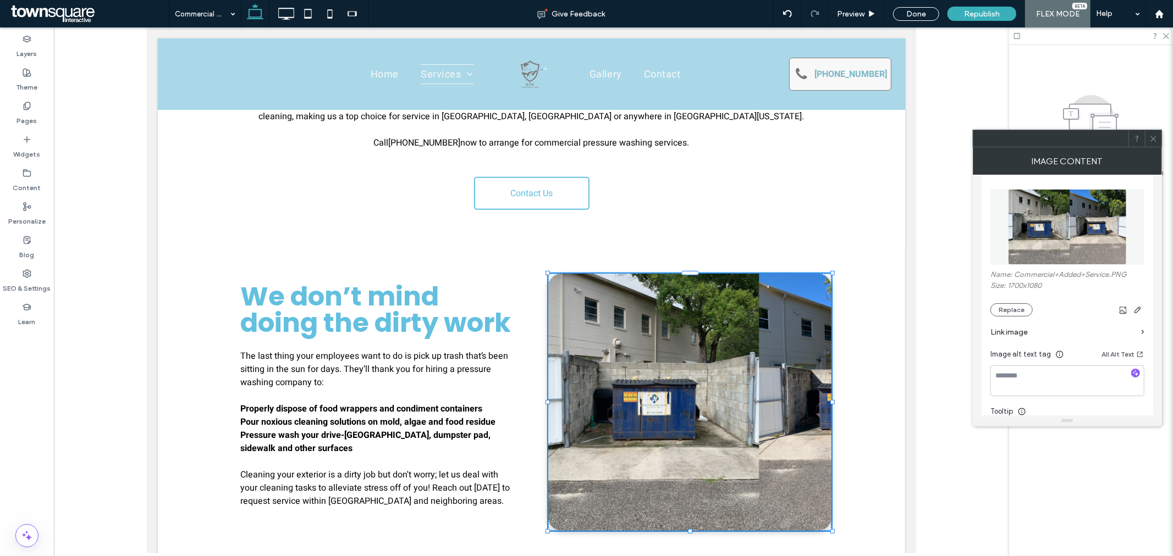
scroll to position [62, 0]
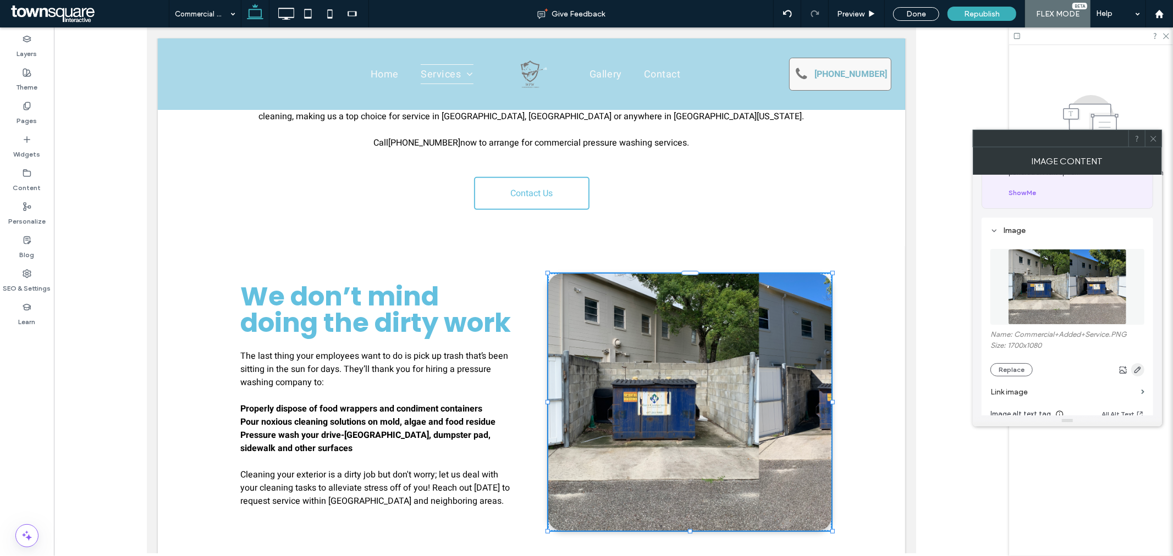
click at [1136, 373] on icon "button" at bounding box center [1137, 370] width 9 height 9
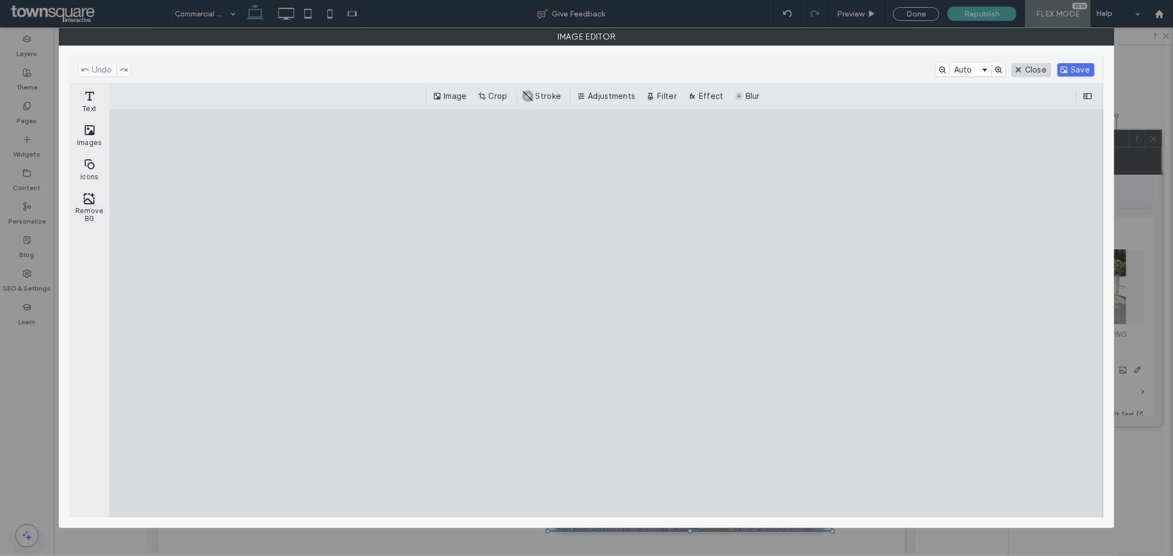
click at [1037, 67] on button "Close" at bounding box center [1031, 69] width 39 height 13
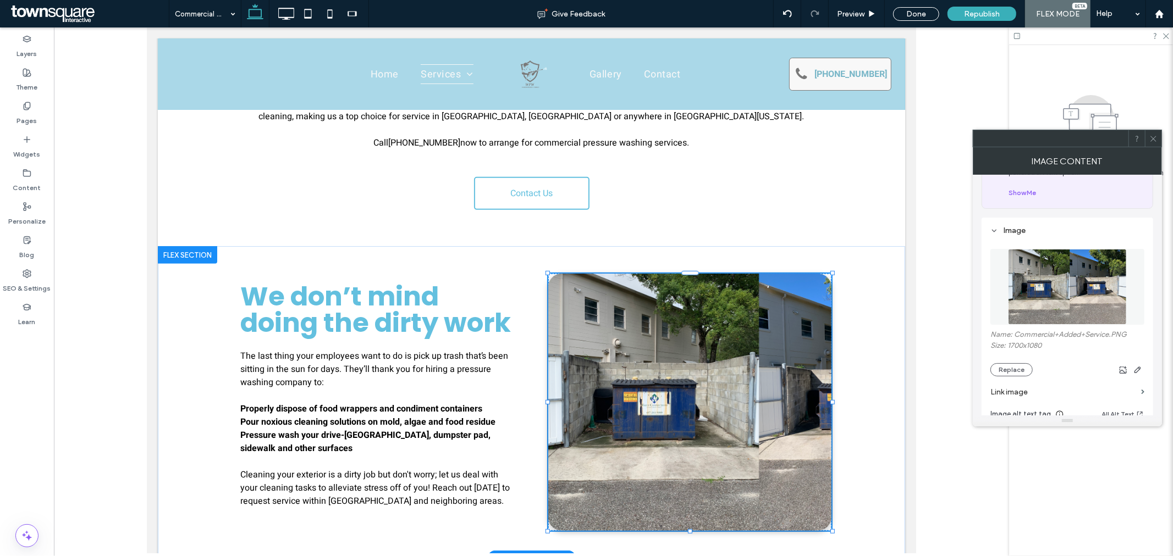
click at [714, 365] on img at bounding box center [689, 401] width 283 height 257
click at [741, 353] on img at bounding box center [689, 401] width 283 height 257
drag, startPoint x: 827, startPoint y: 372, endPoint x: 837, endPoint y: 373, distance: 10.6
click at [604, 273] on img at bounding box center [689, 401] width 283 height 257
click at [765, 416] on img at bounding box center [689, 401] width 283 height 257
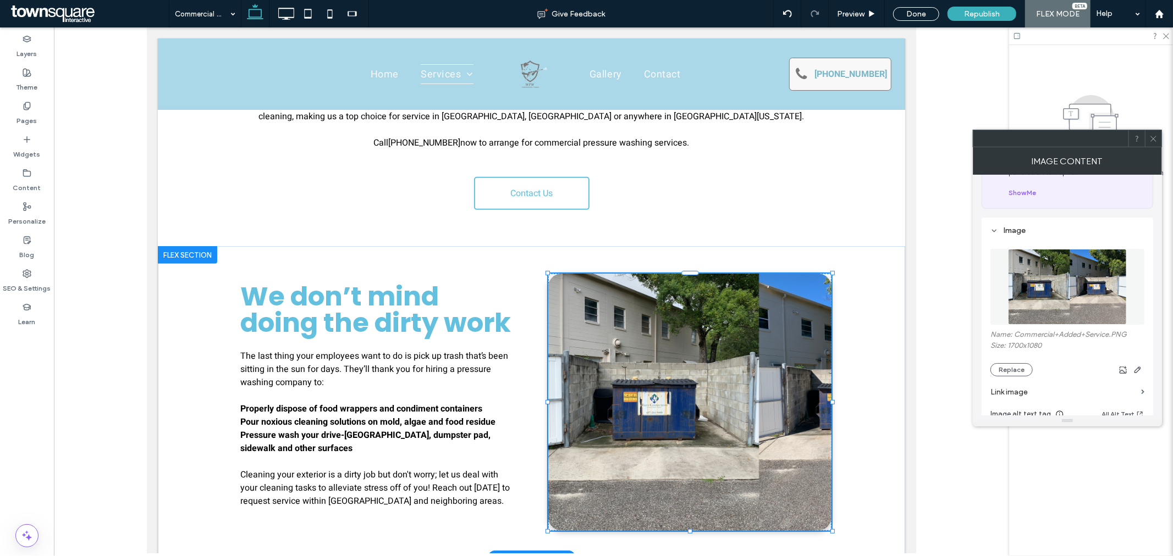
click at [765, 416] on img at bounding box center [689, 401] width 283 height 257
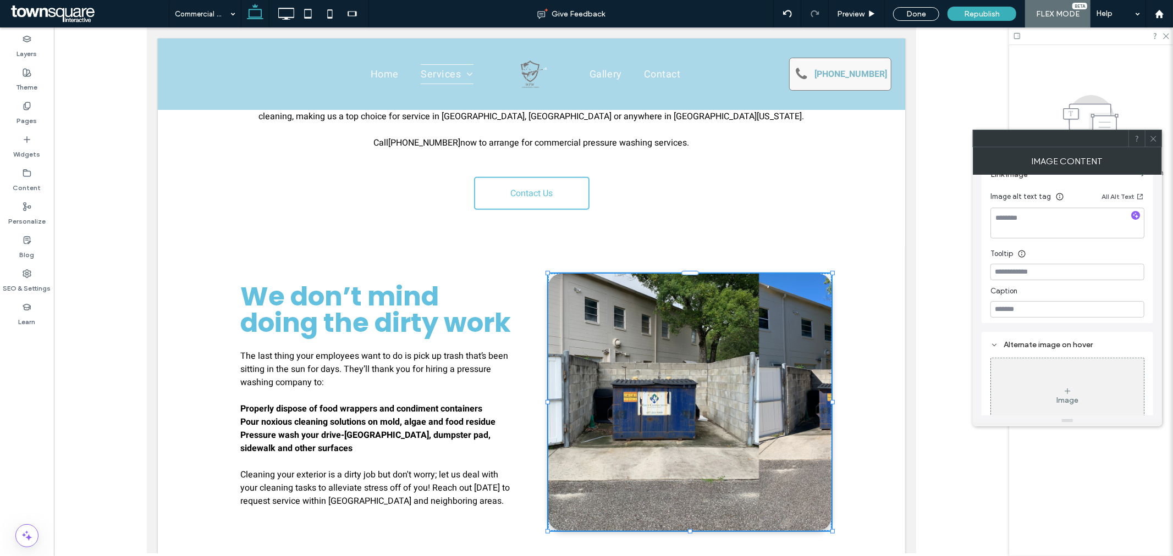
scroll to position [305, 0]
click at [1155, 141] on icon at bounding box center [1153, 139] width 8 height 8
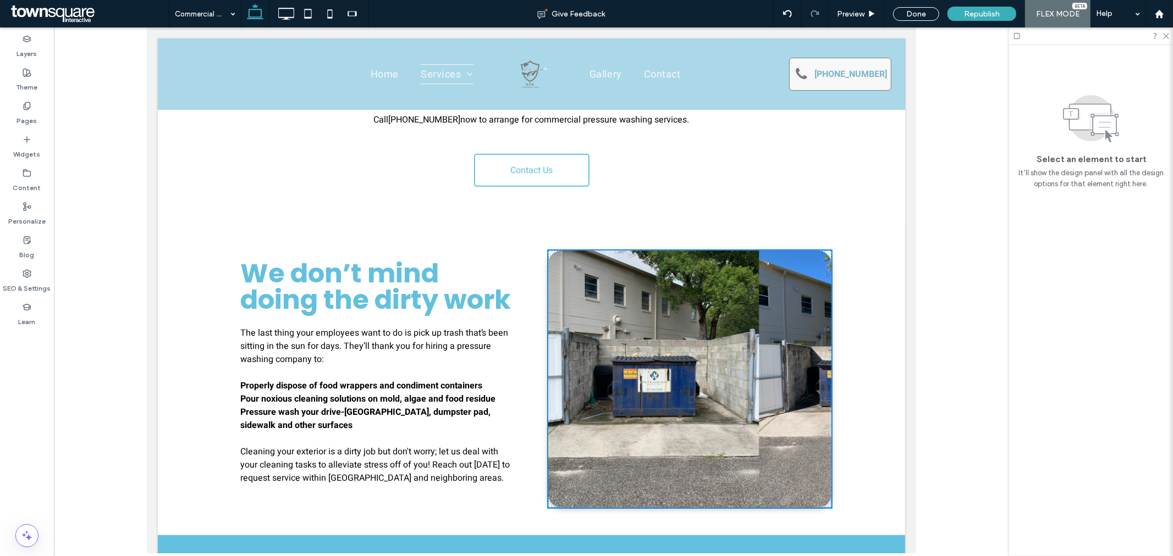
scroll to position [316, 0]
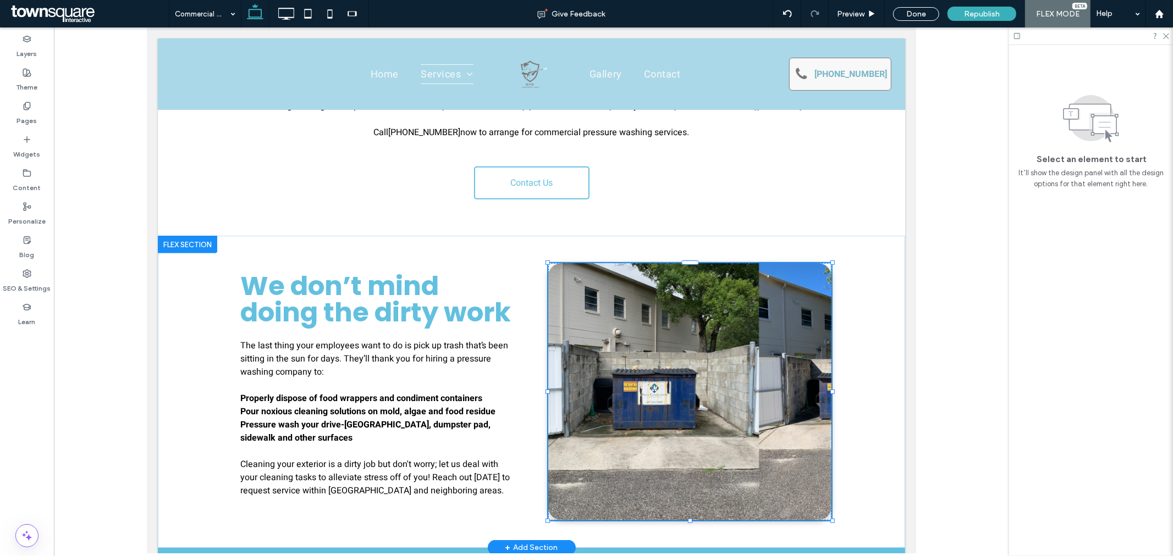
click at [882, 391] on div "We don’t mind doing the dirty work The last thing your employees want to do is …" at bounding box center [530, 391] width 747 height 312
click at [880, 352] on div "We don’t mind doing the dirty work The last thing your employees want to do is …" at bounding box center [530, 391] width 747 height 312
click at [881, 329] on div "We don’t mind doing the dirty work The last thing your employees want to do is …" at bounding box center [530, 391] width 747 height 312
drag, startPoint x: 916, startPoint y: 329, endPoint x: 917, endPoint y: 353, distance: 24.2
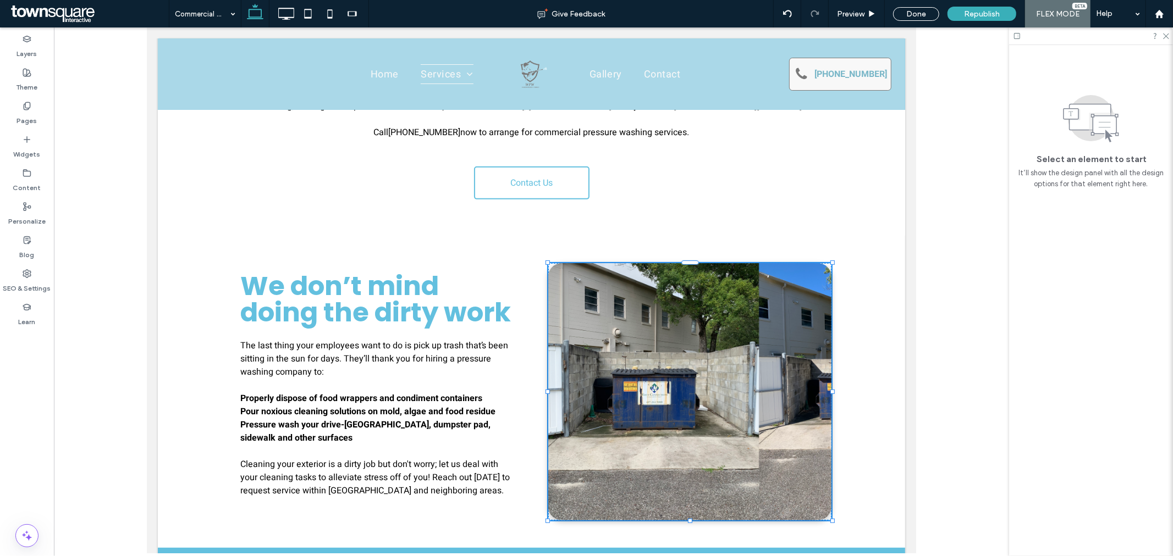
click at [917, 353] on div at bounding box center [531, 290] width 955 height 526
drag, startPoint x: 916, startPoint y: 362, endPoint x: 916, endPoint y: 389, distance: 26.9
click at [916, 389] on div at bounding box center [531, 290] width 955 height 526
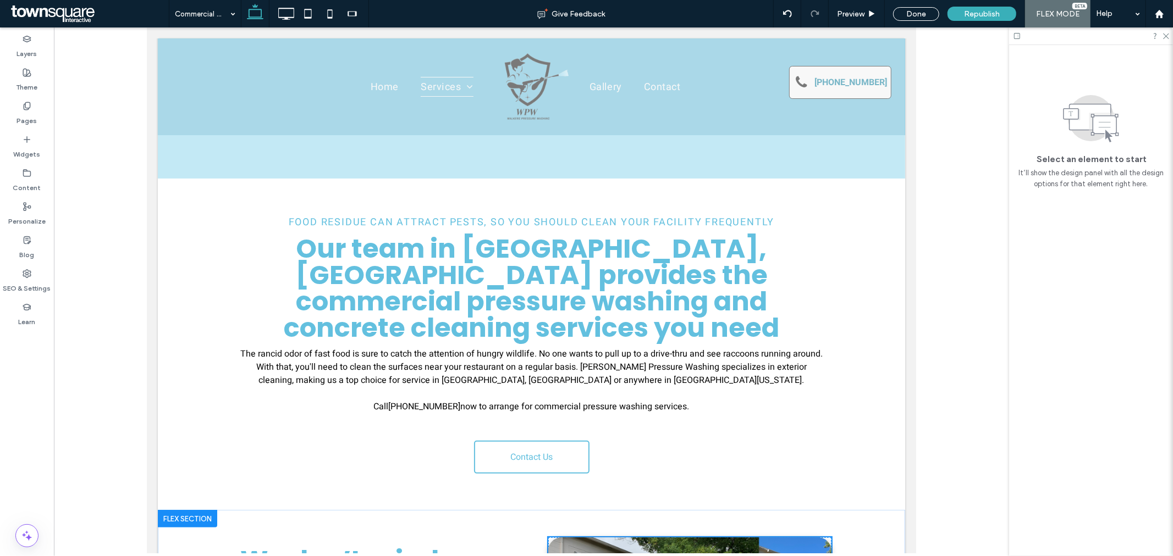
scroll to position [12, 0]
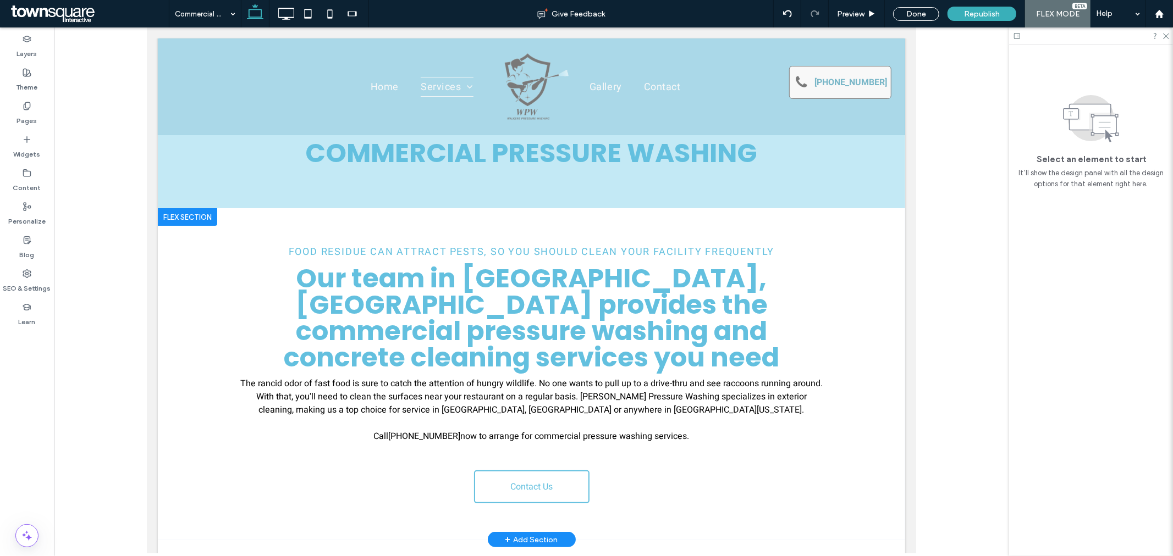
click at [494, 286] on span "Our team in Winter Park, FL provides the commercial pressure washing and concre…" at bounding box center [530, 318] width 495 height 116
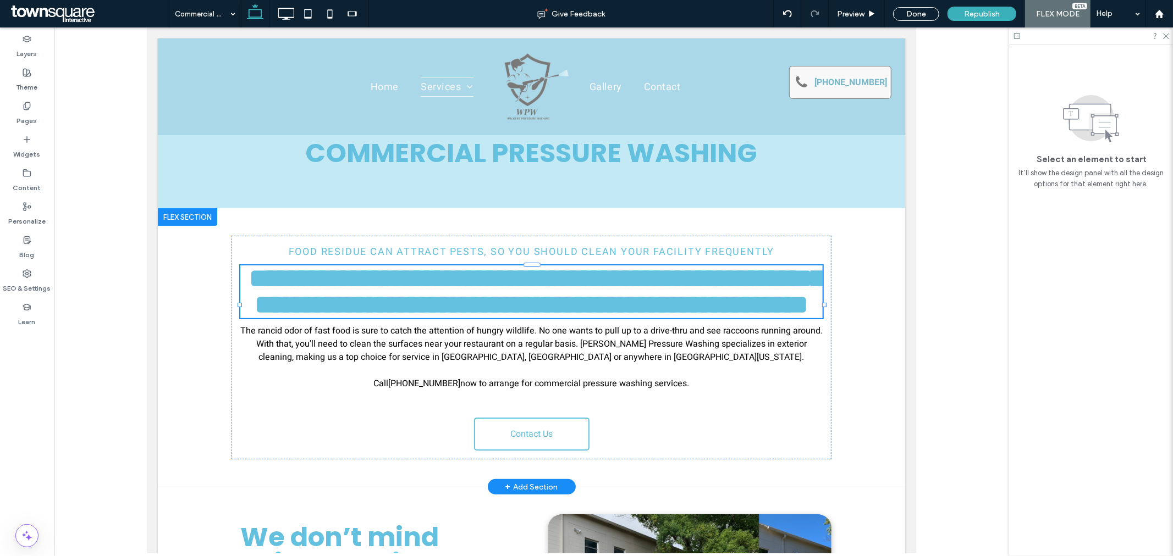
type input "*******"
type input "**"
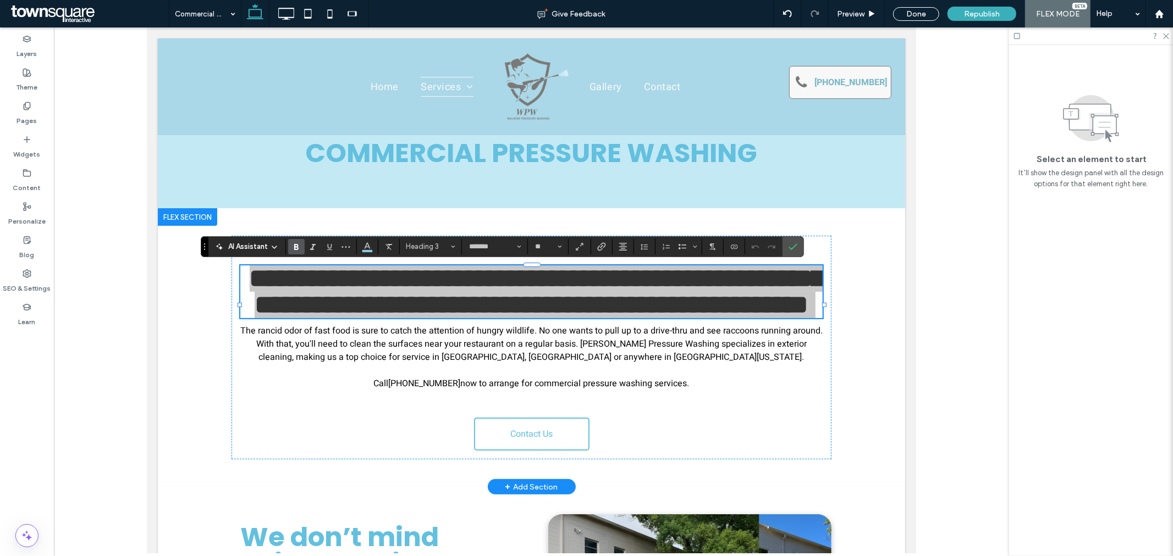
click at [245, 245] on span "AI Assistant" at bounding box center [248, 246] width 40 height 11
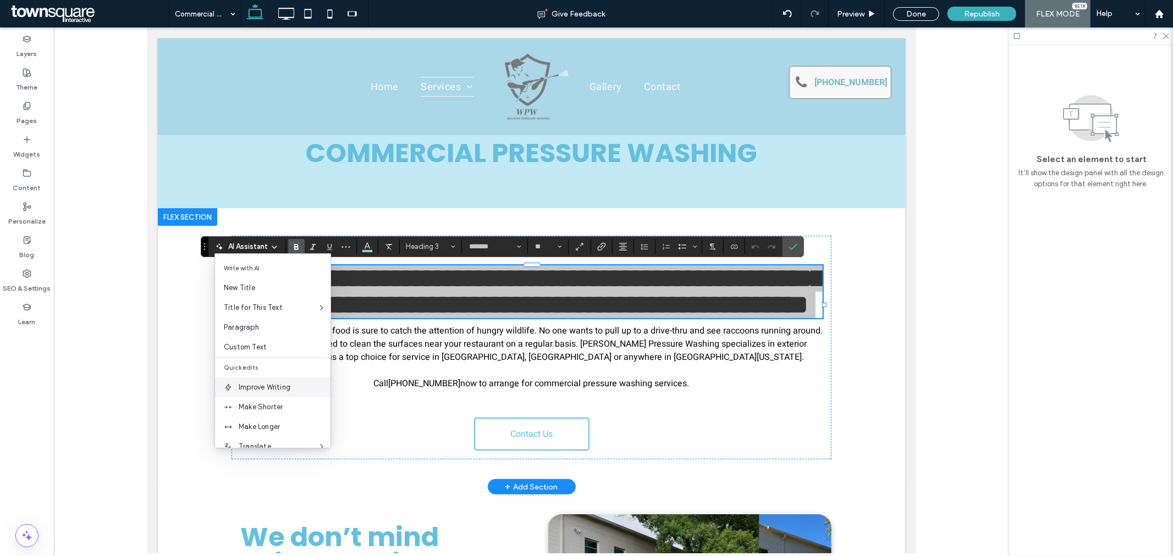
click at [271, 386] on span "Improve Writing" at bounding box center [285, 387] width 92 height 11
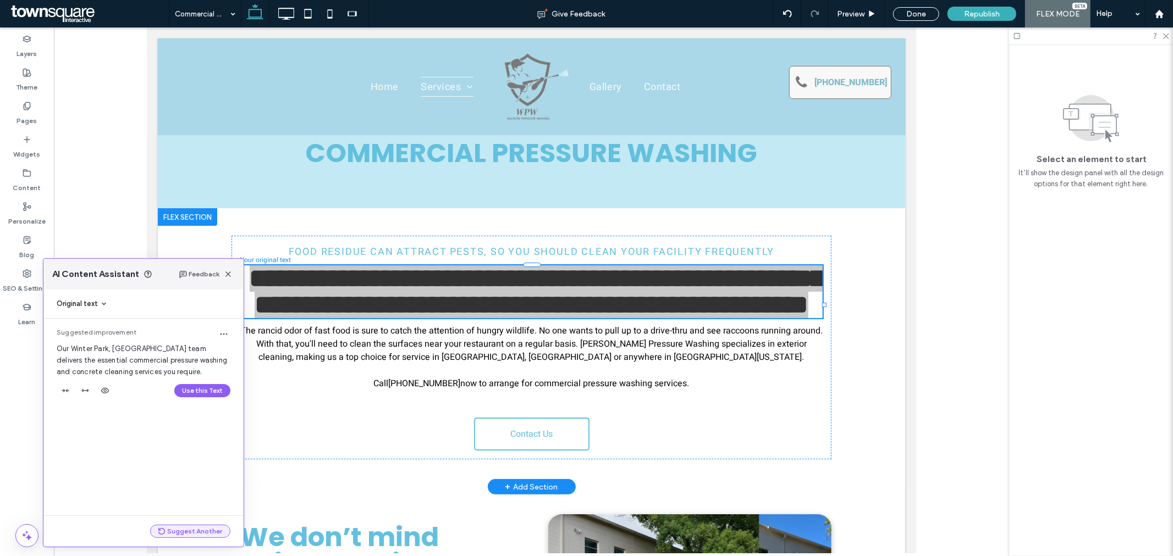
click at [182, 534] on button "Suggest Another" at bounding box center [190, 531] width 80 height 13
click at [194, 528] on button "Suggest Another" at bounding box center [190, 531] width 80 height 13
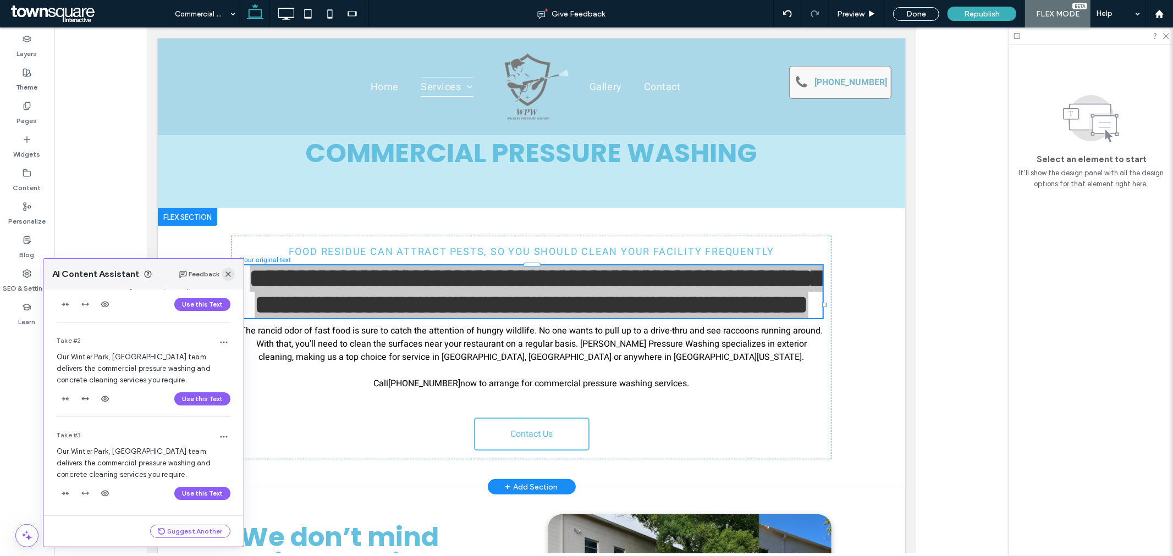
click at [232, 270] on span "button" at bounding box center [228, 274] width 13 height 13
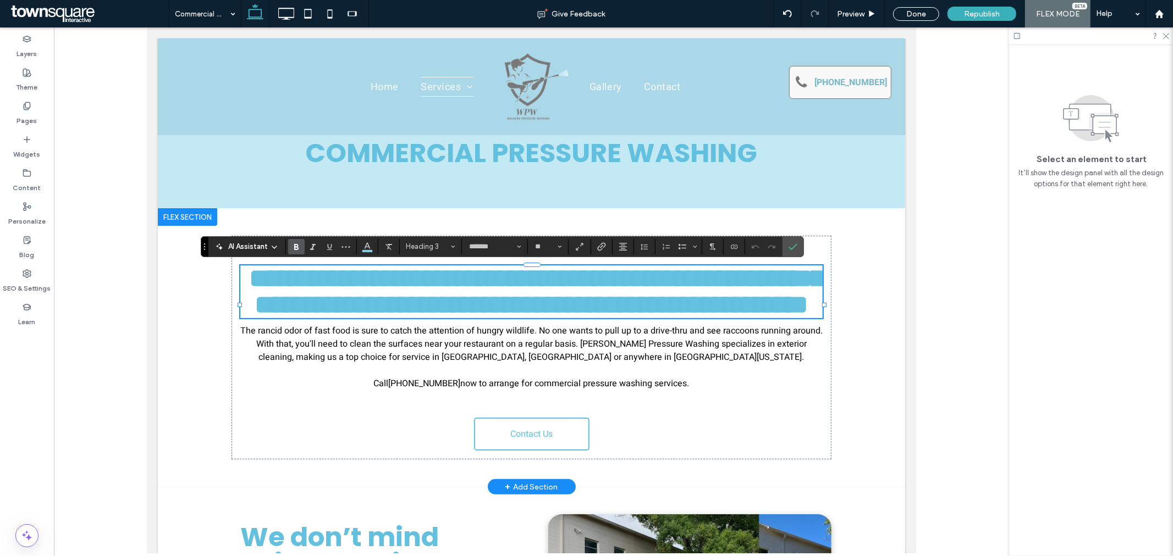
click at [335, 368] on span "The rancid odor of fast food is sure to catch the attention of hungry wildlife.…" at bounding box center [531, 350] width 582 height 53
click at [449, 377] on span "The rancid odor of fast food is sure to catch the attention of hungry wildlife.…" at bounding box center [531, 350] width 582 height 53
click at [600, 377] on p "The rancid odor of fast food is sure to catch the attention of hungry wildlife.…" at bounding box center [531, 350] width 582 height 53
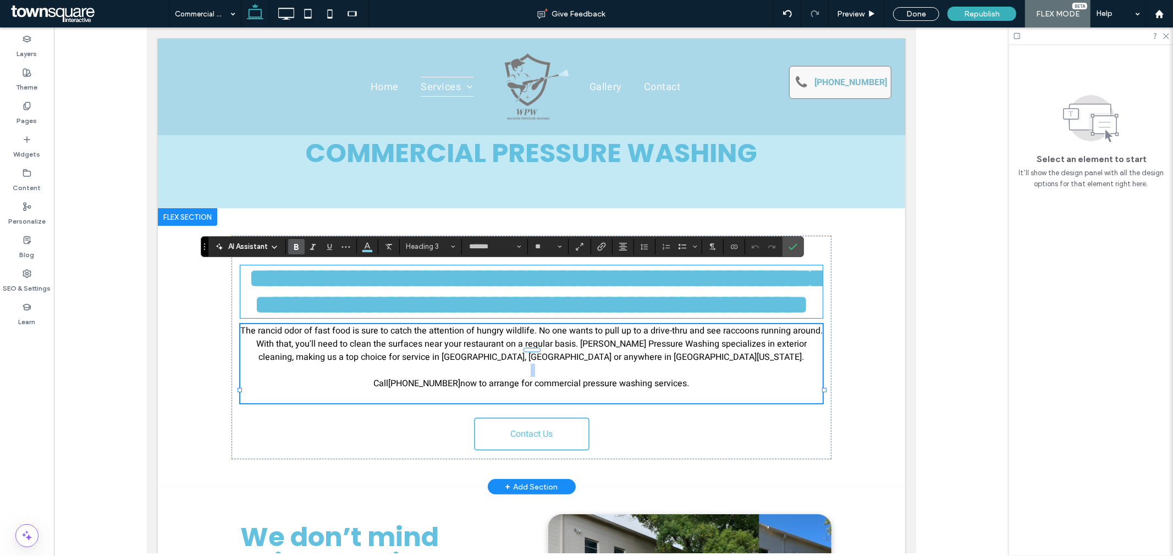
click at [600, 377] on p "The rancid odor of fast food is sure to catch the attention of hungry wildlife.…" at bounding box center [531, 350] width 582 height 53
click at [547, 369] on span "The rancid odor of fast food is sure to catch the attention of hungry wildlife.…" at bounding box center [531, 350] width 582 height 53
click at [868, 399] on div "**********" at bounding box center [530, 347] width 747 height 279
click at [866, 399] on div "**********" at bounding box center [530, 347] width 747 height 279
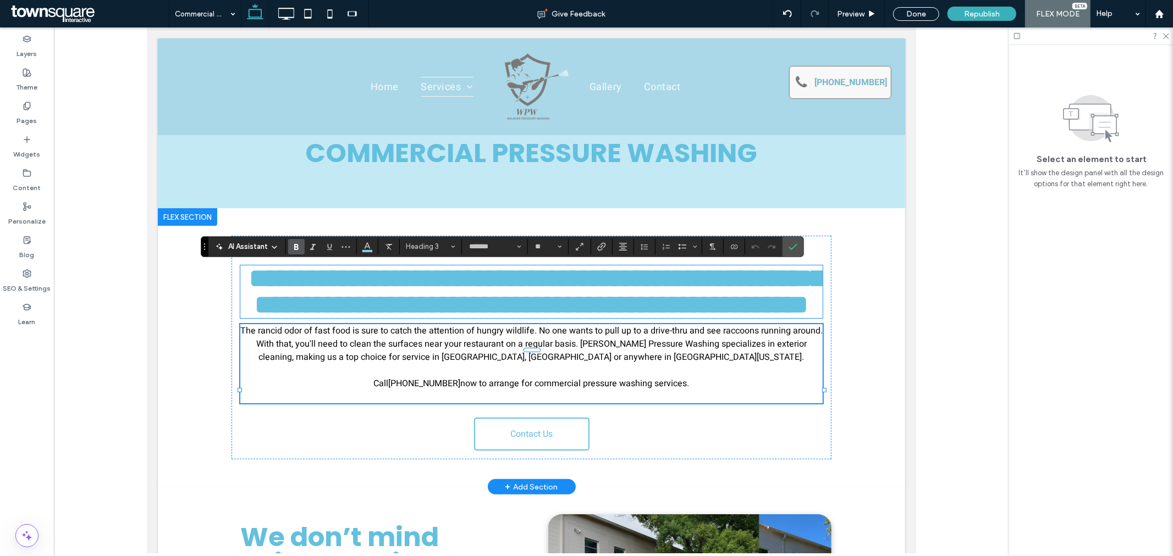
click at [866, 399] on div "**********" at bounding box center [530, 347] width 747 height 279
click at [860, 399] on div "**********" at bounding box center [530, 347] width 747 height 279
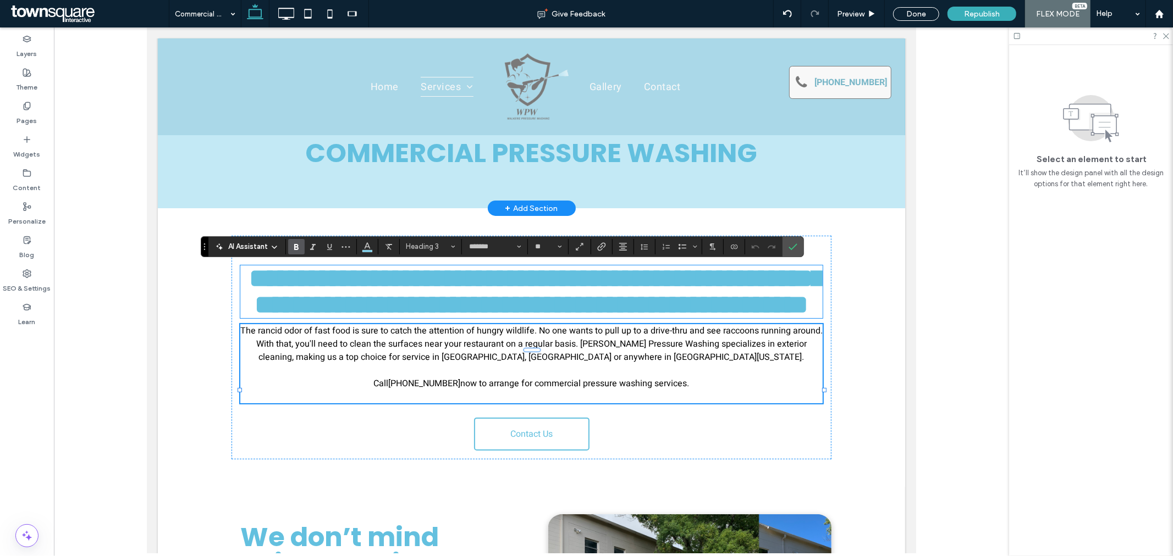
click at [805, 196] on div "COMMERCIAL PRESSURE WASHING" at bounding box center [531, 153] width 660 height 110
click at [972, 232] on div at bounding box center [531, 290] width 955 height 526
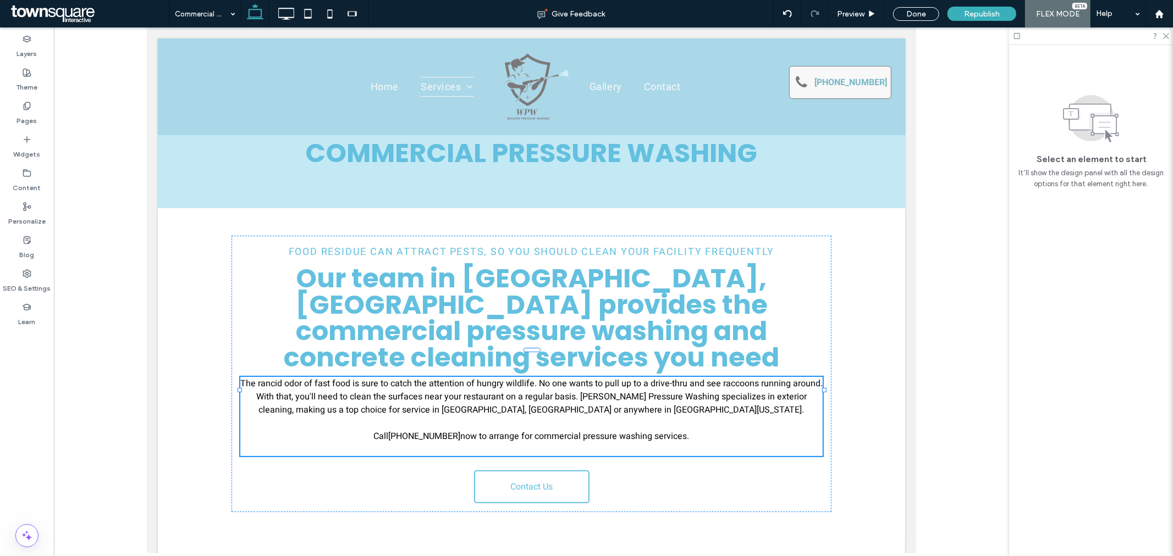
click at [965, 309] on div at bounding box center [531, 290] width 955 height 526
click at [830, 430] on div "Food Residue Can Attract Pests, so You Should Clean Your Facility Frequently Ou…" at bounding box center [531, 374] width 660 height 332
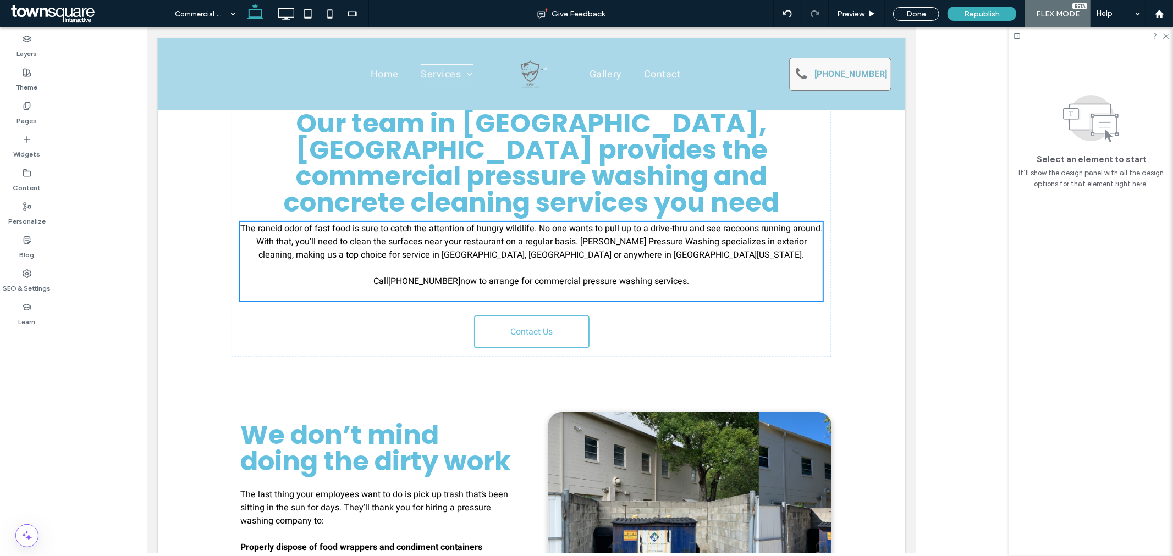
scroll to position [411, 0]
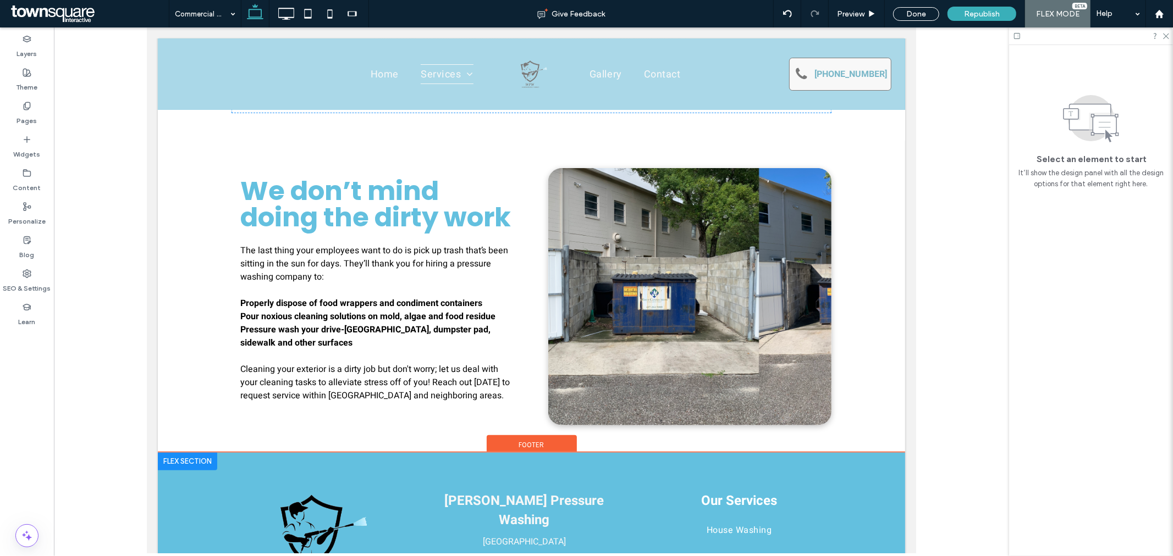
click at [890, 485] on div "Walker's Pressure Washing Winter Park, FL 32789 Call Us | (689) 214-6230 Our Se…" at bounding box center [530, 549] width 747 height 194
click at [860, 474] on div "Walker's Pressure Washing Winter Park, FL 32789 Call Us | (689) 214-6230 Our Se…" at bounding box center [530, 549] width 747 height 194
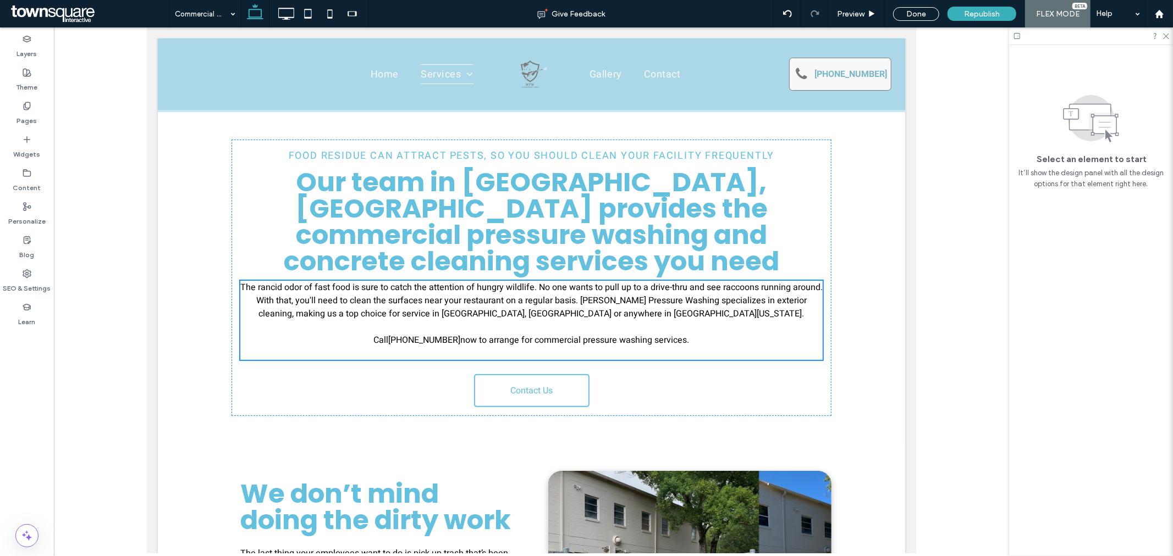
scroll to position [106, 0]
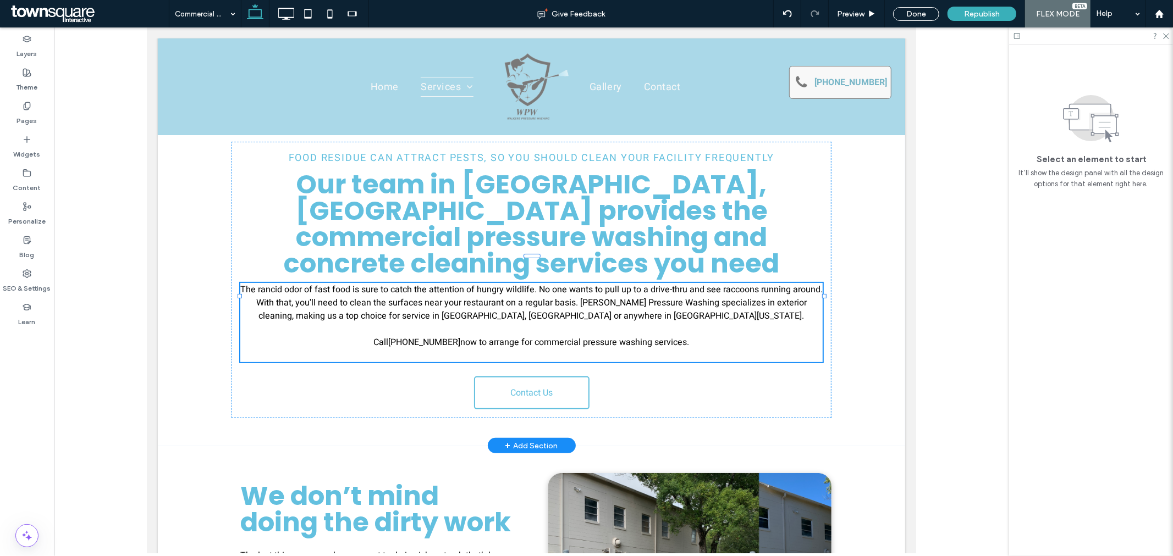
click at [855, 366] on div "Food Residue Can Attract Pests, so You Should Clean Your Facility Frequently Ou…" at bounding box center [531, 280] width 660 height 332
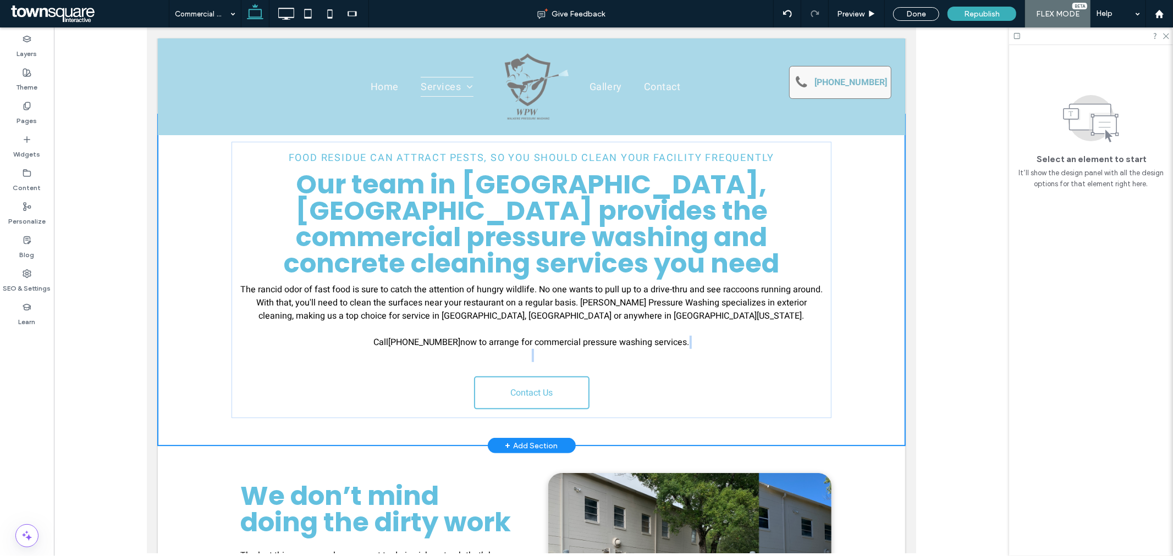
click at [726, 350] on div "Food Residue Can Attract Pests, so You Should Clean Your Facility Frequently Ou…" at bounding box center [531, 279] width 600 height 277
click at [621, 283] on span "The rancid odor of fast food is sure to catch the attention of hungry wildlife.…" at bounding box center [531, 309] width 582 height 53
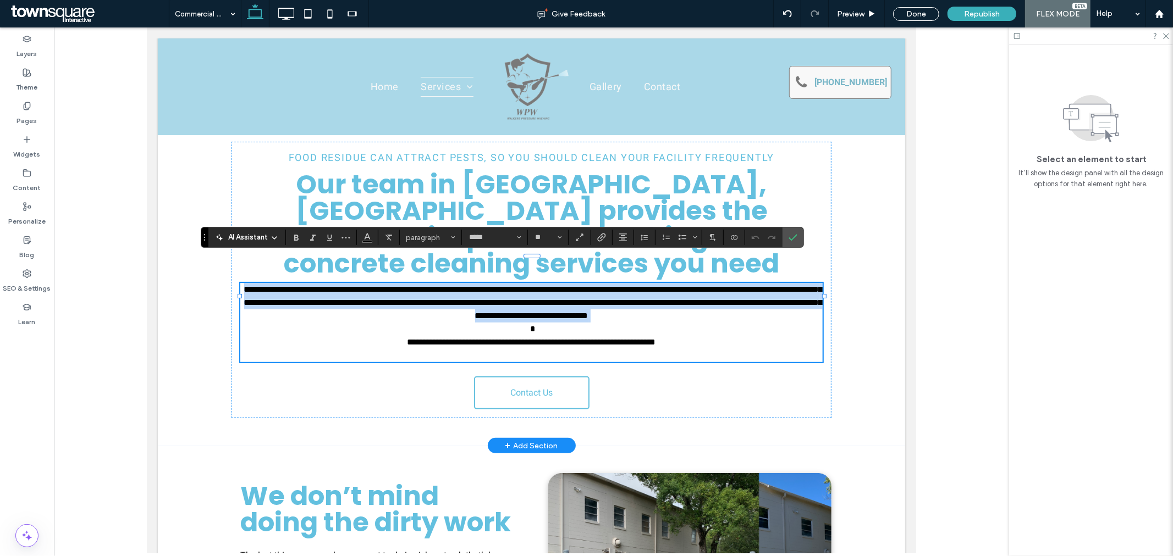
click at [621, 285] on span "**********" at bounding box center [533, 309] width 578 height 48
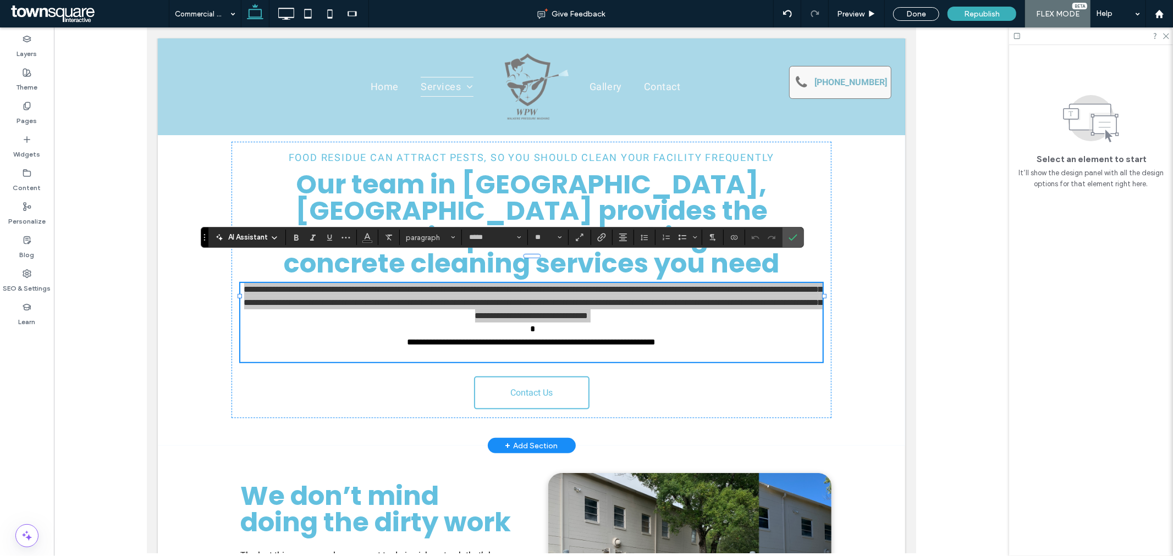
click at [244, 235] on span "AI Assistant" at bounding box center [248, 237] width 40 height 11
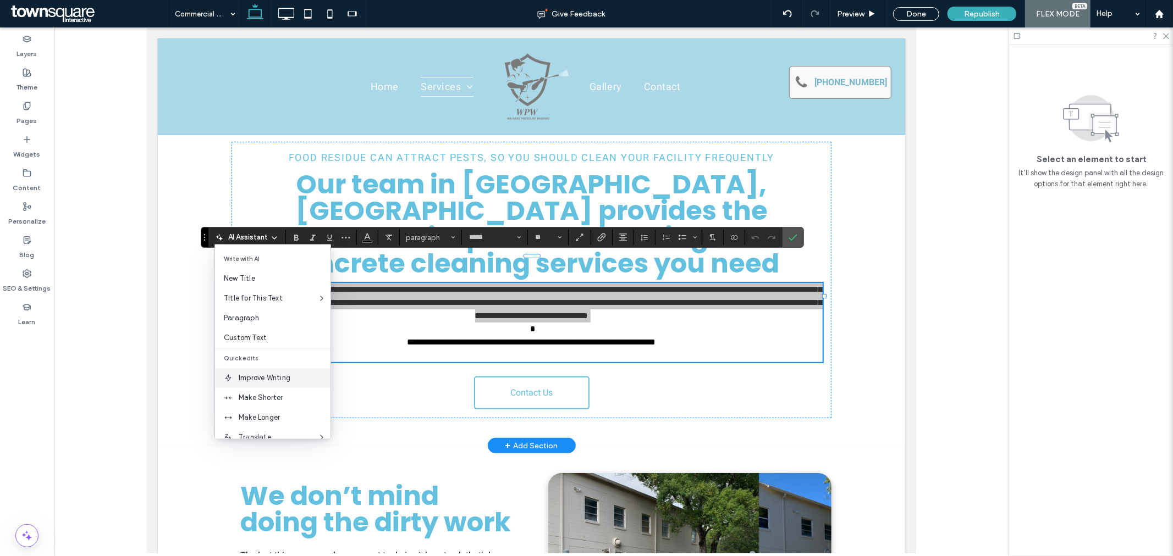
click at [282, 379] on span "Improve Writing" at bounding box center [285, 378] width 92 height 11
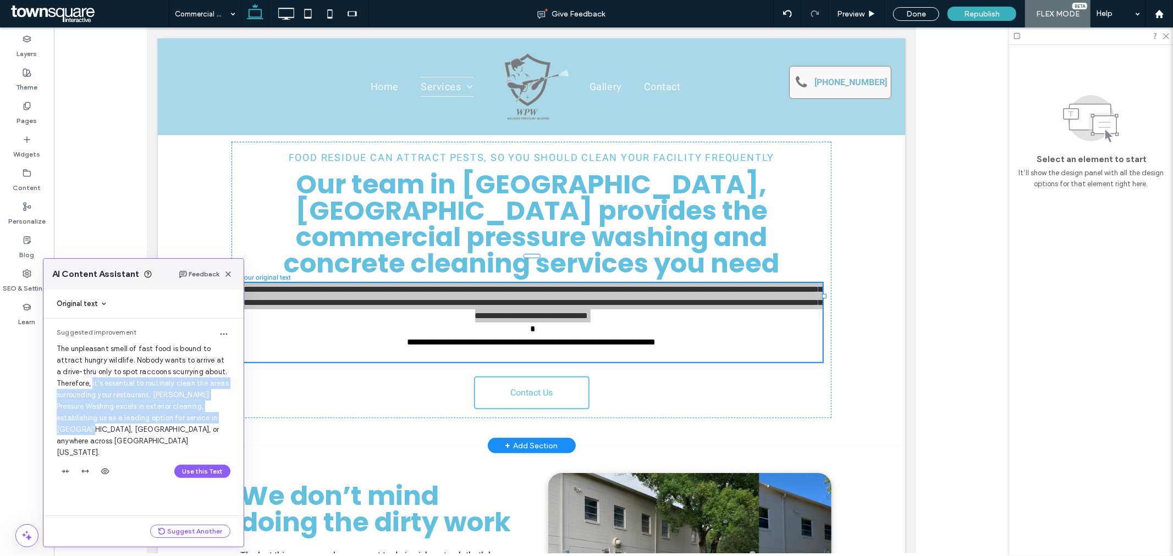
drag, startPoint x: 91, startPoint y: 387, endPoint x: 207, endPoint y: 415, distance: 118.9
click at [207, 415] on span "The unpleasant smell of fast food is bound to attract hungry wildlife. Nobody w…" at bounding box center [143, 401] width 172 height 112
click at [196, 529] on button "Suggest Another" at bounding box center [190, 531] width 80 height 13
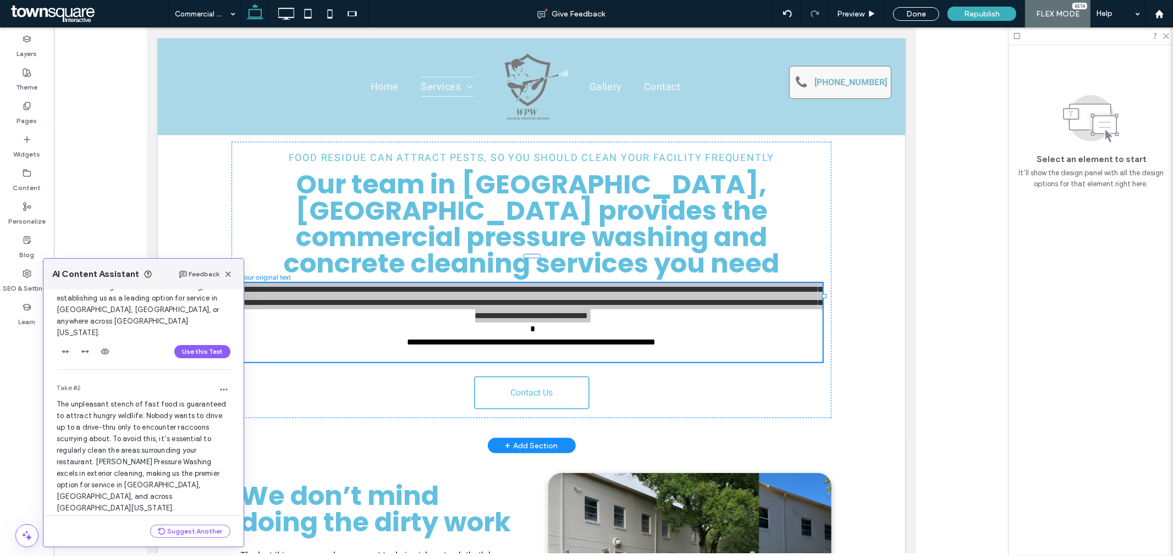
click at [182, 521] on button "Use this Text" at bounding box center [202, 527] width 56 height 13
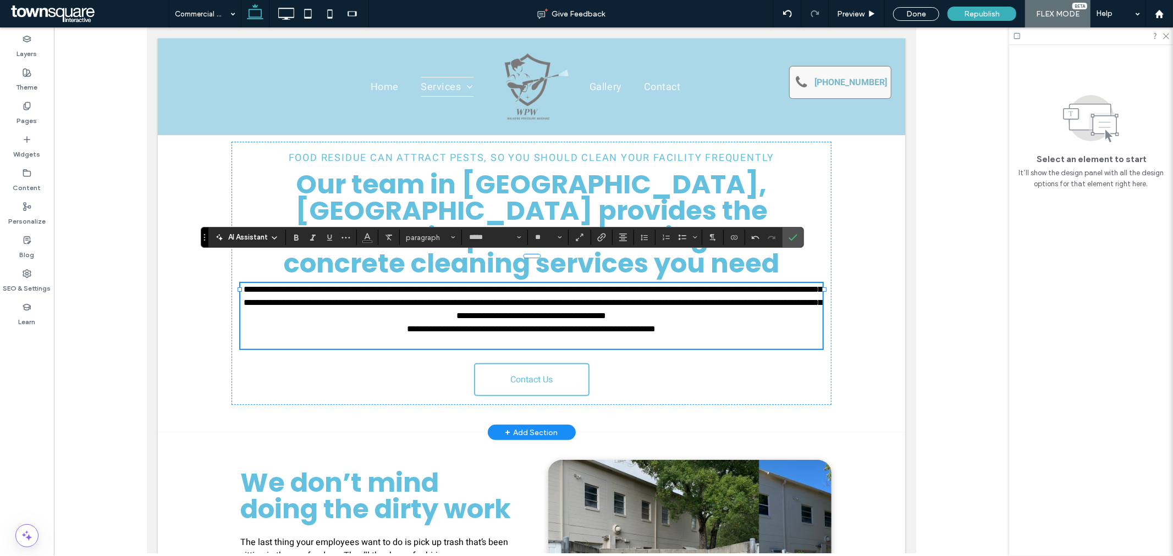
click at [733, 322] on p "**********" at bounding box center [531, 335] width 582 height 26
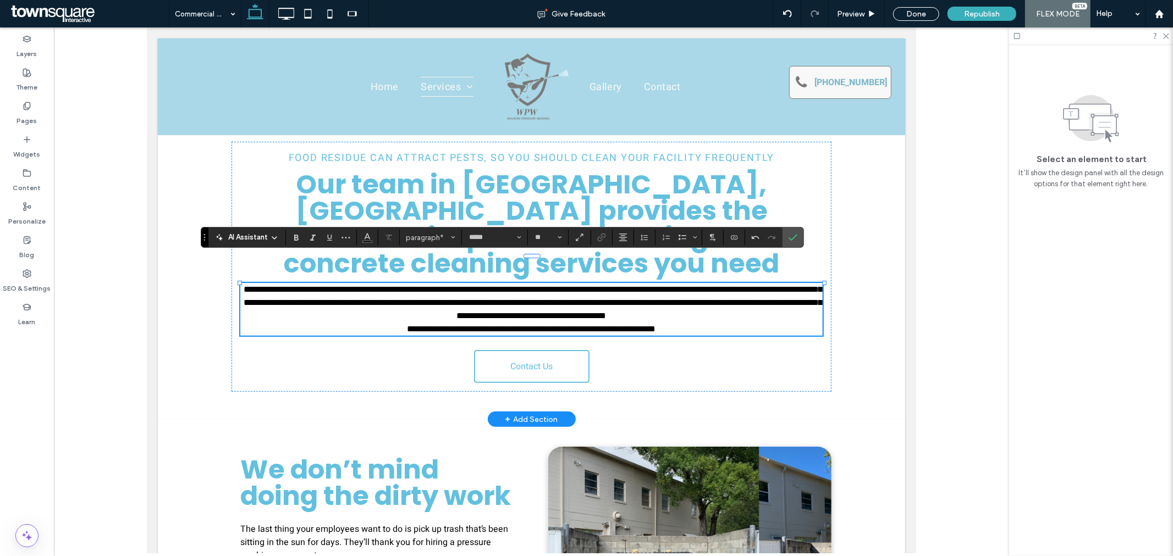
click at [868, 362] on div "**********" at bounding box center [530, 266] width 747 height 305
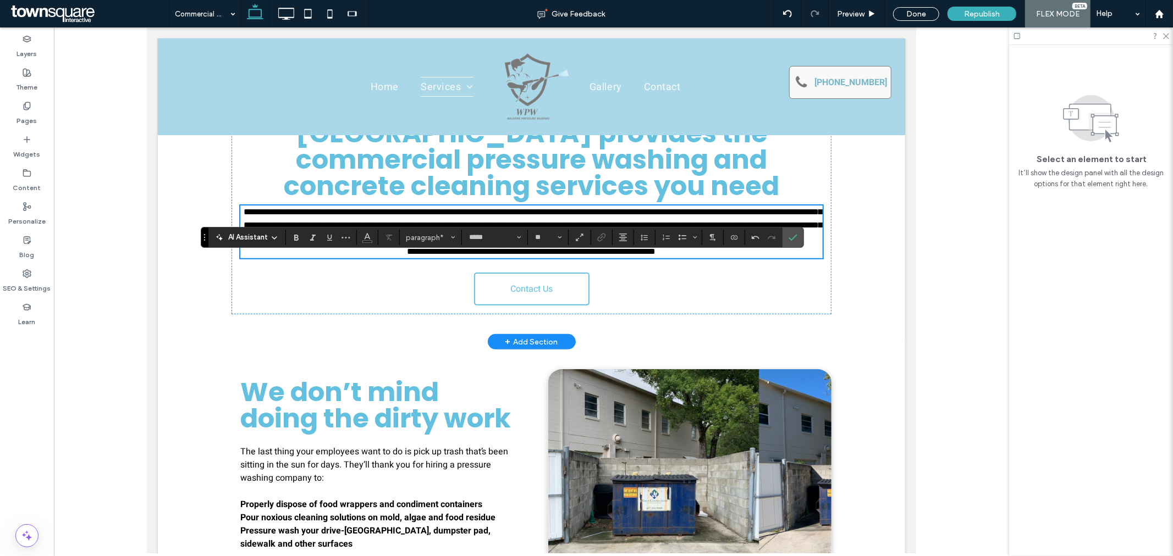
scroll to position [106, 0]
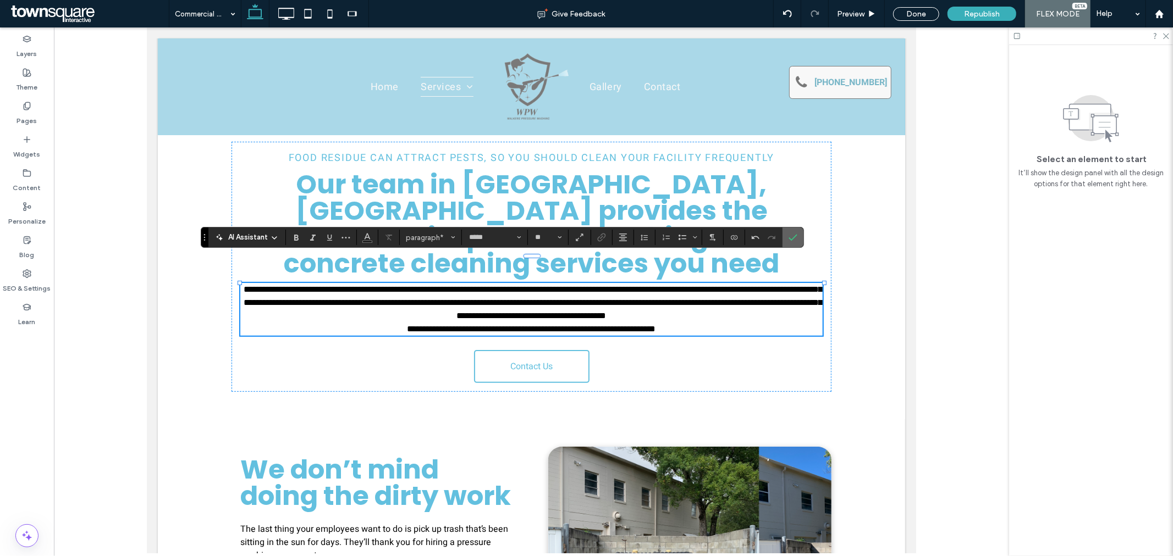
click at [796, 234] on icon "Confirm" at bounding box center [792, 237] width 9 height 9
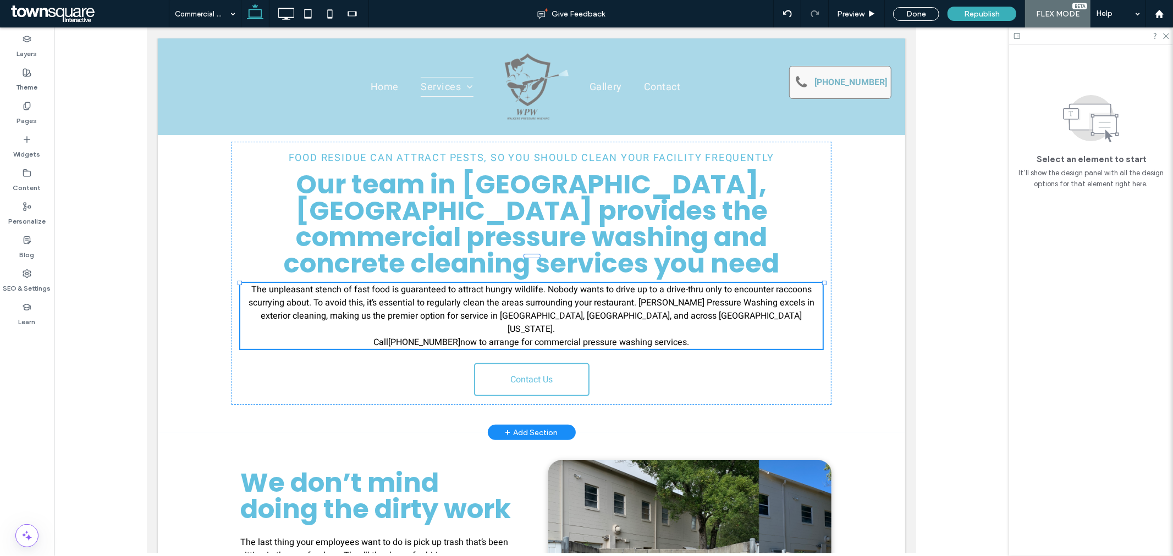
click at [849, 263] on div "Food Residue Can Attract Pests, so You Should Clean Your Facility Frequently Ou…" at bounding box center [531, 273] width 660 height 318
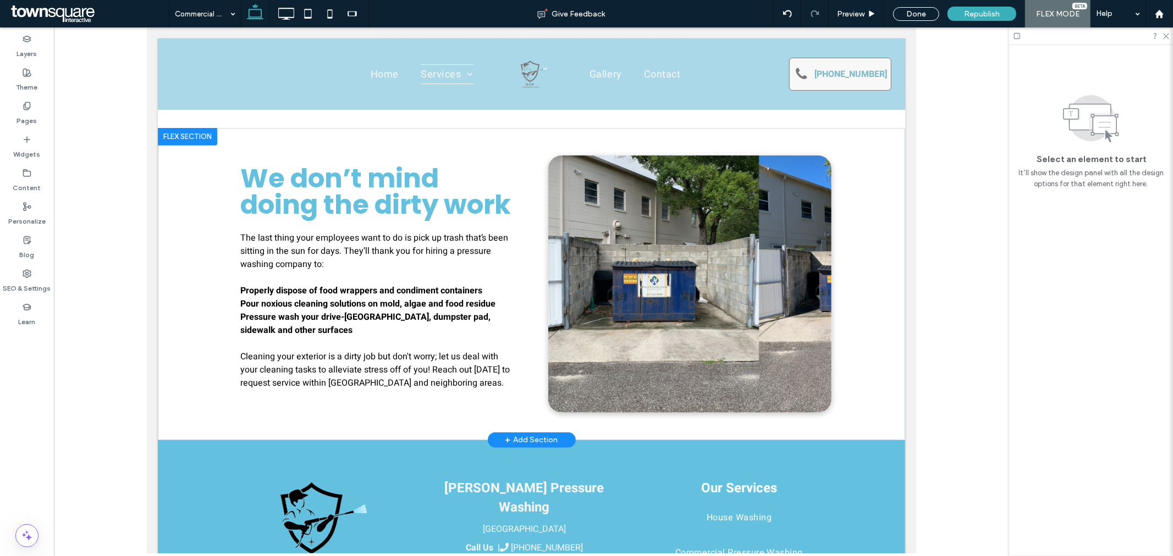
scroll to position [436, 0]
click at [333, 240] on p "The last thing your employees want to do is pick up trash that’s been sitting i…" at bounding box center [377, 316] width 275 height 172
click at [313, 230] on span "The last thing your employees want to do is pick up trash that’s been sitting i…" at bounding box center [374, 250] width 268 height 40
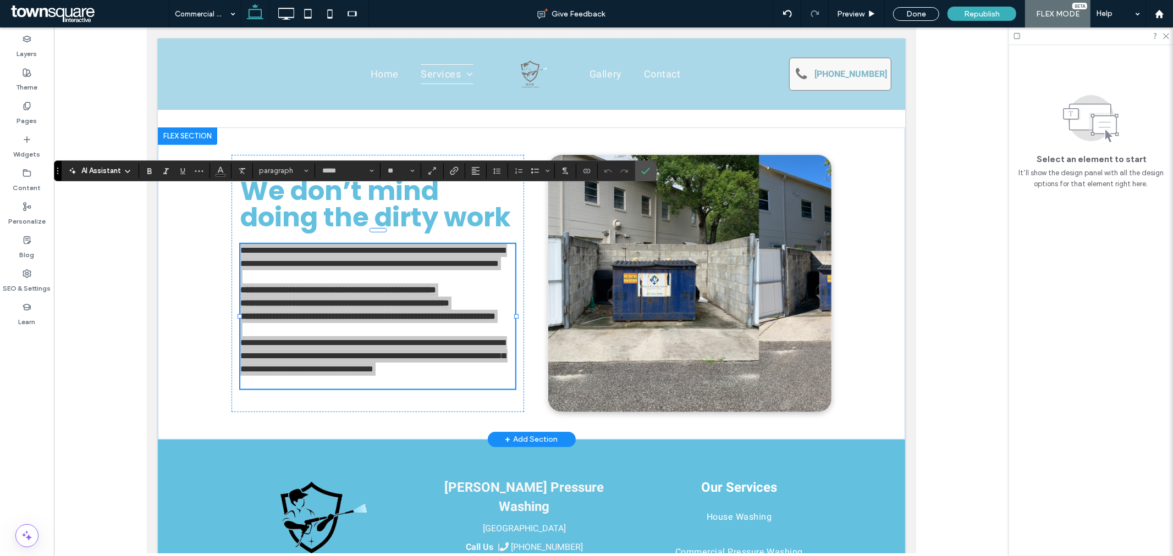
click at [125, 172] on icon at bounding box center [127, 171] width 9 height 9
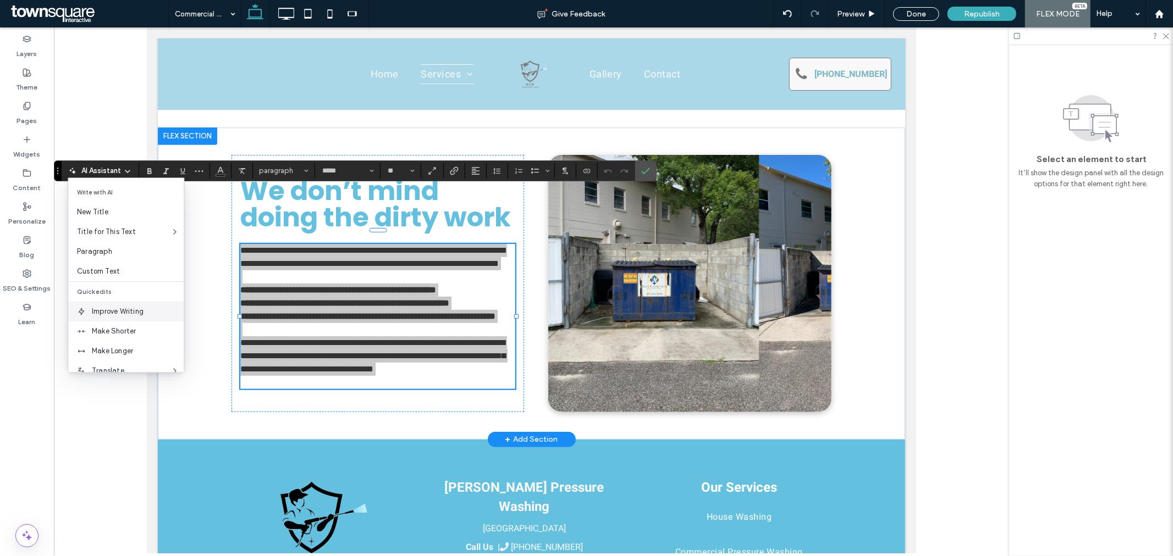
click at [125, 313] on span "Improve Writing" at bounding box center [138, 311] width 92 height 11
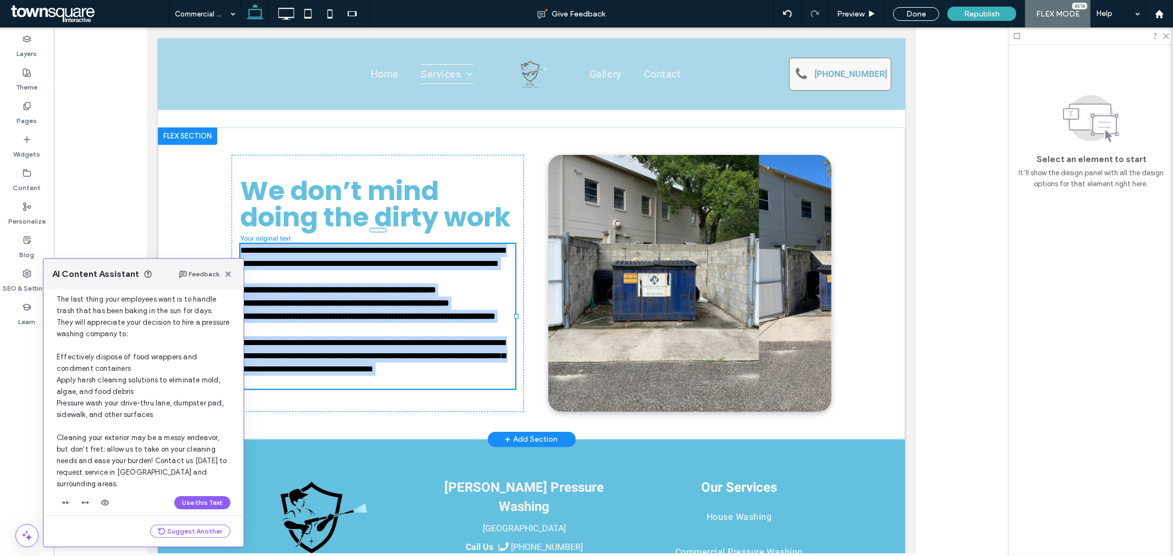
scroll to position [59, 0]
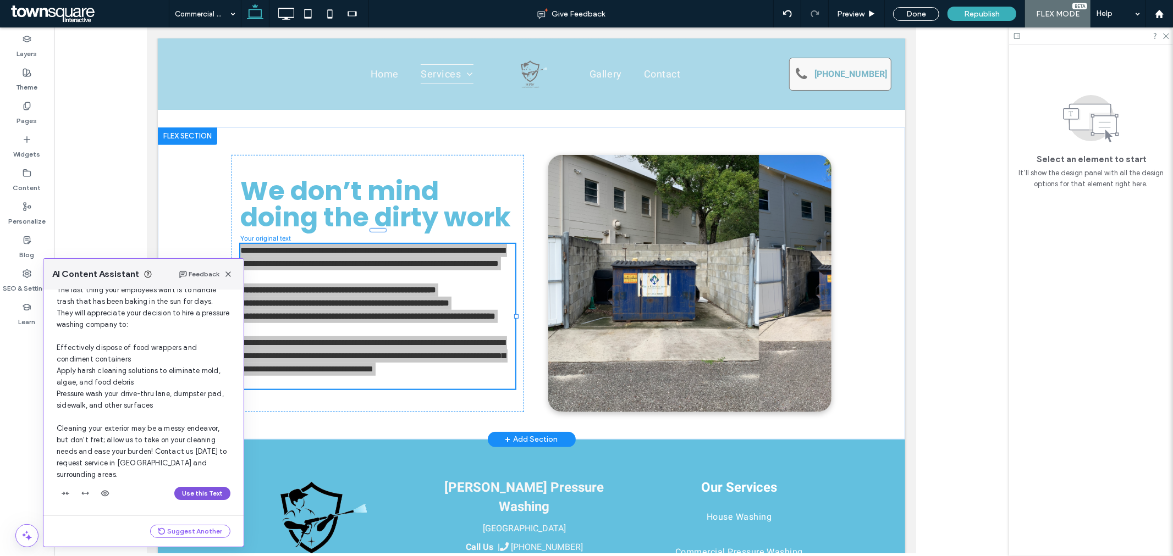
click at [190, 495] on button "Use this Text" at bounding box center [202, 493] width 56 height 13
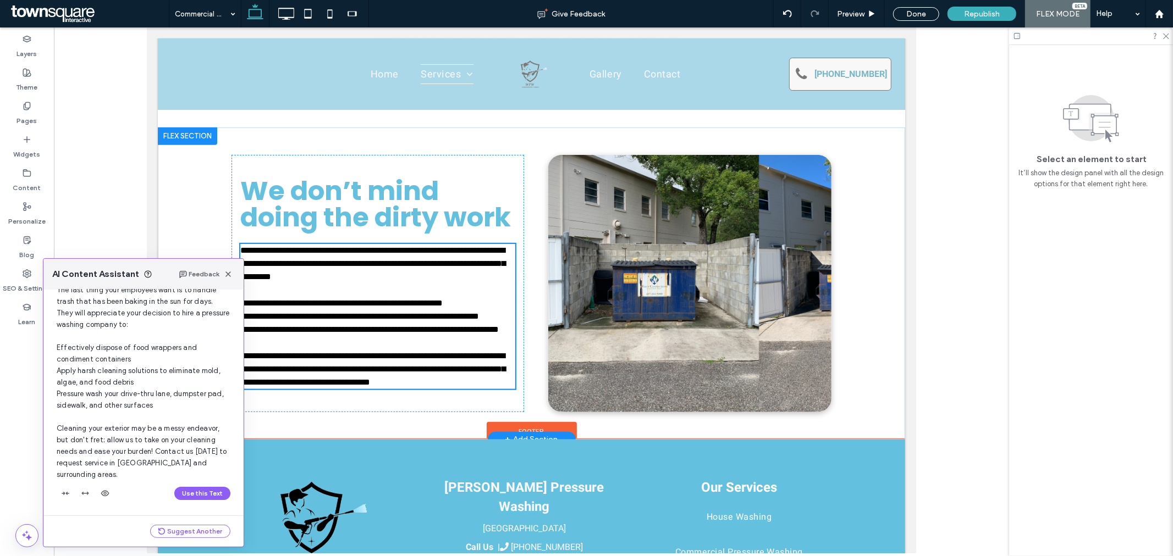
scroll to position [356, 0]
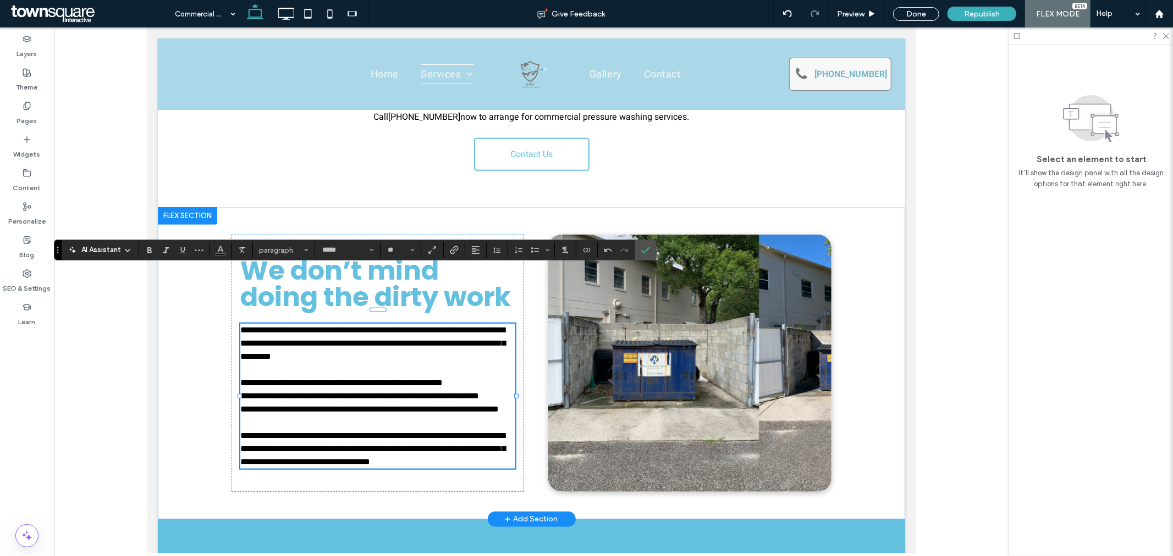
click at [336, 402] on p "**********" at bounding box center [377, 408] width 275 height 13
click at [935, 15] on div "Done" at bounding box center [916, 14] width 46 height 14
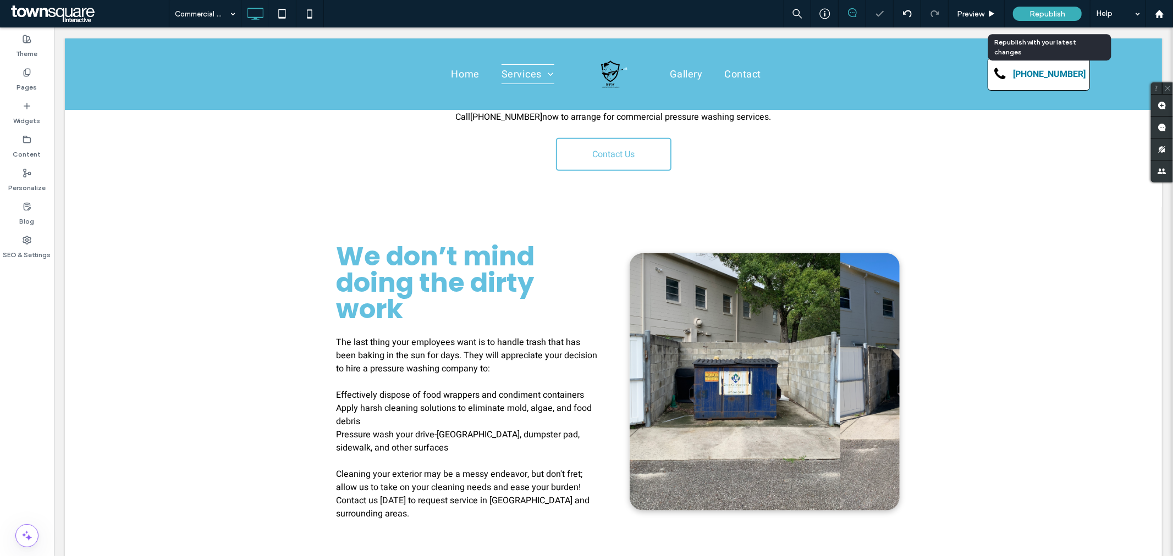
click at [1046, 14] on span "Republish" at bounding box center [1047, 13] width 36 height 9
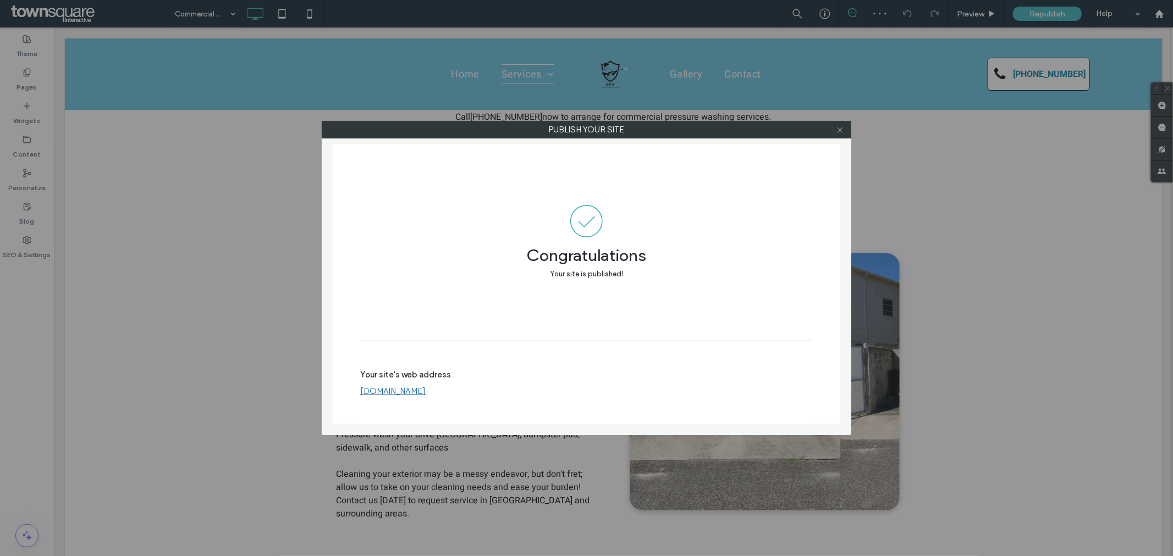
click at [843, 130] on icon at bounding box center [840, 130] width 8 height 8
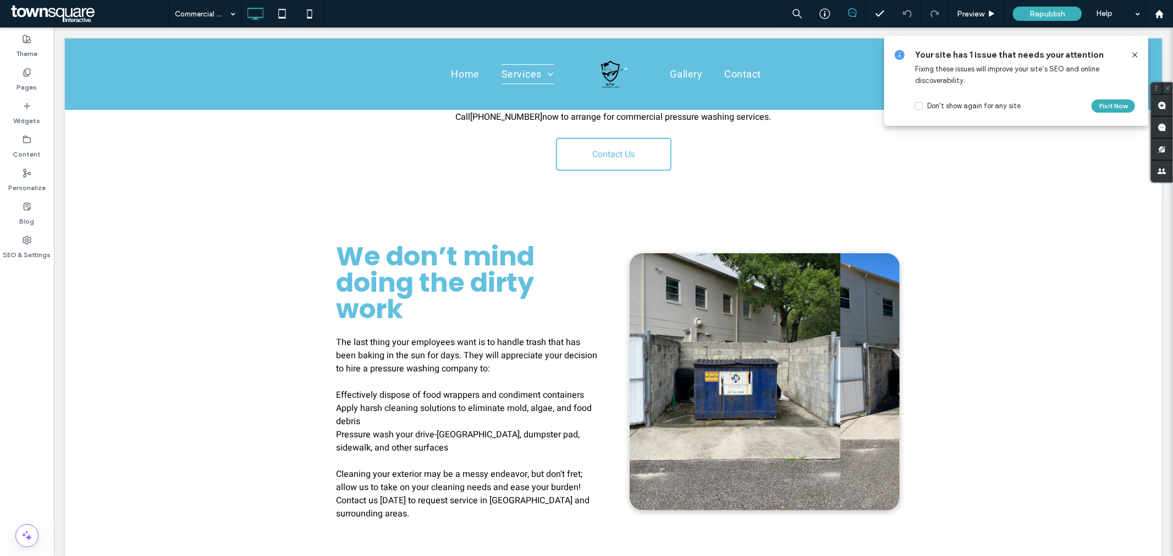
click at [1133, 54] on icon at bounding box center [1134, 55] width 9 height 9
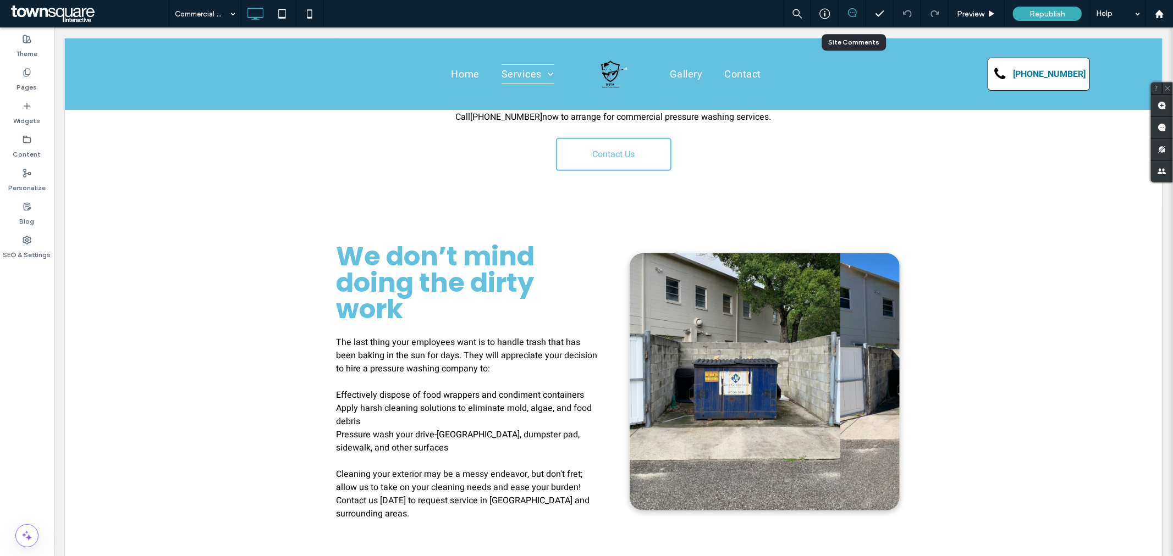
click at [858, 14] on span at bounding box center [851, 12] width 27 height 9
click at [855, 14] on icon at bounding box center [852, 12] width 9 height 9
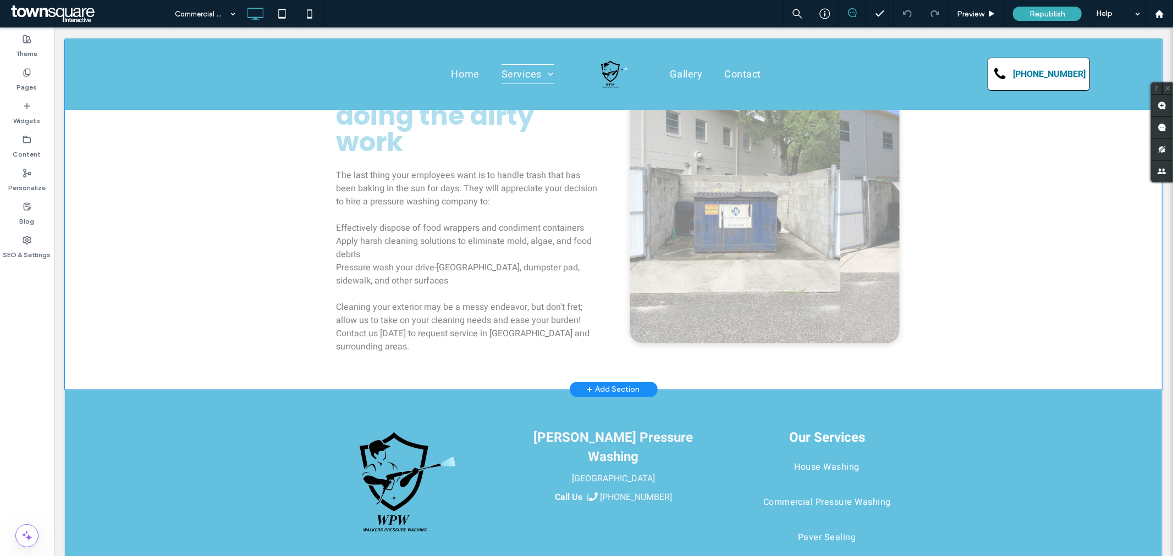
scroll to position [564, 0]
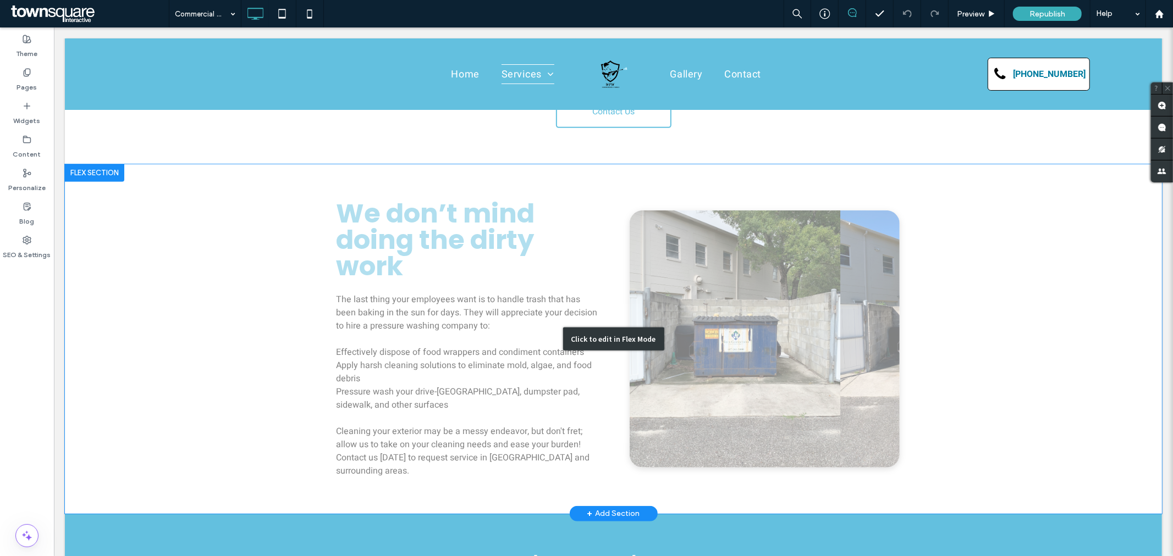
scroll to position [427, 0]
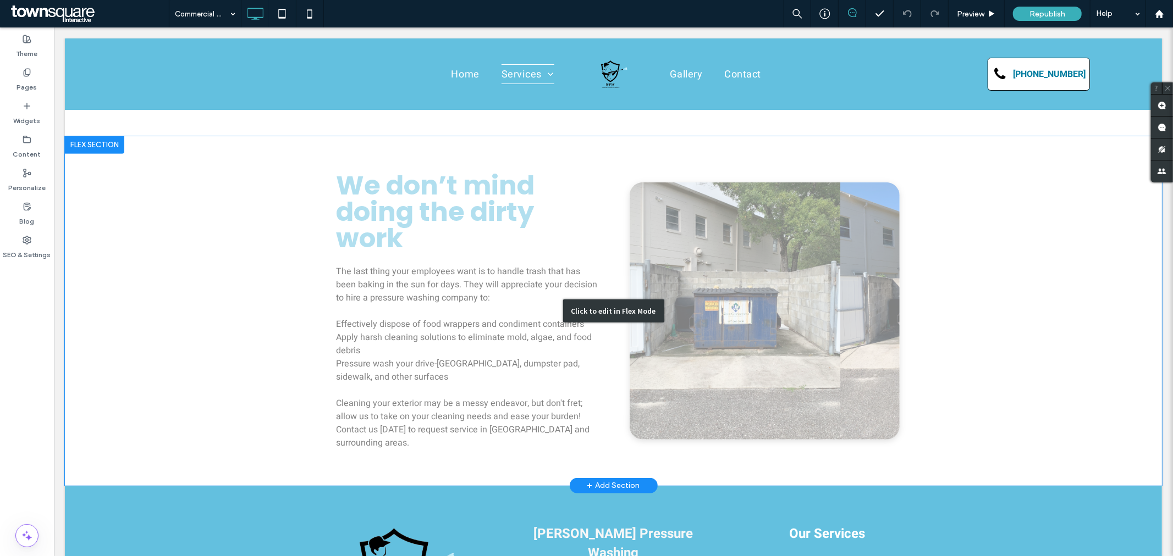
click at [816, 281] on div "Click to edit in Flex Mode" at bounding box center [612, 311] width 1097 height 350
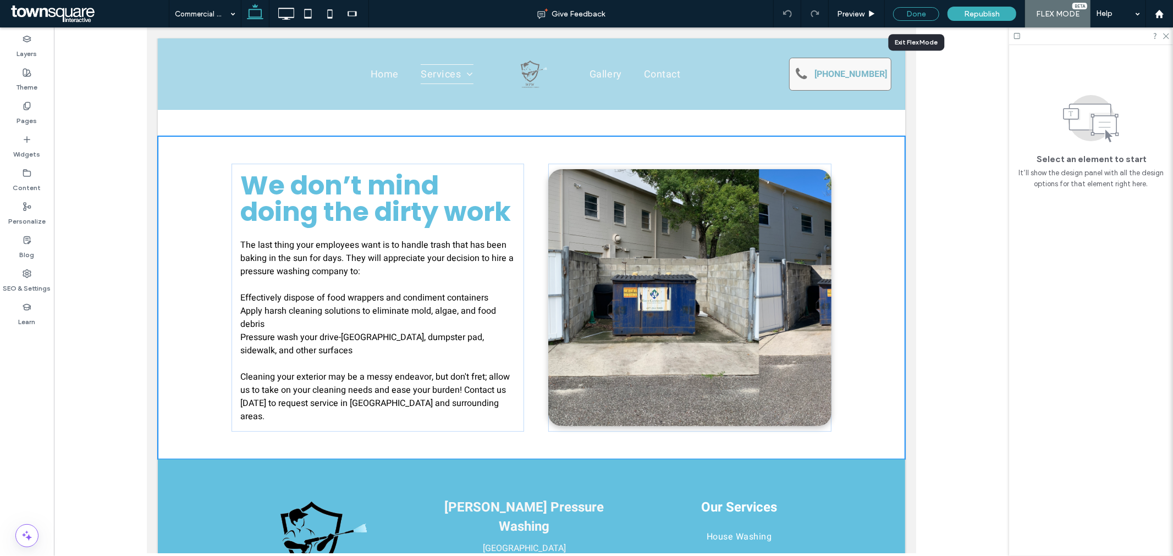
drag, startPoint x: 926, startPoint y: 16, endPoint x: 888, endPoint y: 46, distance: 47.7
click at [926, 16] on div "Done" at bounding box center [916, 14] width 46 height 14
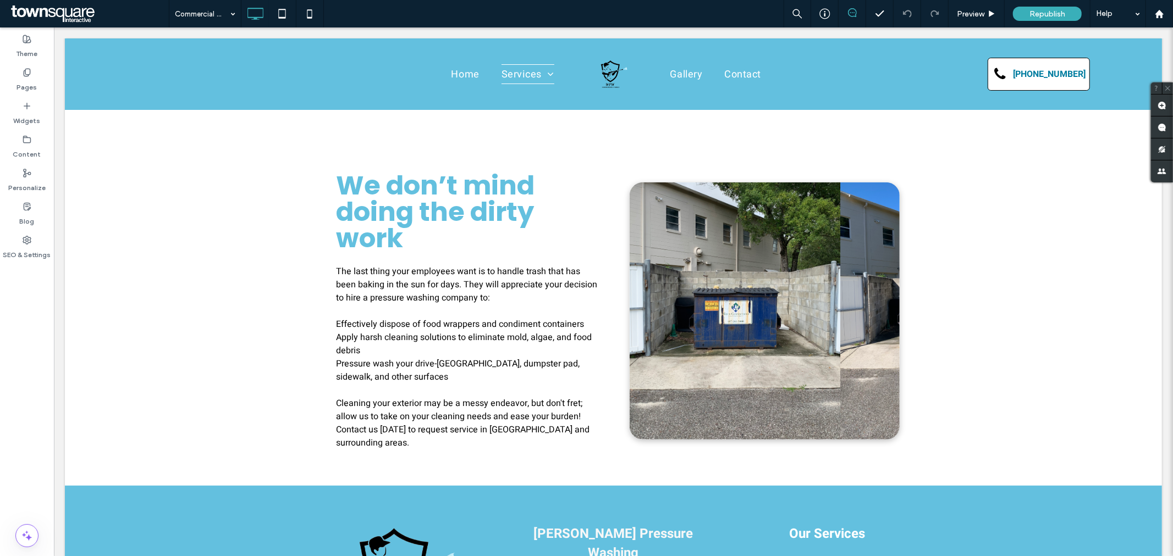
click at [858, 16] on span at bounding box center [851, 12] width 27 height 9
click at [851, 13] on use at bounding box center [852, 12] width 9 height 9
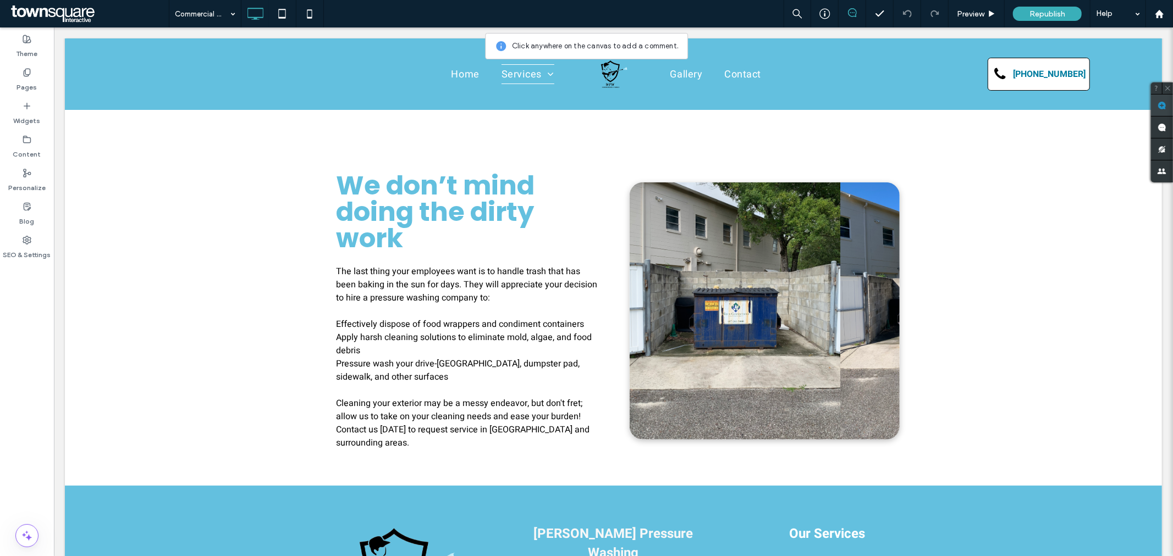
click at [1166, 107] on use at bounding box center [1161, 105] width 9 height 9
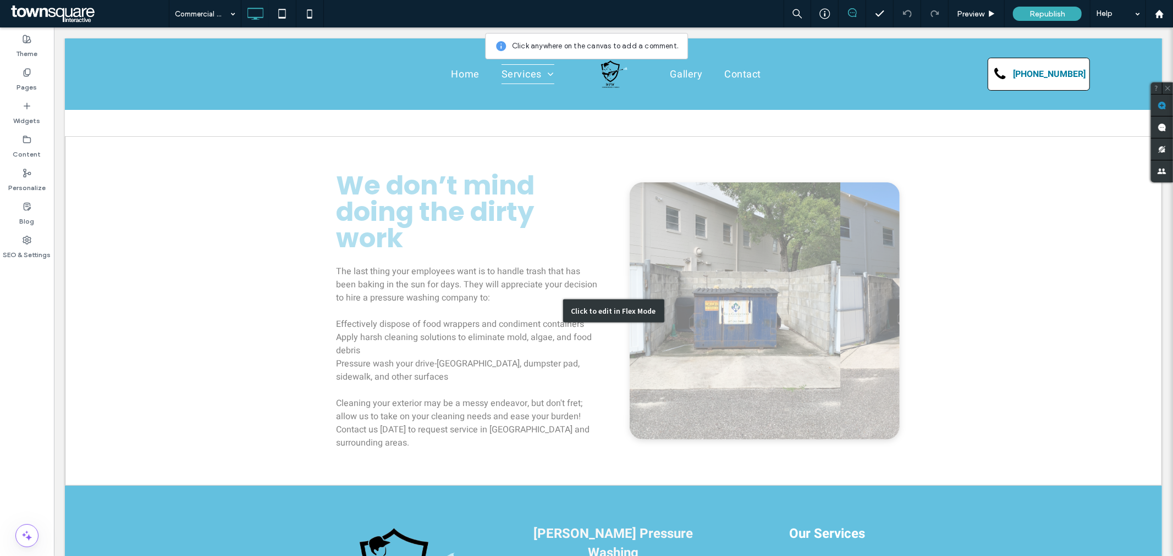
click at [794, 249] on div "Click to edit in Flex Mode" at bounding box center [612, 311] width 1097 height 350
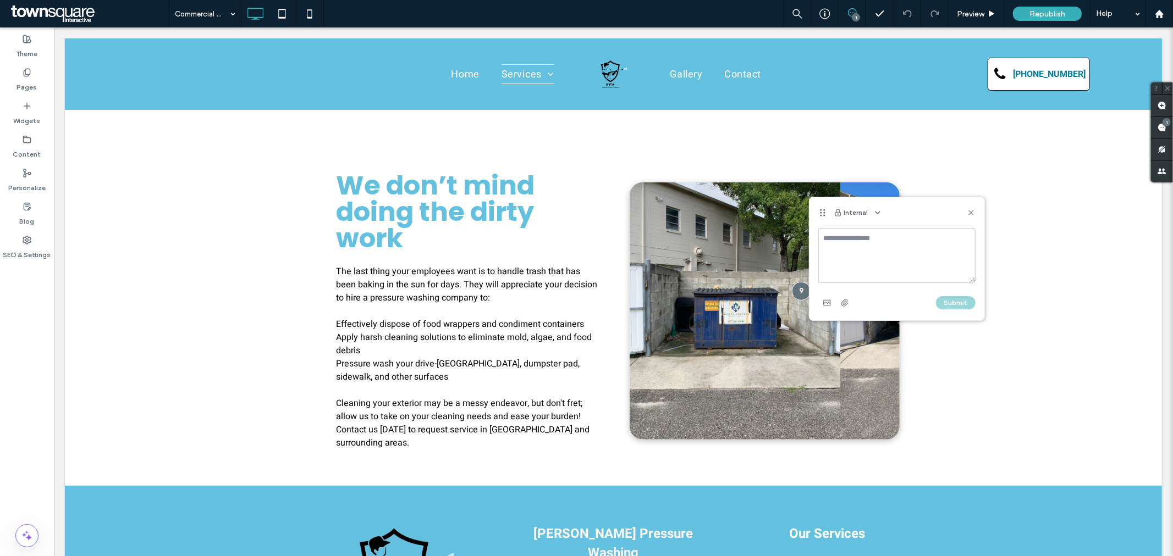
click at [897, 241] on textarea at bounding box center [896, 255] width 157 height 55
click at [850, 251] on textarea "**********" at bounding box center [896, 255] width 157 height 55
click at [882, 246] on textarea "**********" at bounding box center [896, 255] width 157 height 55
click at [956, 248] on textarea "**********" at bounding box center [896, 255] width 157 height 55
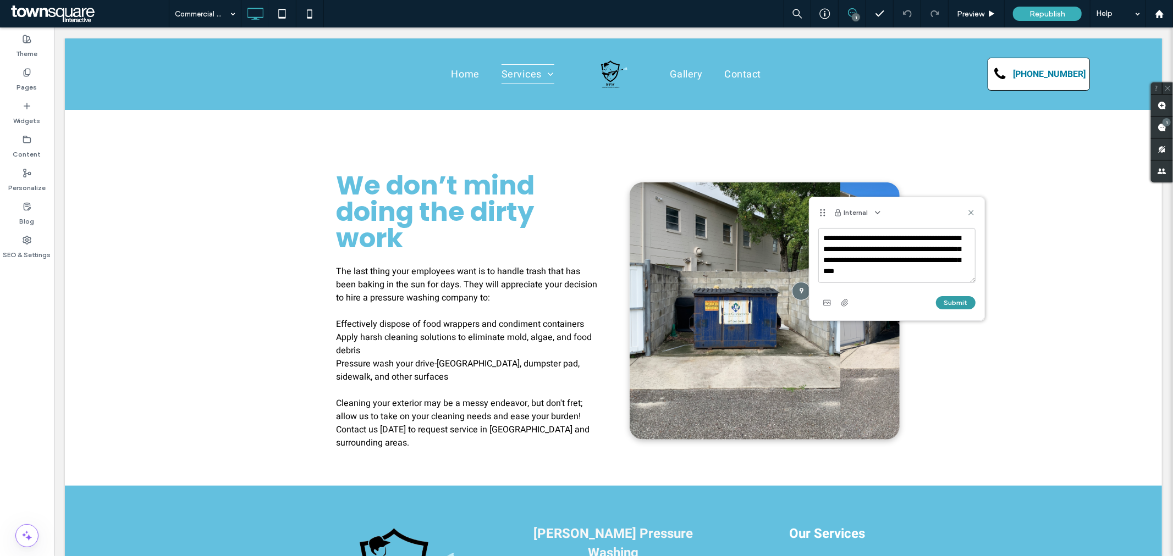
type textarea "**********"
click at [960, 305] on button "Submit" at bounding box center [956, 302] width 40 height 13
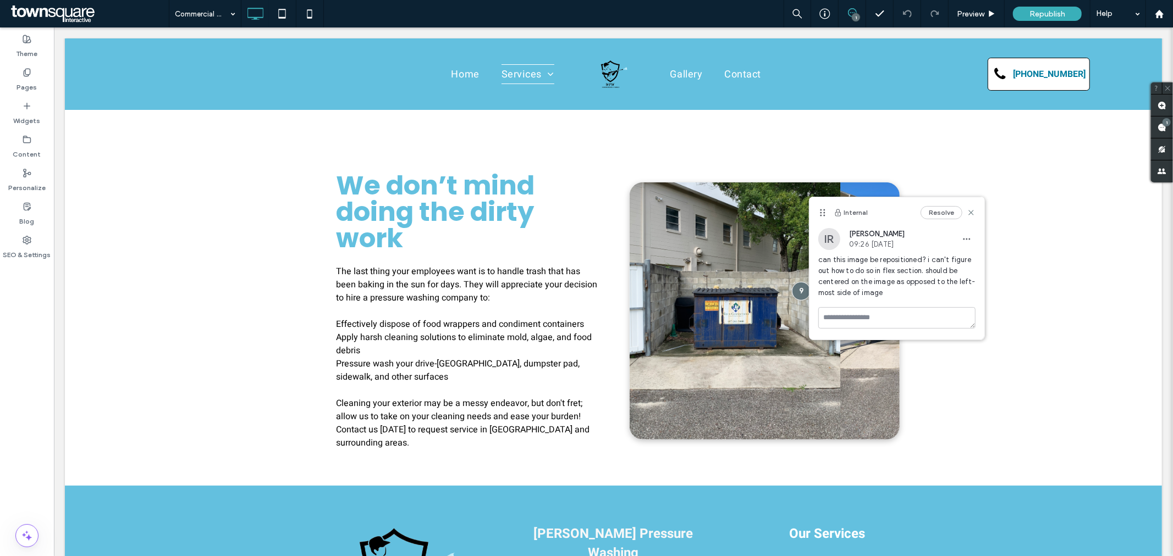
click at [865, 279] on span "can this image be repositioned? i can't figure out how to do so in flex section…" at bounding box center [896, 277] width 157 height 44
copy span "can this image be repositioned? i can't figure out how to do so in flex section…"
click at [32, 89] on label "Pages" at bounding box center [27, 84] width 20 height 15
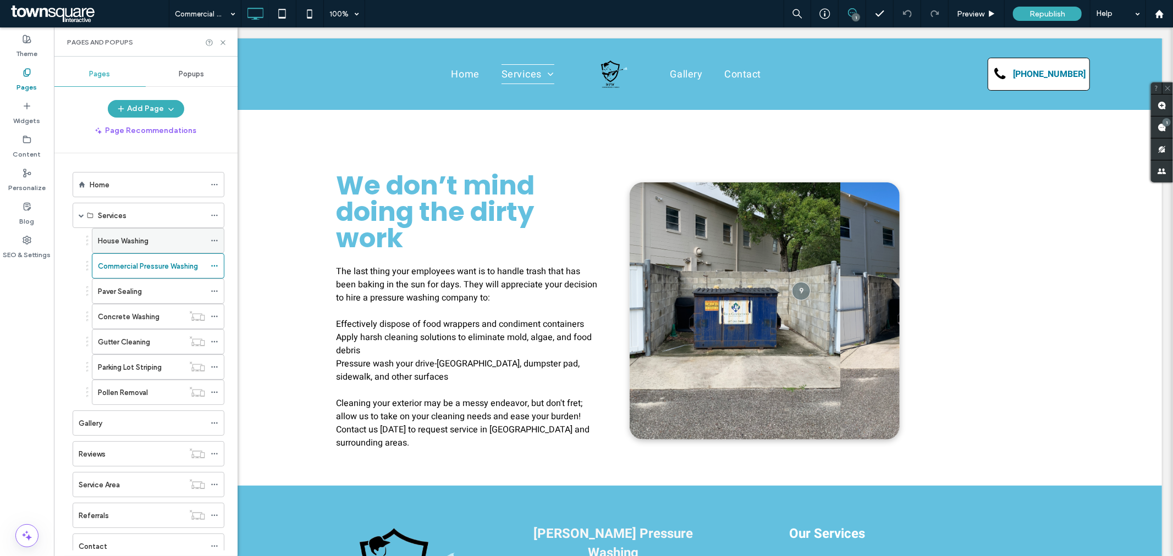
click at [143, 245] on label "House Washing" at bounding box center [123, 240] width 51 height 19
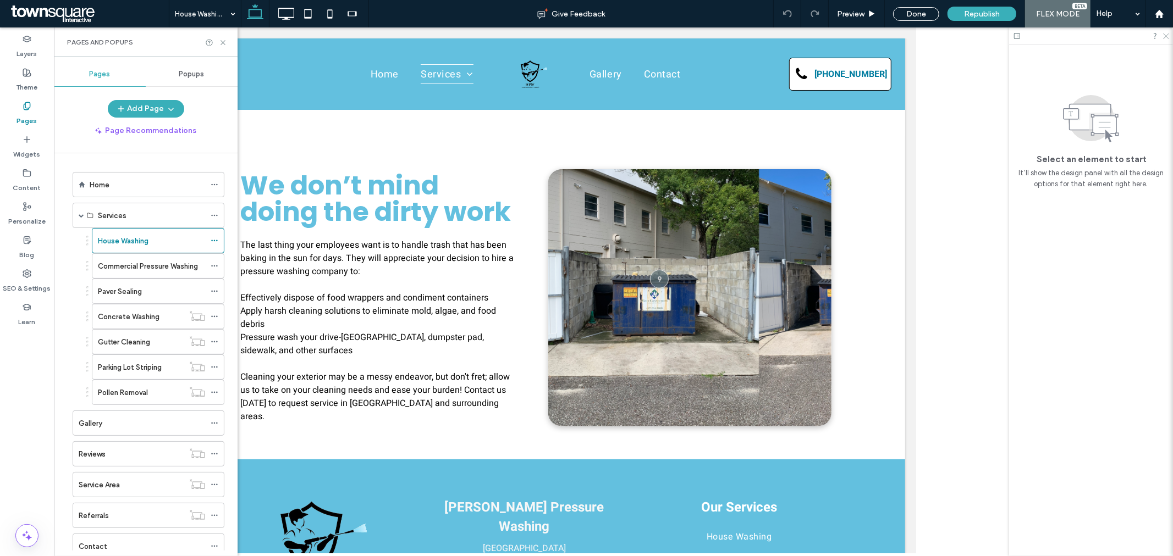
click at [1167, 35] on icon at bounding box center [1165, 35] width 7 height 7
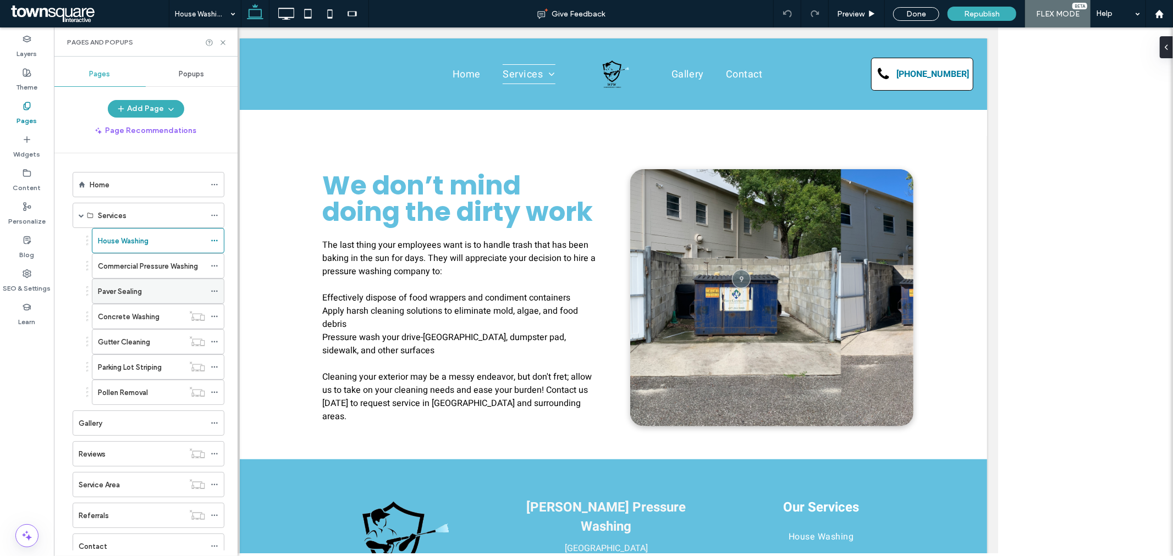
click at [140, 296] on label "Paver Sealing" at bounding box center [120, 291] width 44 height 19
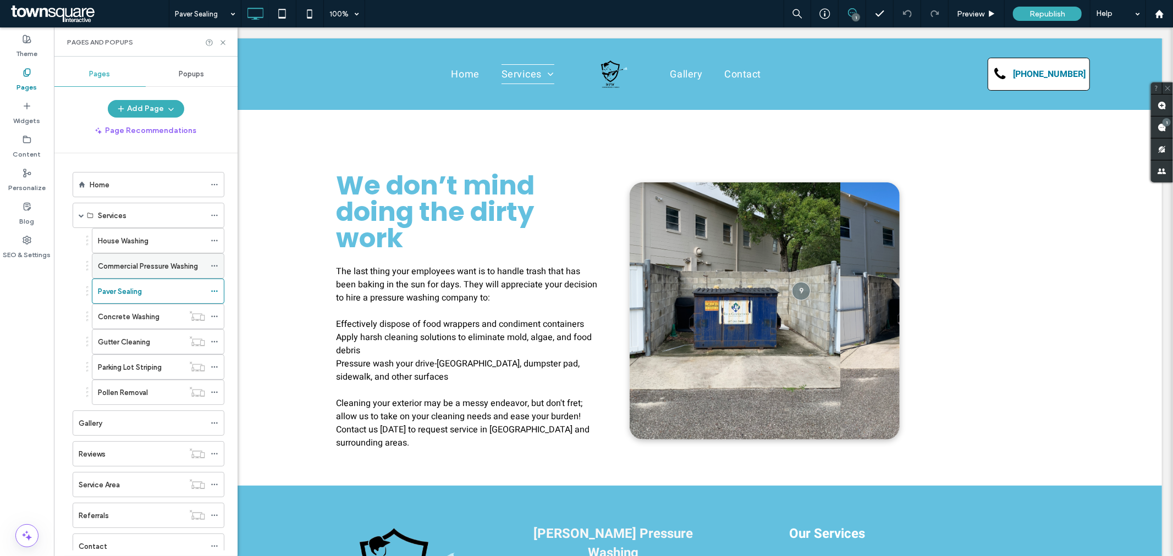
click at [152, 269] on label "Commercial Pressure Washing" at bounding box center [148, 266] width 100 height 19
click at [224, 48] on div "Pages and Popups" at bounding box center [146, 41] width 184 height 29
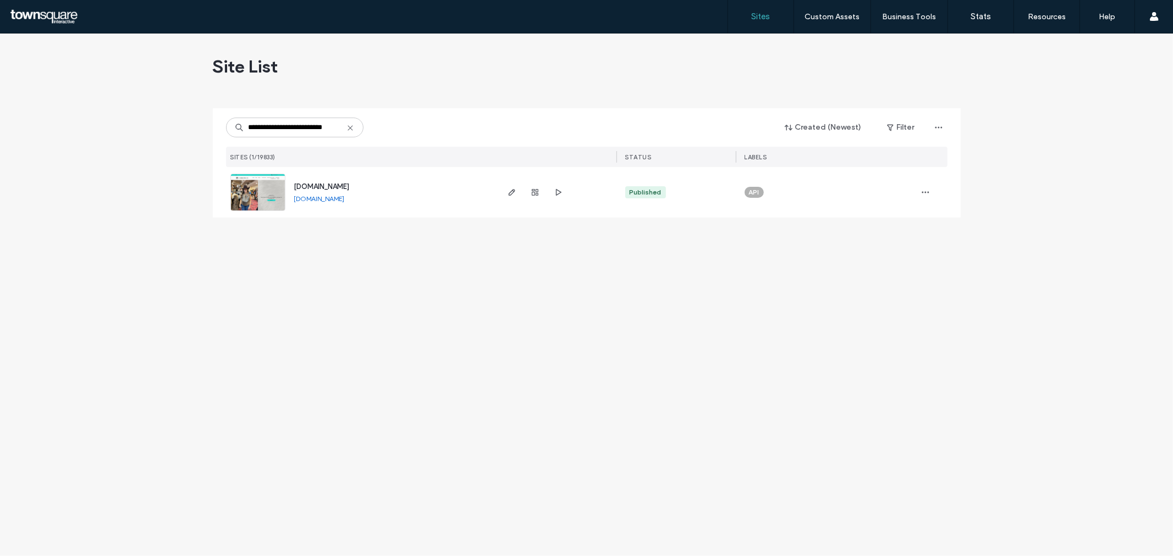
scroll to position [0, 9]
click at [507, 191] on icon "button" at bounding box center [511, 192] width 9 height 9
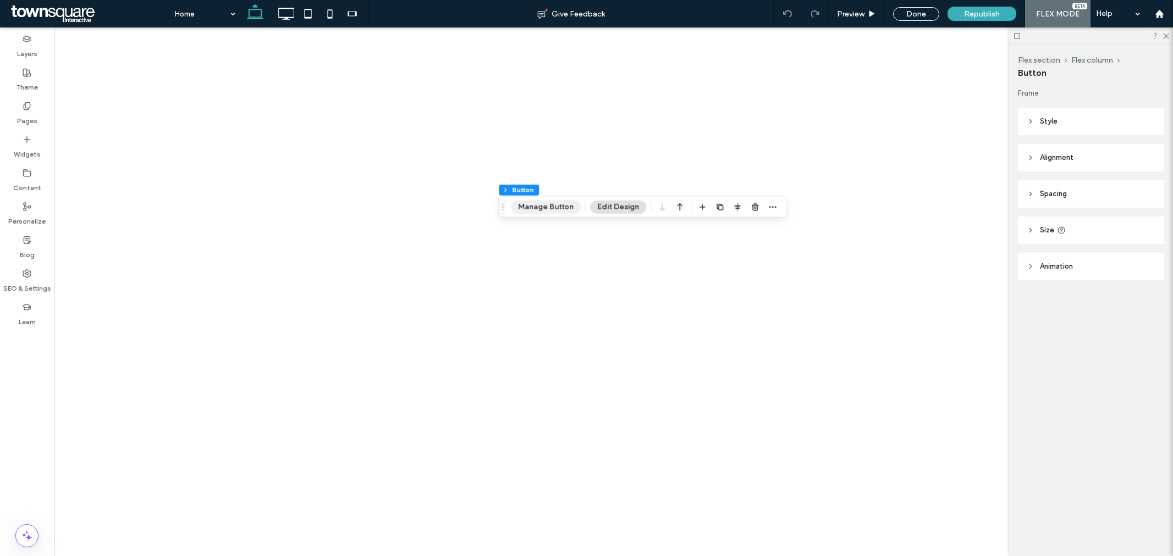
click at [554, 209] on button "Manage Button" at bounding box center [546, 207] width 70 height 13
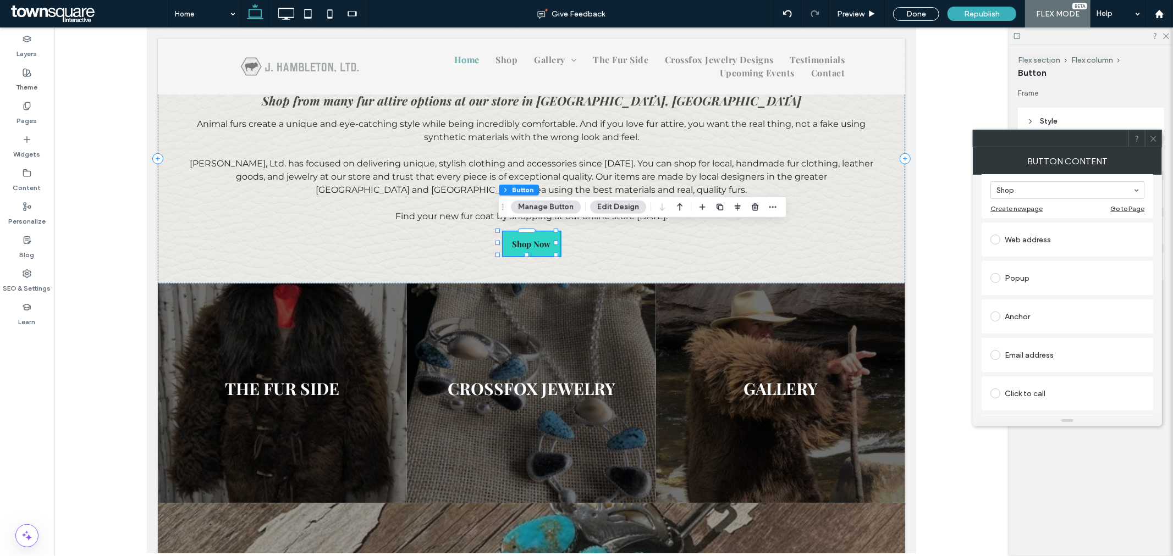
scroll to position [175, 0]
click at [1151, 139] on icon at bounding box center [1153, 139] width 8 height 8
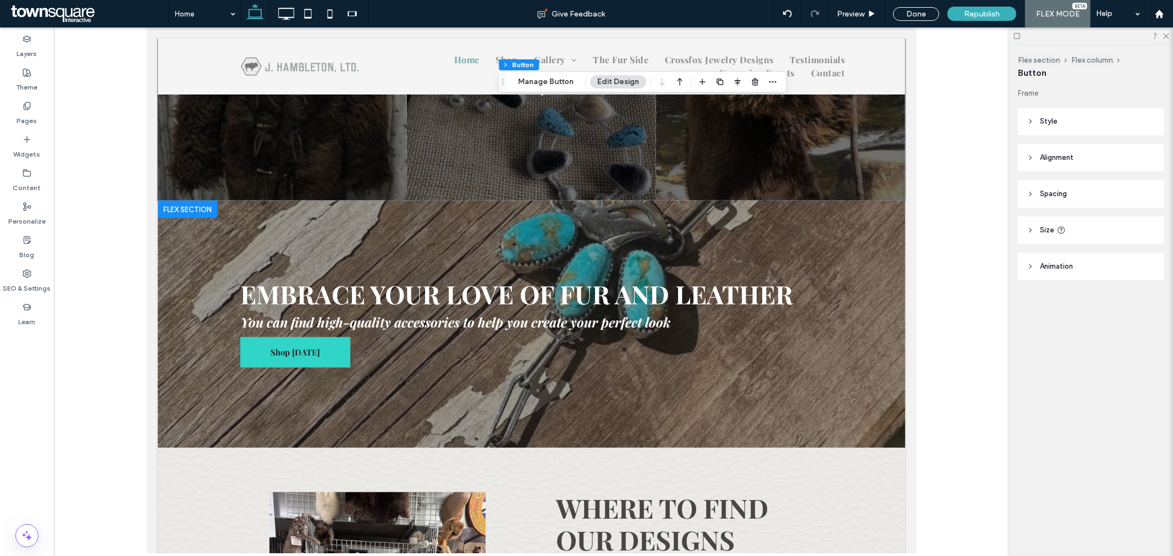
scroll to position [894, 0]
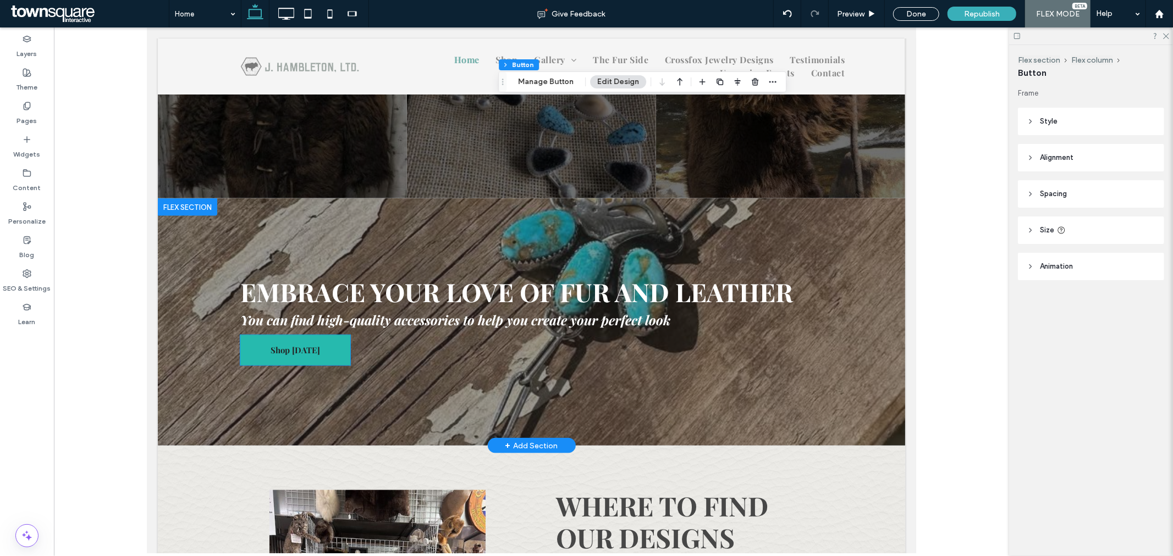
click at [293, 339] on span "Shop Today" at bounding box center [294, 350] width 49 height 22
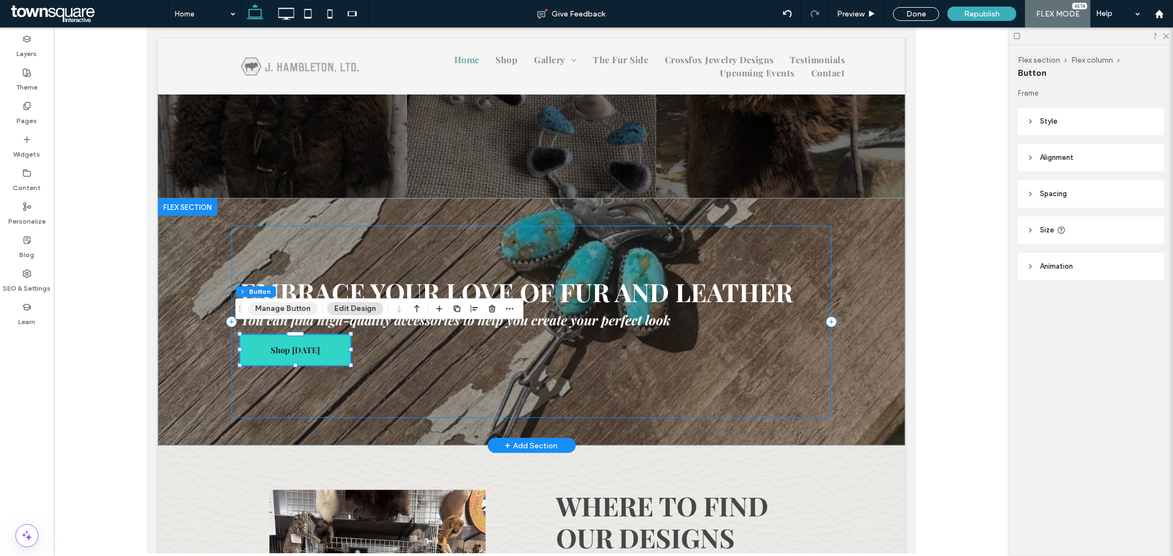
click at [292, 310] on button "Manage Button" at bounding box center [283, 308] width 70 height 13
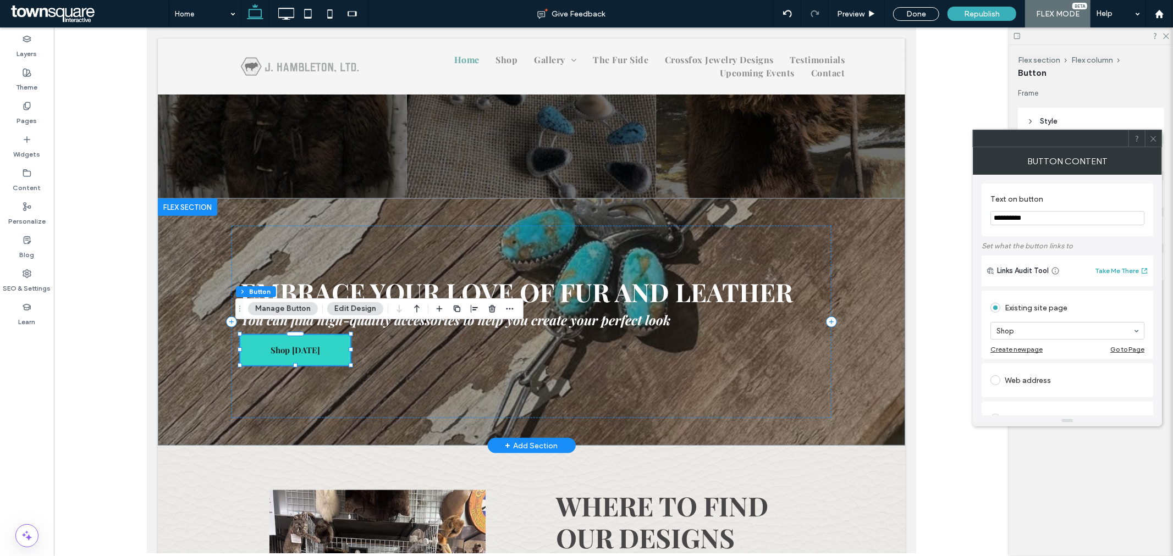
click at [1153, 139] on icon at bounding box center [1153, 139] width 8 height 8
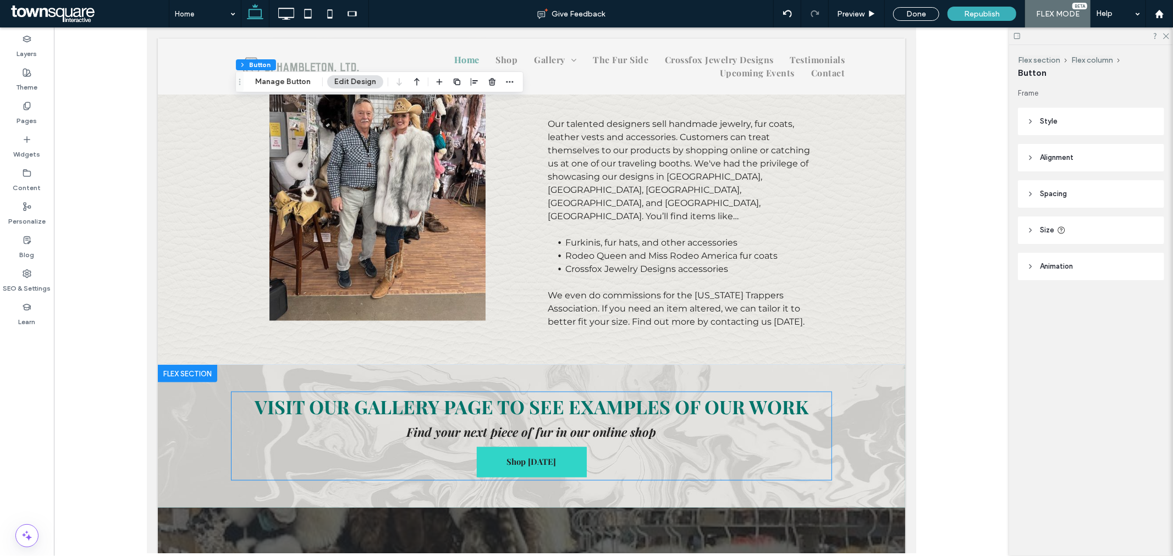
scroll to position [1383, 0]
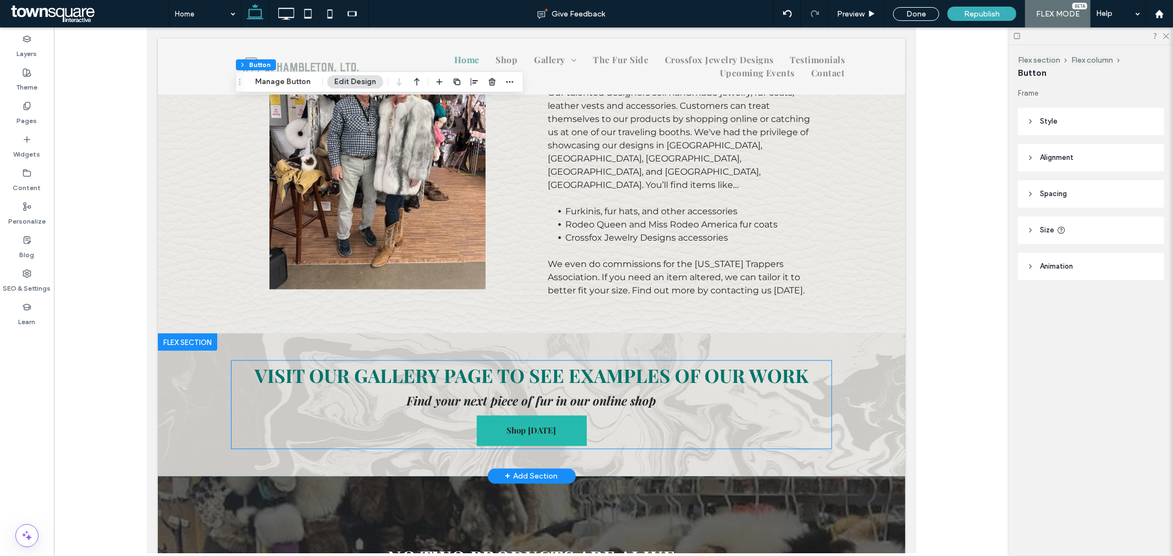
click at [506, 419] on span "Shop Today" at bounding box center [530, 430] width 49 height 22
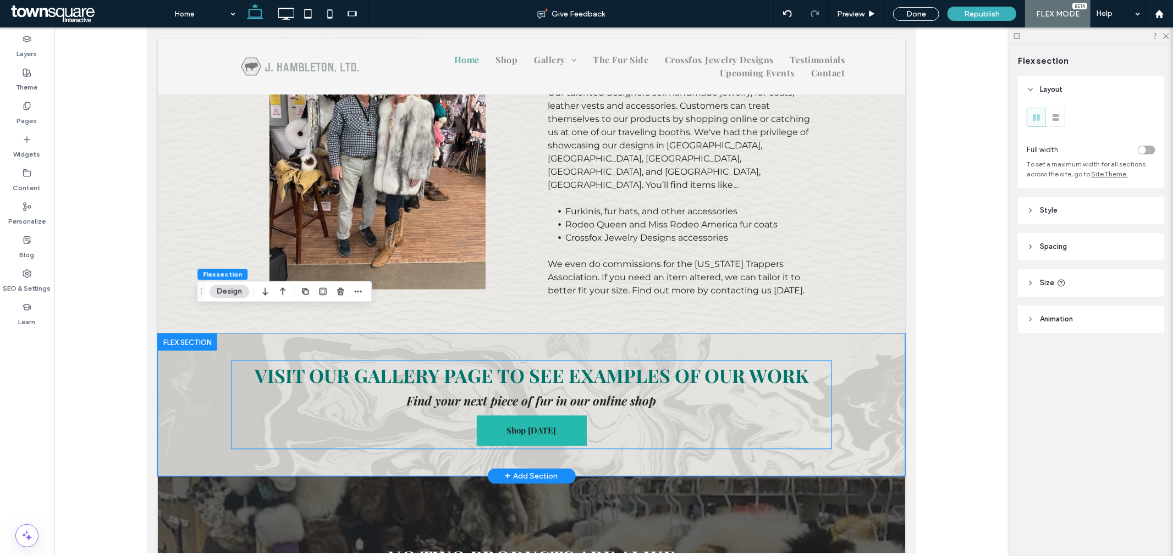
click at [511, 419] on span "Shop Today" at bounding box center [530, 430] width 49 height 22
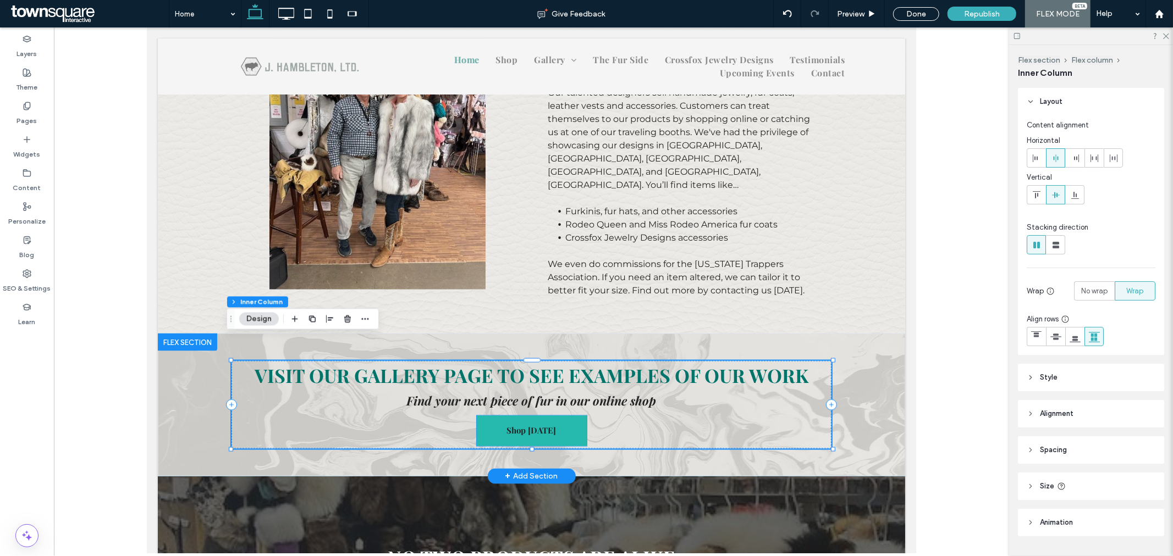
click at [493, 416] on link "Shop Today" at bounding box center [531, 431] width 110 height 30
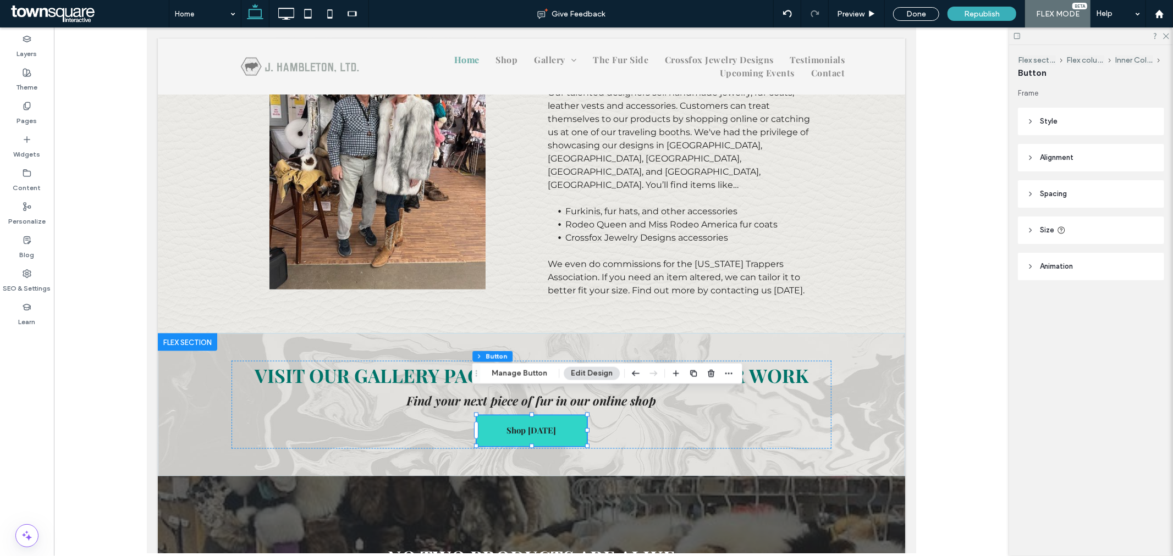
drag, startPoint x: 538, startPoint y: 379, endPoint x: 559, endPoint y: 376, distance: 21.7
click at [538, 380] on button "Manage Button" at bounding box center [519, 373] width 70 height 13
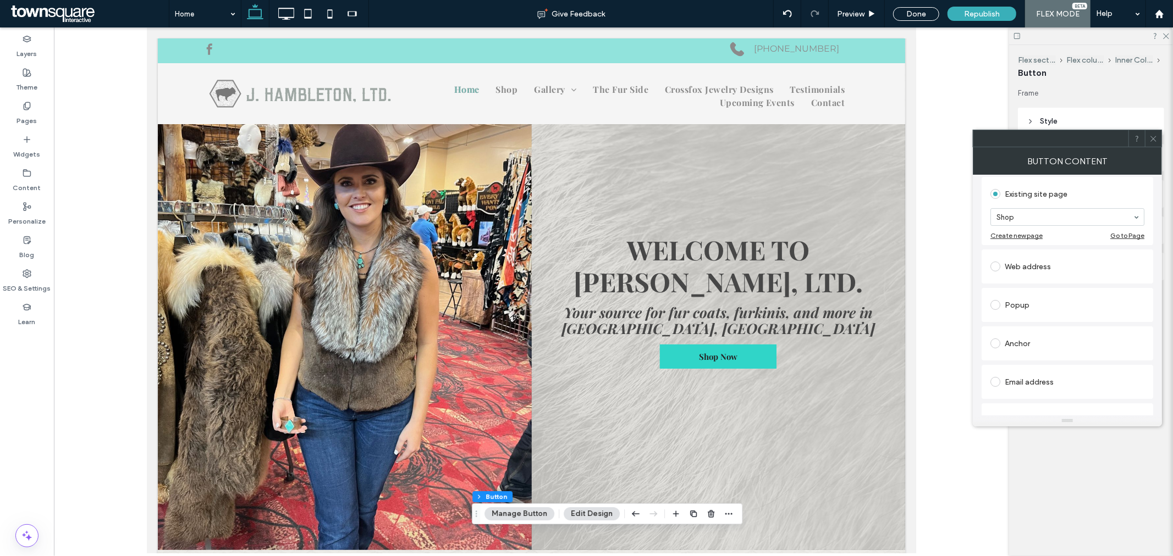
scroll to position [0, 0]
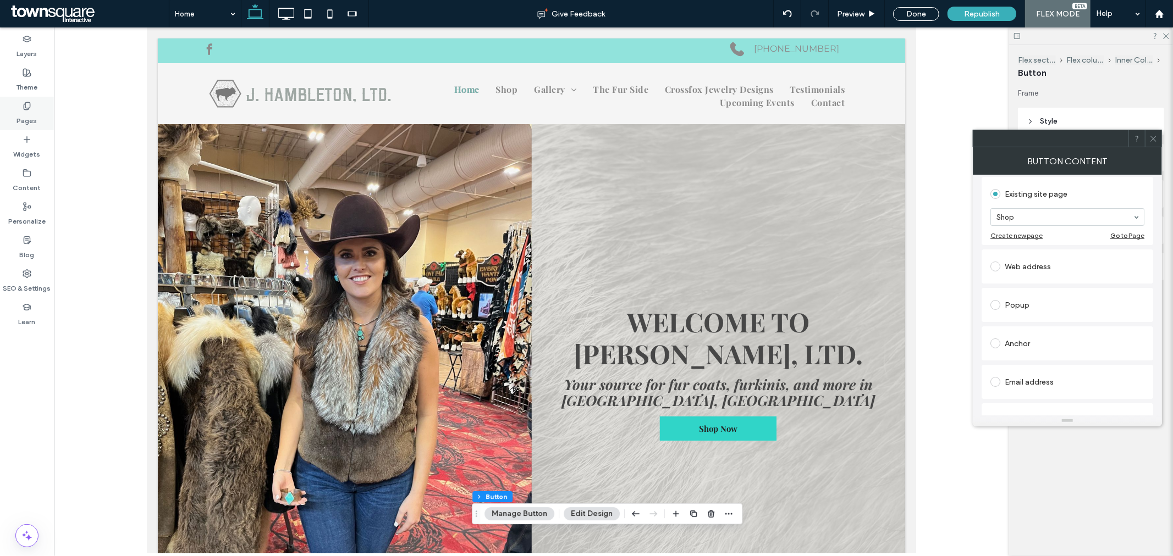
click at [33, 116] on label "Pages" at bounding box center [27, 118] width 20 height 15
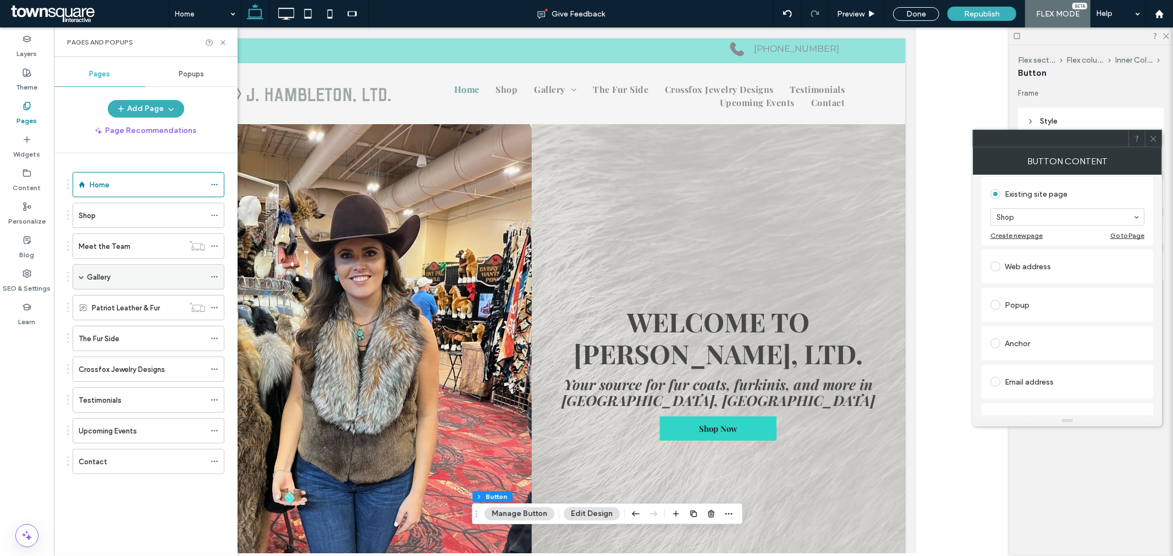
click at [83, 279] on span at bounding box center [81, 276] width 5 height 5
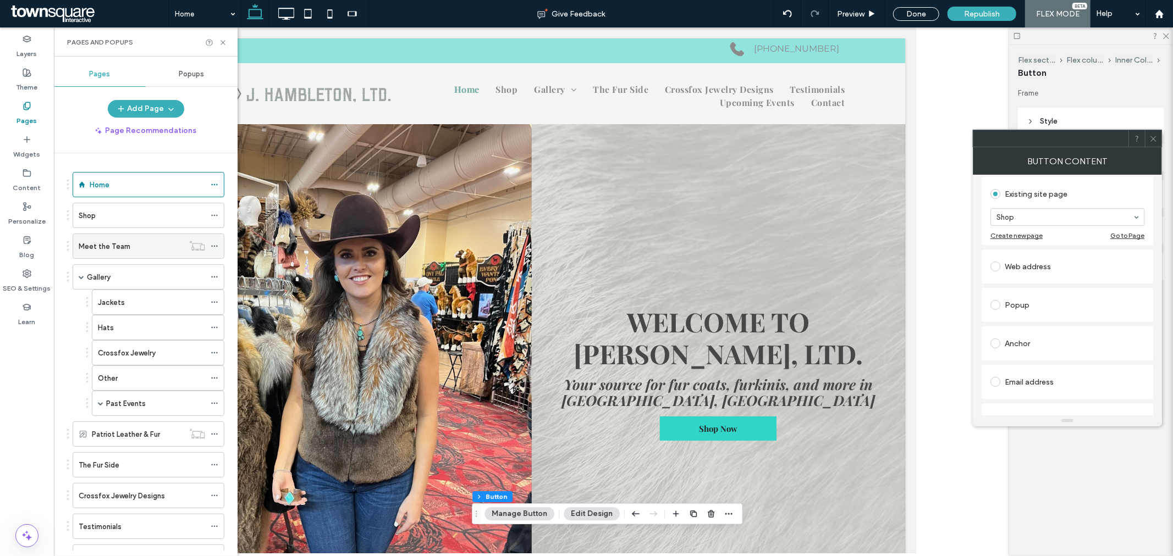
click at [133, 252] on div "Meet the Team" at bounding box center [131, 247] width 105 height 12
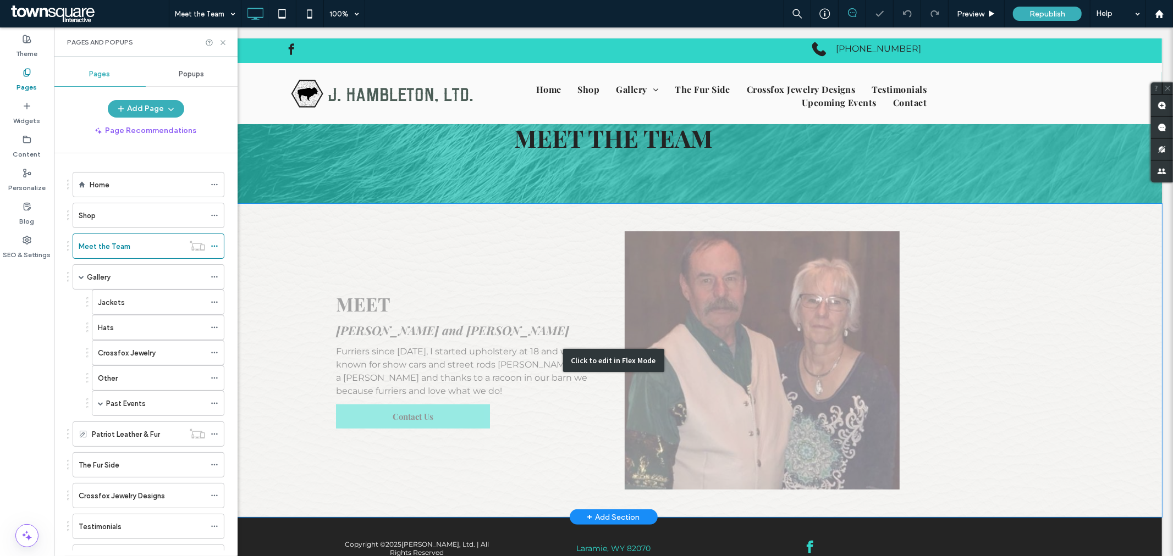
scroll to position [106, 0]
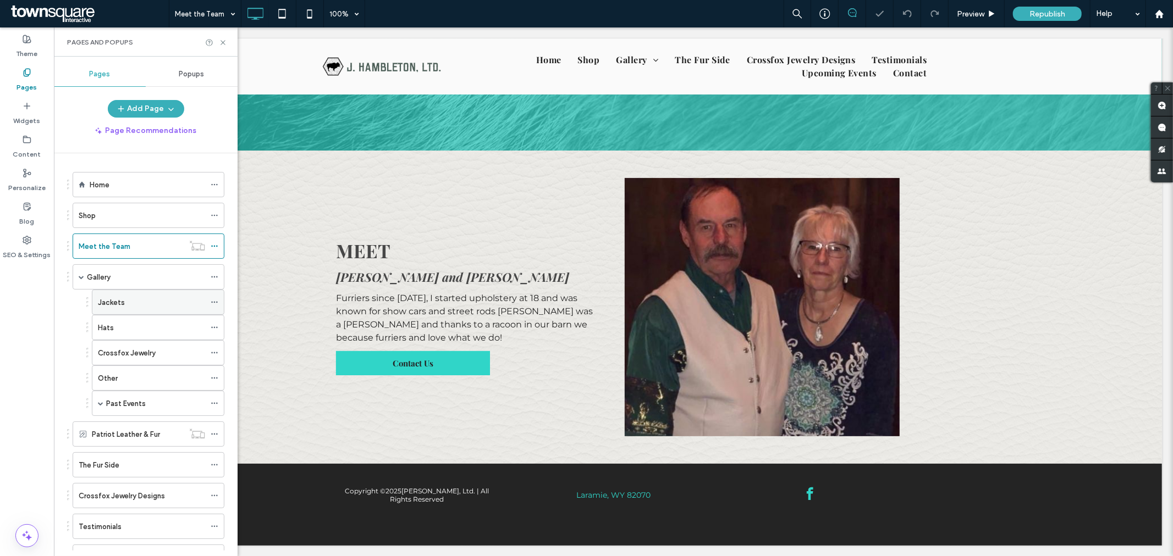
click at [134, 303] on div "Jackets" at bounding box center [151, 303] width 107 height 12
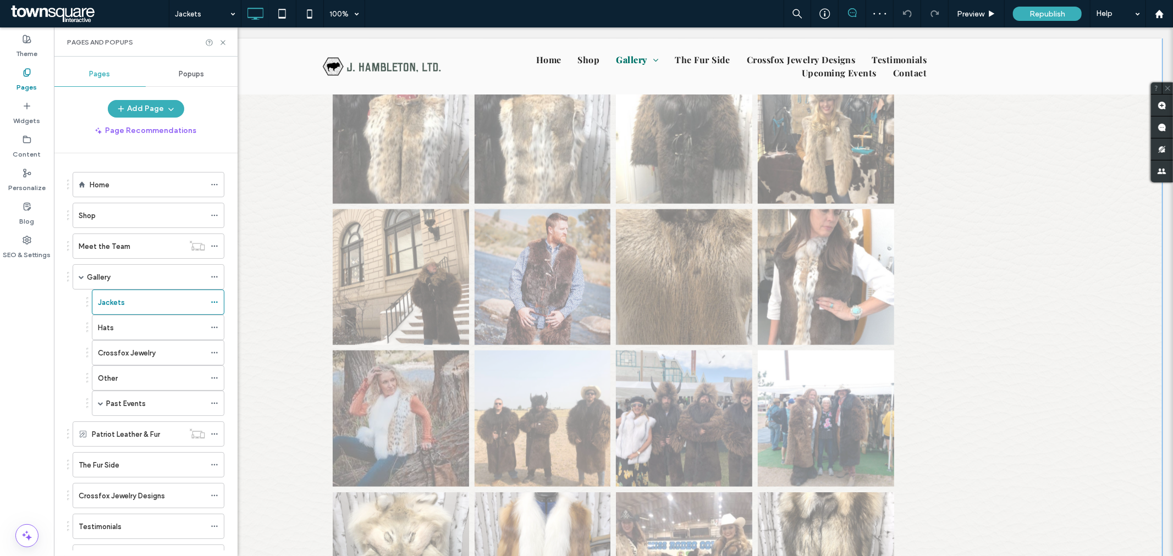
scroll to position [1538, 0]
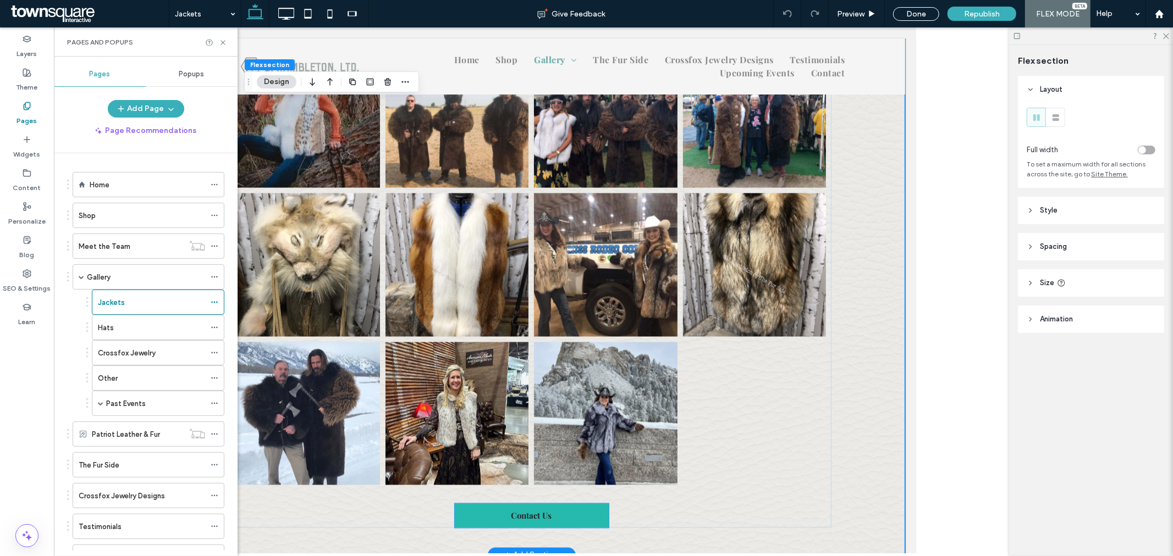
click at [576, 522] on link "Contact Us" at bounding box center [531, 516] width 154 height 24
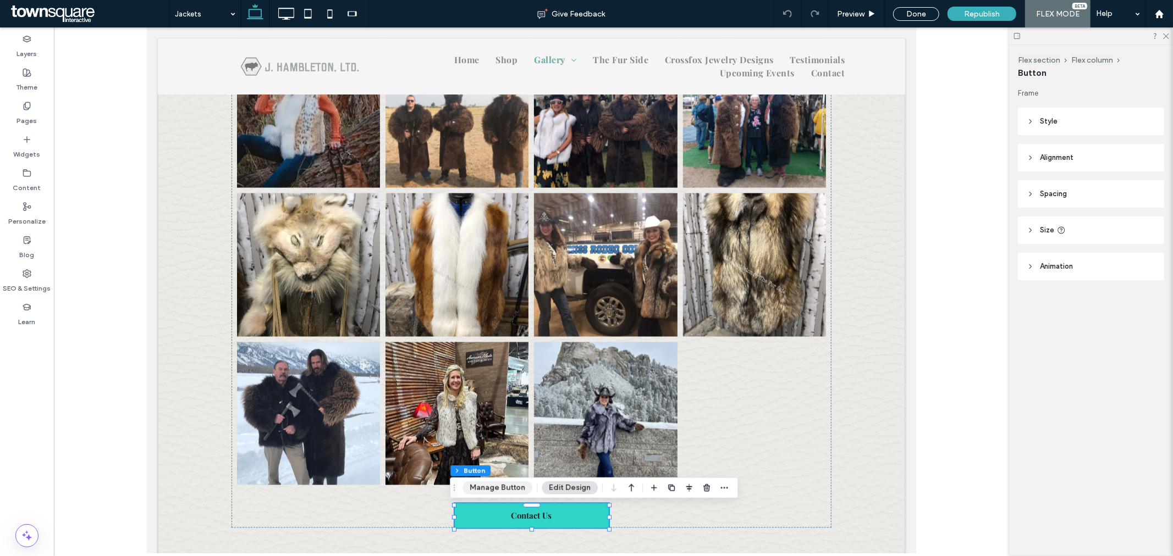
click at [520, 490] on button "Manage Button" at bounding box center [497, 488] width 70 height 13
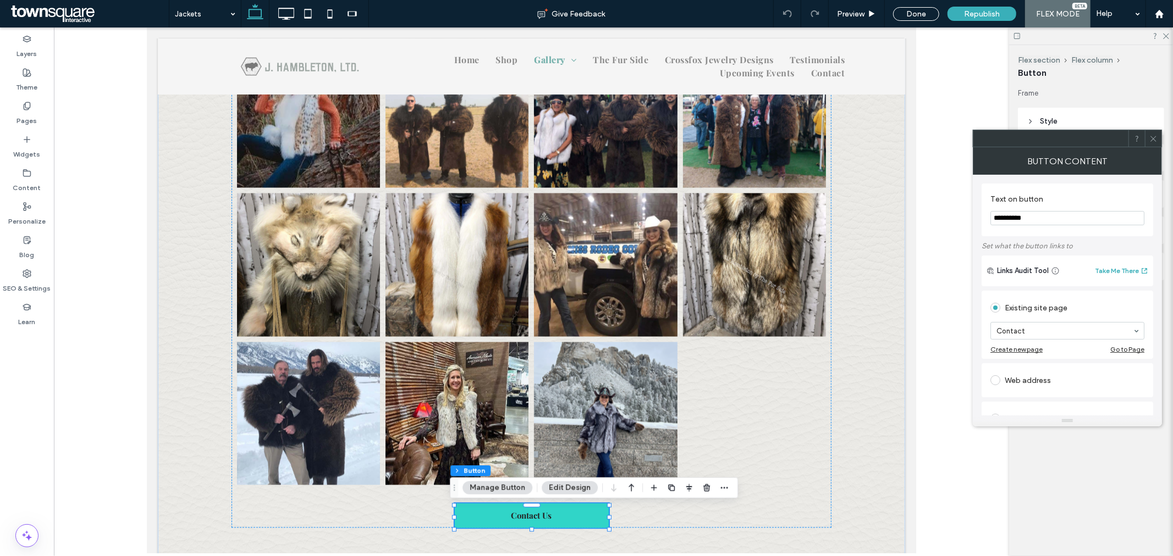
drag, startPoint x: 1048, startPoint y: 220, endPoint x: 965, endPoint y: 212, distance: 83.4
click at [965, 212] on body ".wqwq-1{fill:#231f20;} .cls-1q, .cls-2q { fill-rule: evenodd; } .cls-2q { fill:…" at bounding box center [586, 278] width 1173 height 556
type input "********"
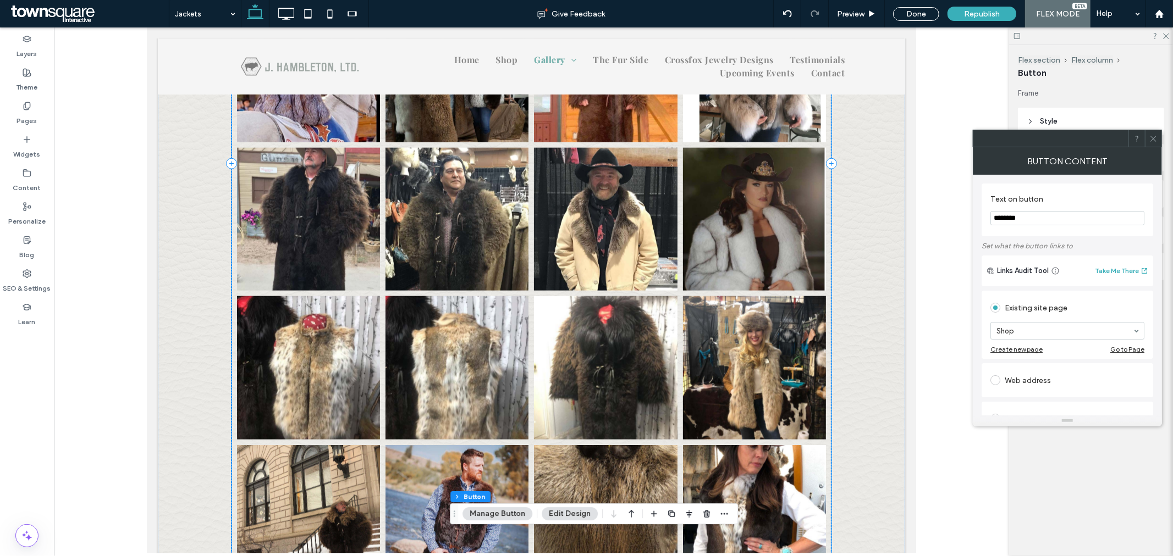
scroll to position [820, 0]
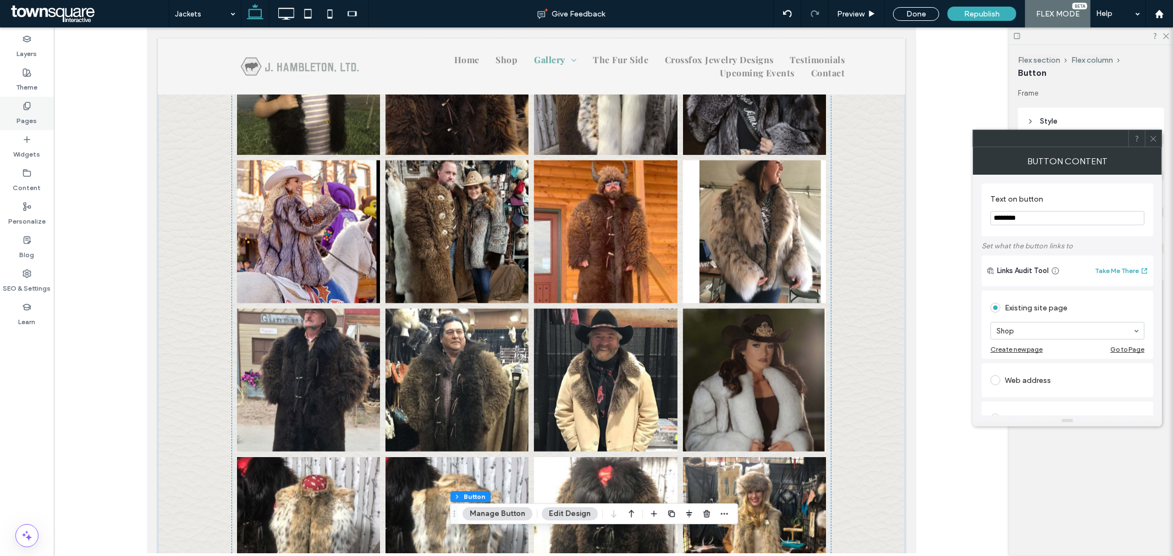
click at [38, 102] on div "Pages" at bounding box center [27, 114] width 54 height 34
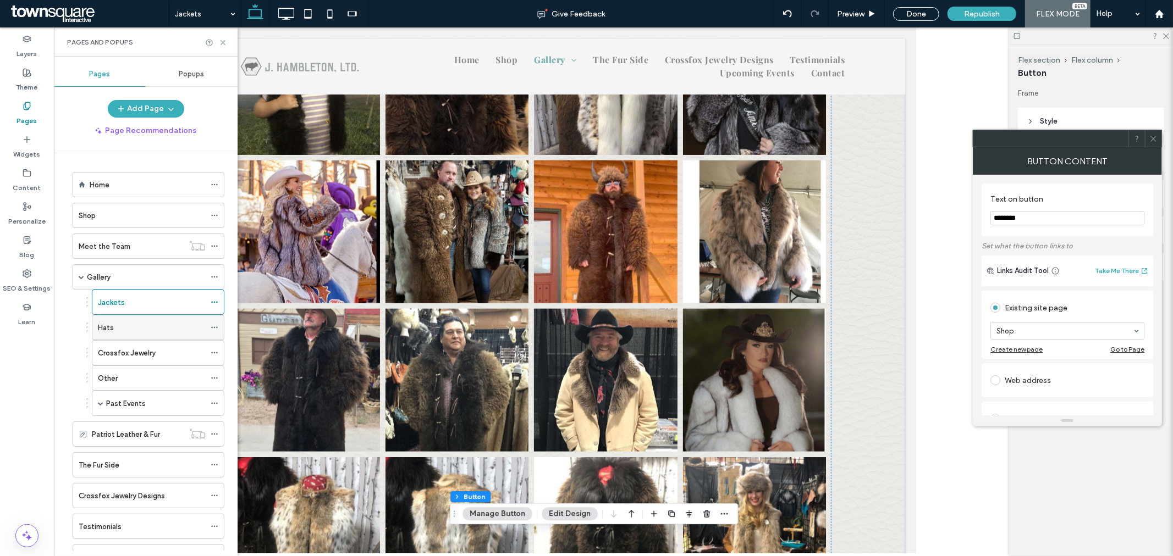
click at [150, 333] on div "Hats" at bounding box center [151, 328] width 107 height 12
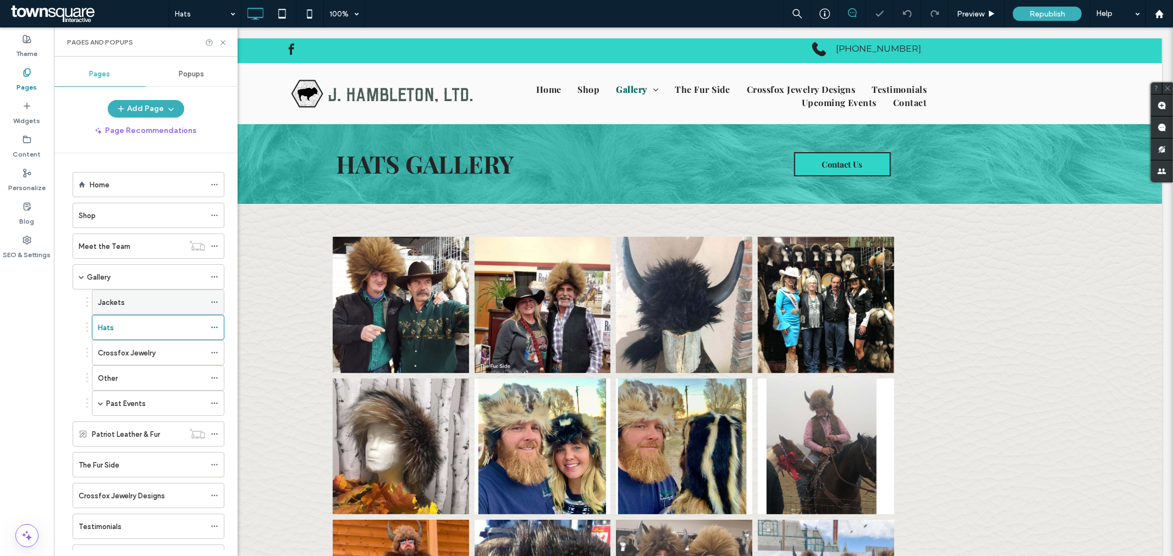
click at [172, 310] on div "Jackets" at bounding box center [151, 302] width 107 height 24
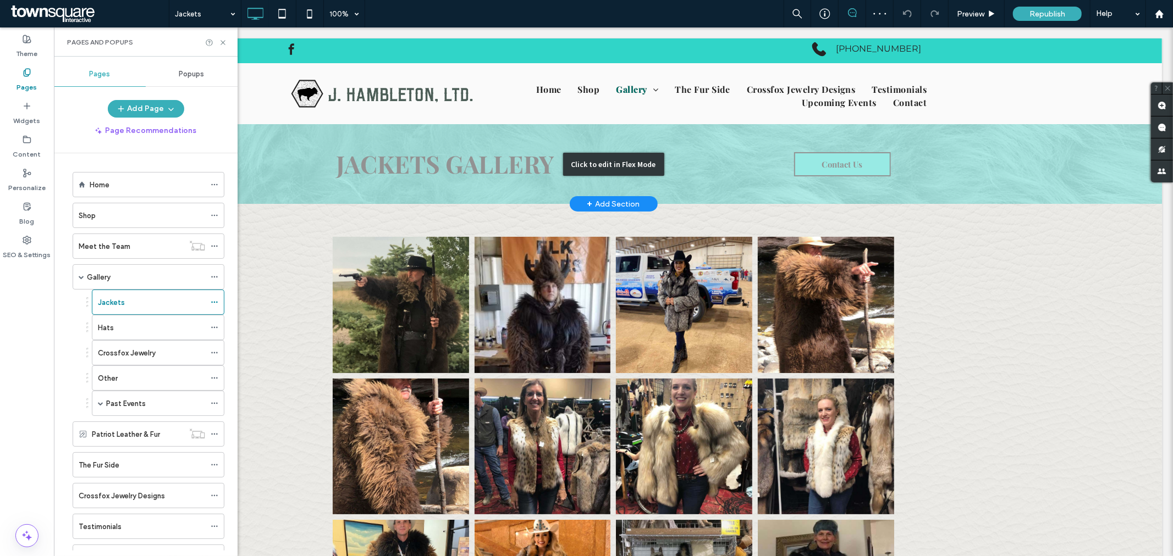
click at [856, 160] on div "Click to edit in Flex Mode" at bounding box center [612, 164] width 1097 height 80
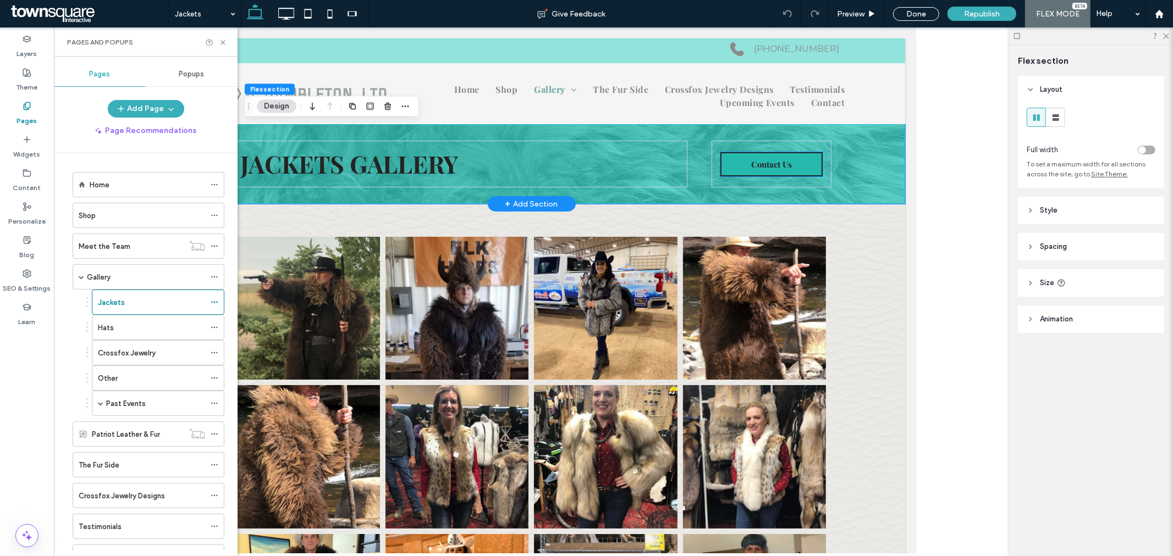
click at [796, 165] on link "Contact Us" at bounding box center [771, 164] width 102 height 24
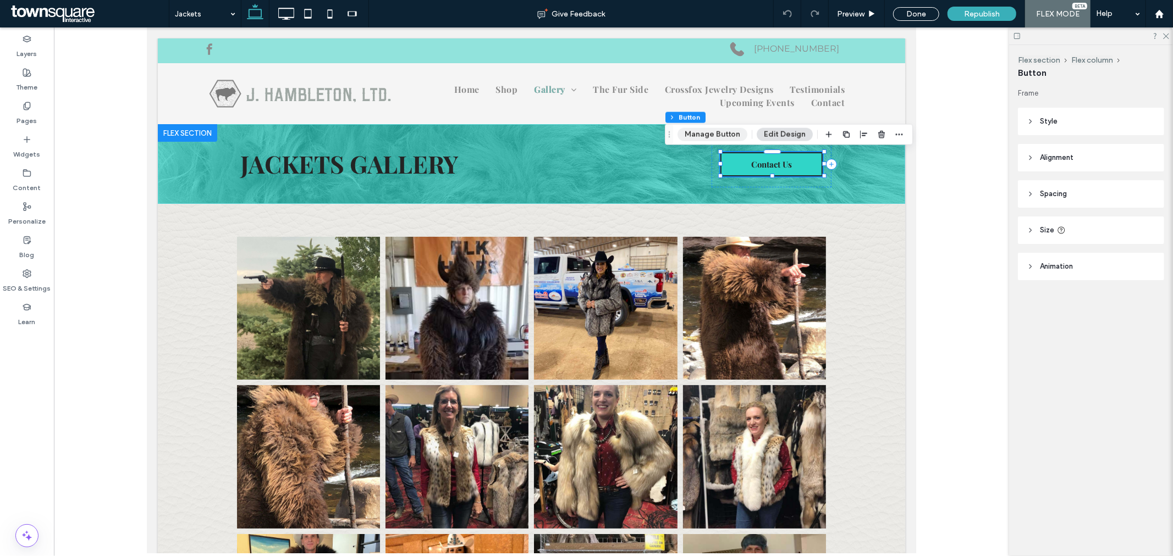
click at [713, 139] on button "Manage Button" at bounding box center [712, 134] width 70 height 13
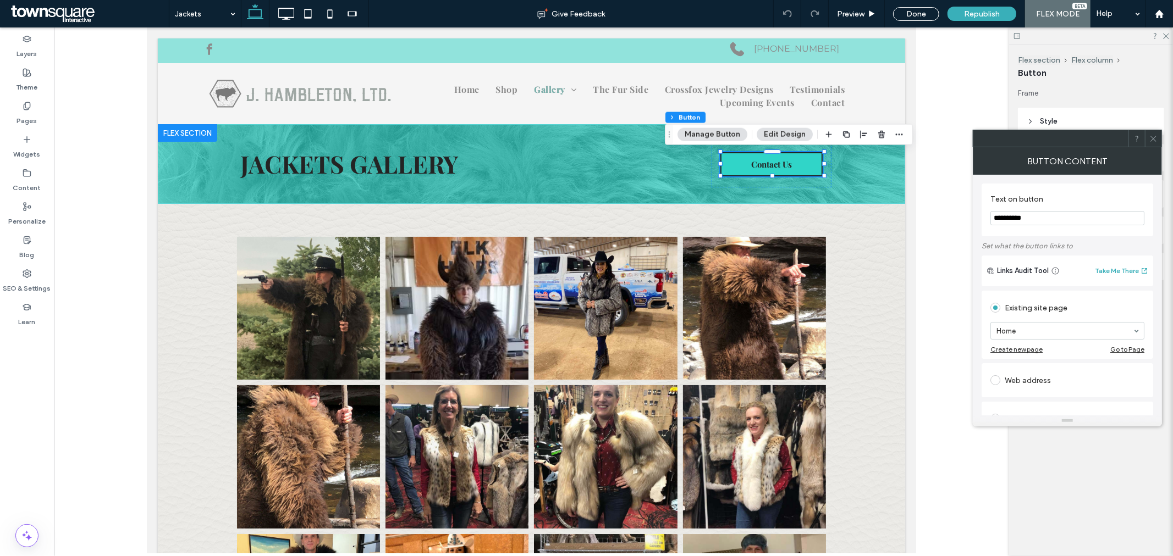
click at [1041, 216] on input "**********" at bounding box center [1067, 218] width 154 height 14
click at [1042, 216] on input "**********" at bounding box center [1067, 218] width 154 height 14
type input "**********"
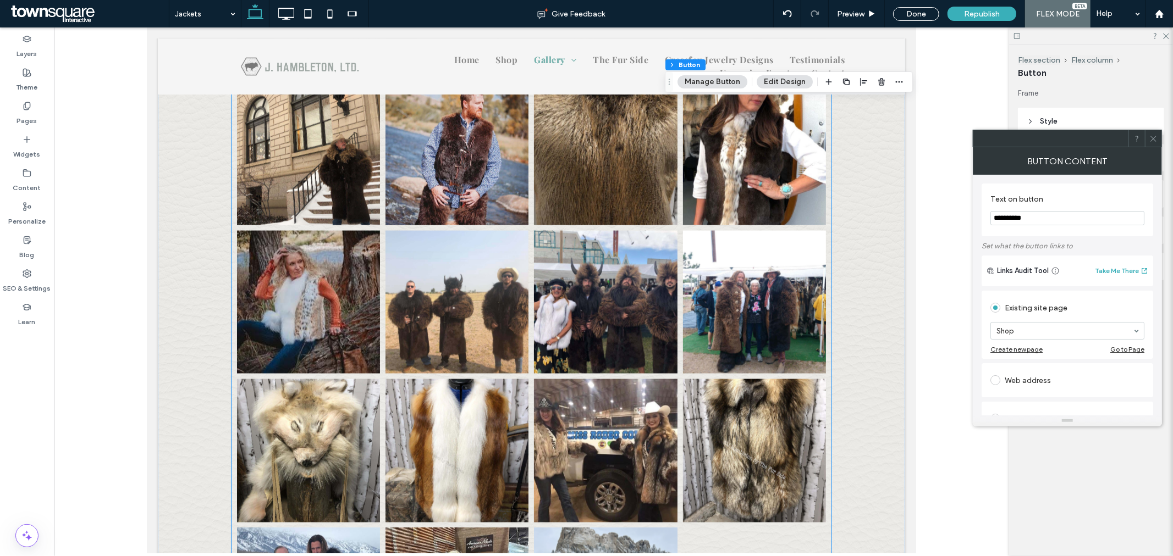
scroll to position [1614, 0]
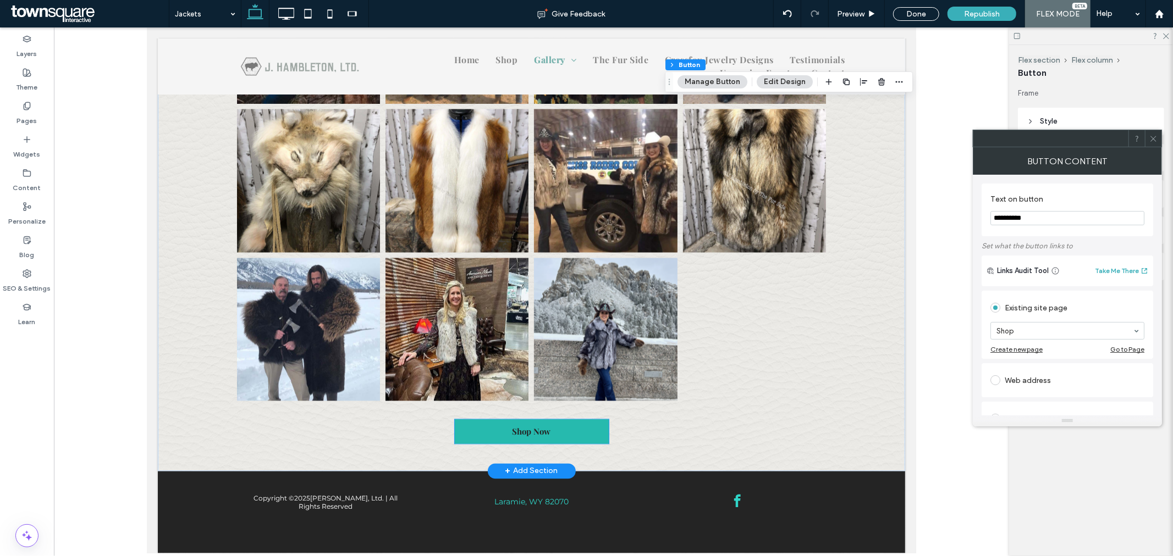
click at [579, 435] on link "Shop Now" at bounding box center [531, 431] width 154 height 24
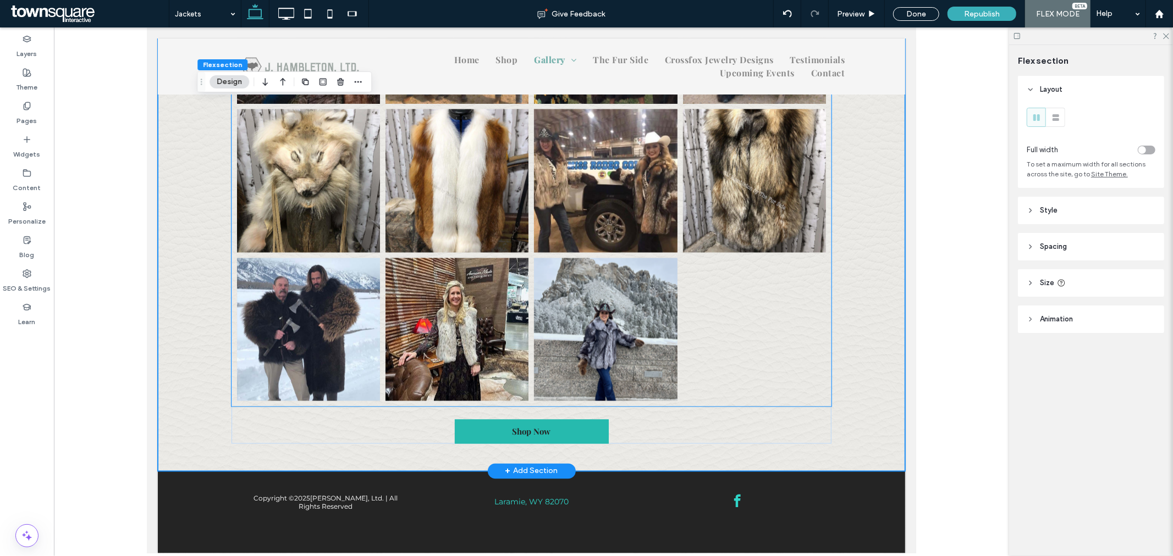
scroll to position [1532, 0]
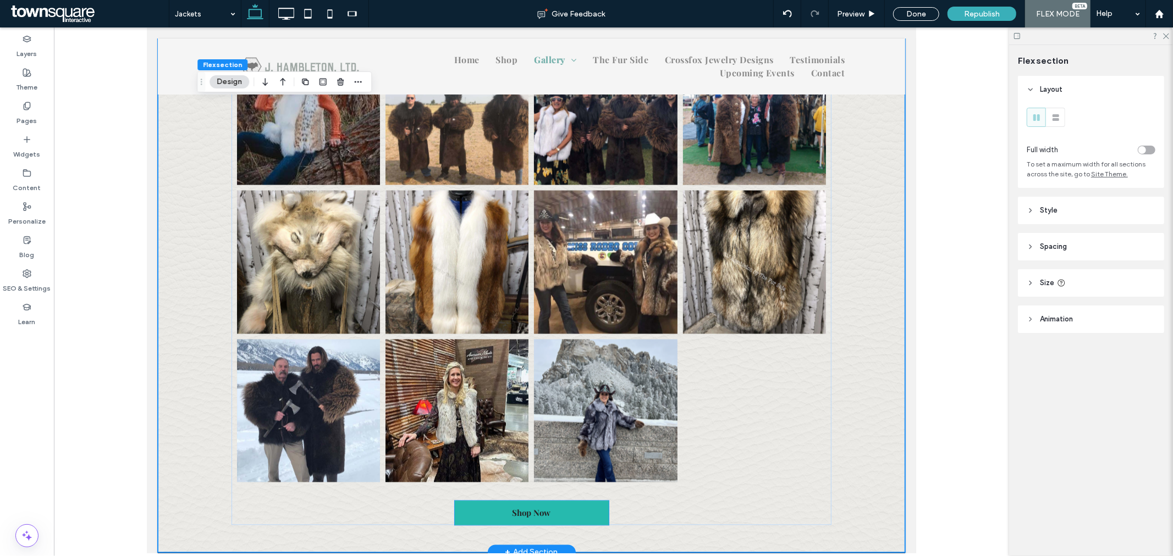
click at [572, 522] on link "Shop Now" at bounding box center [531, 513] width 154 height 24
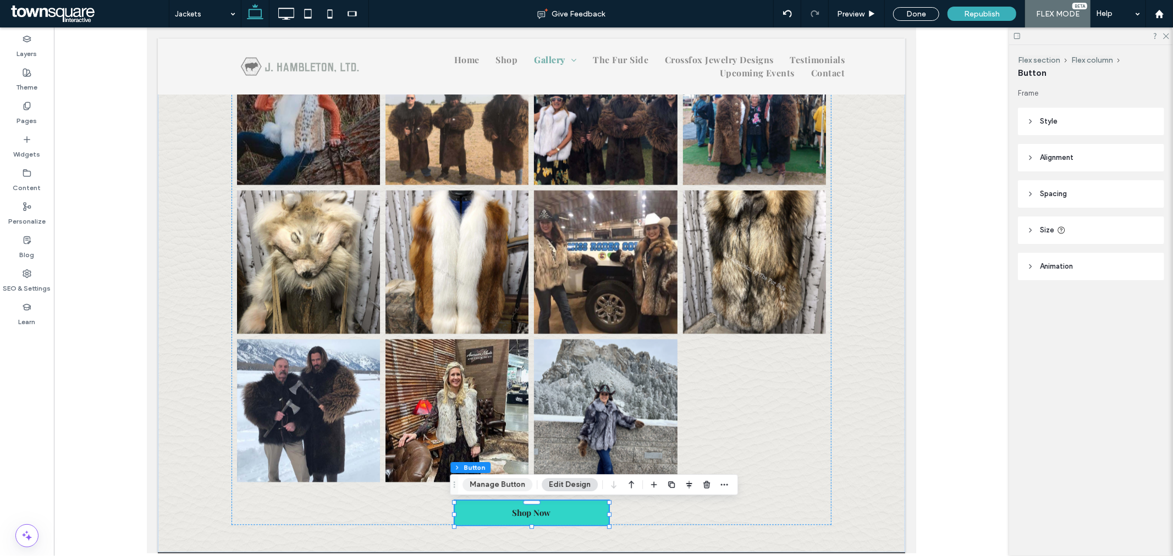
click at [502, 479] on button "Manage Button" at bounding box center [497, 484] width 70 height 13
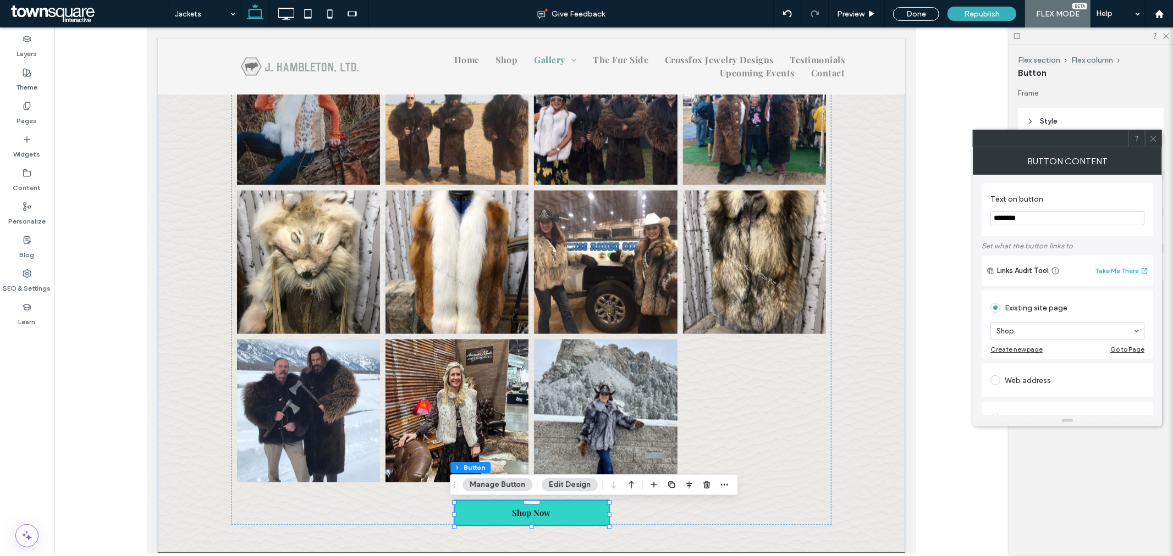
click at [1153, 139] on icon at bounding box center [1153, 139] width 8 height 8
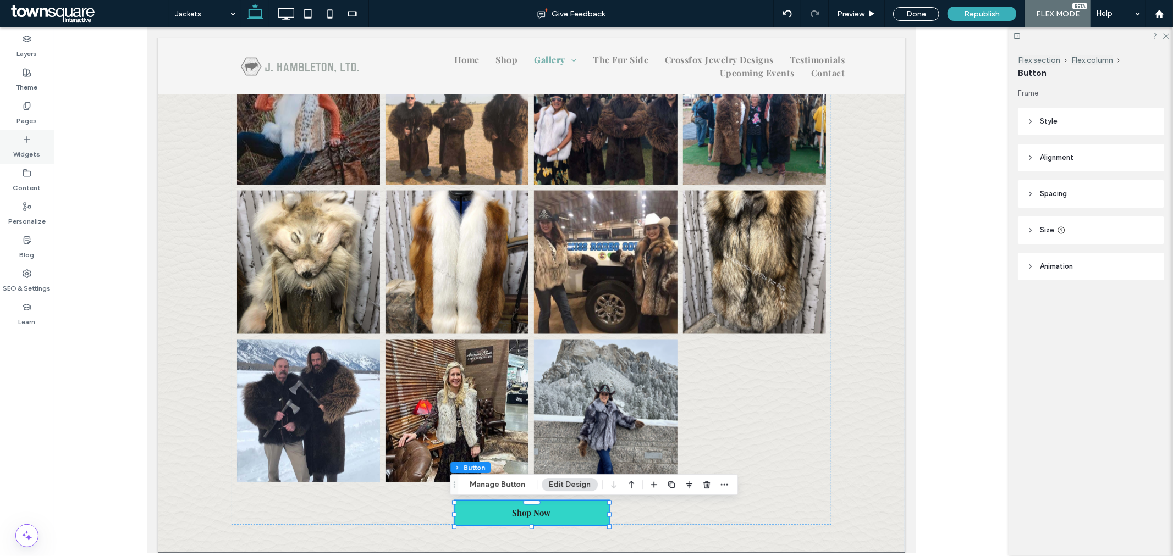
click at [31, 143] on icon at bounding box center [27, 139] width 9 height 9
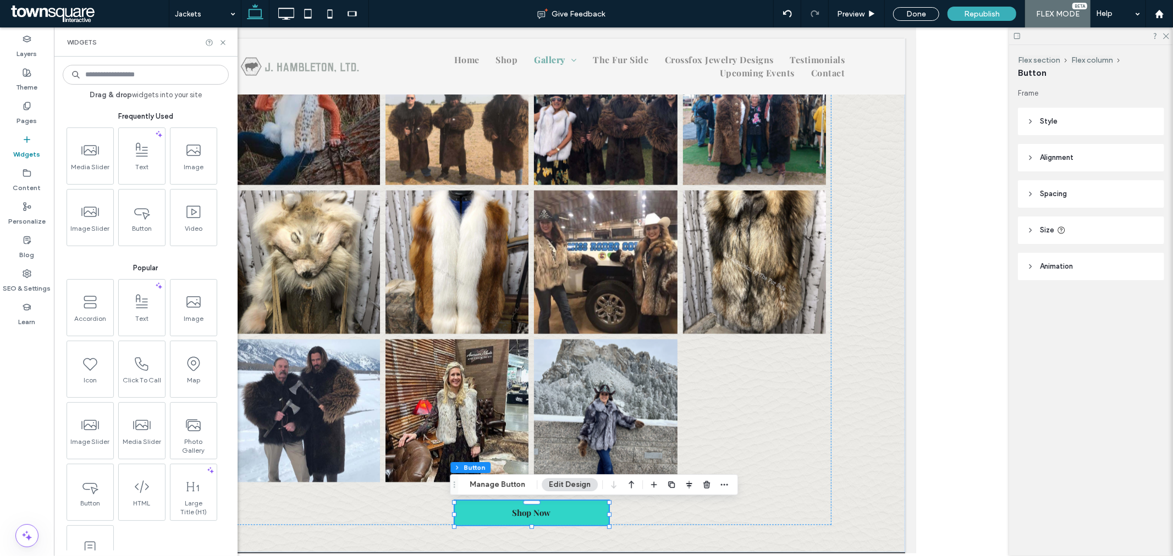
click at [37, 138] on div "Widgets" at bounding box center [27, 147] width 54 height 34
click at [24, 114] on label "Pages" at bounding box center [27, 118] width 20 height 15
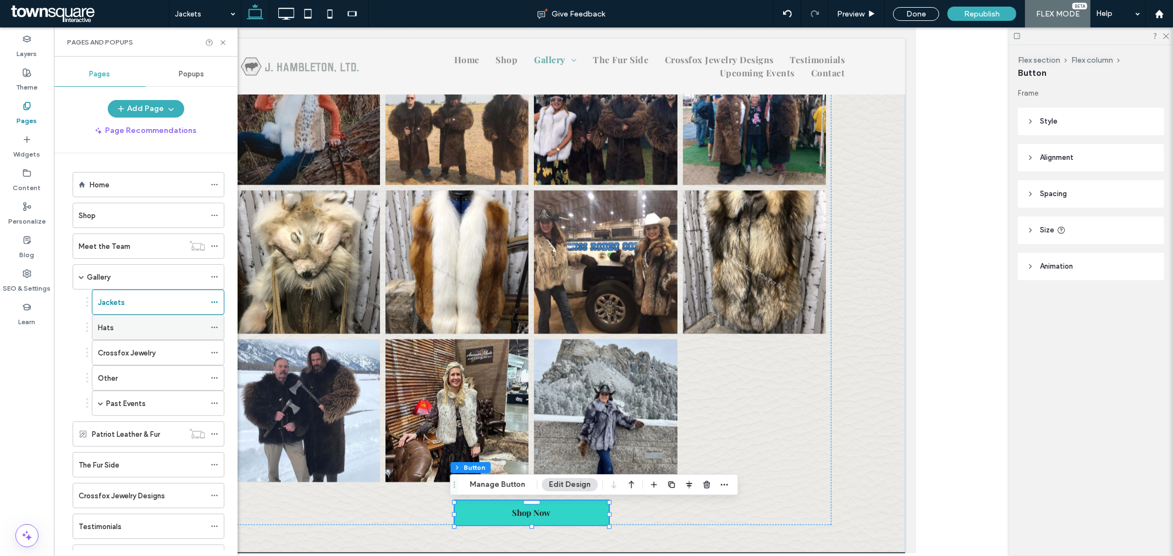
click at [139, 332] on div "Hats" at bounding box center [151, 328] width 107 height 12
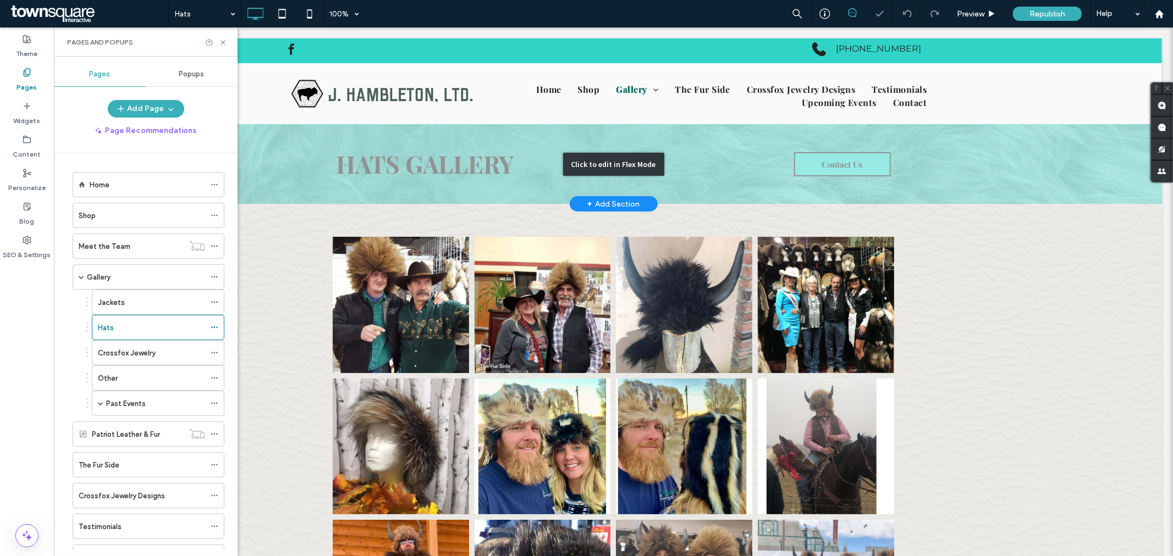
click at [859, 163] on div "Click to edit in Flex Mode" at bounding box center [612, 164] width 1097 height 80
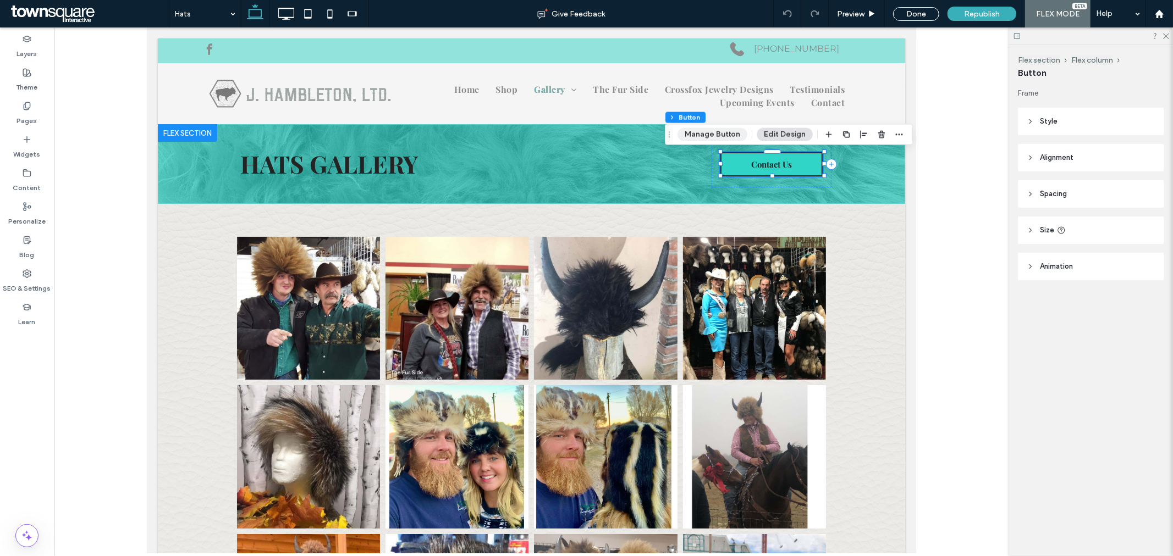
click at [726, 138] on button "Manage Button" at bounding box center [712, 134] width 70 height 13
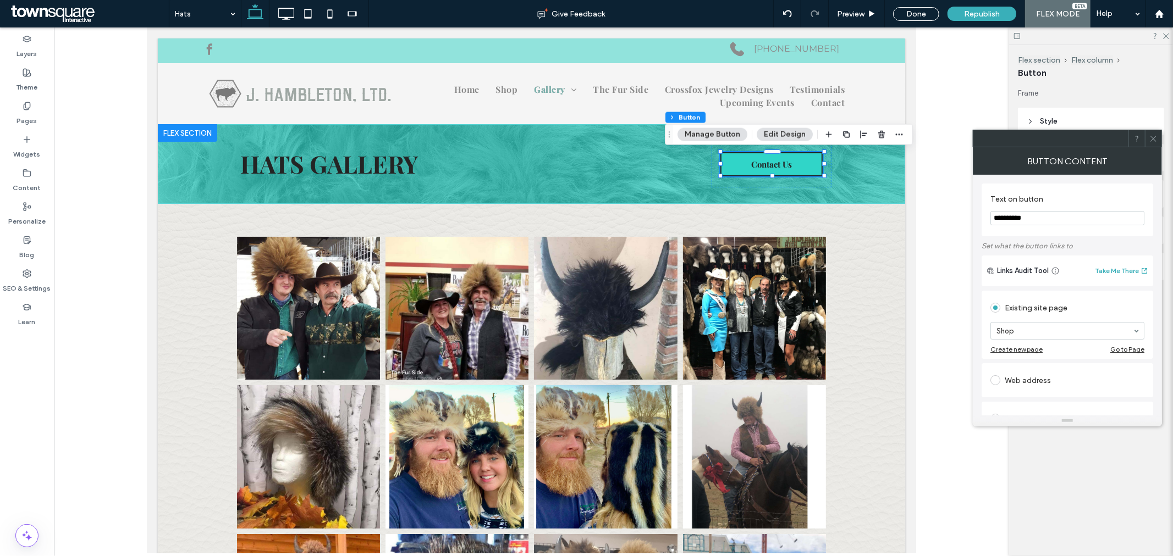
click at [1063, 223] on input "**********" at bounding box center [1067, 218] width 154 height 14
click at [1045, 215] on input "**********" at bounding box center [1067, 218] width 154 height 14
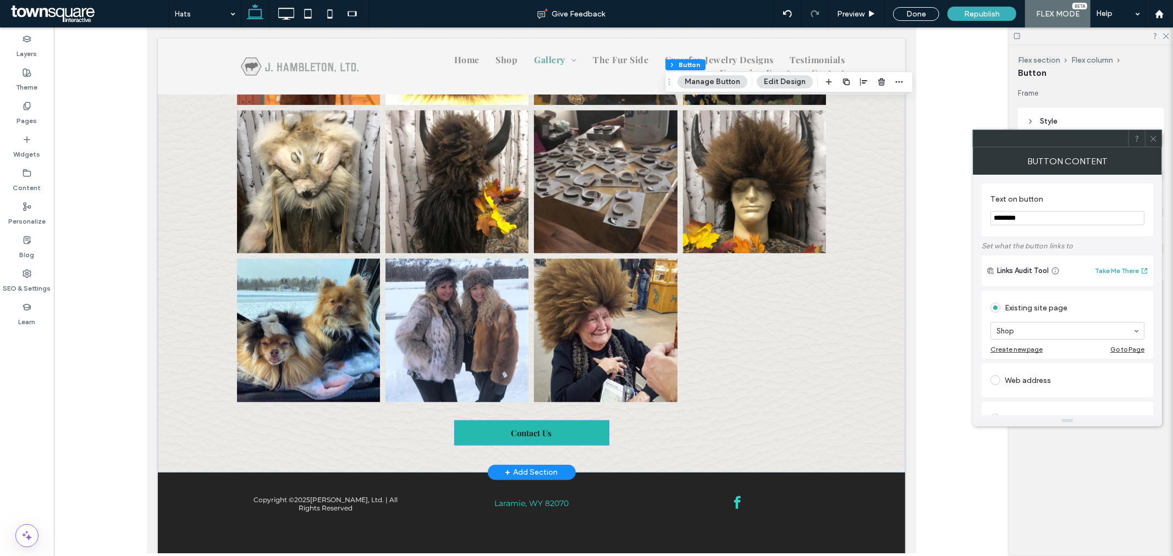
click at [582, 429] on link "Contact Us" at bounding box center [531, 433] width 154 height 24
type input "********"
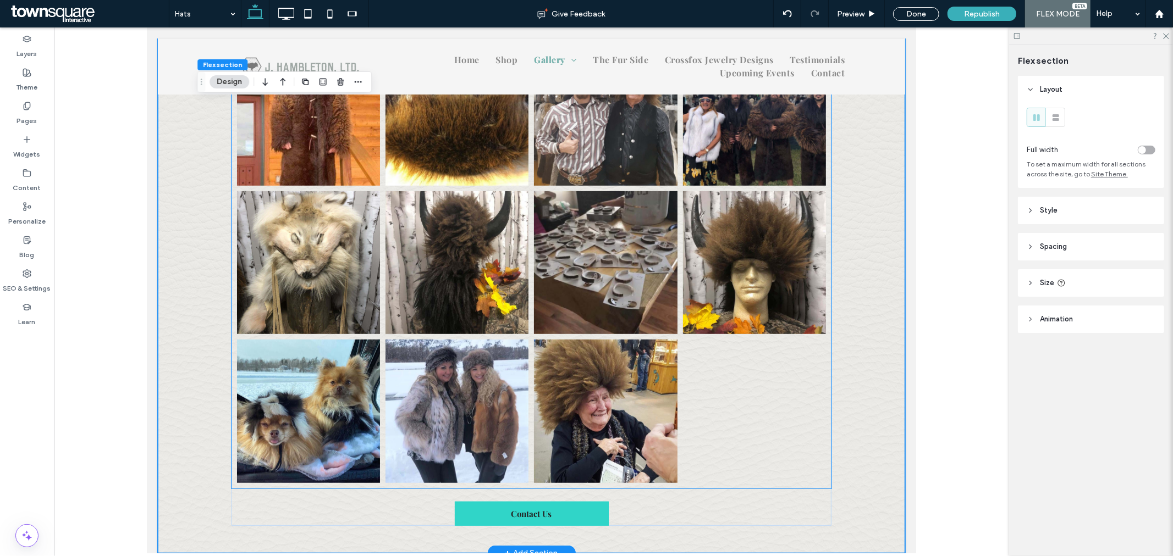
scroll to position [491, 0]
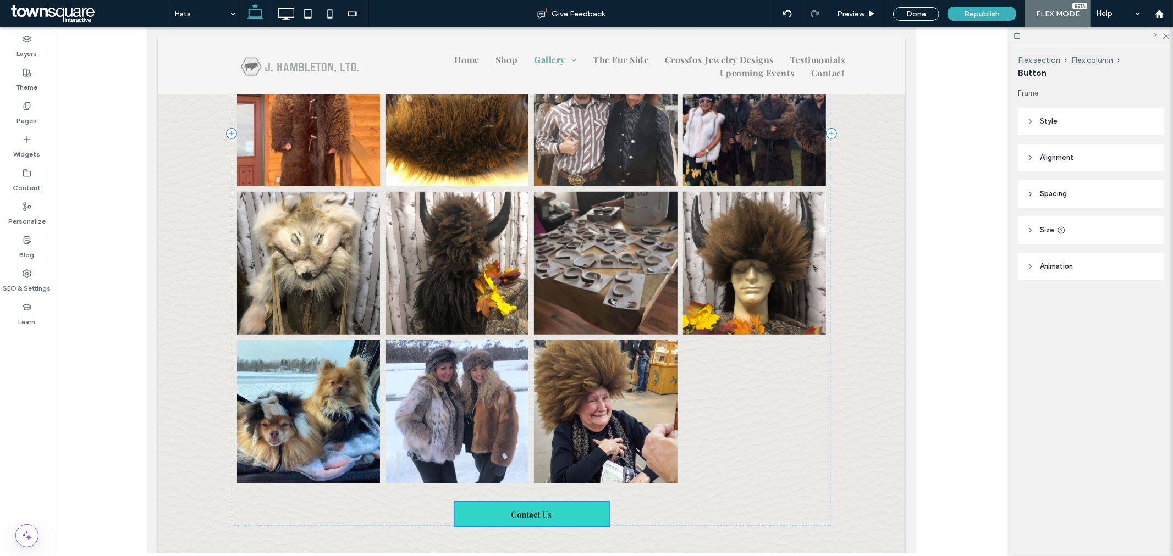
type input "**"
click at [480, 490] on button "Manage Button" at bounding box center [497, 484] width 70 height 13
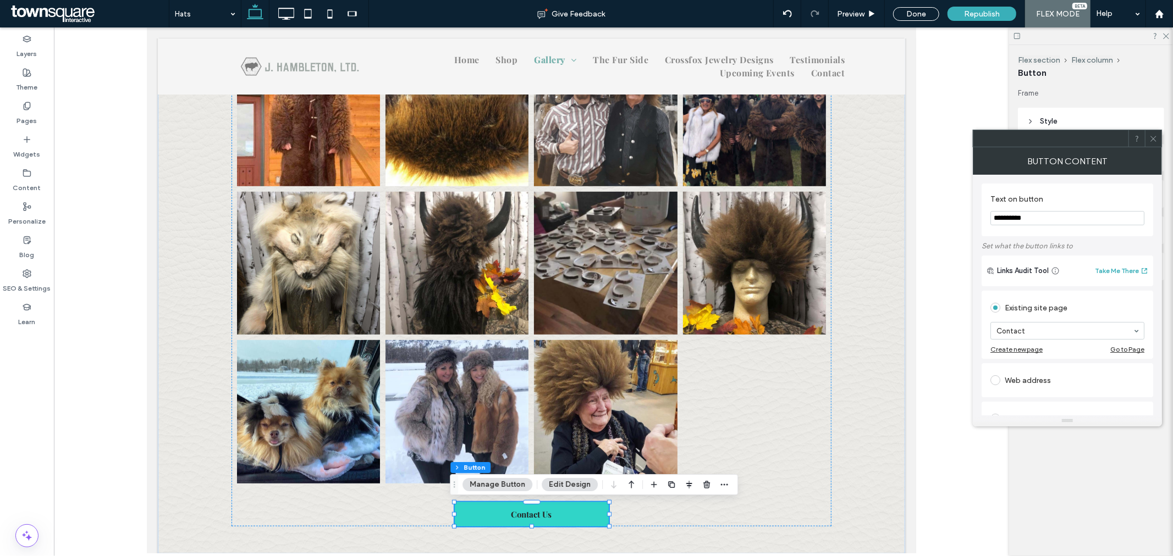
click at [1046, 224] on input "**********" at bounding box center [1067, 218] width 154 height 14
type input "********"
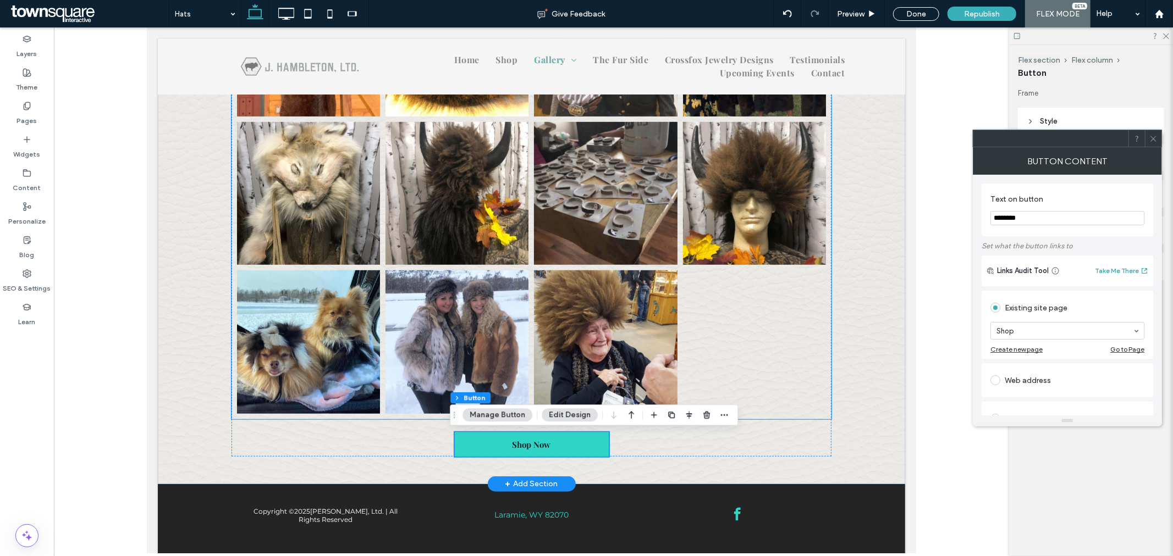
scroll to position [579, 0]
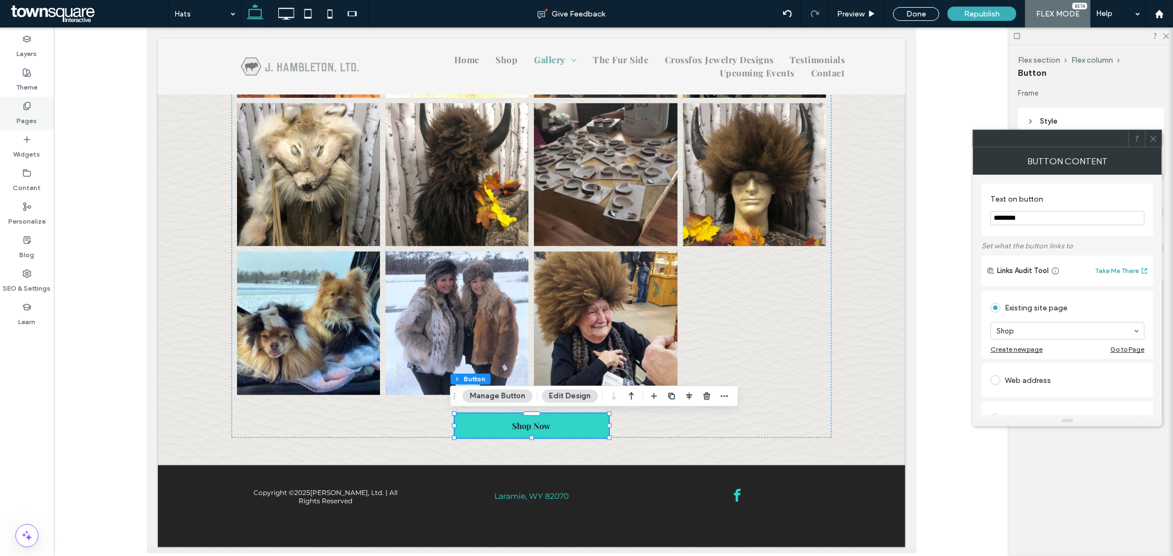
click at [31, 107] on icon at bounding box center [27, 106] width 9 height 9
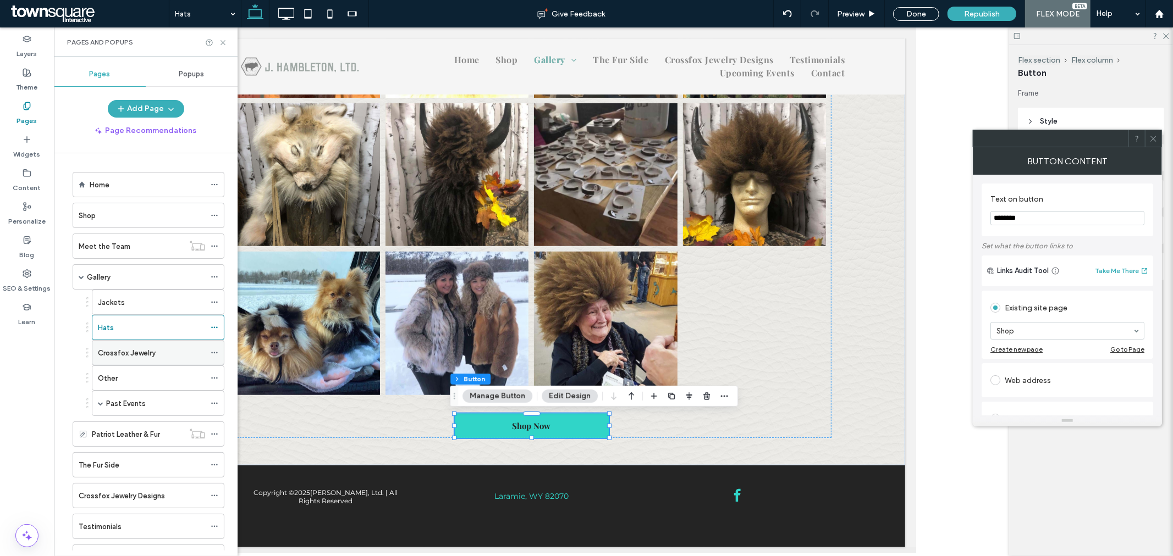
click at [131, 363] on div "Crossfox Jewelry" at bounding box center [151, 353] width 107 height 24
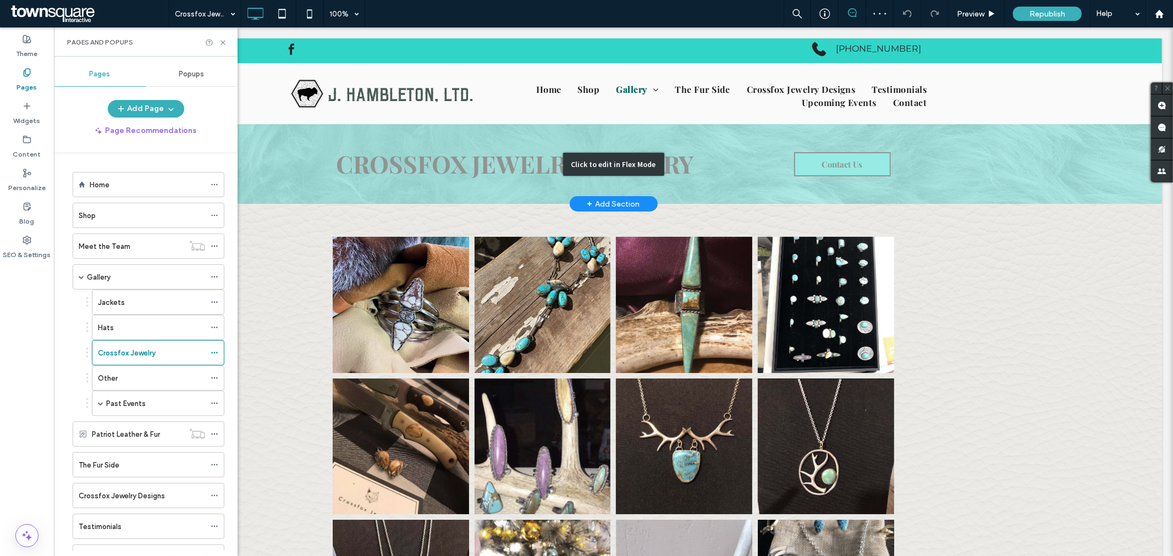
click at [843, 152] on div "Click to edit in Flex Mode" at bounding box center [612, 164] width 1097 height 80
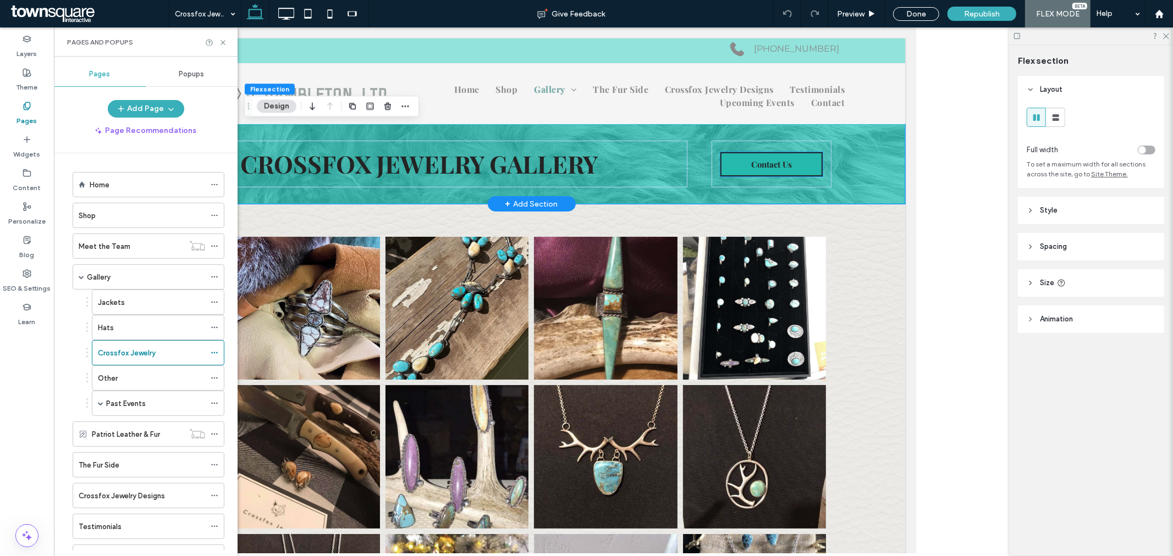
click at [780, 163] on span "Contact Us" at bounding box center [770, 164] width 41 height 22
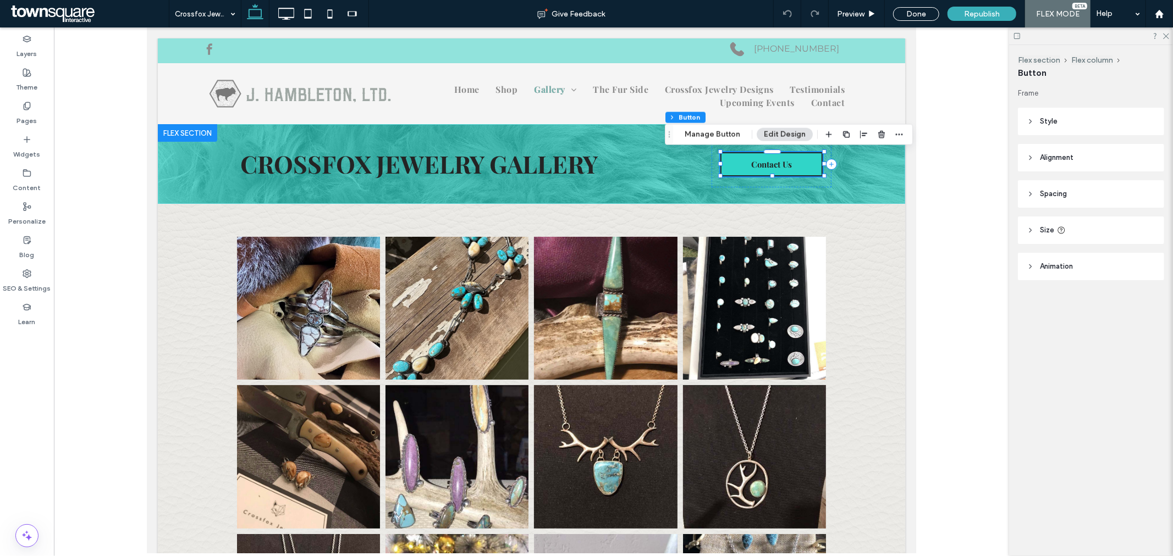
click at [726, 141] on div "Flex section Flex column Button Manage Button Edit Design" at bounding box center [789, 134] width 248 height 21
click at [717, 132] on button "Manage Button" at bounding box center [712, 134] width 70 height 13
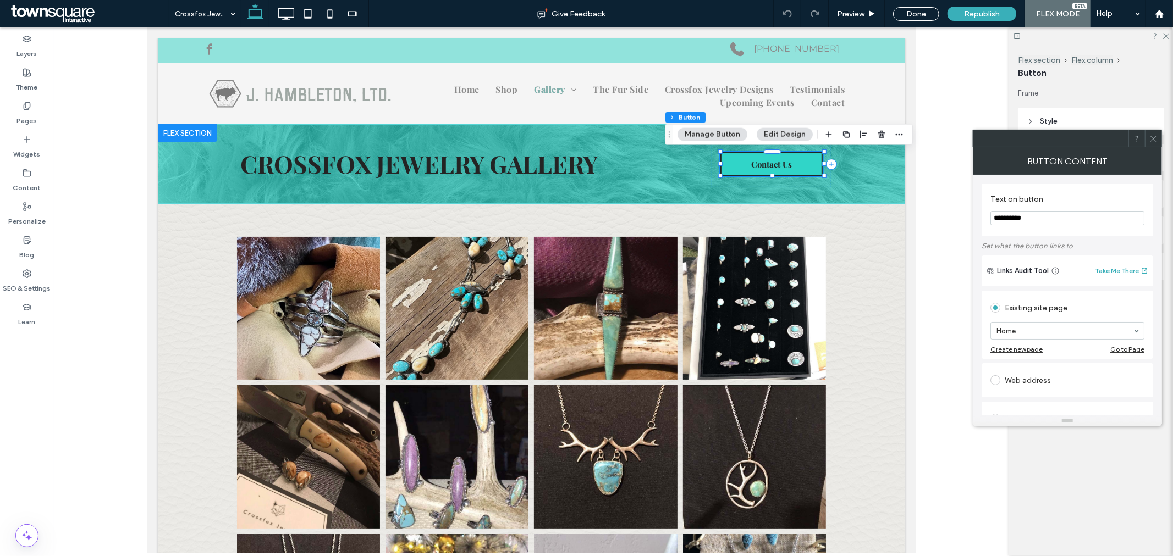
click at [1031, 223] on input "**********" at bounding box center [1067, 218] width 154 height 14
click at [1029, 222] on input "**********" at bounding box center [1067, 218] width 154 height 14
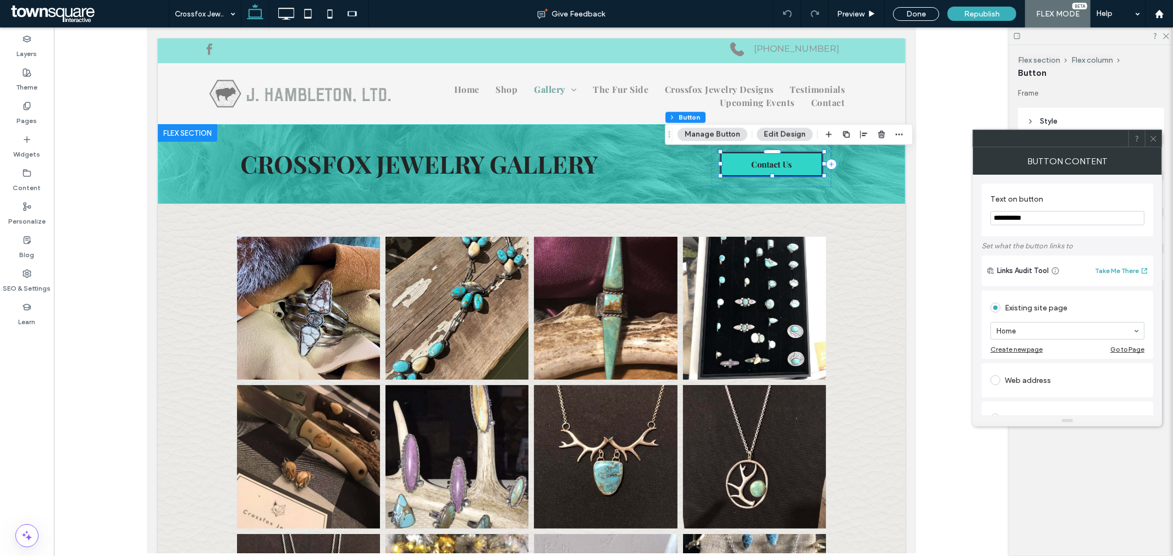
click at [1029, 222] on input "**********" at bounding box center [1067, 218] width 154 height 14
type input "**********"
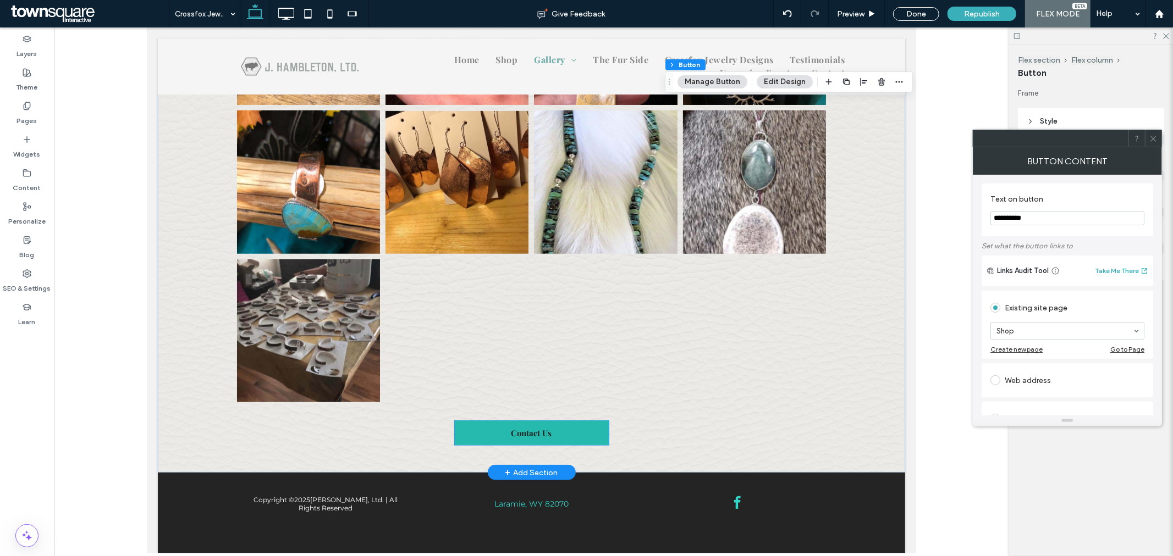
click at [545, 432] on span "Contact Us" at bounding box center [531, 432] width 41 height 11
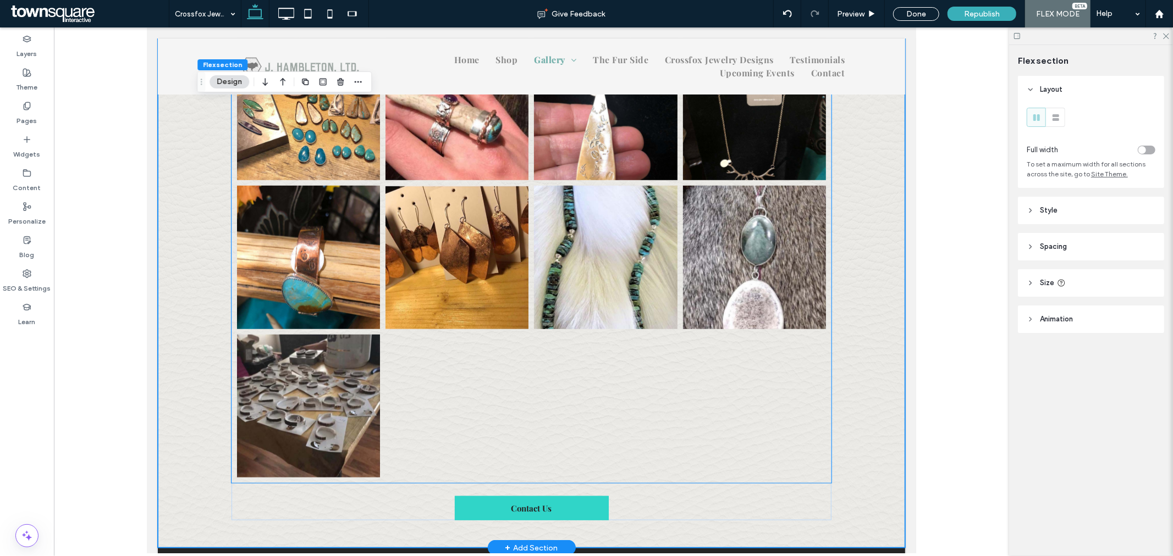
scroll to position [639, 0]
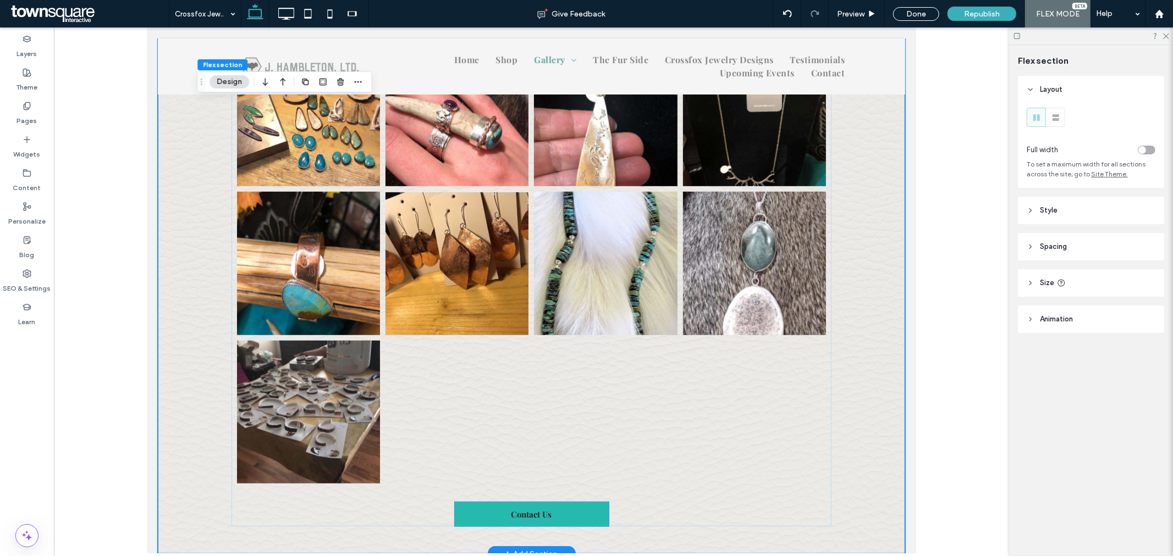
click at [571, 509] on link "Contact Us" at bounding box center [531, 514] width 154 height 24
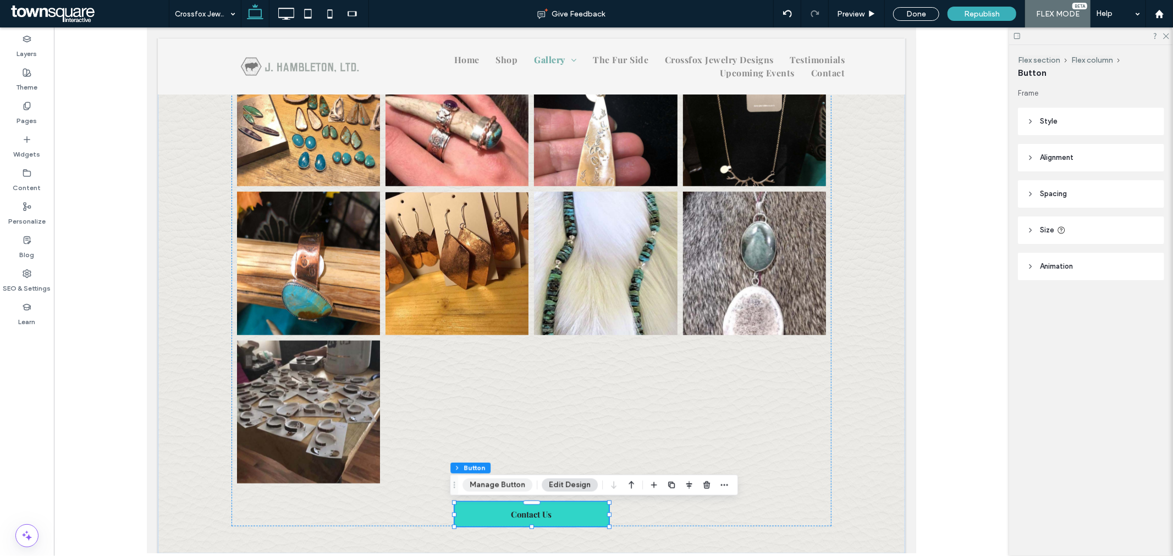
click at [466, 481] on button "Manage Button" at bounding box center [497, 485] width 70 height 13
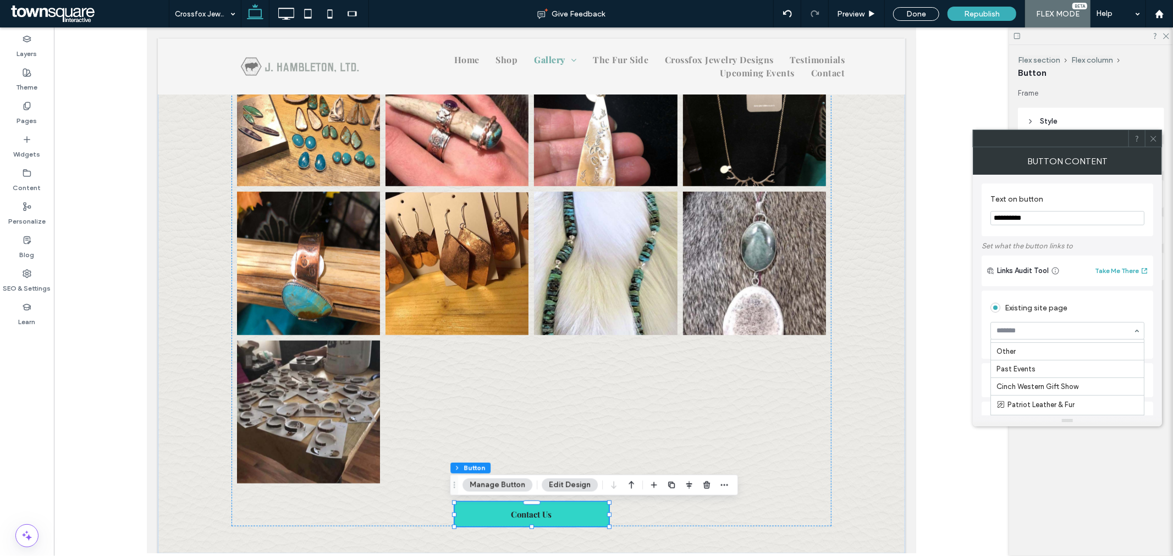
scroll to position [0, 0]
drag, startPoint x: 1213, startPoint y: 240, endPoint x: 784, endPoint y: 191, distance: 431.7
type input "********"
click at [861, 429] on div "Shop Now Button Button Button Button Button Button Button Button Button Button …" at bounding box center [530, 59] width 747 height 990
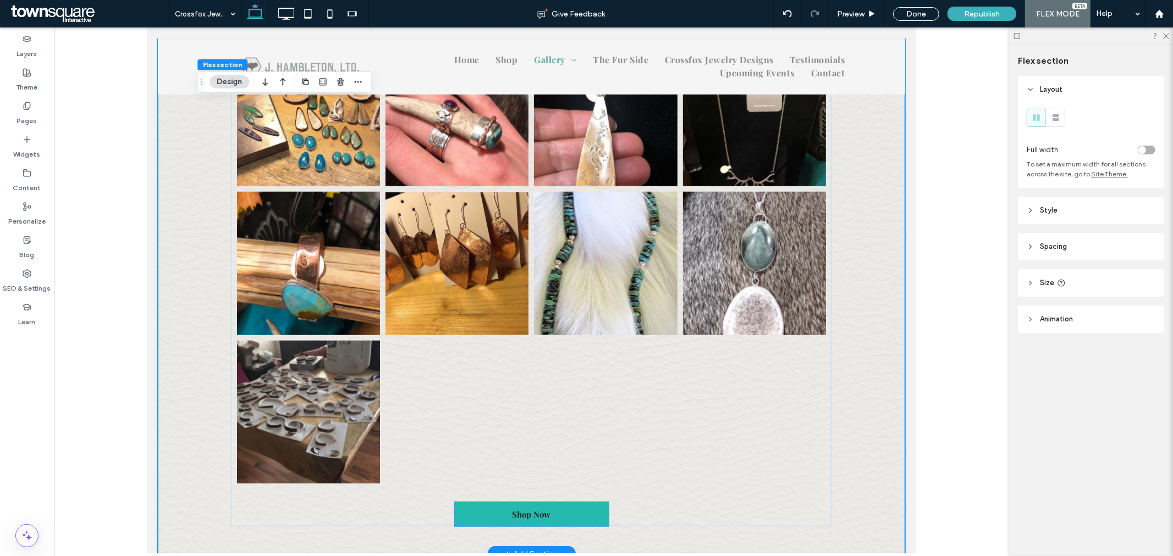
click at [582, 509] on link "Shop Now" at bounding box center [531, 514] width 154 height 24
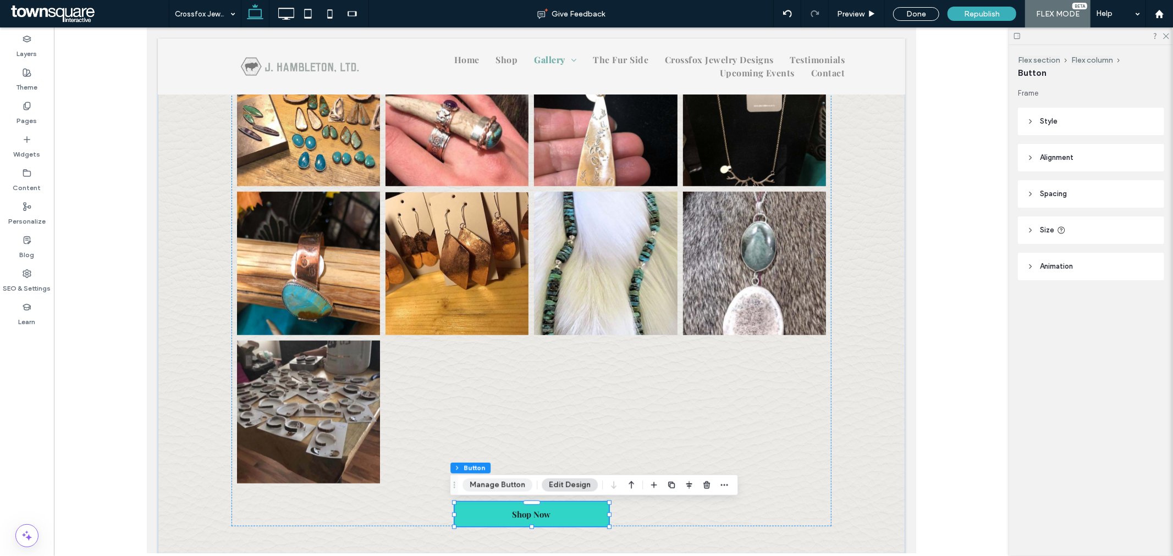
click at [496, 486] on button "Manage Button" at bounding box center [497, 485] width 70 height 13
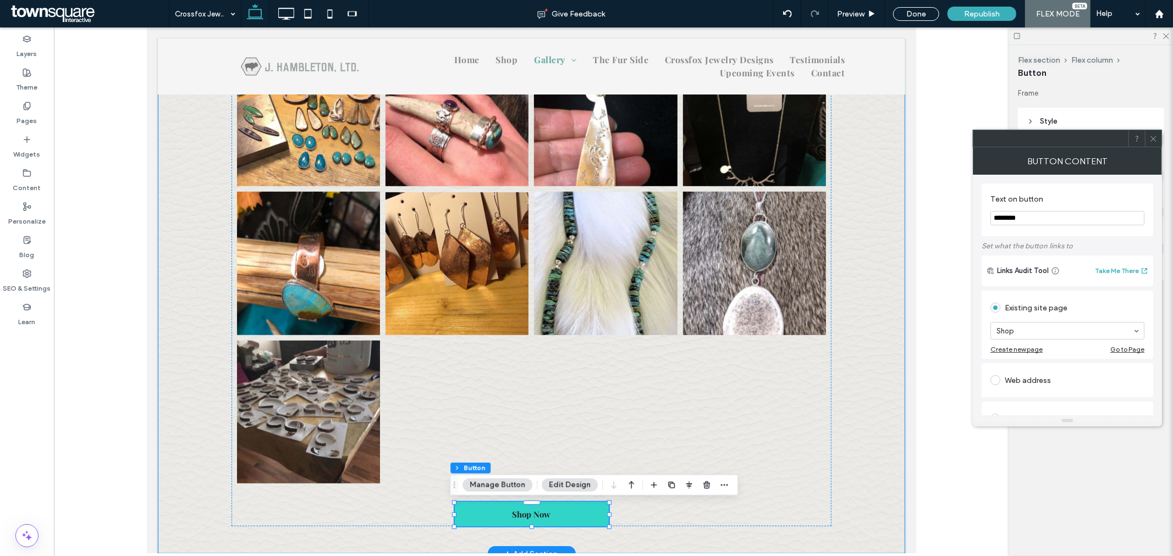
click at [878, 413] on div "Shop Now Button Button Button Button Button Button Button Button Button Button …" at bounding box center [530, 59] width 747 height 990
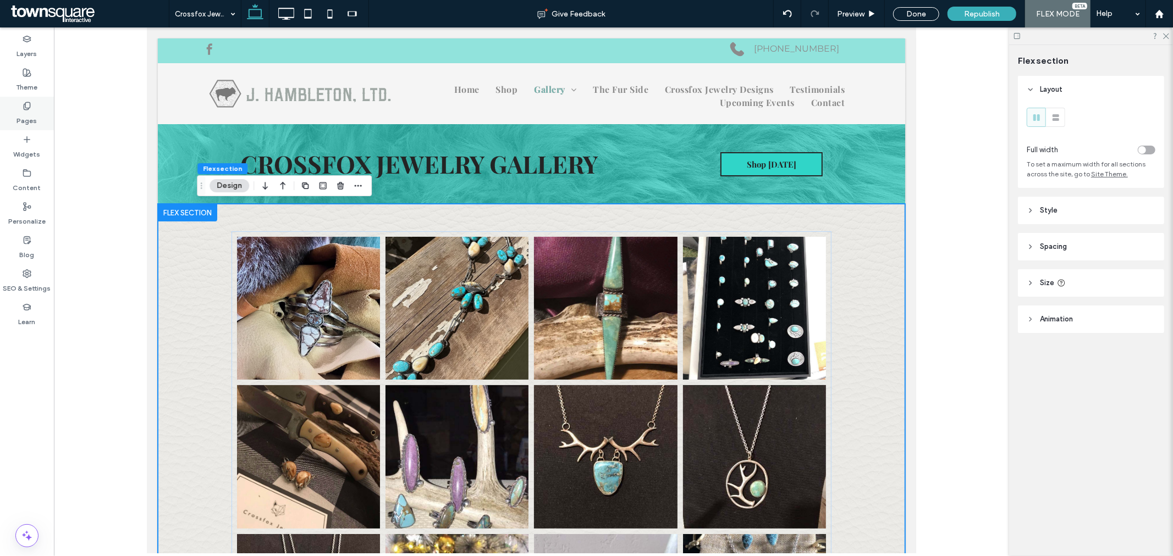
click at [31, 125] on label "Pages" at bounding box center [27, 118] width 20 height 15
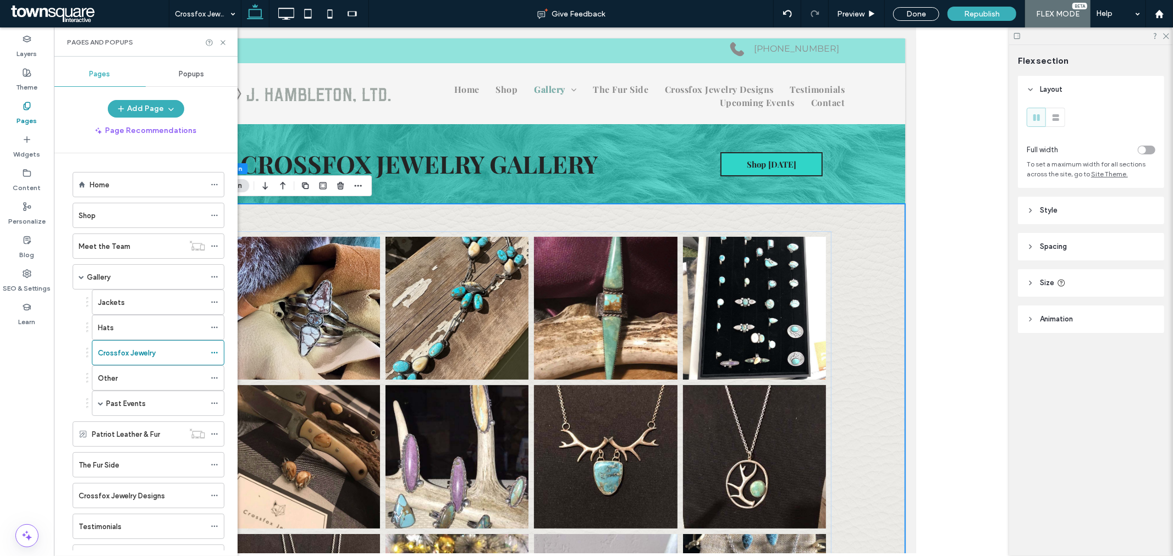
click at [143, 383] on div "Other" at bounding box center [151, 379] width 107 height 12
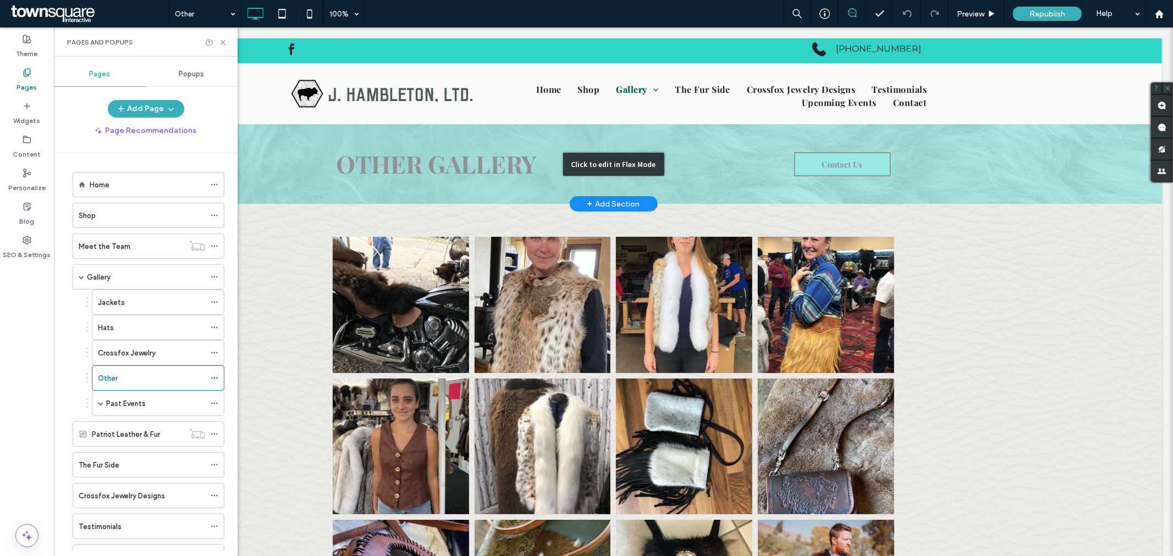
click at [869, 153] on div "Click to edit in Flex Mode" at bounding box center [612, 164] width 1097 height 80
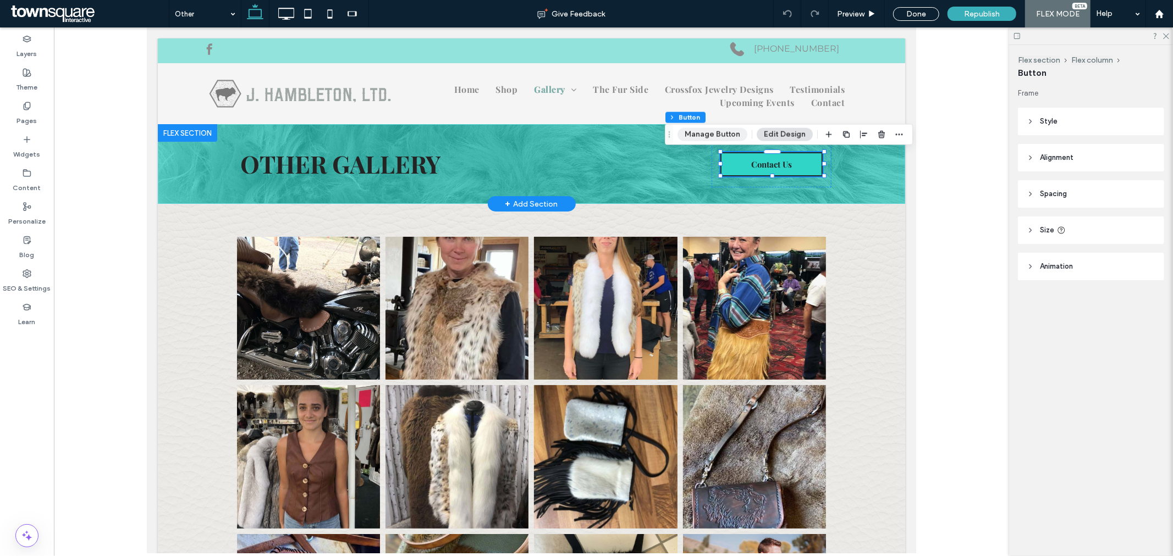
click at [694, 135] on button "Manage Button" at bounding box center [712, 134] width 70 height 13
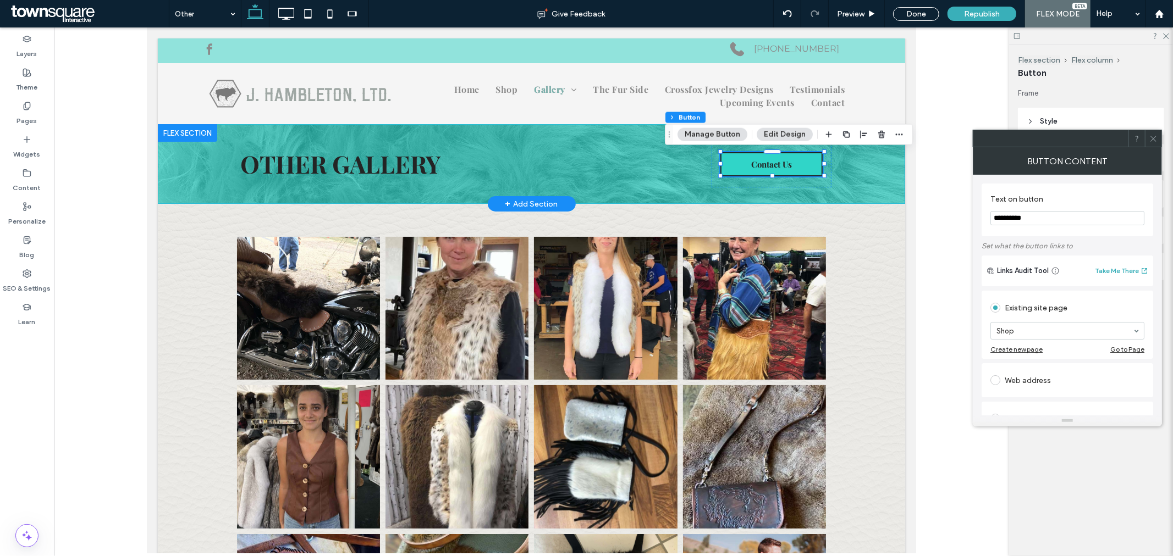
drag, startPoint x: 849, startPoint y: 195, endPoint x: 1127, endPoint y: 237, distance: 280.9
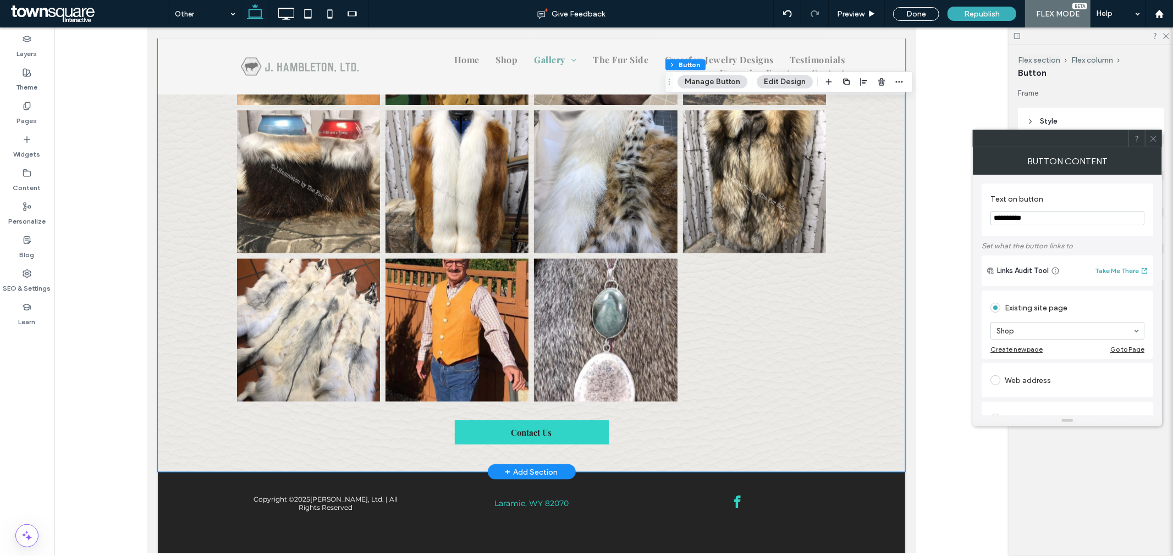
type input "**********"
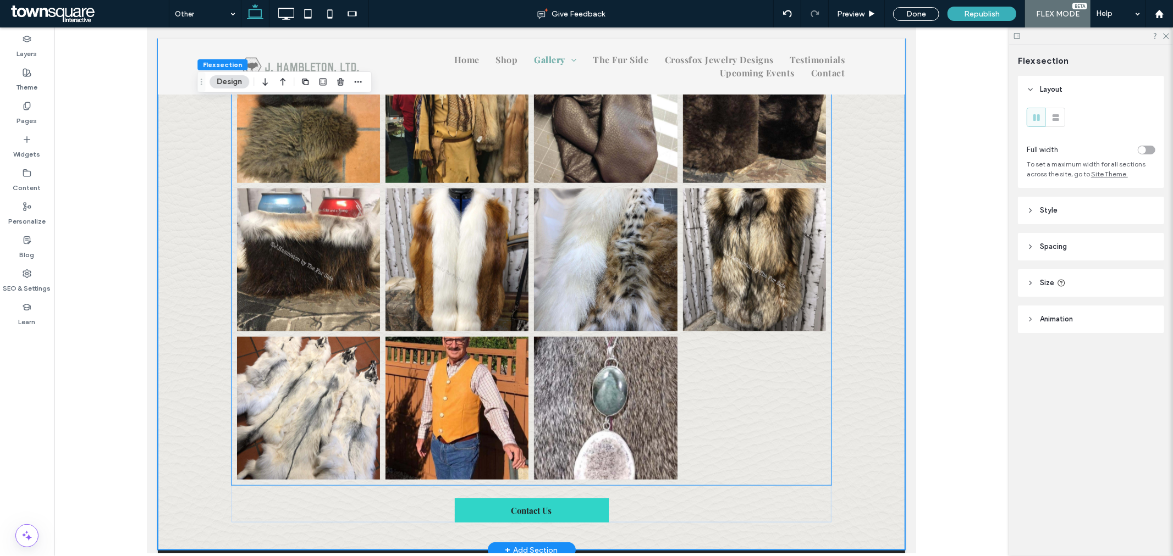
scroll to position [788, 0]
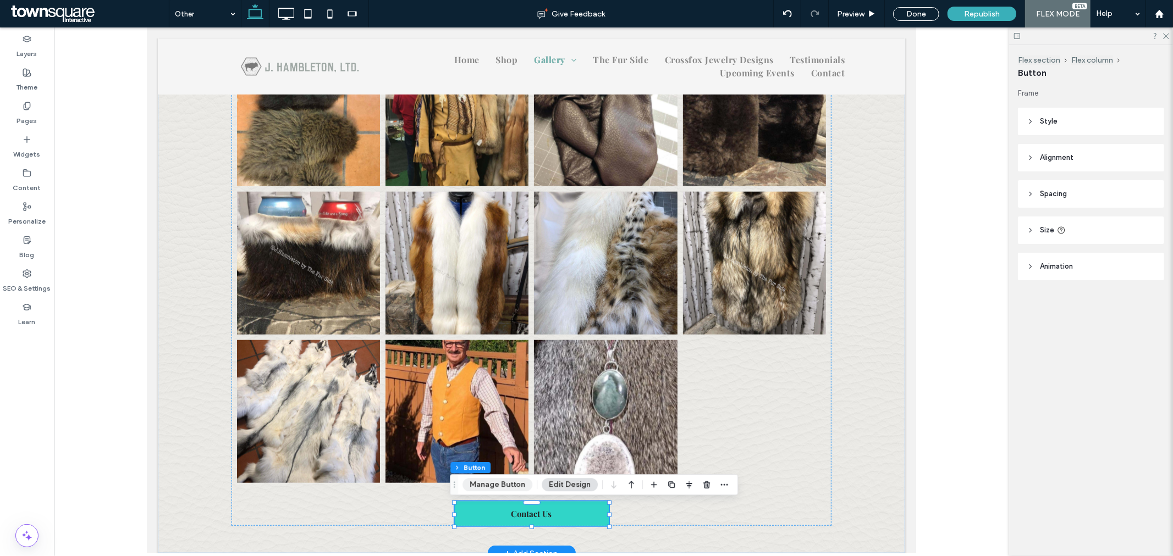
drag, startPoint x: 505, startPoint y: 488, endPoint x: 518, endPoint y: 484, distance: 14.1
click at [504, 488] on button "Manage Button" at bounding box center [497, 484] width 70 height 13
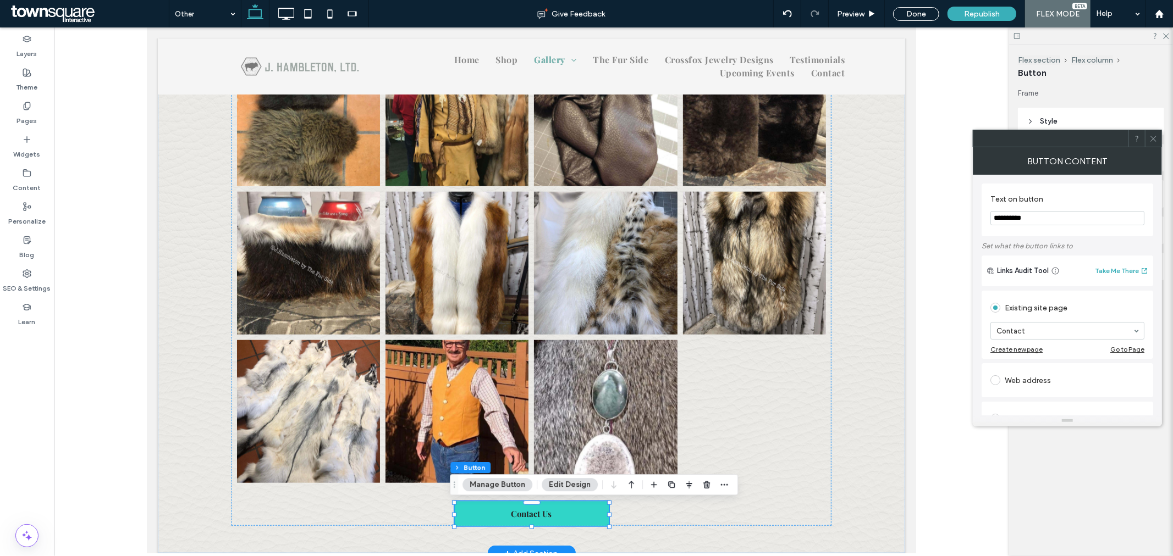
drag, startPoint x: 1204, startPoint y: 242, endPoint x: 868, endPoint y: 215, distance: 337.1
type input "********"
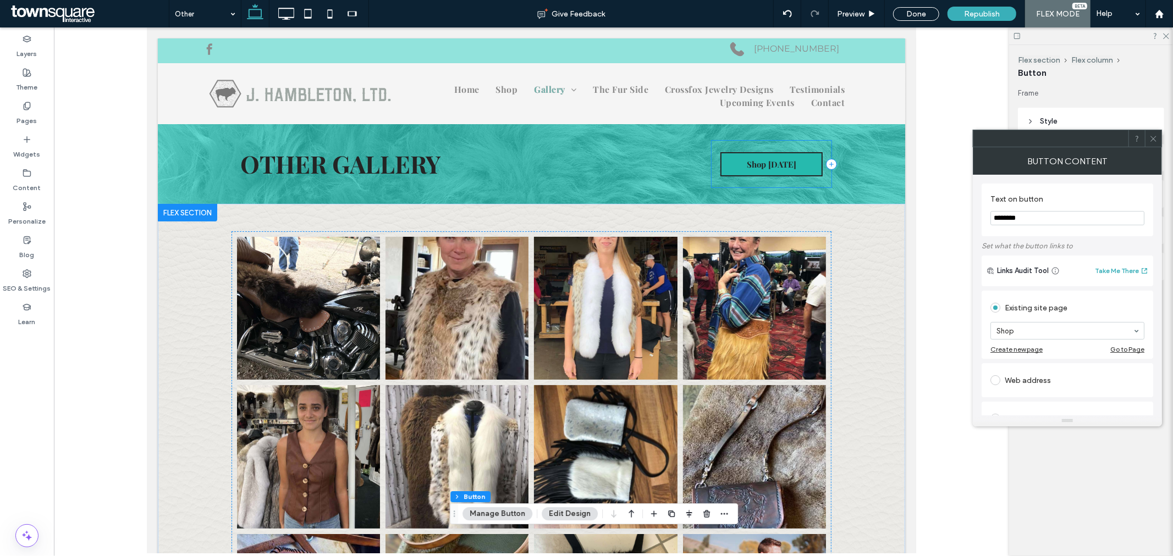
click at [795, 161] on link "Shop Today" at bounding box center [771, 164] width 102 height 24
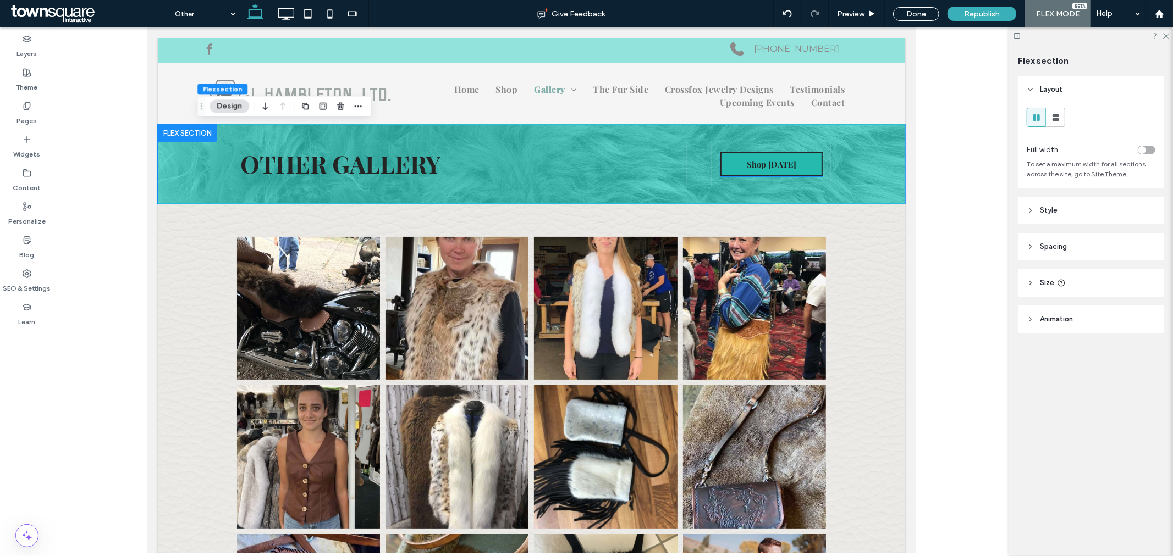
click at [792, 172] on link "Shop Today" at bounding box center [771, 164] width 102 height 24
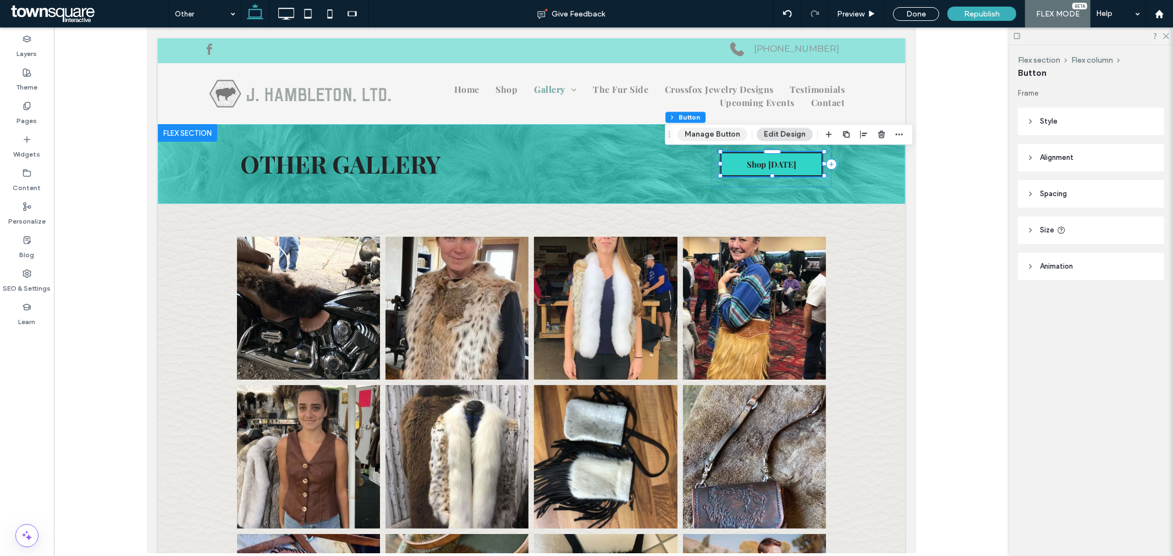
click at [726, 140] on button "Manage Button" at bounding box center [712, 134] width 70 height 13
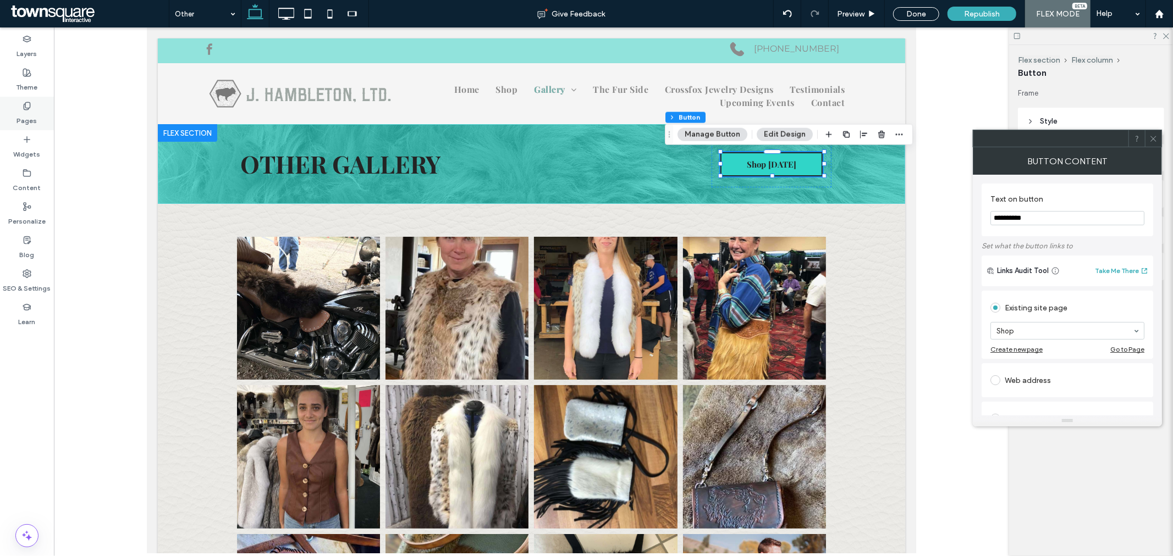
click at [24, 101] on div "Pages" at bounding box center [27, 114] width 54 height 34
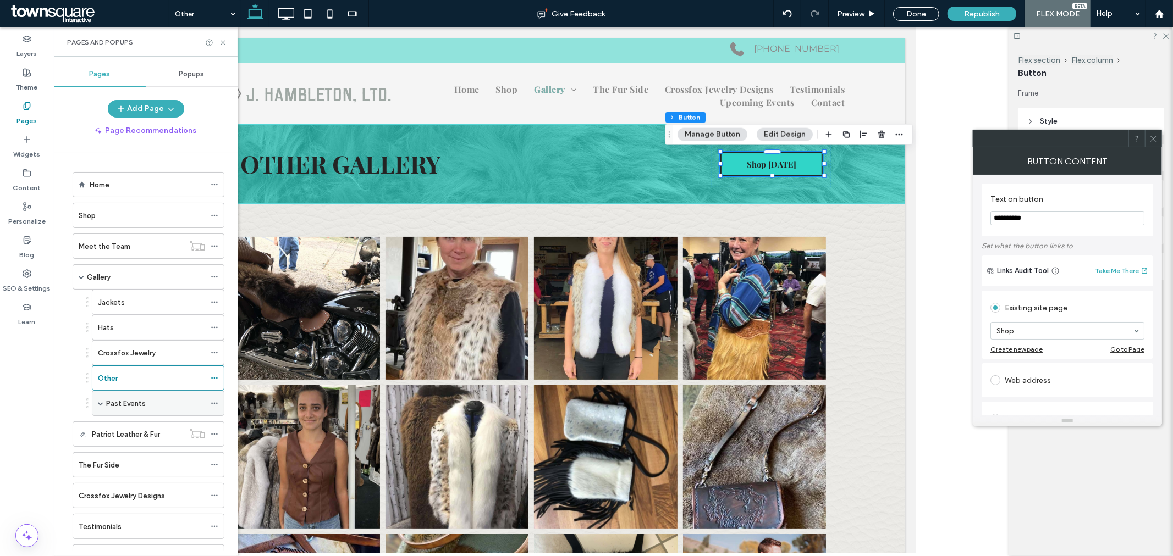
click at [102, 405] on span at bounding box center [100, 403] width 5 height 5
click at [98, 403] on span at bounding box center [100, 403] width 5 height 5
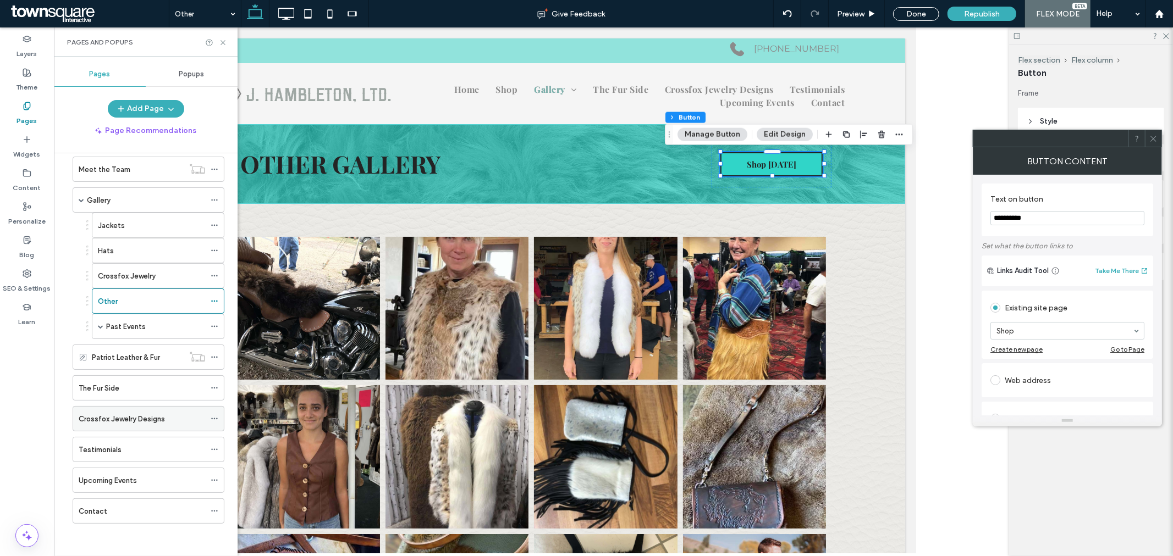
scroll to position [79, 0]
click at [122, 398] on div "The Fur Side" at bounding box center [142, 388] width 126 height 24
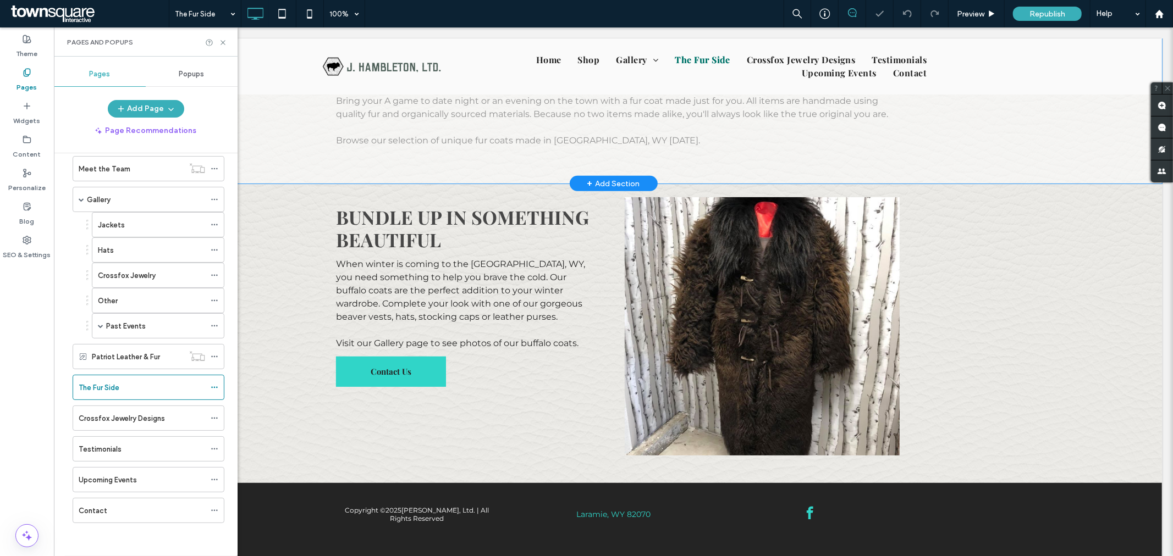
scroll to position [354, 0]
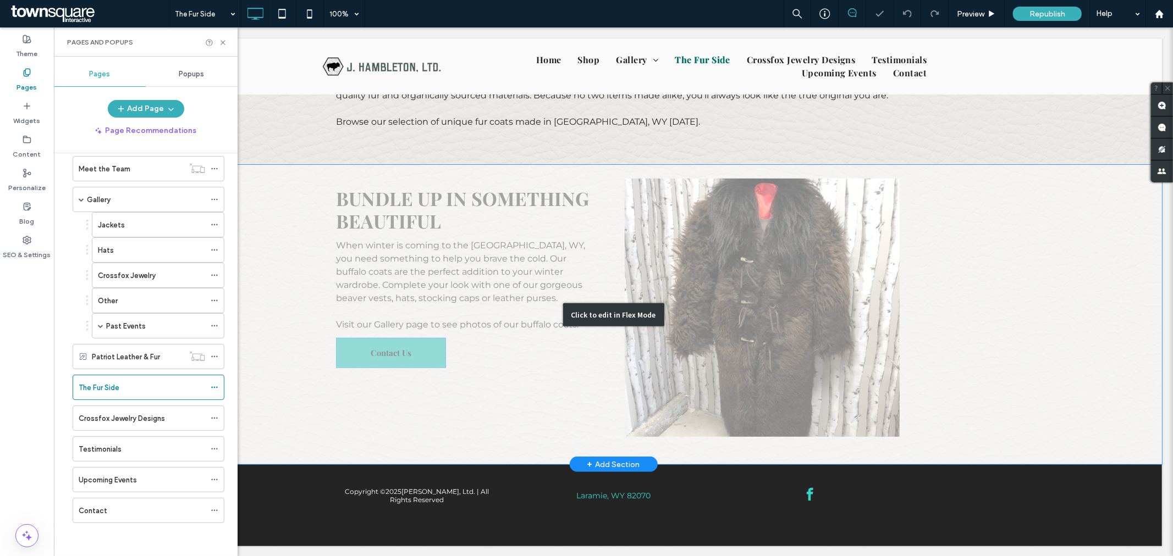
click at [394, 346] on div "Click to edit in Flex Mode" at bounding box center [612, 314] width 1097 height 300
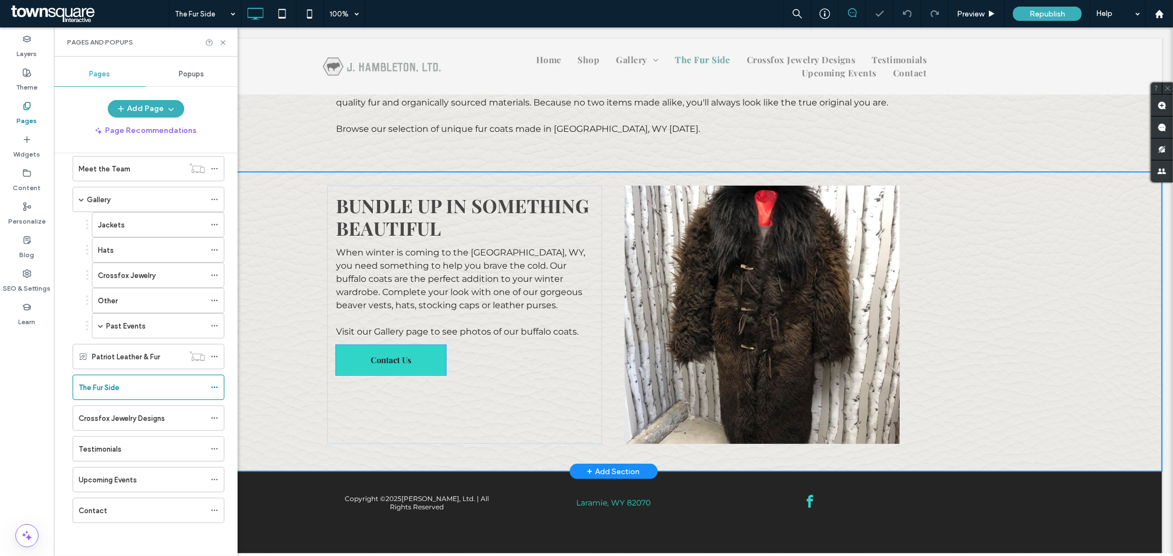
scroll to position [279, 0]
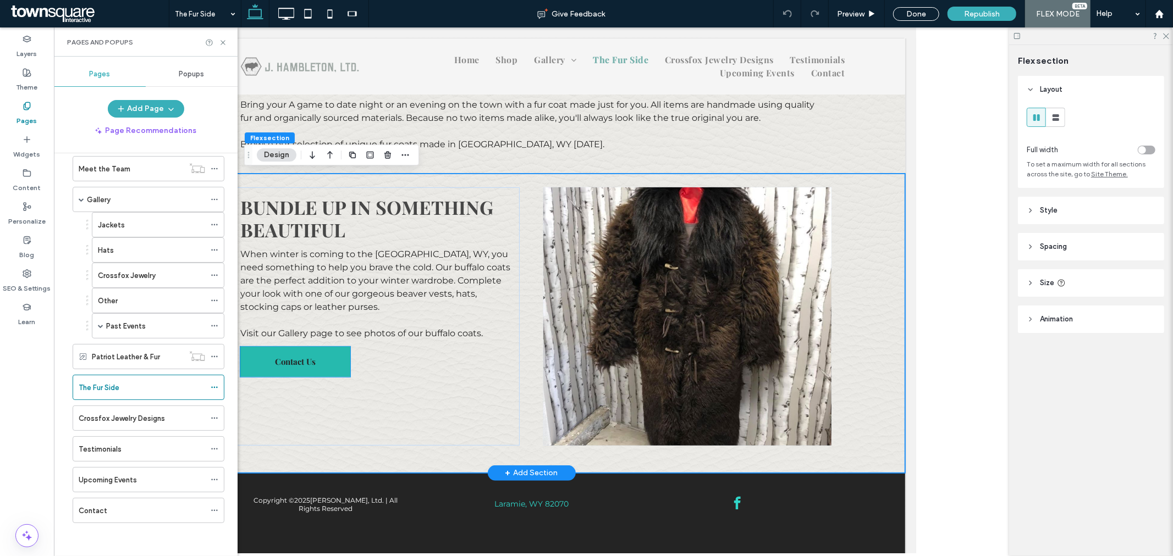
click at [318, 352] on link "Contact Us" at bounding box center [295, 361] width 110 height 30
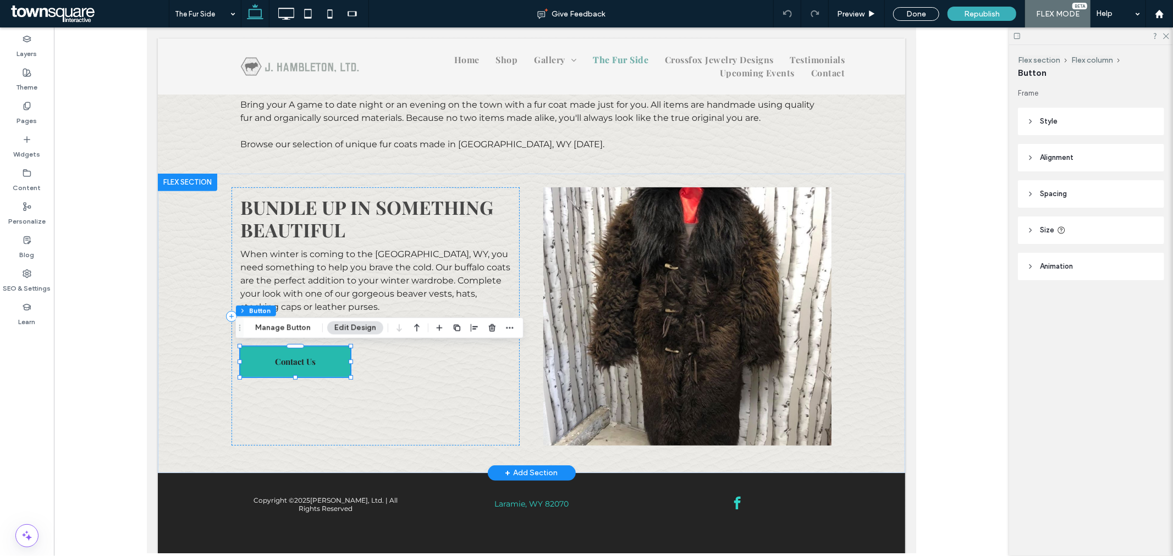
click at [314, 361] on link "Contact Us" at bounding box center [295, 361] width 110 height 30
type input "*"
click at [292, 336] on div "Flex section Flex column Button Manage Button Edit Design" at bounding box center [379, 328] width 288 height 21
click at [295, 332] on button "Manage Button" at bounding box center [283, 328] width 70 height 13
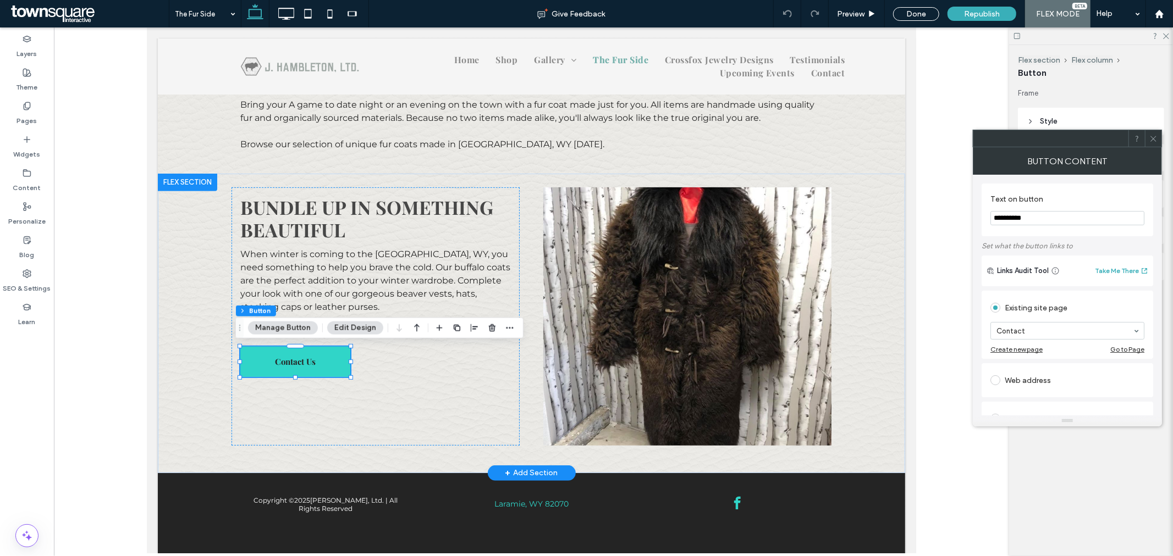
drag, startPoint x: 1183, startPoint y: 242, endPoint x: 837, endPoint y: 211, distance: 347.2
type input "*******"
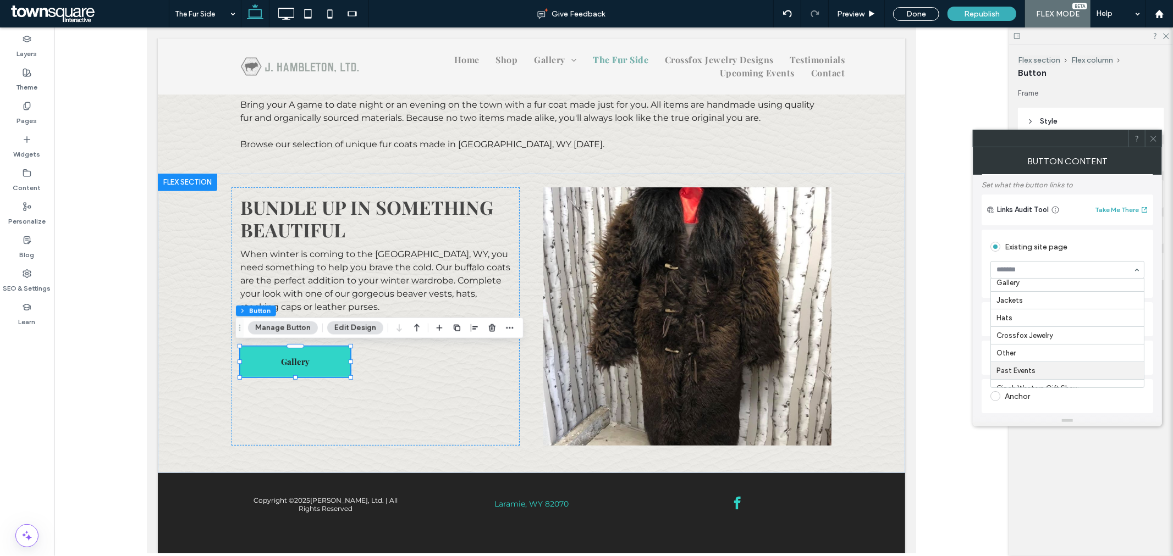
scroll to position [0, 0]
click at [1152, 139] on icon at bounding box center [1153, 139] width 8 height 8
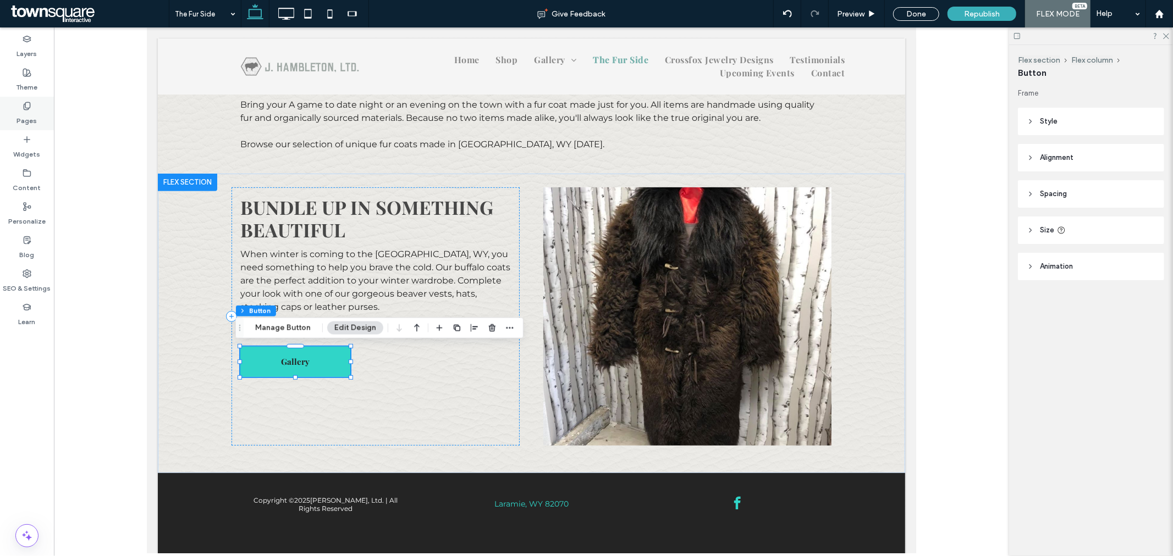
click at [30, 118] on label "Pages" at bounding box center [27, 118] width 20 height 15
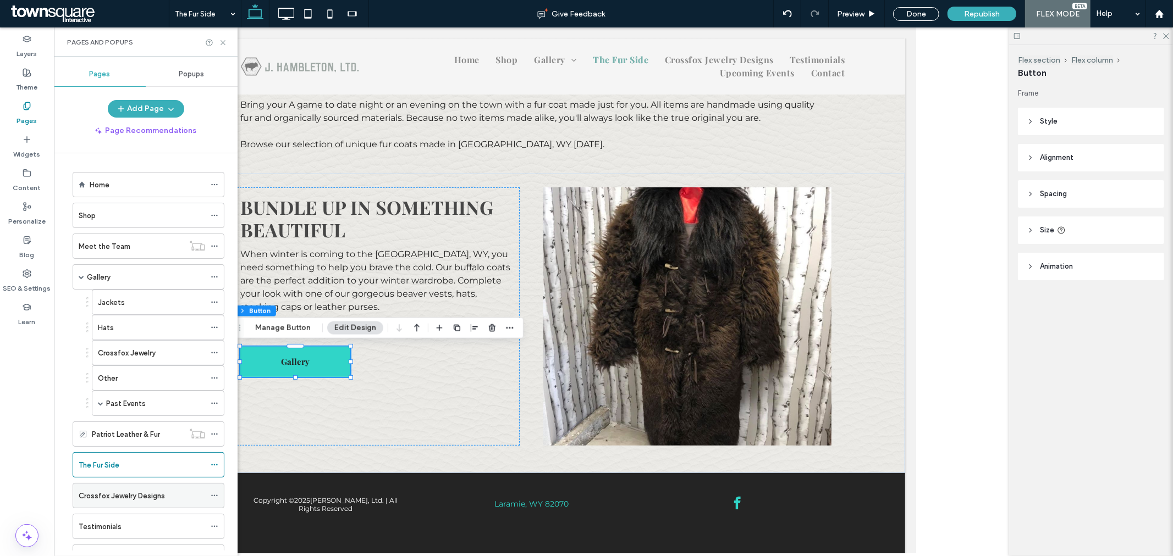
click at [161, 495] on label "Crossfox Jewelry Designs" at bounding box center [122, 496] width 86 height 19
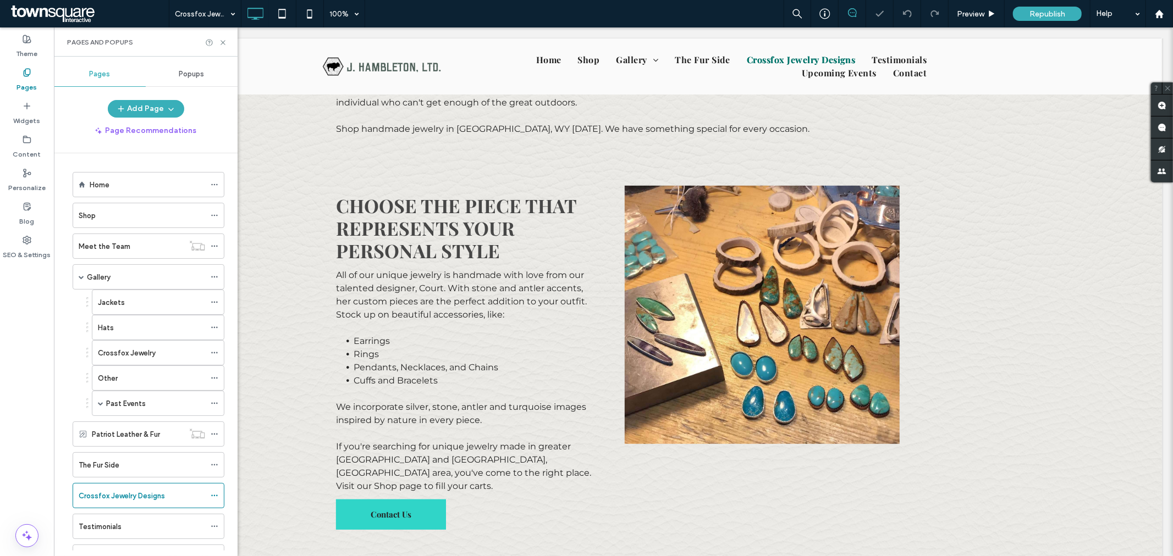
scroll to position [305, 0]
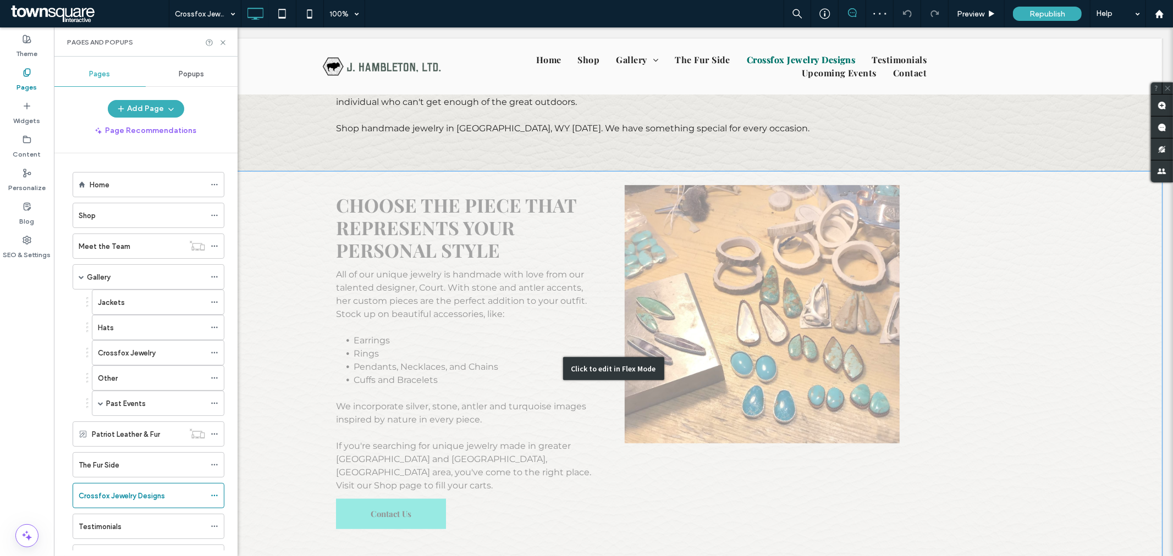
click at [391, 474] on div "Click to edit in Flex Mode" at bounding box center [612, 368] width 1097 height 394
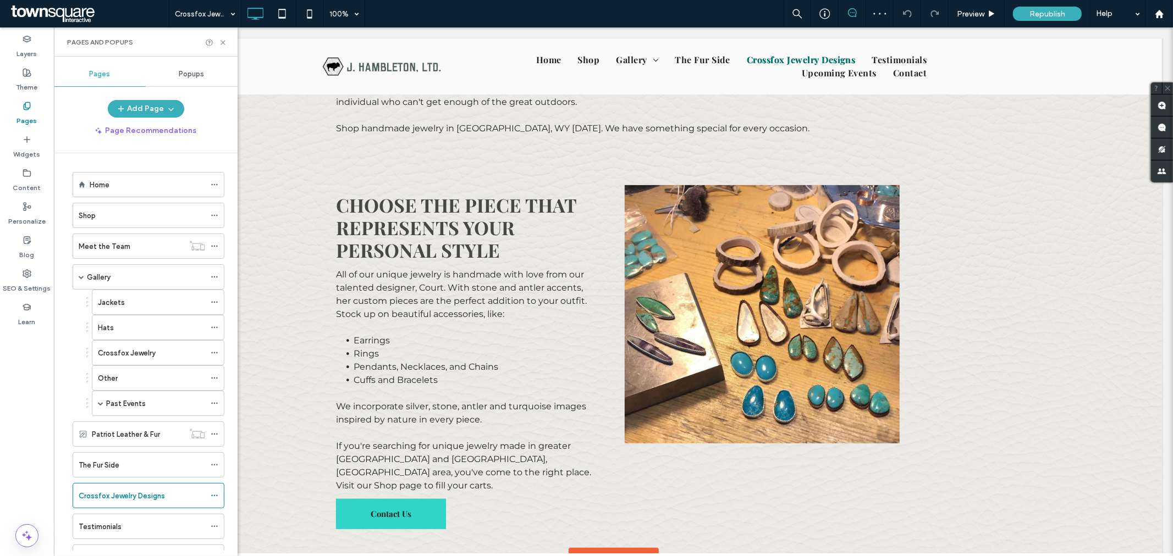
scroll to position [295, 0]
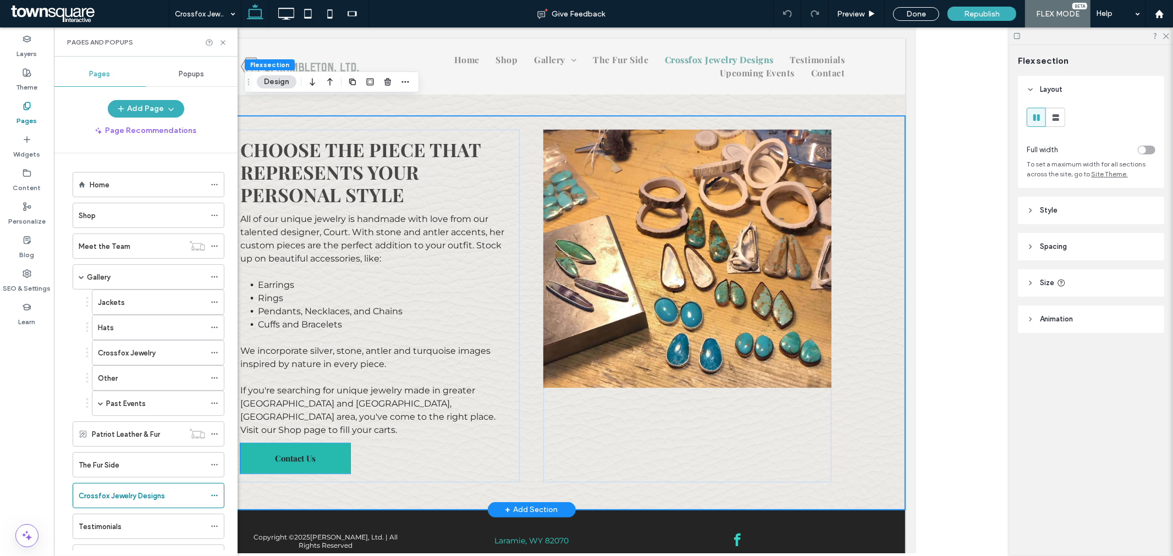
click at [307, 447] on span "Contact Us" at bounding box center [294, 458] width 41 height 22
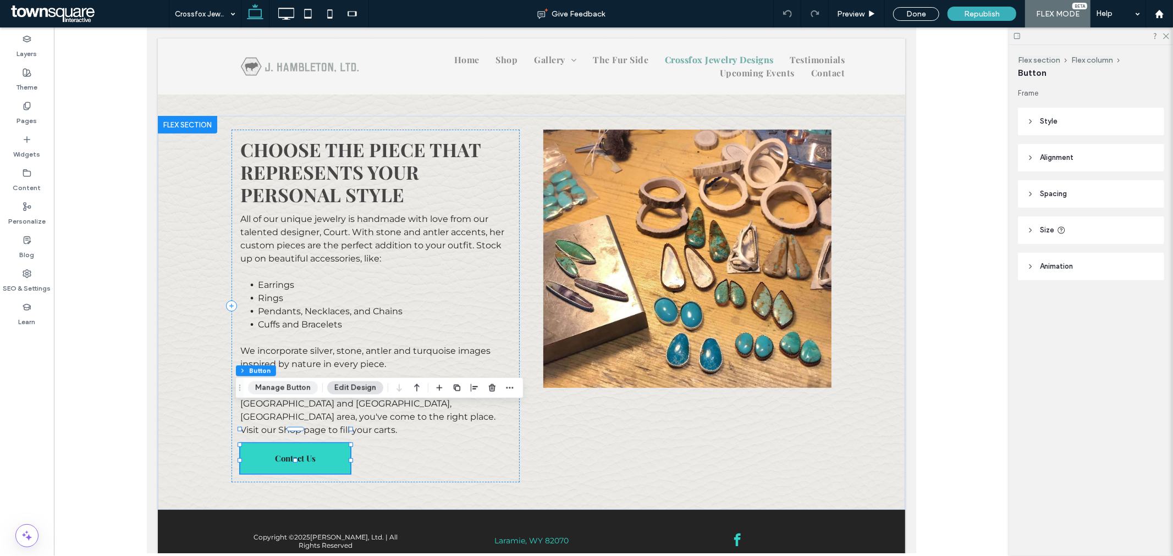
drag, startPoint x: 297, startPoint y: 385, endPoint x: 303, endPoint y: 384, distance: 5.7
click at [297, 385] on button "Manage Button" at bounding box center [283, 388] width 70 height 13
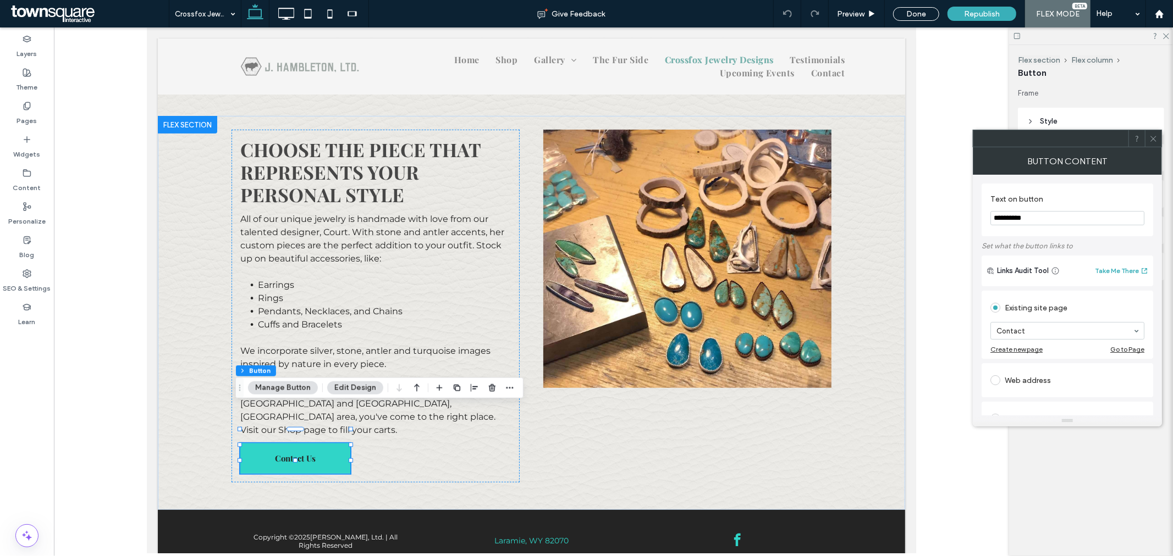
click at [1043, 218] on input "**********" at bounding box center [1067, 218] width 154 height 14
type input "********"
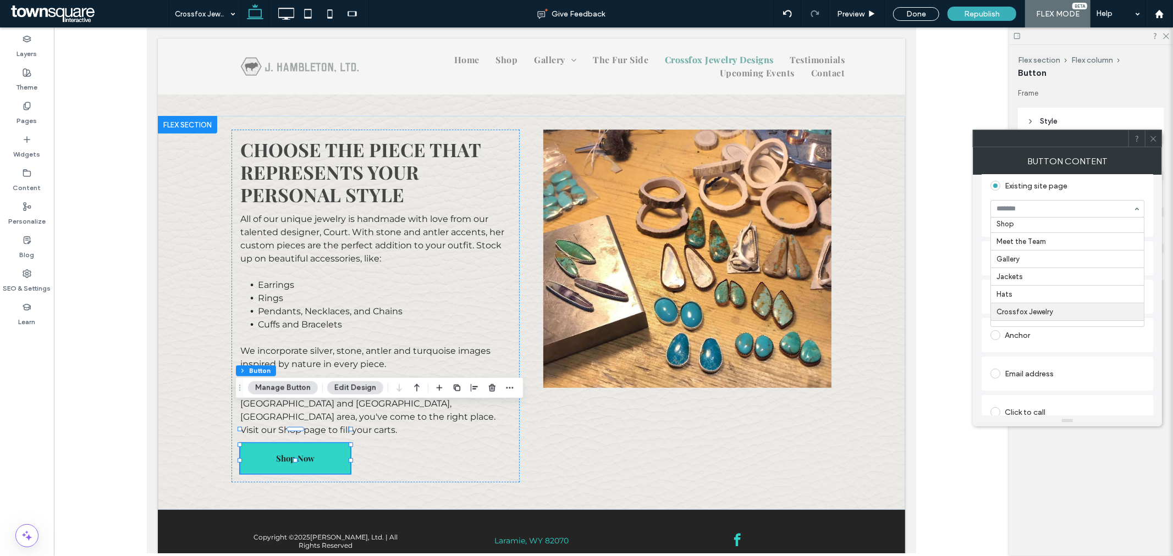
scroll to position [0, 0]
click at [30, 112] on label "Pages" at bounding box center [27, 118] width 20 height 15
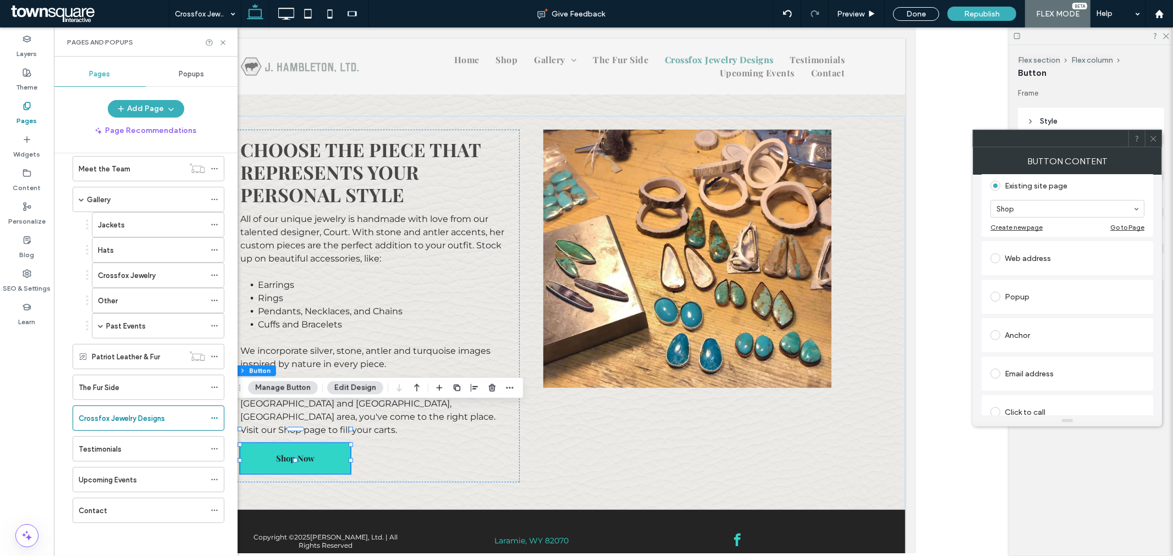
scroll to position [79, 0]
drag, startPoint x: 136, startPoint y: 451, endPoint x: 124, endPoint y: 439, distance: 17.9
click at [136, 451] on div "Testimonials" at bounding box center [142, 450] width 126 height 12
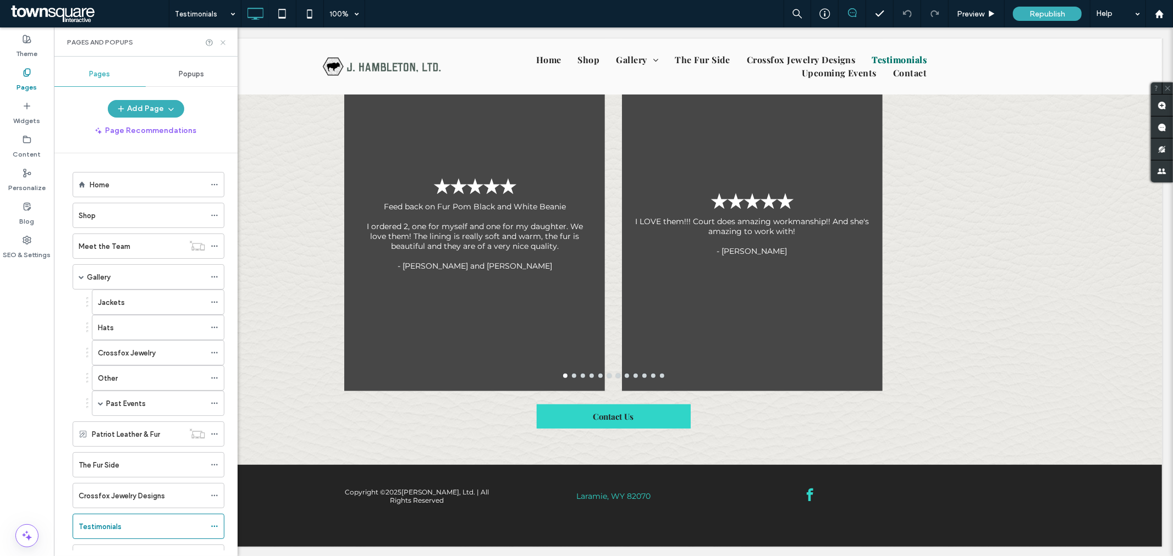
click at [220, 42] on icon at bounding box center [223, 42] width 8 height 8
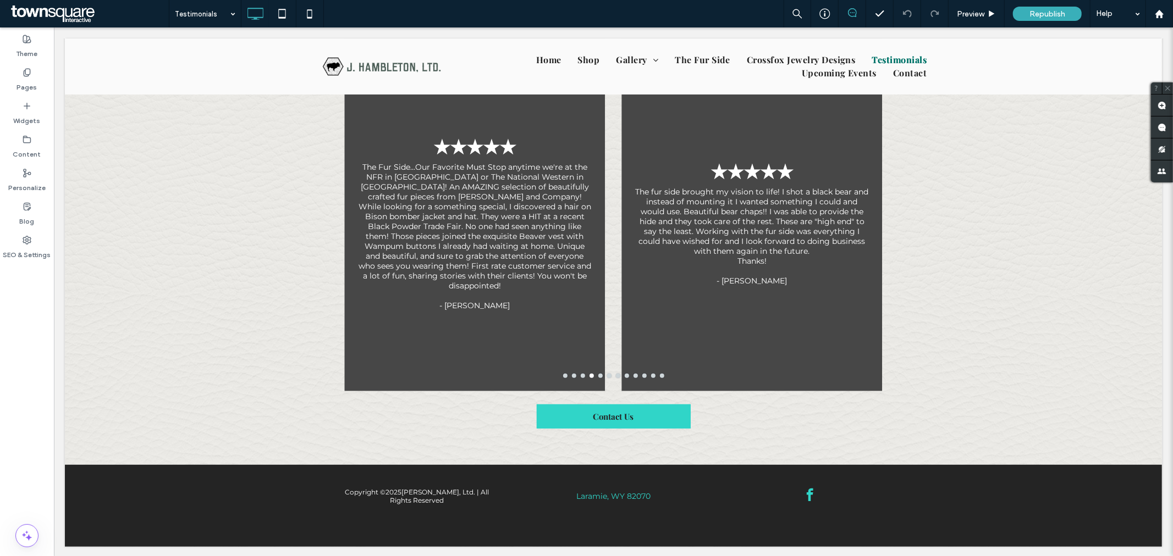
scroll to position [258, 0]
click at [42, 77] on div "Pages" at bounding box center [27, 80] width 54 height 34
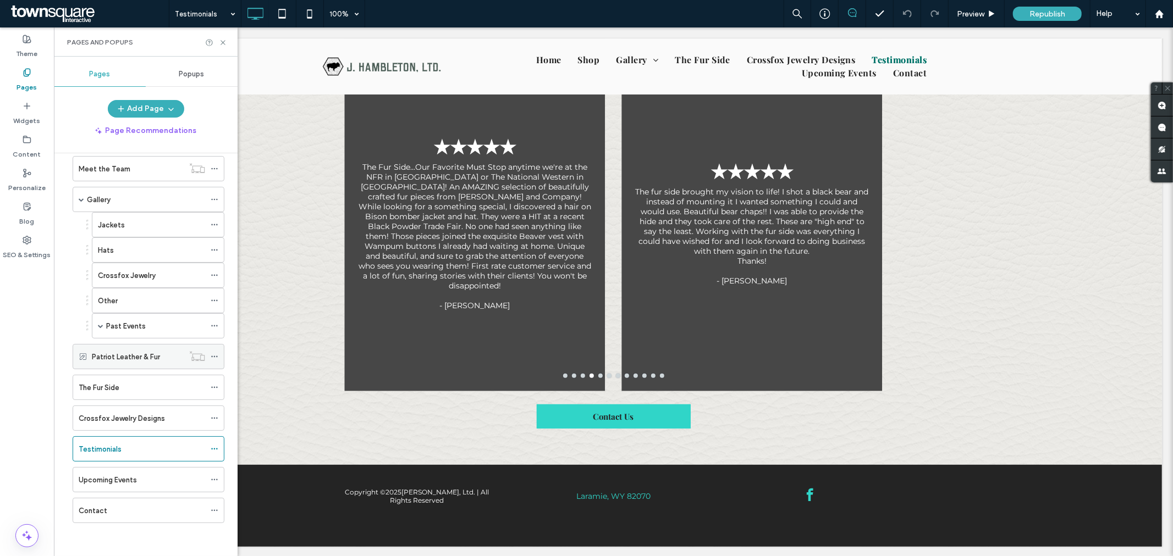
scroll to position [79, 0]
click at [116, 356] on label "Patriot Leather & Fur" at bounding box center [126, 356] width 68 height 19
click at [215, 356] on use at bounding box center [214, 357] width 6 height 2
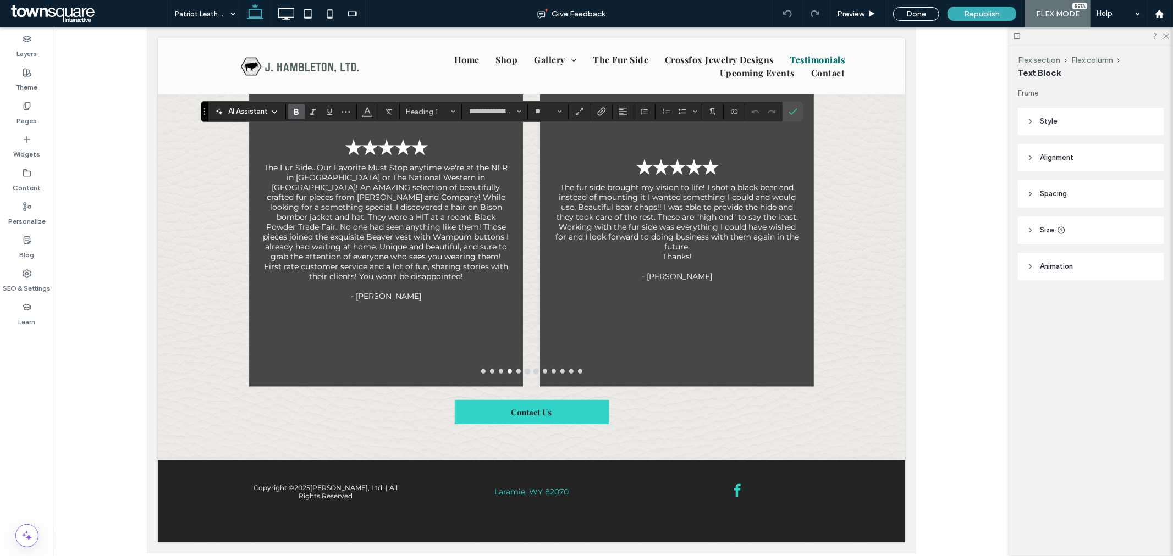
type input "**"
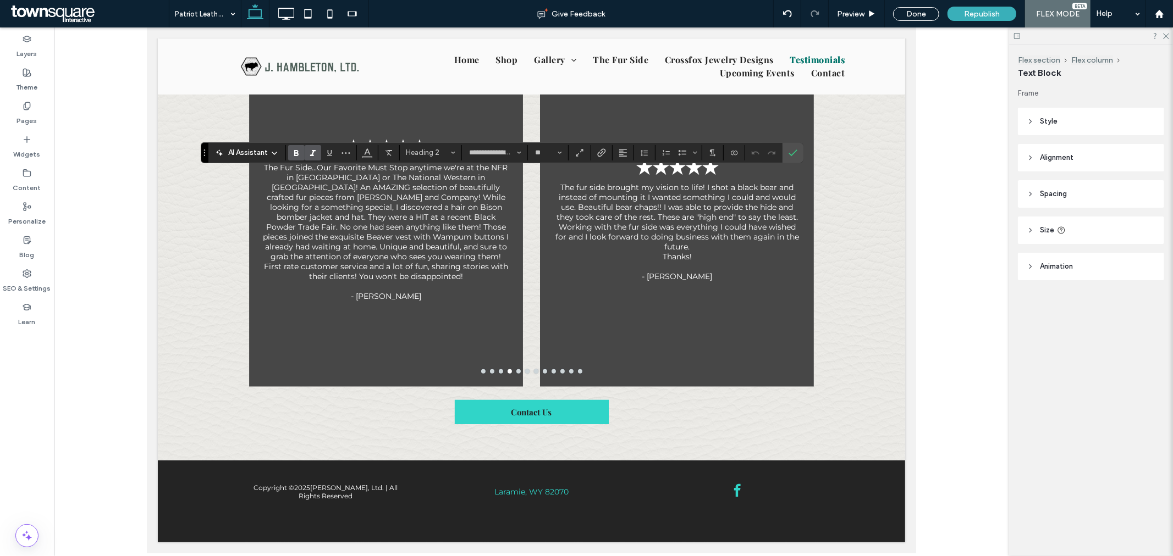
type input "*"
type input "**********"
type input "**"
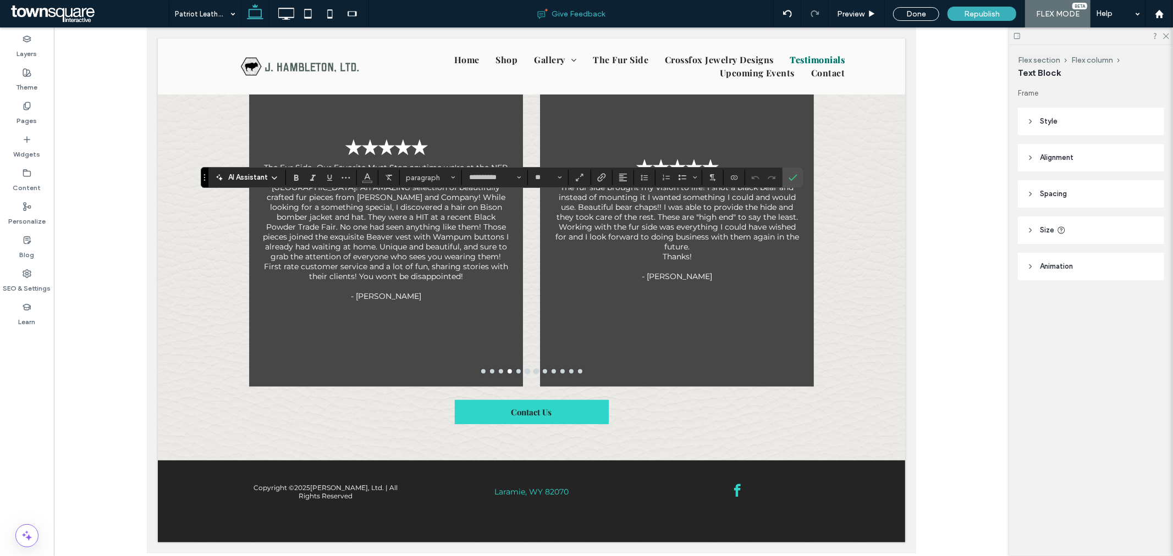
type input "**"
type input "**********"
type input "**"
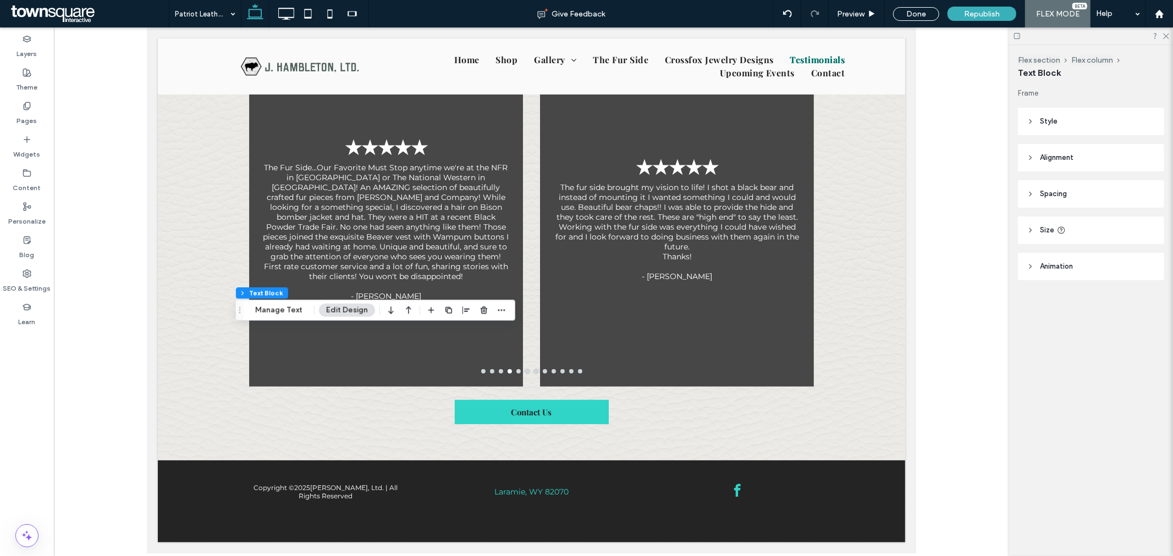
click at [288, 304] on button "Manage Text" at bounding box center [279, 310] width 62 height 13
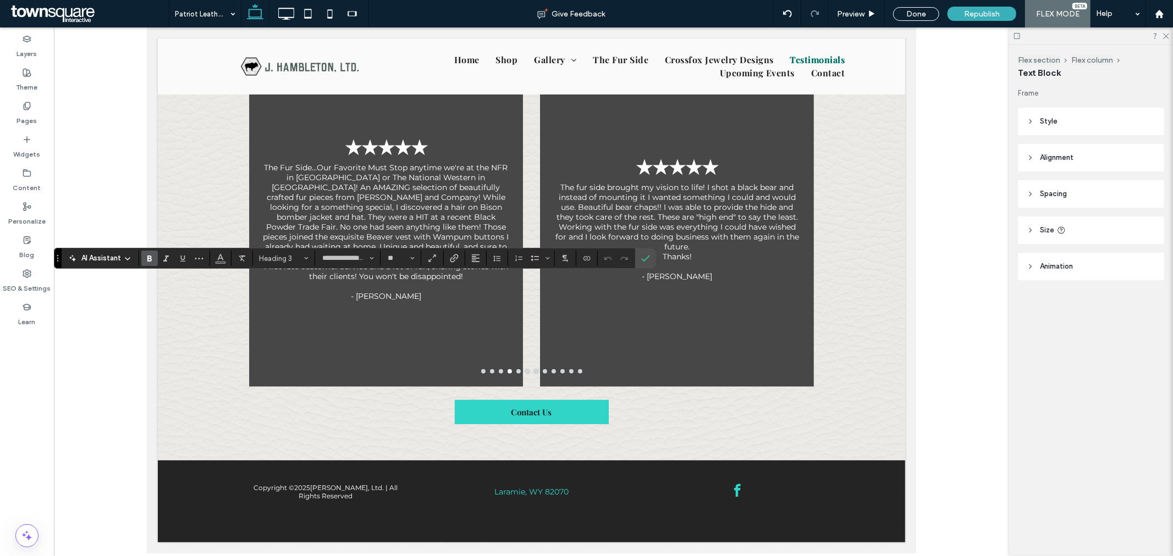
type input "*"
type input "**********"
type input "**"
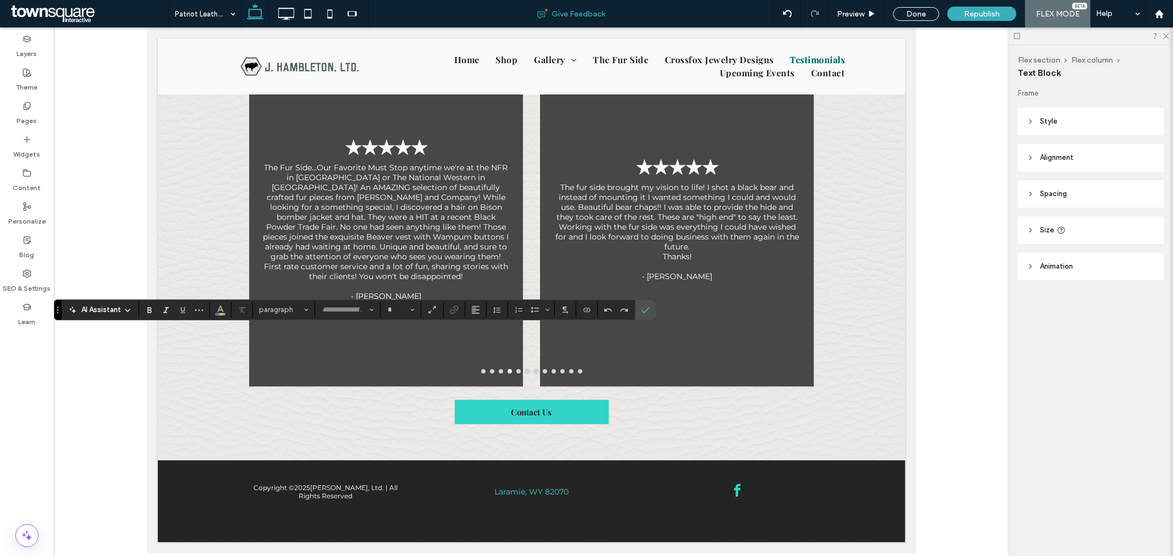
type input "**********"
type input "**"
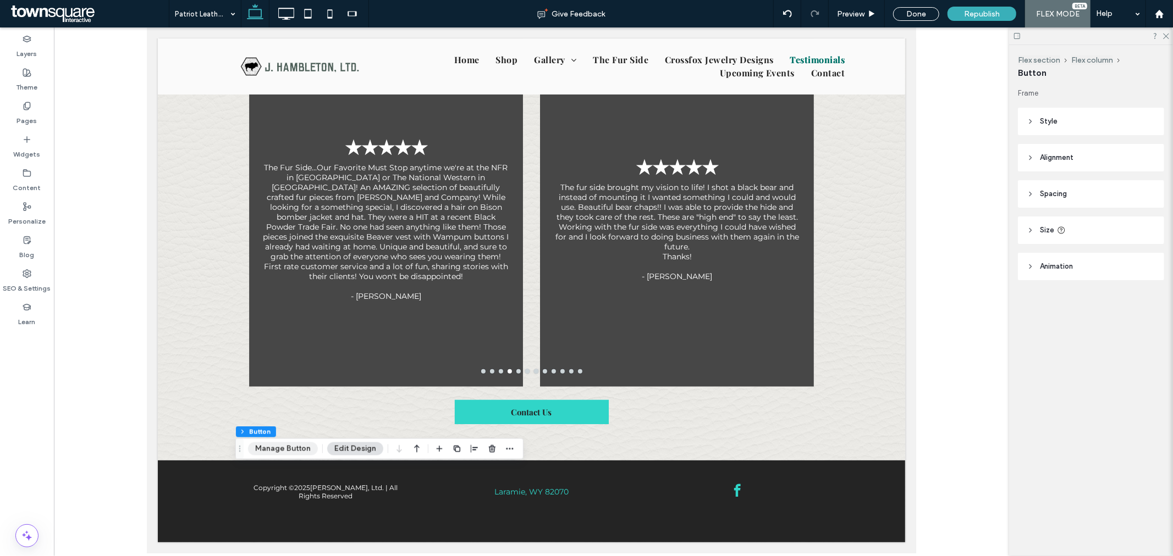
click at [278, 450] on button "Manage Button" at bounding box center [283, 449] width 70 height 13
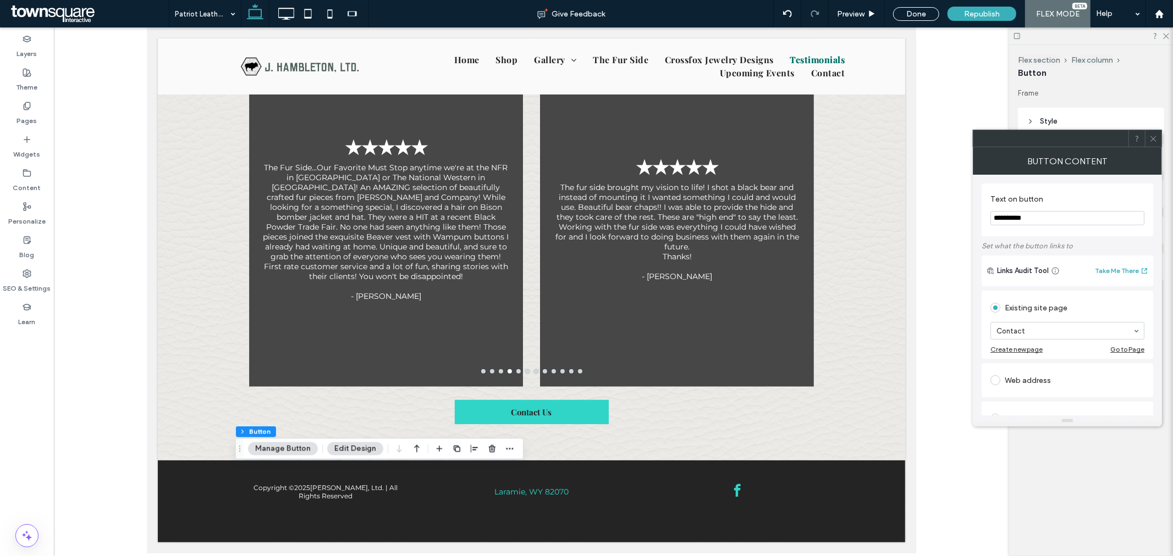
click at [1050, 216] on input "**********" at bounding box center [1067, 218] width 154 height 14
type input "**********"
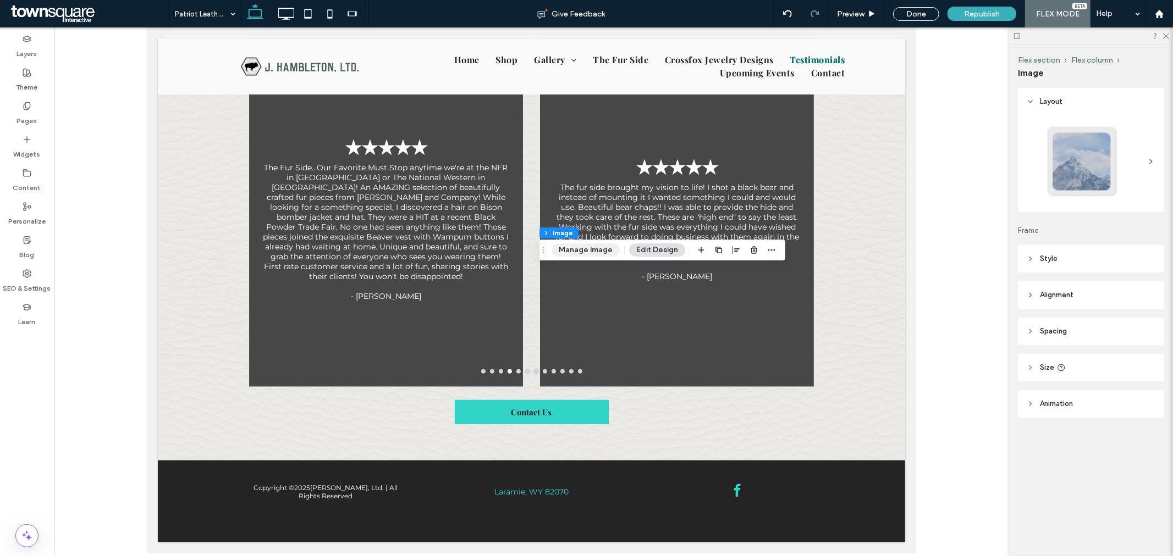
click at [579, 250] on button "Manage Image" at bounding box center [585, 250] width 68 height 13
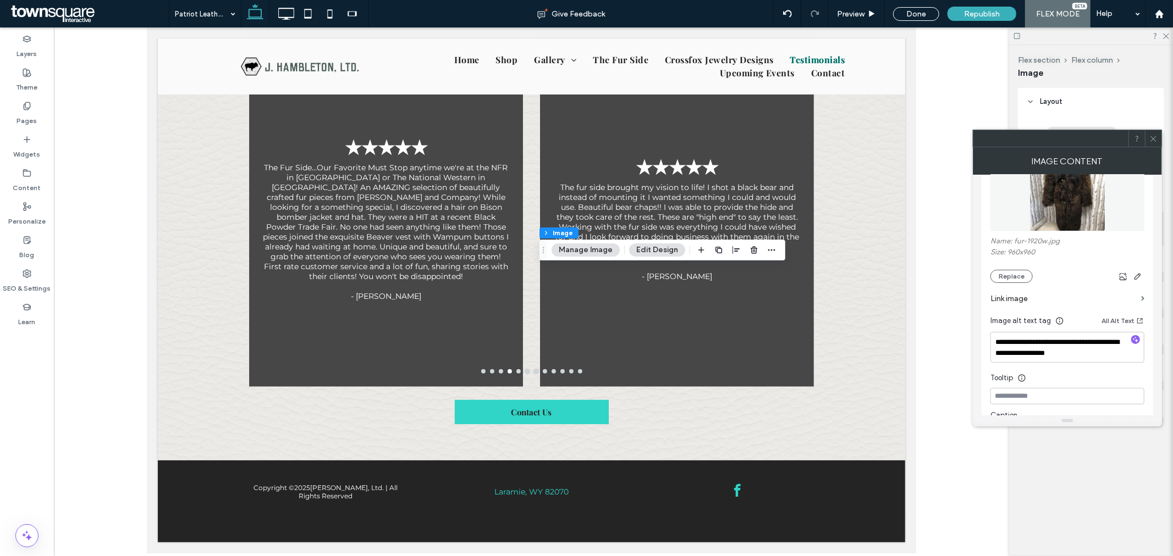
scroll to position [183, 0]
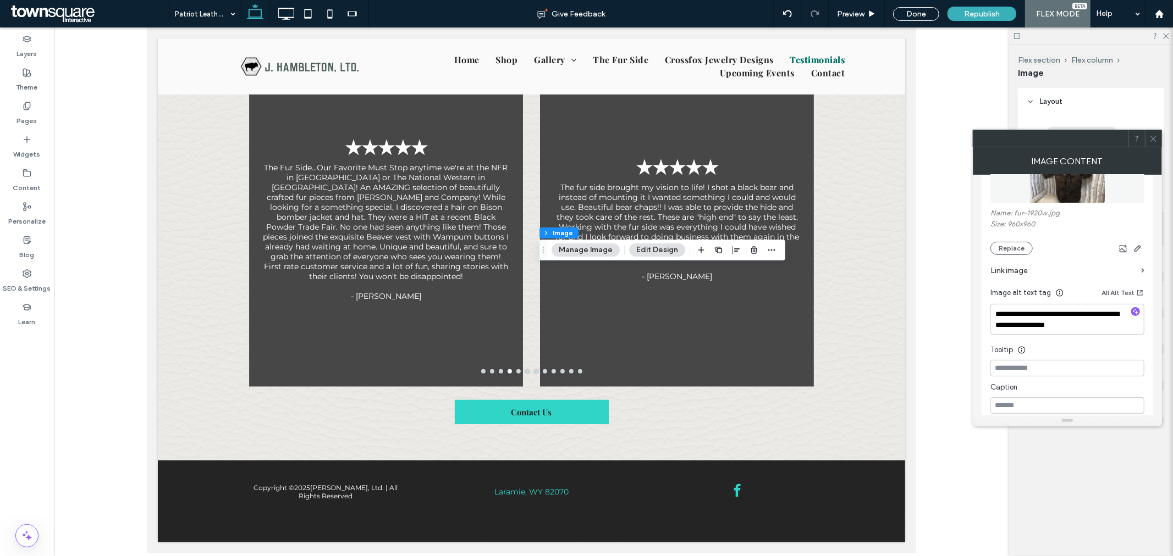
click at [1007, 257] on section "Link image" at bounding box center [1067, 270] width 154 height 31
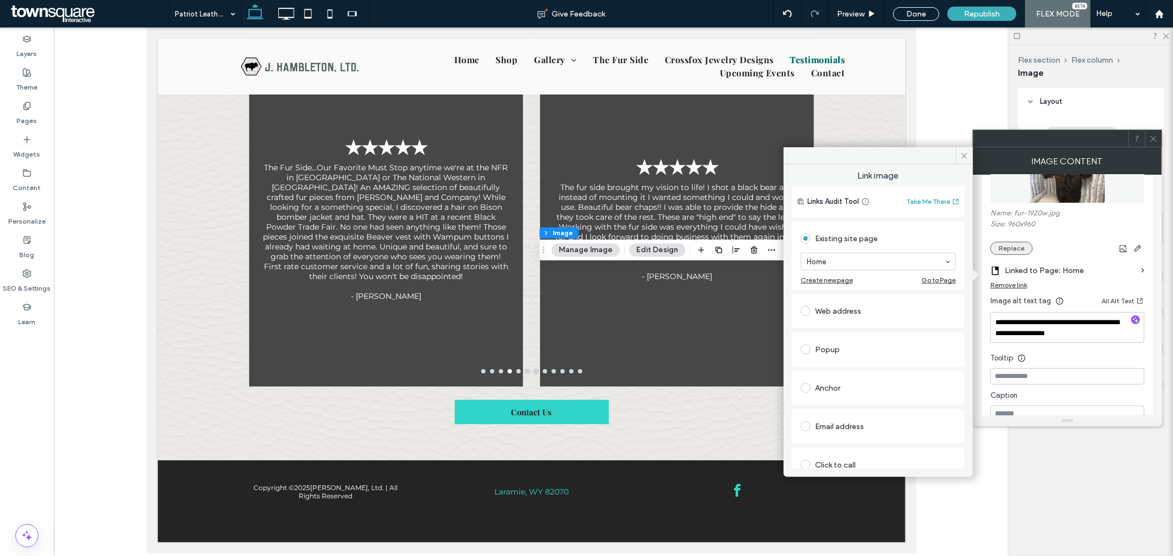
click at [1007, 254] on button "Replace" at bounding box center [1011, 248] width 42 height 13
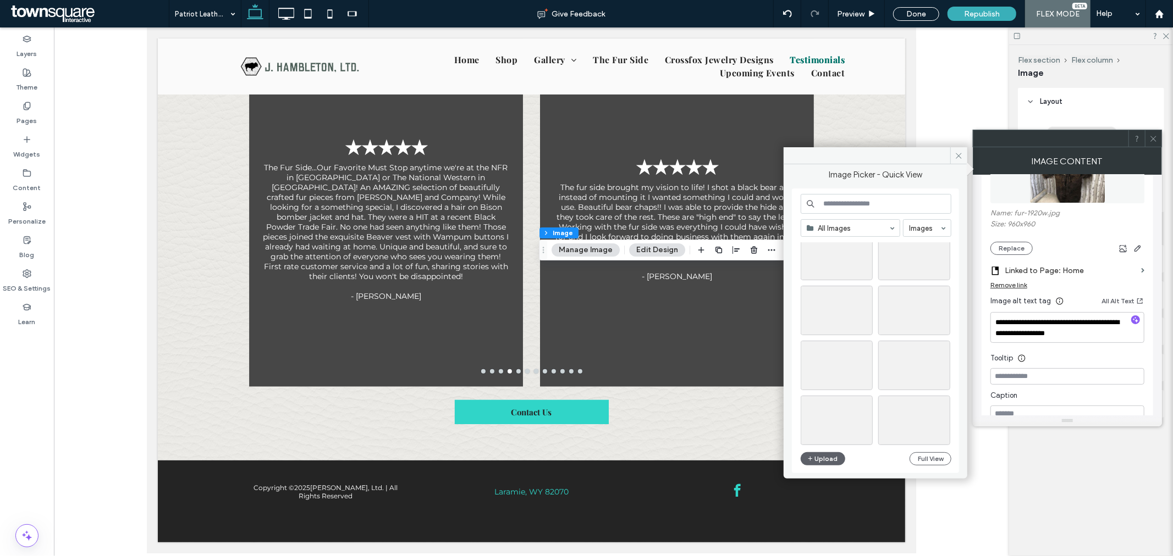
scroll to position [1326, 0]
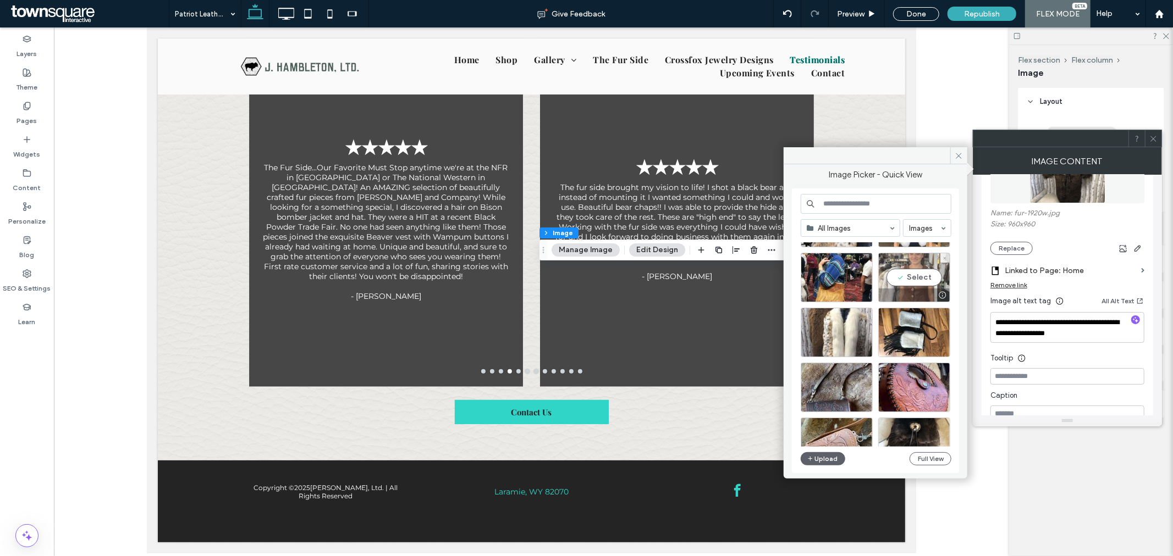
click at [913, 279] on div "Select" at bounding box center [914, 277] width 72 height 49
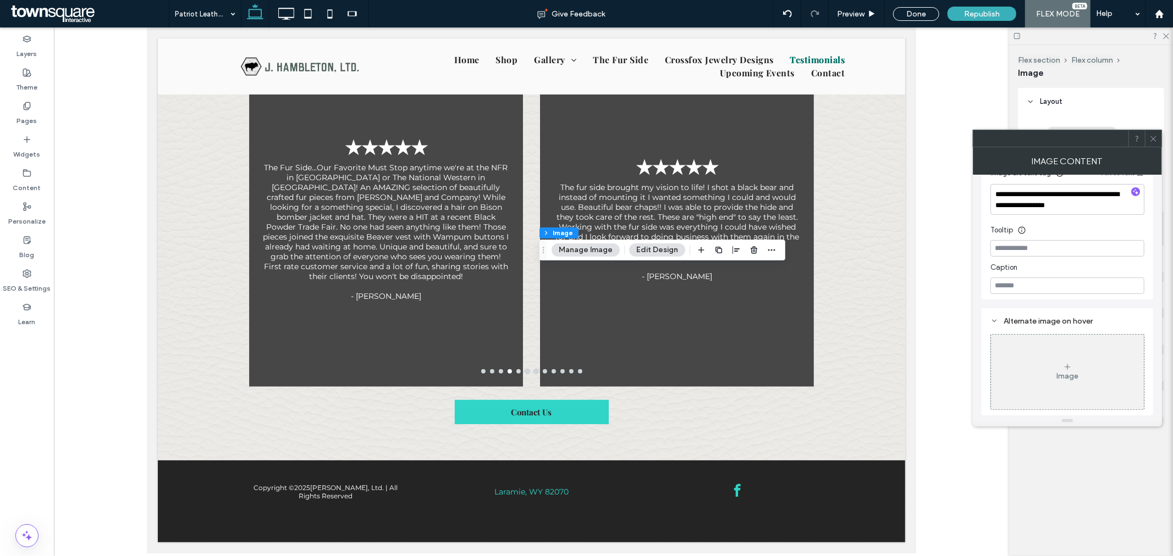
scroll to position [130, 0]
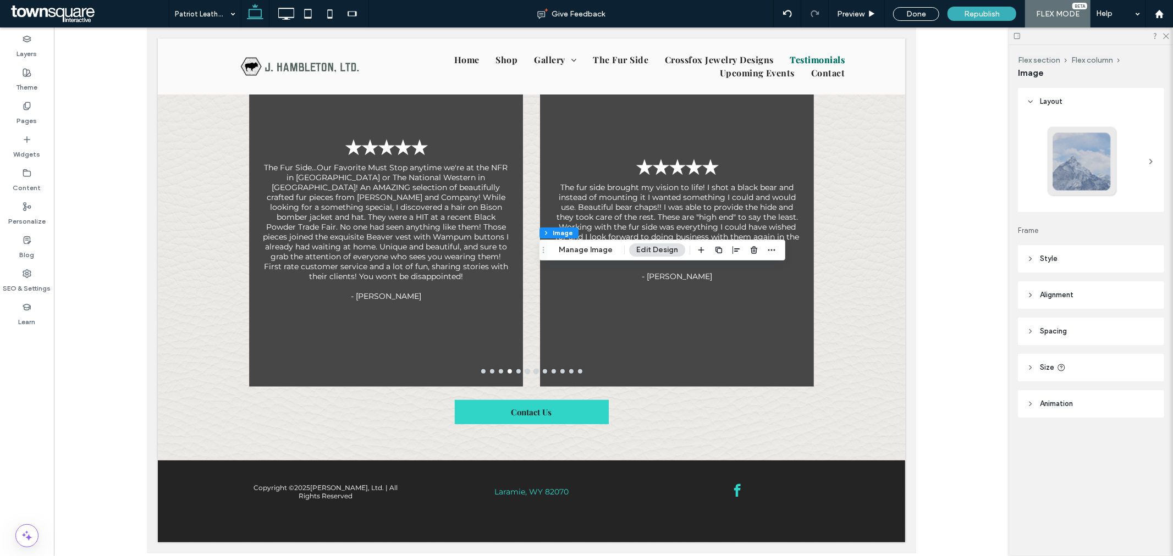
click at [1031, 260] on icon at bounding box center [1030, 259] width 8 height 8
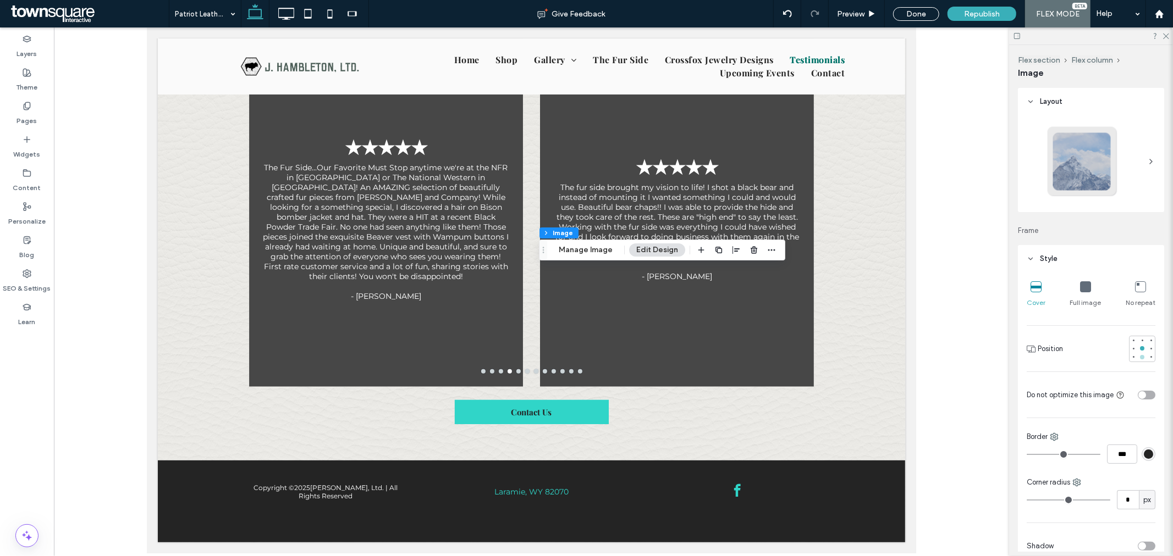
click at [1140, 358] on div at bounding box center [1142, 357] width 4 height 4
click at [579, 253] on button "Manage Image" at bounding box center [585, 250] width 68 height 13
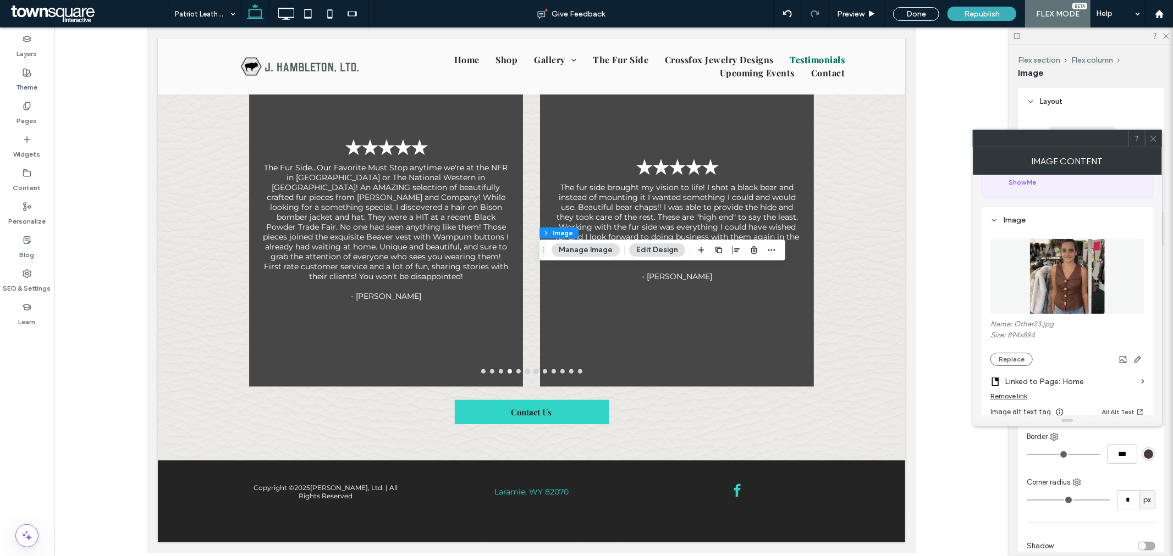
scroll to position [183, 0]
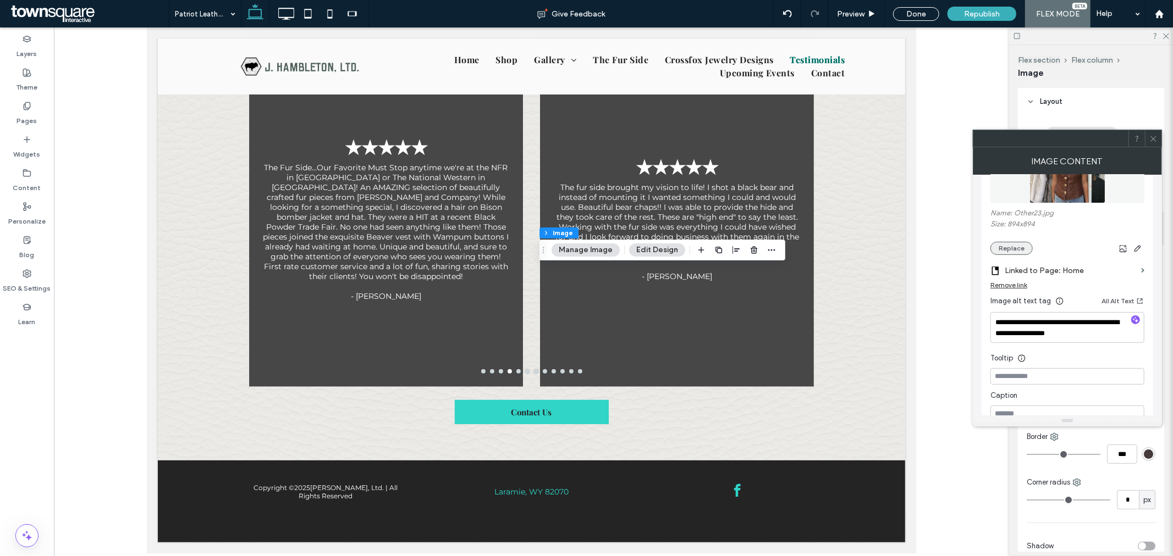
click at [1008, 251] on button "Replace" at bounding box center [1011, 248] width 42 height 13
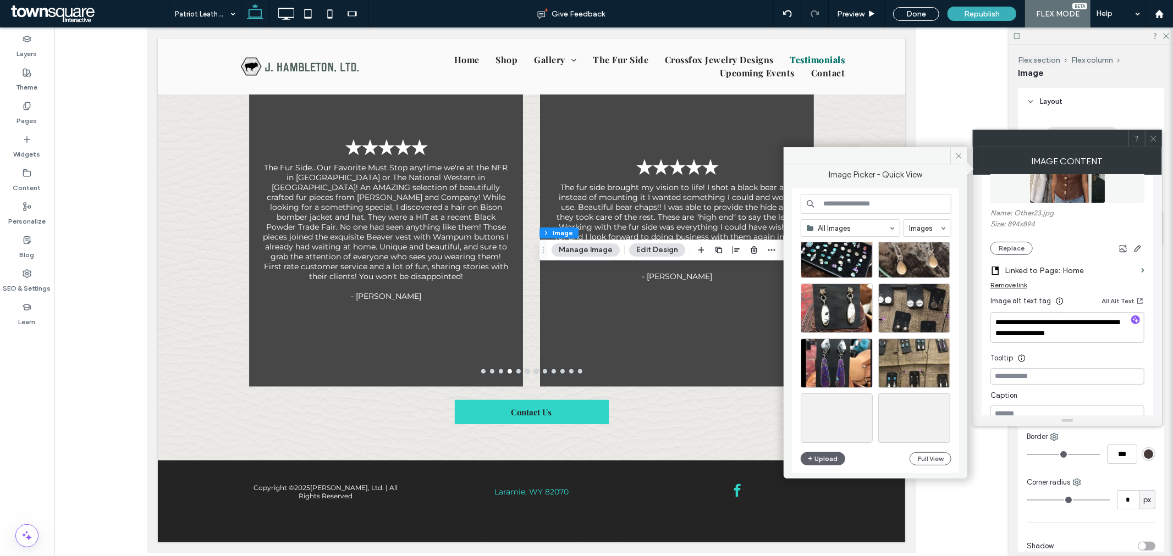
scroll to position [471, 0]
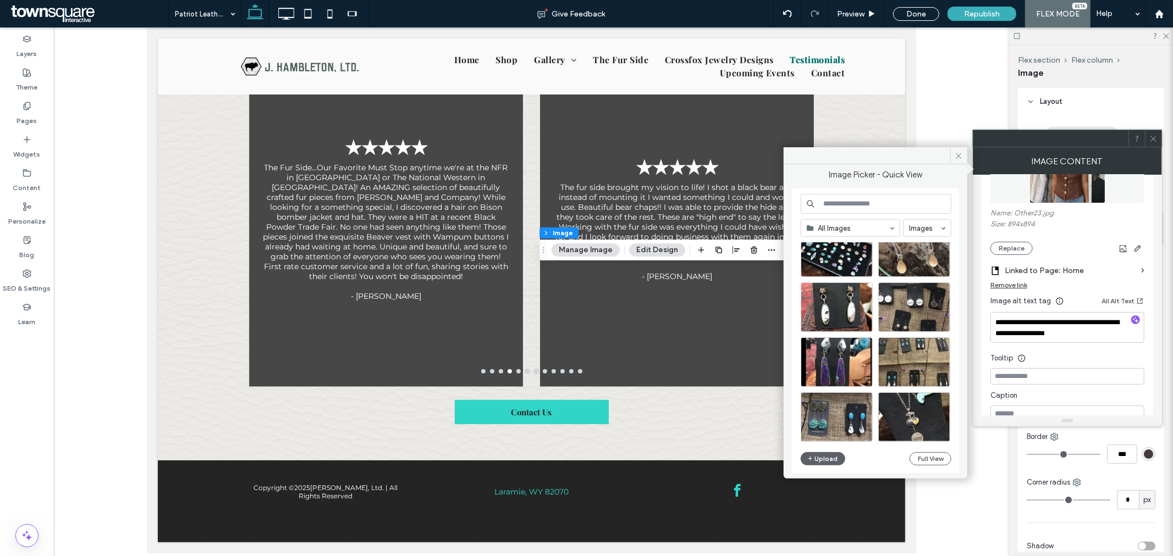
drag, startPoint x: 925, startPoint y: 379, endPoint x: 953, endPoint y: 417, distance: 46.4
click at [953, 417] on div at bounding box center [880, 420] width 159 height 55
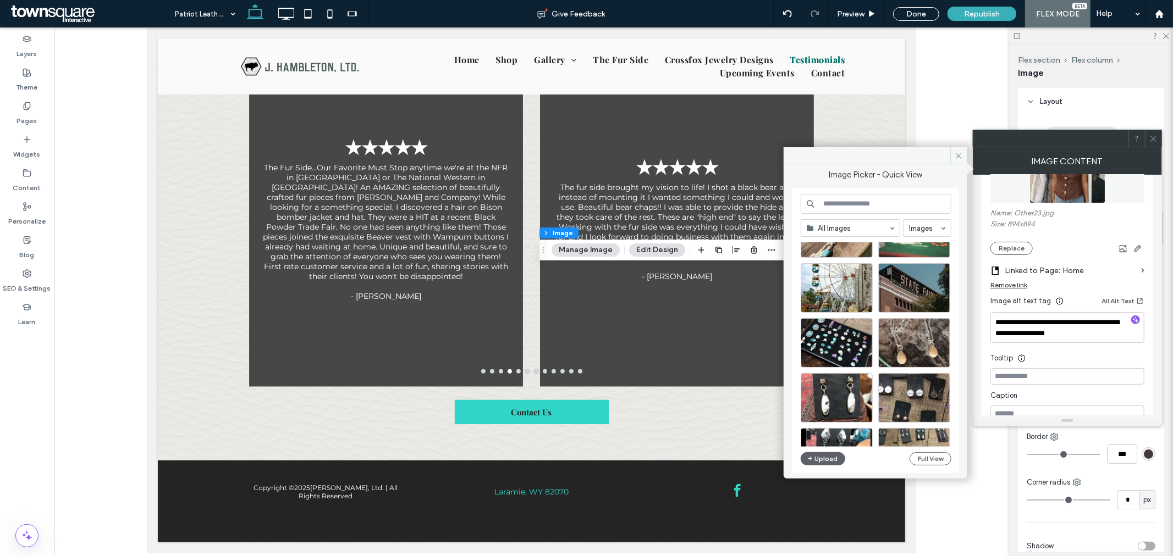
scroll to position [288, 0]
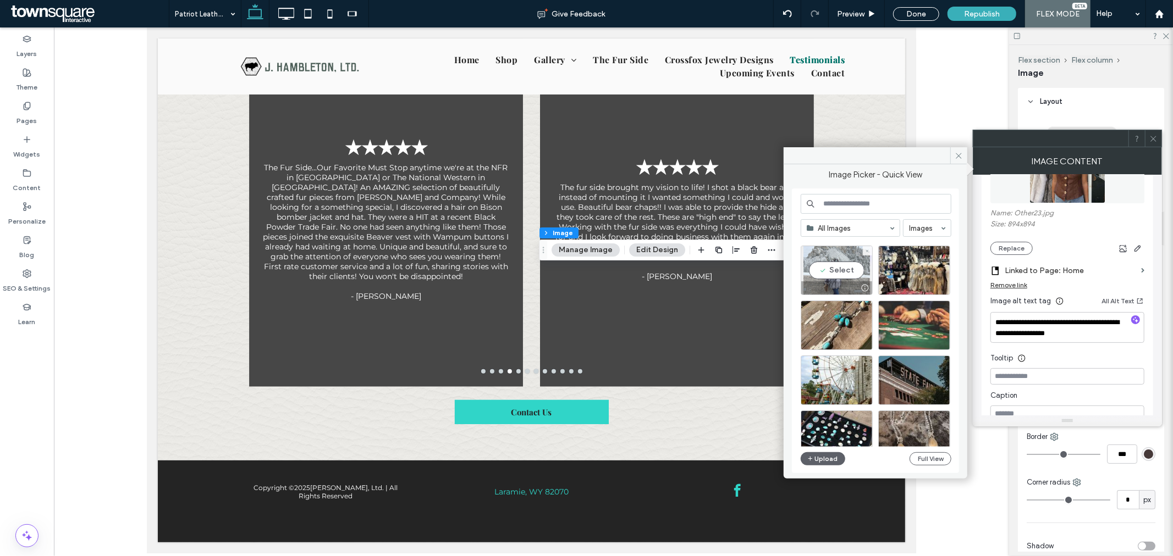
click at [843, 271] on div "Select" at bounding box center [837, 270] width 72 height 49
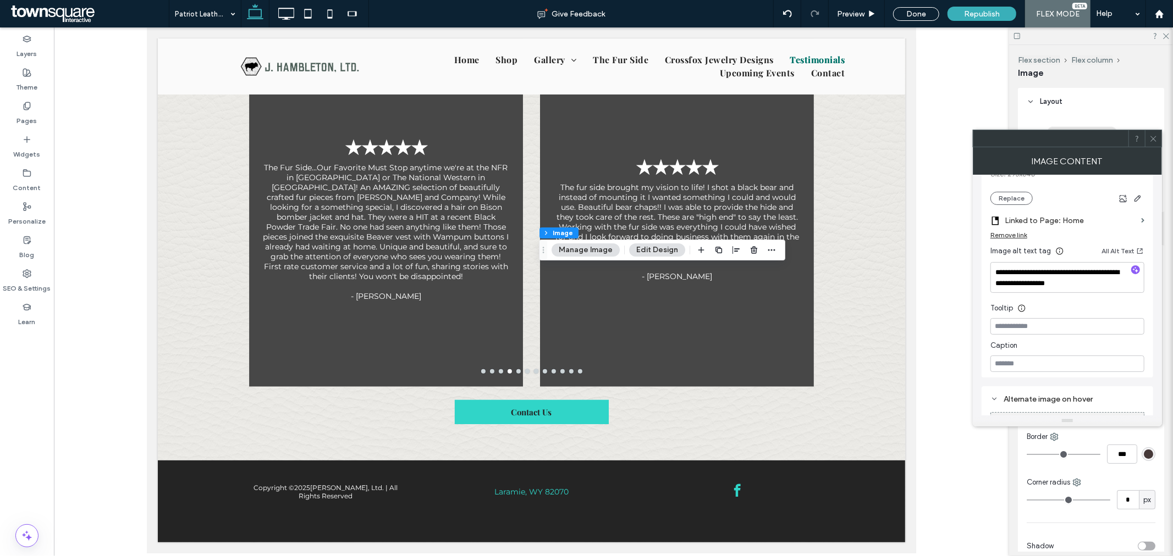
scroll to position [69, 0]
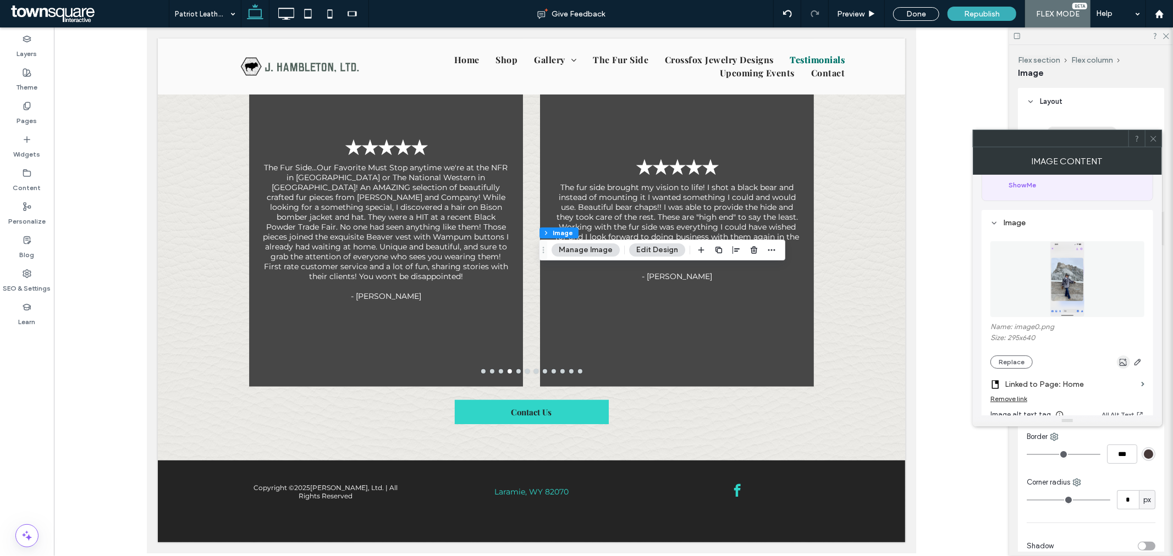
click at [1124, 365] on icon "button" at bounding box center [1123, 362] width 9 height 9
click at [1152, 140] on icon at bounding box center [1153, 139] width 8 height 8
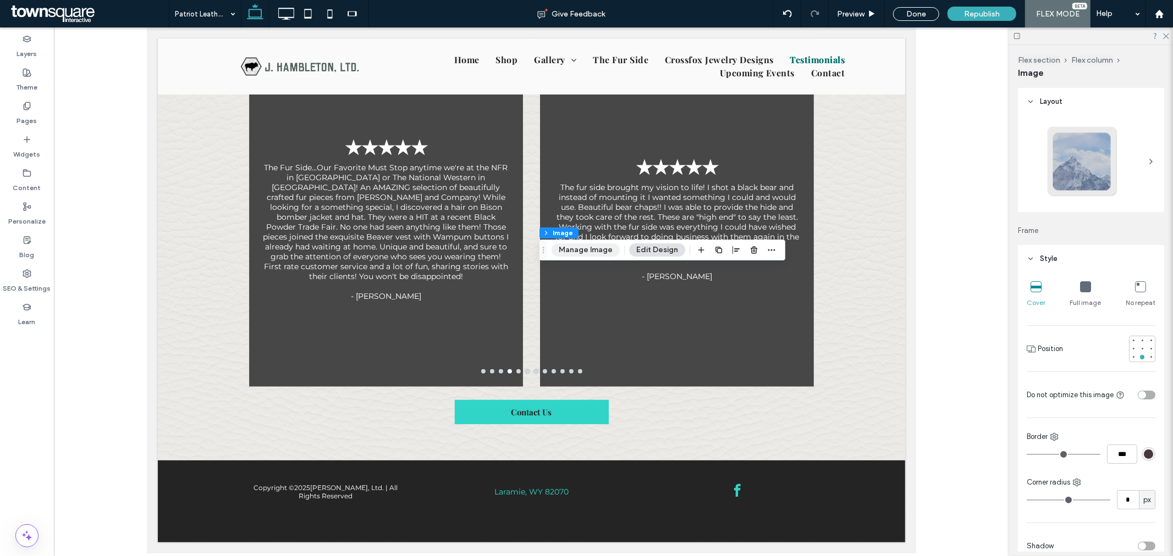
click at [589, 246] on button "Manage Image" at bounding box center [585, 250] width 68 height 13
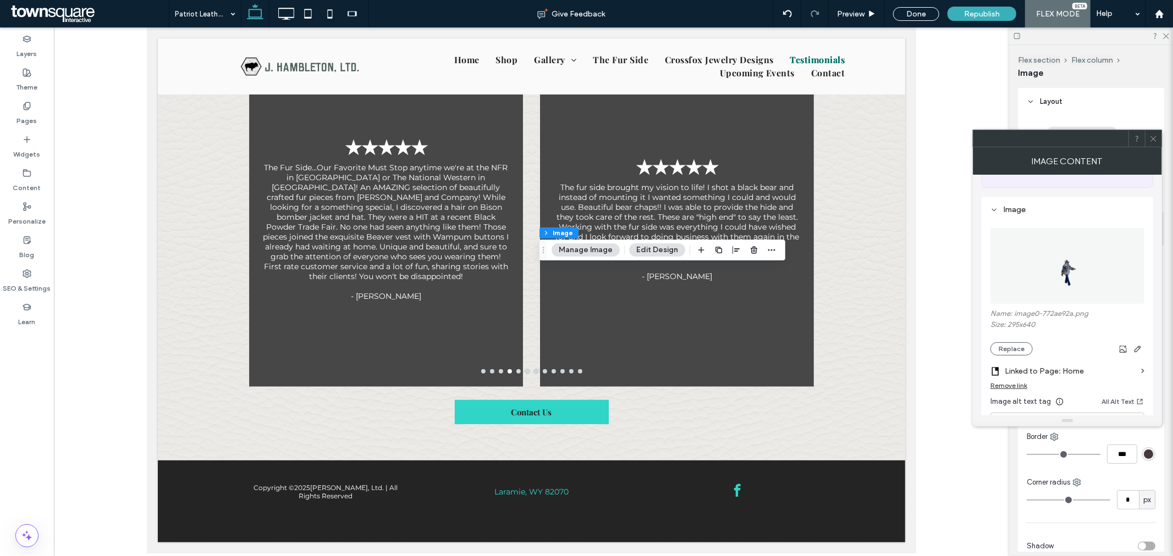
scroll to position [183, 0]
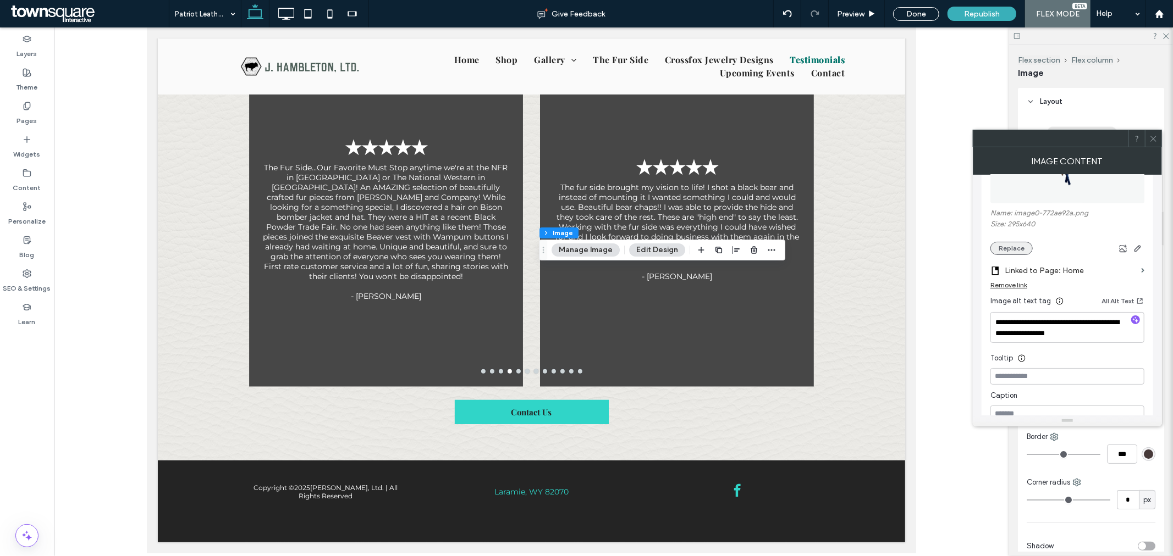
click at [1003, 250] on button "Replace" at bounding box center [1011, 248] width 42 height 13
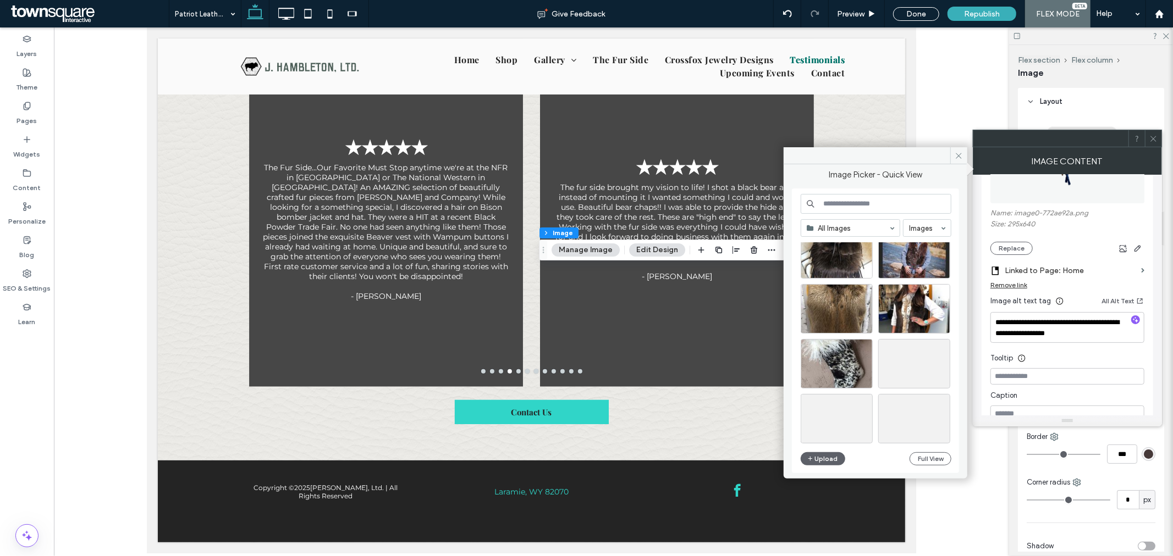
scroll to position [1486, 0]
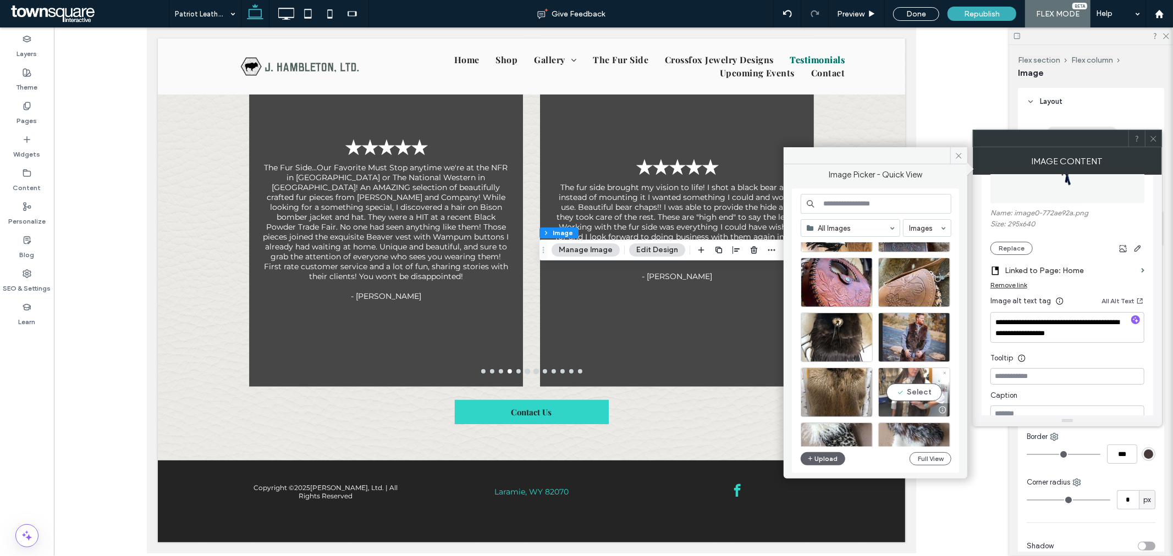
click at [913, 392] on div "Select" at bounding box center [914, 392] width 72 height 49
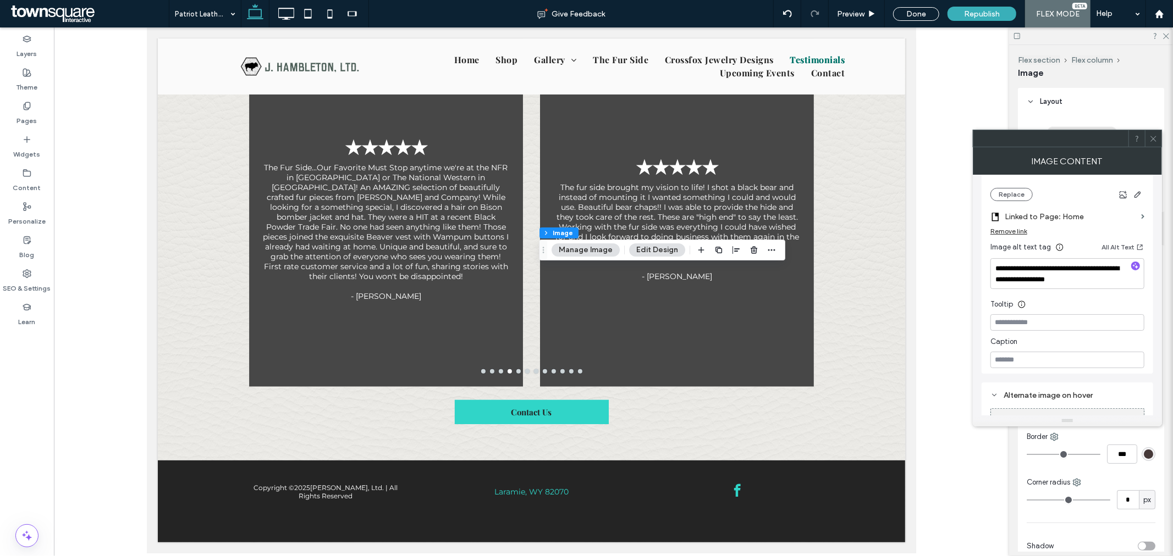
scroll to position [130, 0]
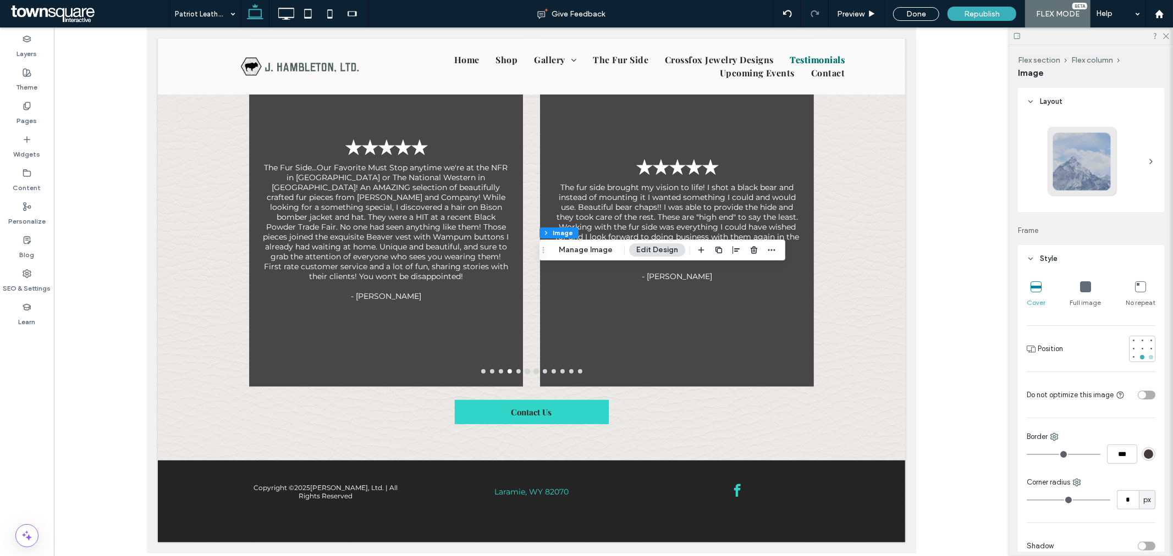
click at [1149, 358] on div at bounding box center [1151, 357] width 4 height 4
click at [1130, 360] on div at bounding box center [1133, 358] width 8 height 8
click at [1138, 360] on div at bounding box center [1142, 358] width 8 height 8
click at [594, 253] on button "Manage Image" at bounding box center [585, 250] width 68 height 13
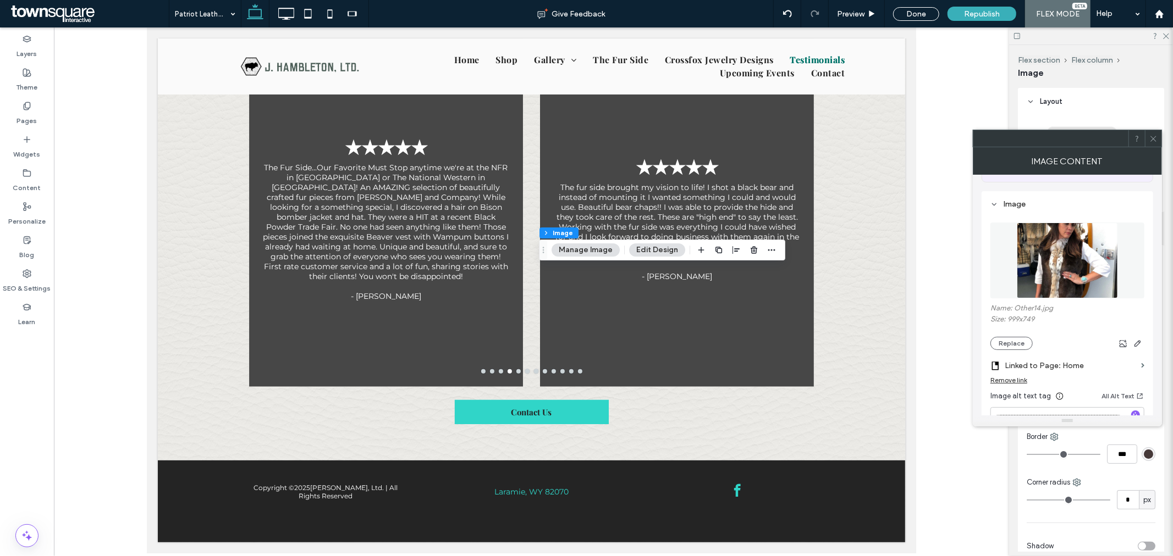
scroll to position [183, 0]
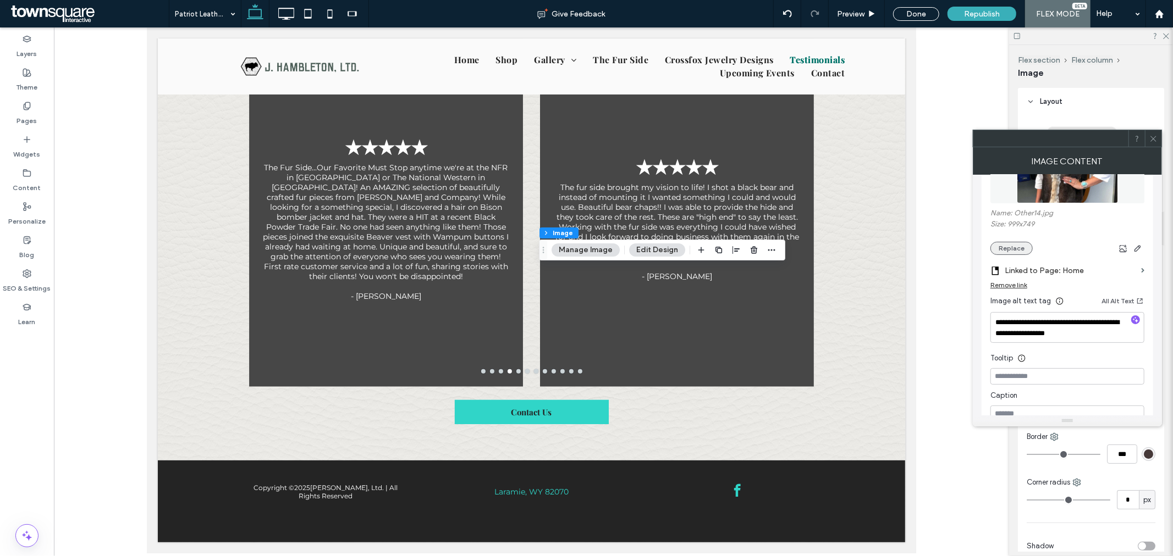
click at [1020, 255] on button "Replace" at bounding box center [1011, 248] width 42 height 13
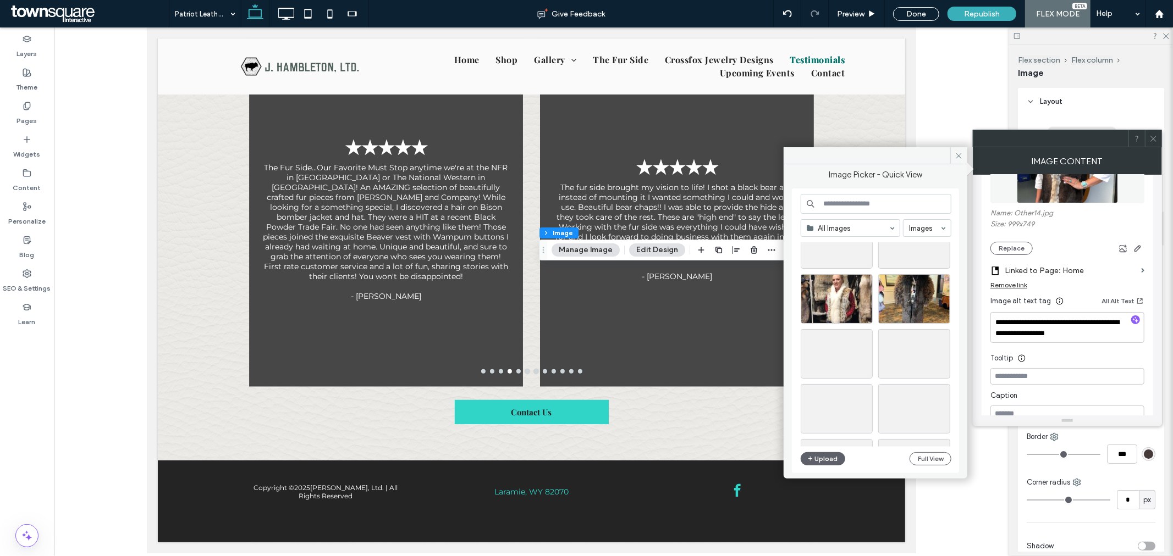
scroll to position [3171, 0]
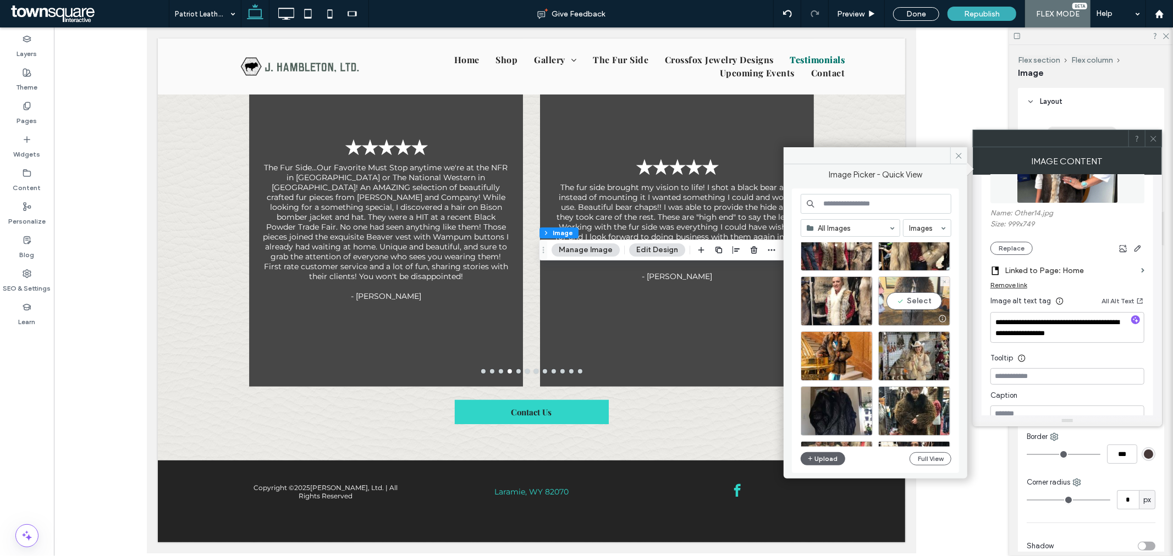
click at [914, 302] on div "Select" at bounding box center [914, 301] width 72 height 49
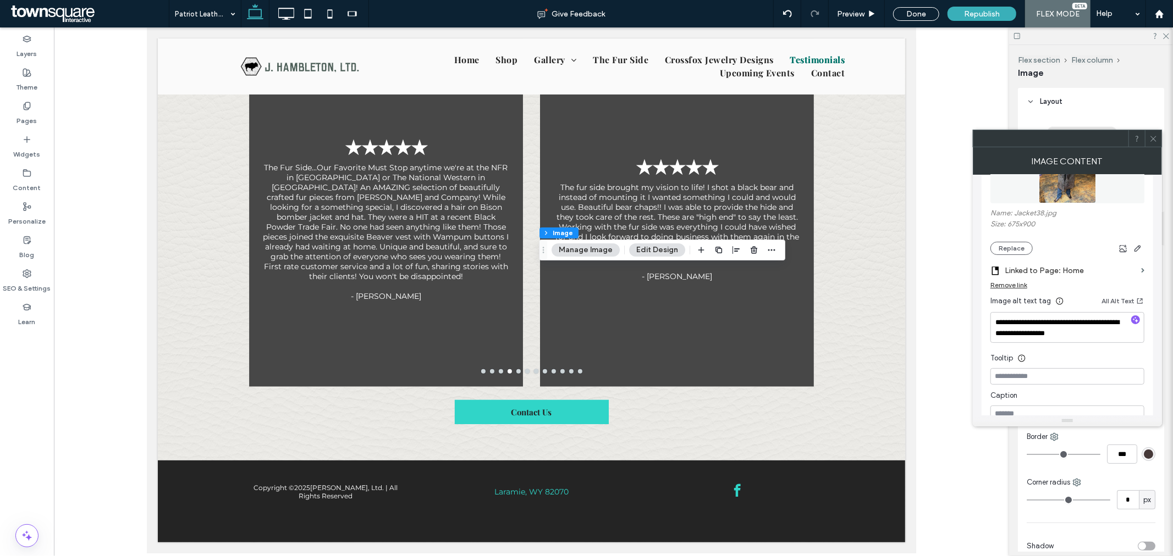
click at [608, 250] on button "Manage Image" at bounding box center [585, 250] width 68 height 13
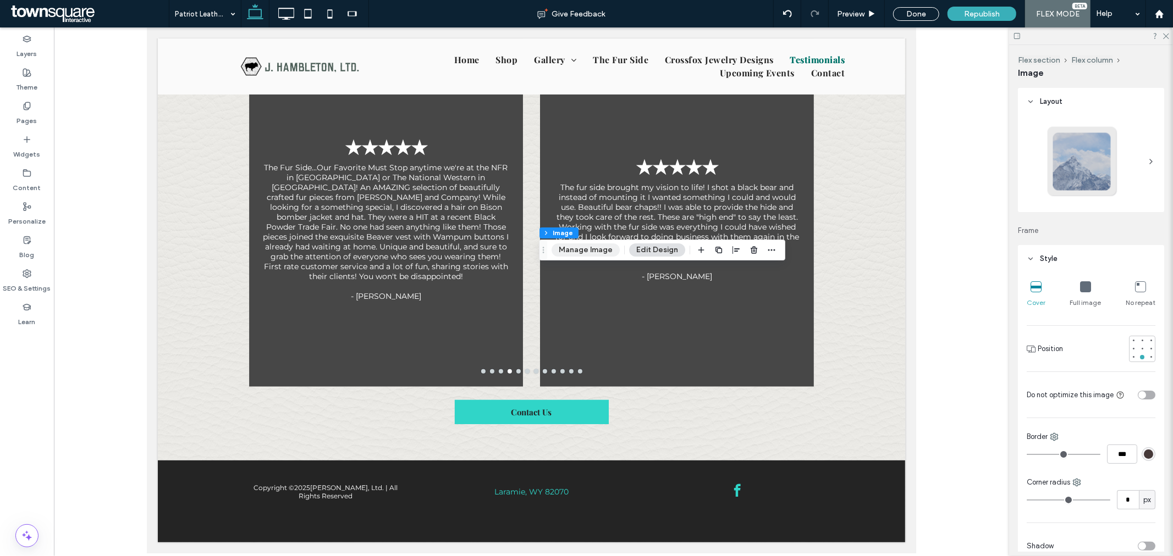
click at [579, 249] on button "Manage Image" at bounding box center [585, 250] width 68 height 13
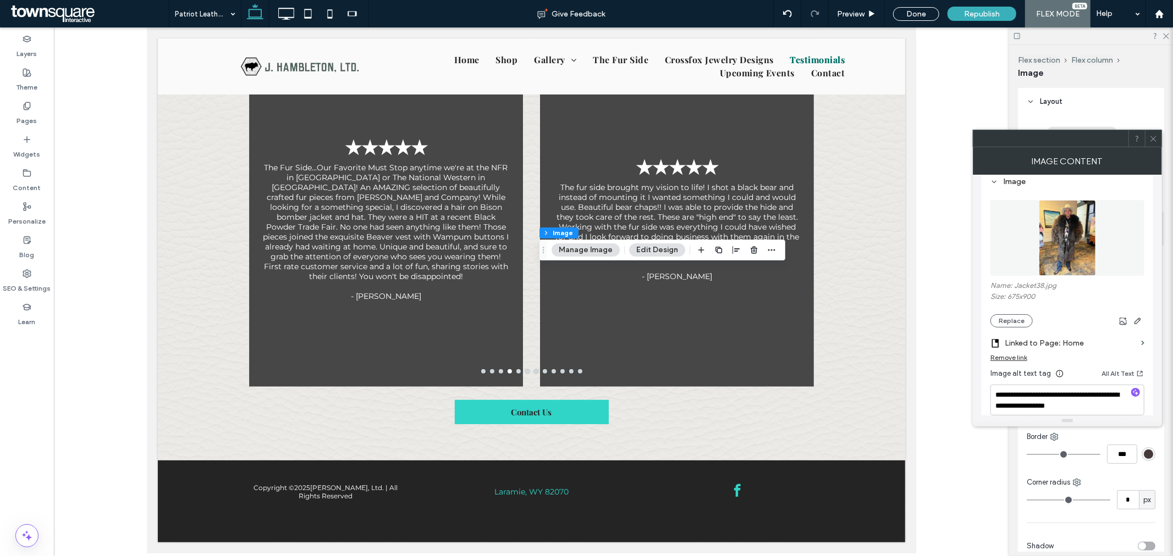
scroll to position [244, 0]
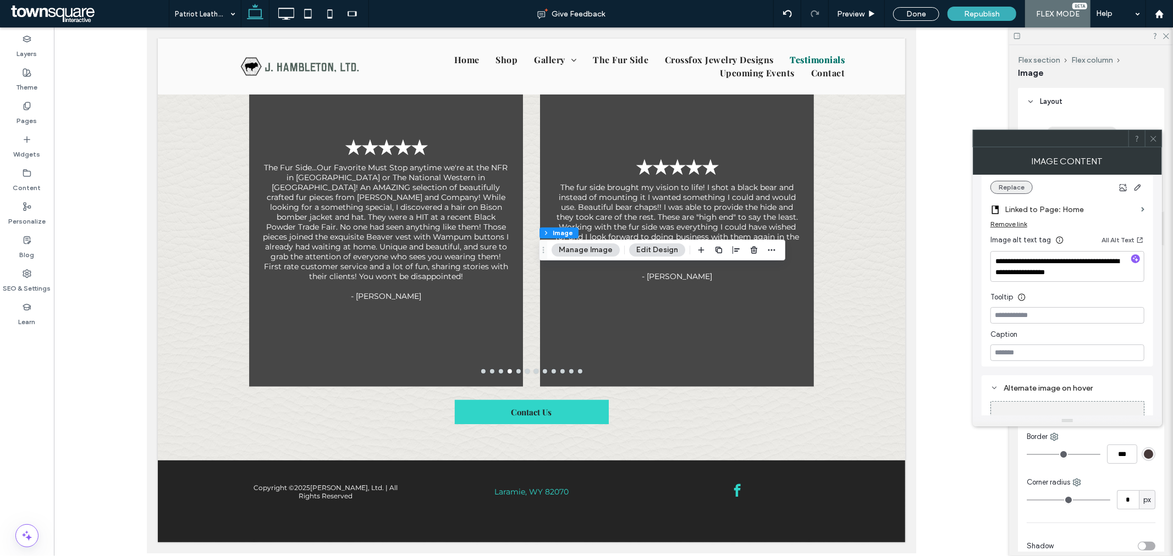
click at [1013, 194] on button "Replace" at bounding box center [1011, 187] width 42 height 13
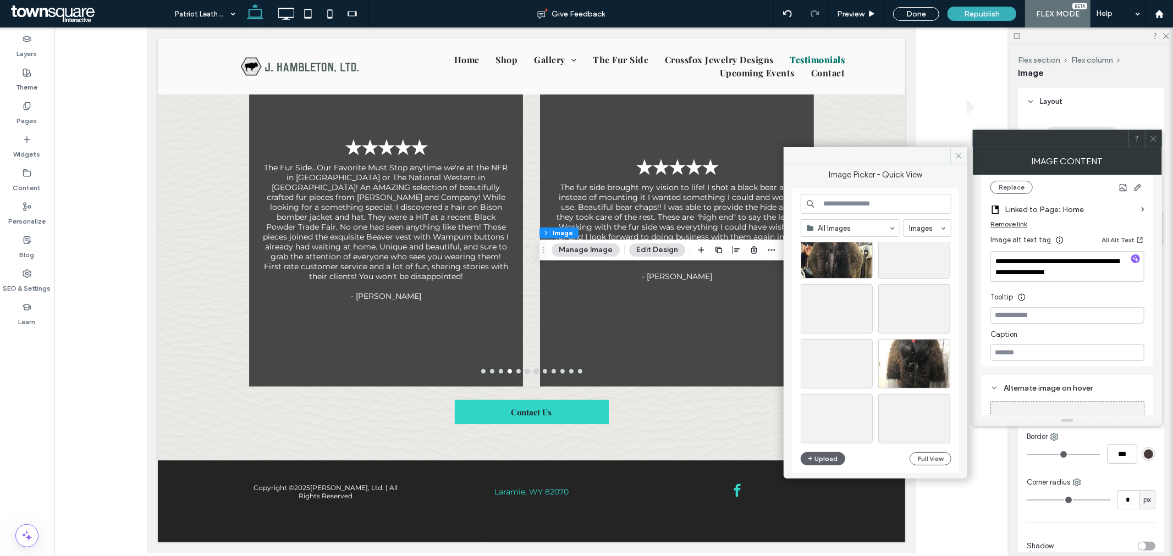
scroll to position [3709, 0]
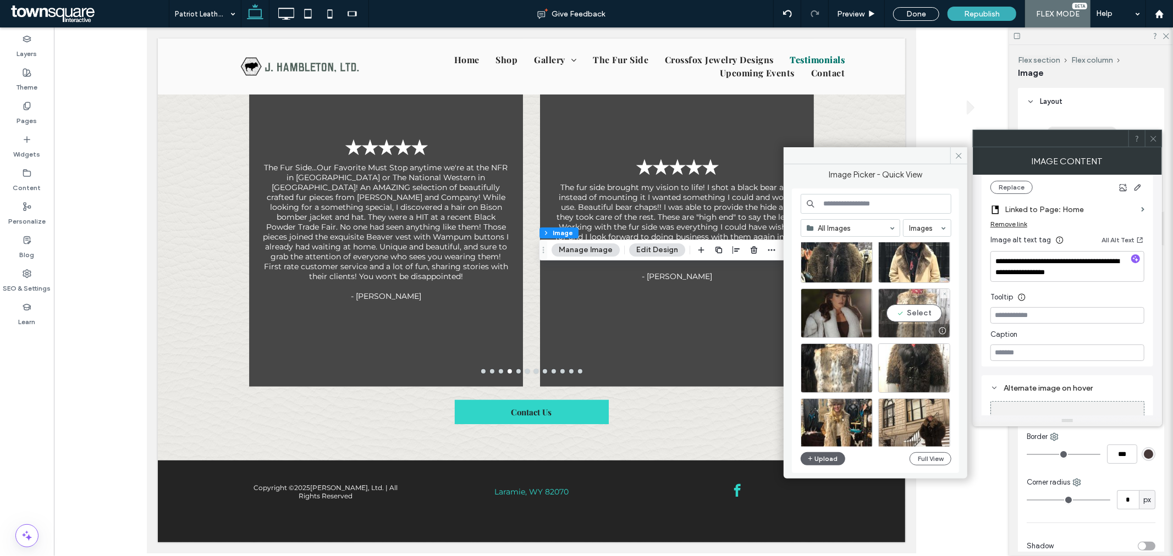
click at [917, 311] on div "Select" at bounding box center [914, 313] width 72 height 49
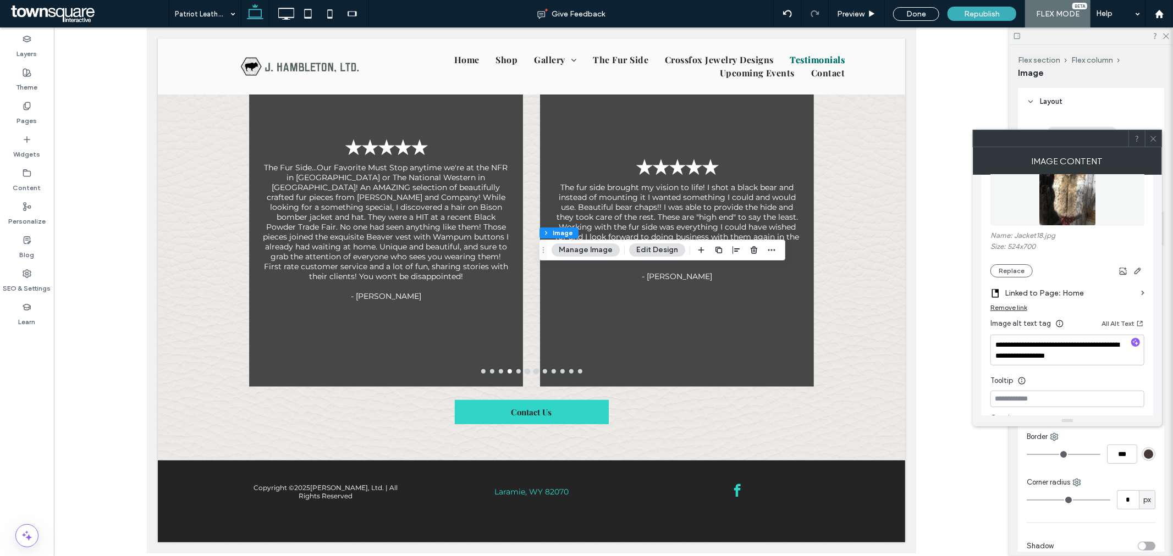
scroll to position [191, 0]
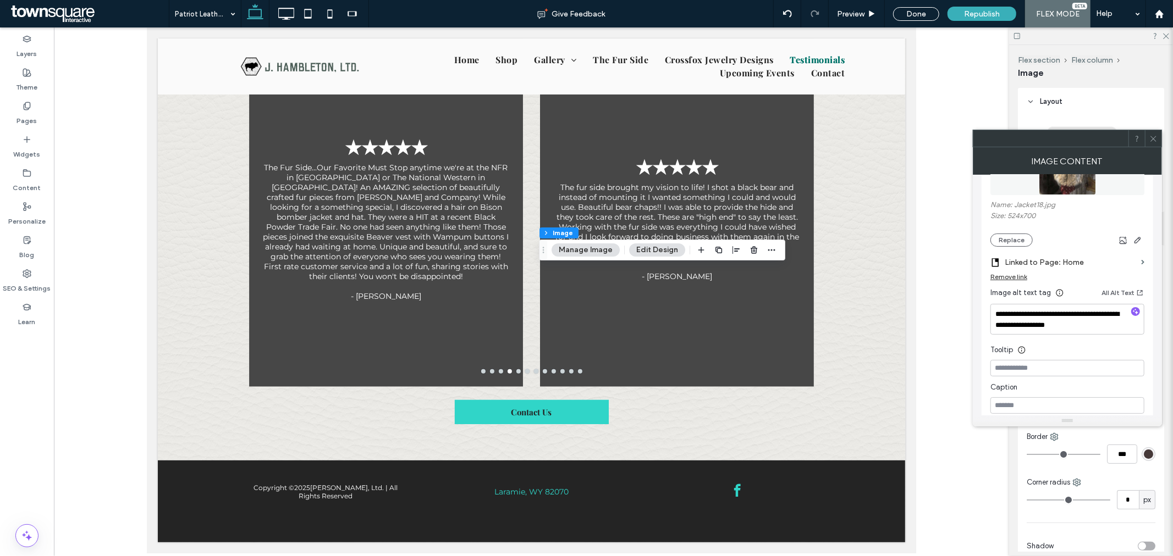
click at [1153, 139] on use at bounding box center [1152, 138] width 5 height 5
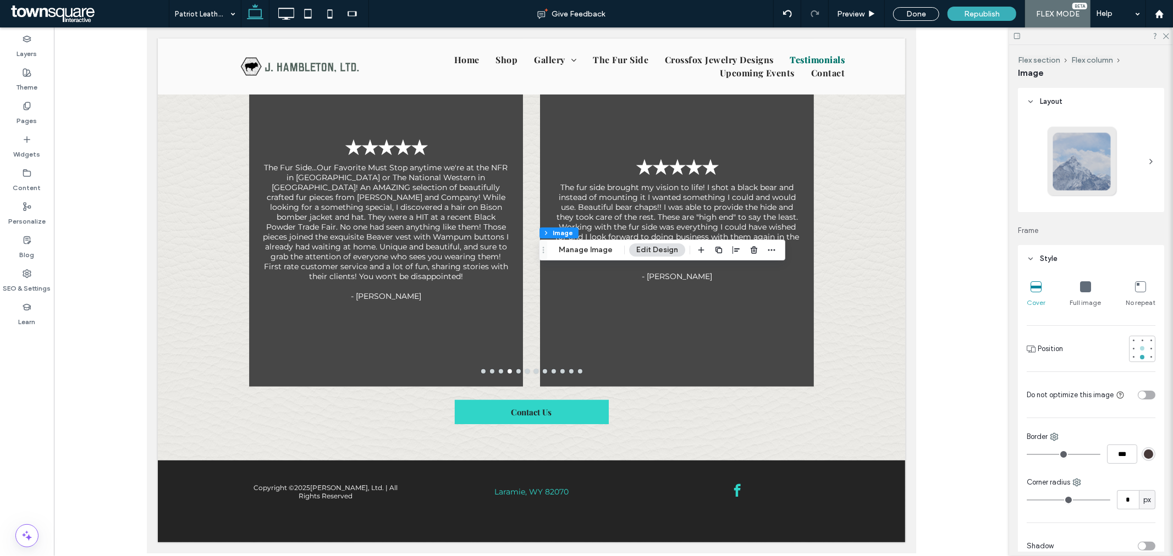
click at [1140, 348] on div at bounding box center [1142, 348] width 4 height 4
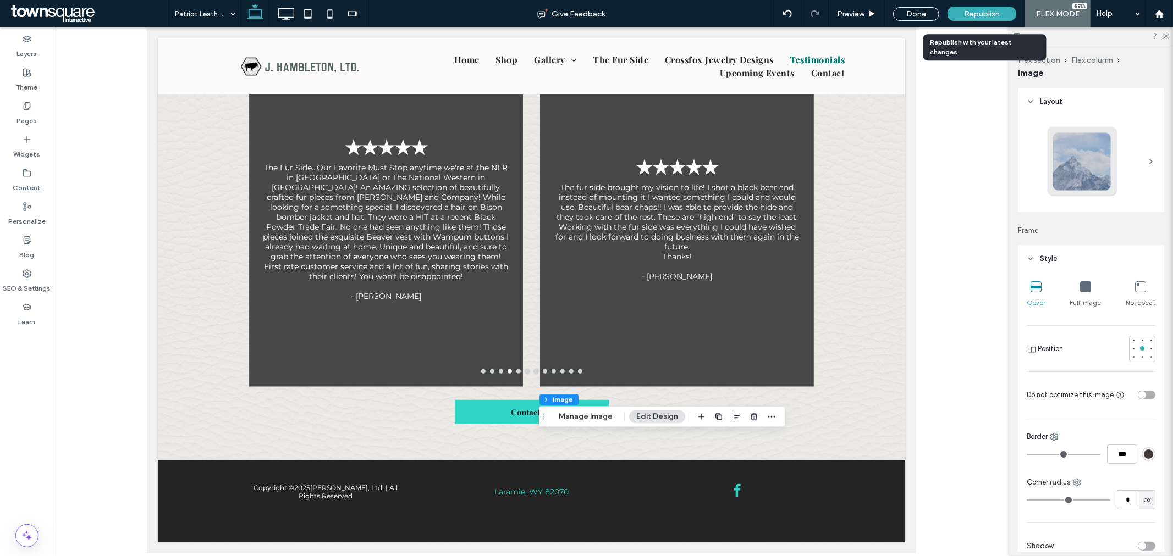
click at [977, 20] on div "Republish" at bounding box center [981, 14] width 69 height 14
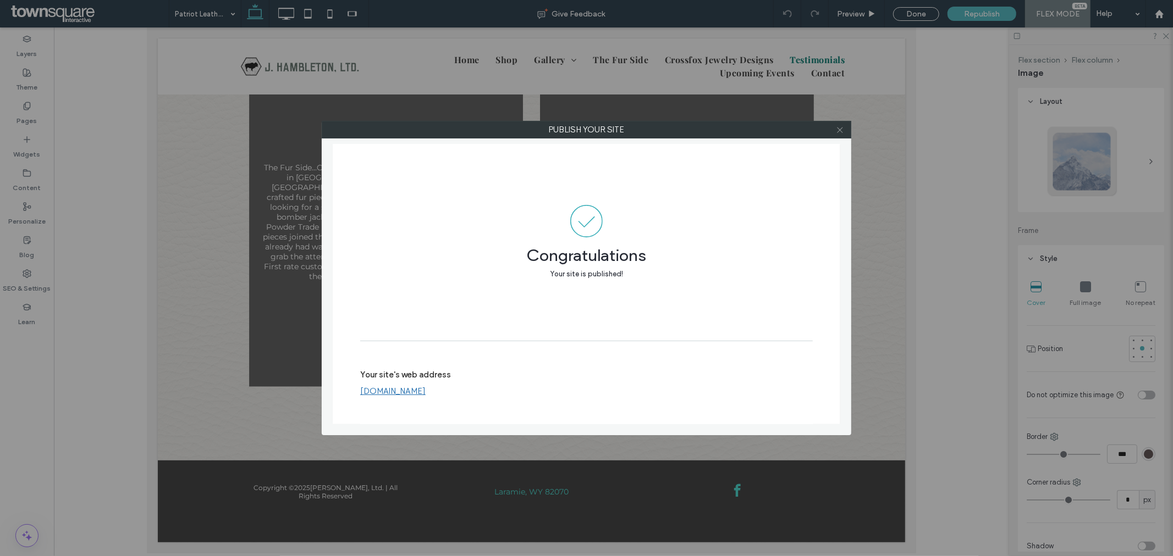
click at [836, 132] on icon at bounding box center [840, 130] width 8 height 8
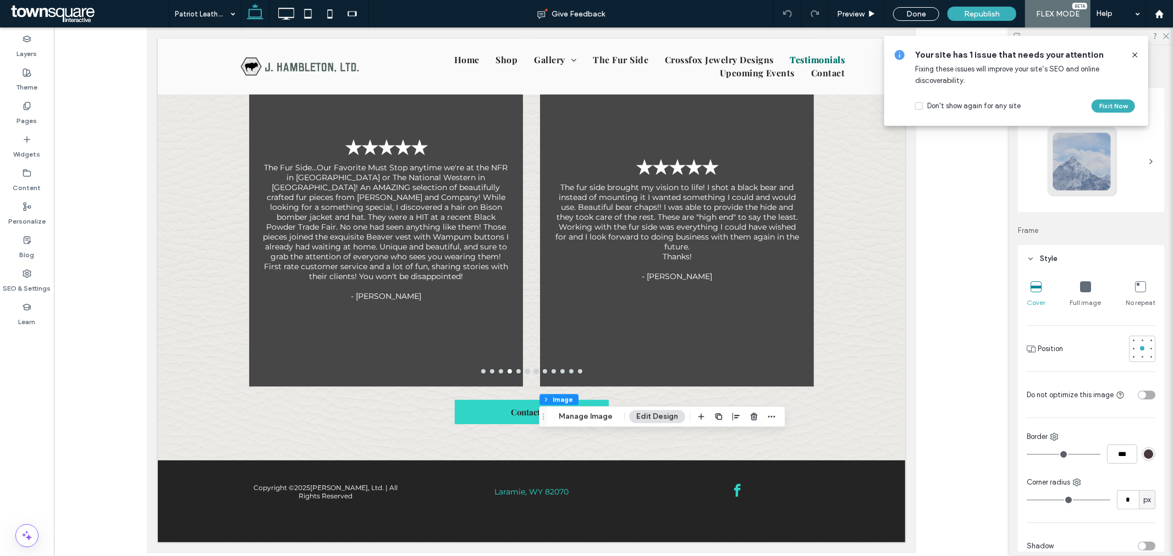
click at [74, 21] on span at bounding box center [88, 14] width 161 height 22
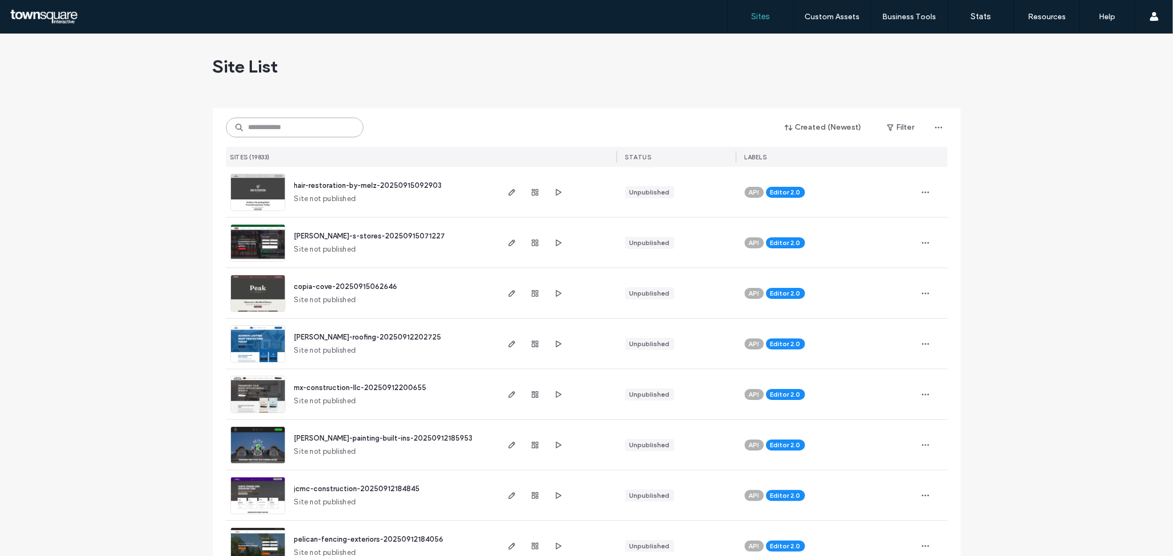
click at [332, 129] on input at bounding box center [294, 128] width 137 height 20
paste input "**********"
type input "**********"
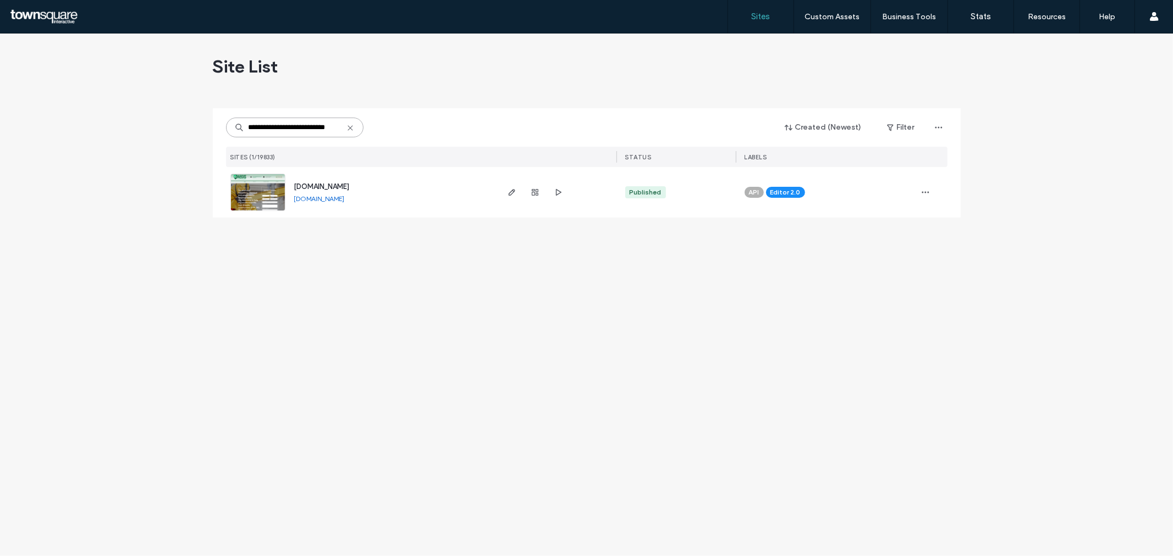
scroll to position [0, 0]
